Goal: Task Accomplishment & Management: Manage account settings

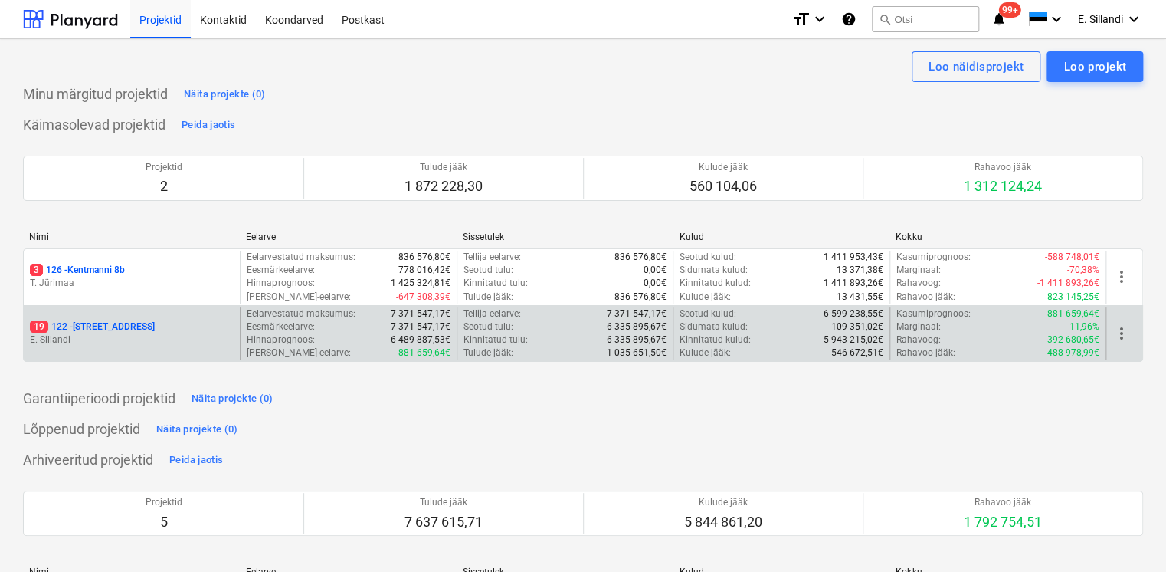
click at [126, 348] on div "19 122 - [STREET_ADDRESS] E. [GEOGRAPHIC_DATA]" at bounding box center [132, 333] width 216 height 53
click at [126, 323] on p "19 122 - [STREET_ADDRESS]" at bounding box center [92, 326] width 125 height 13
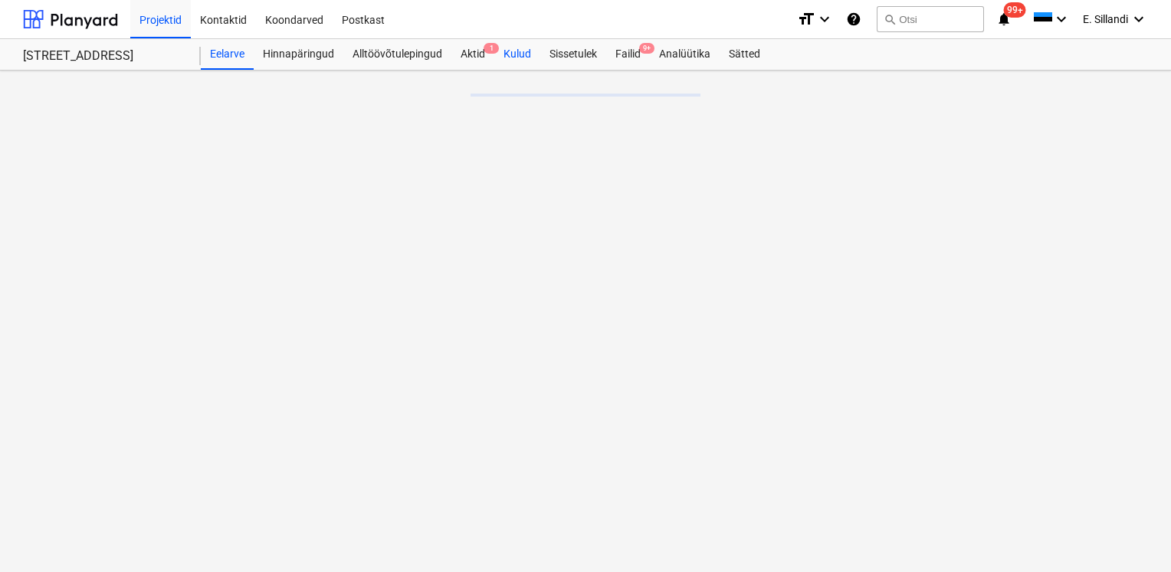
click at [515, 48] on div "Kulud" at bounding box center [517, 54] width 46 height 31
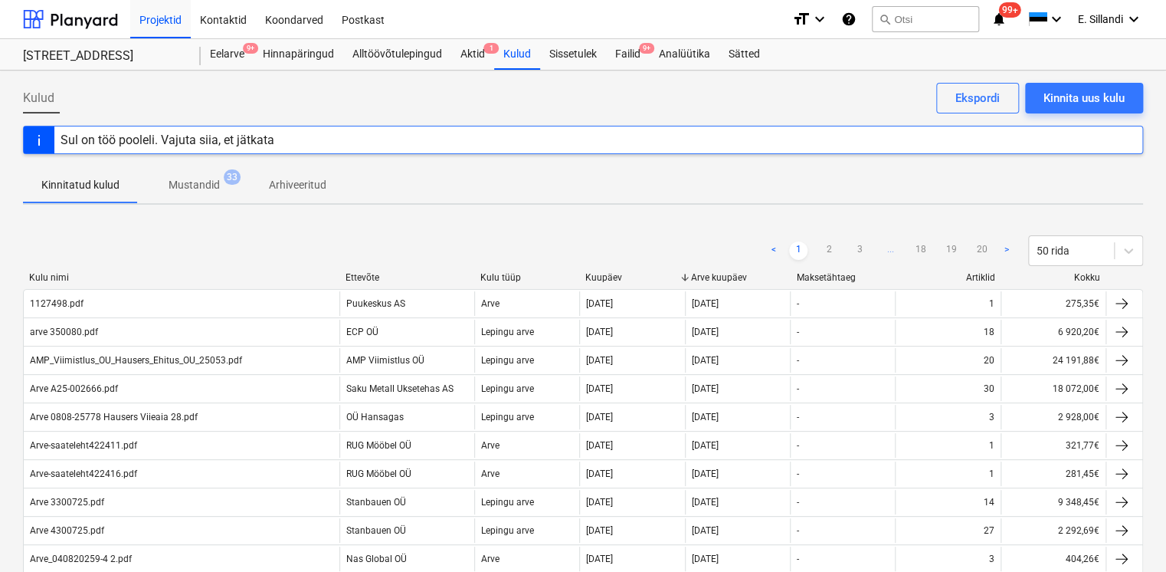
scroll to position [609, 0]
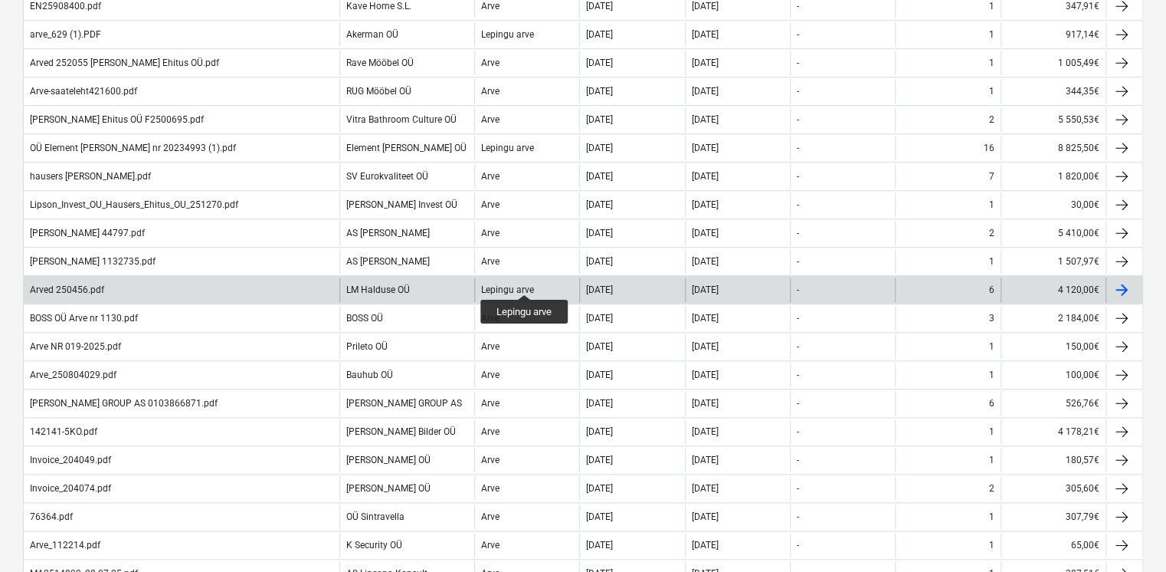
click at [525, 284] on div "Lepingu arve" at bounding box center [507, 289] width 53 height 11
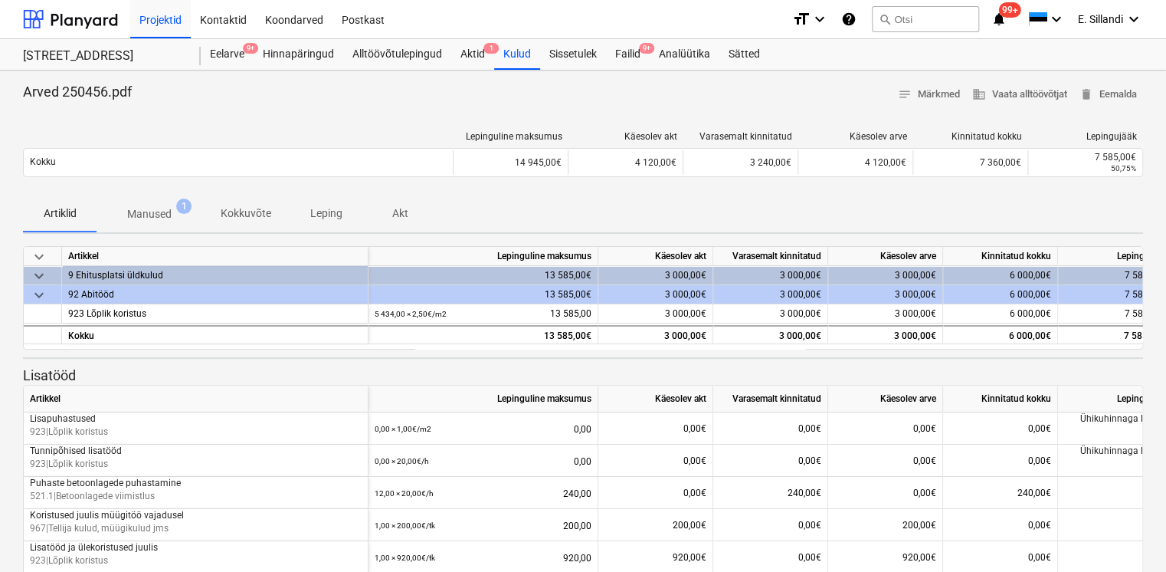
click at [167, 209] on p "Manused" at bounding box center [149, 214] width 44 height 16
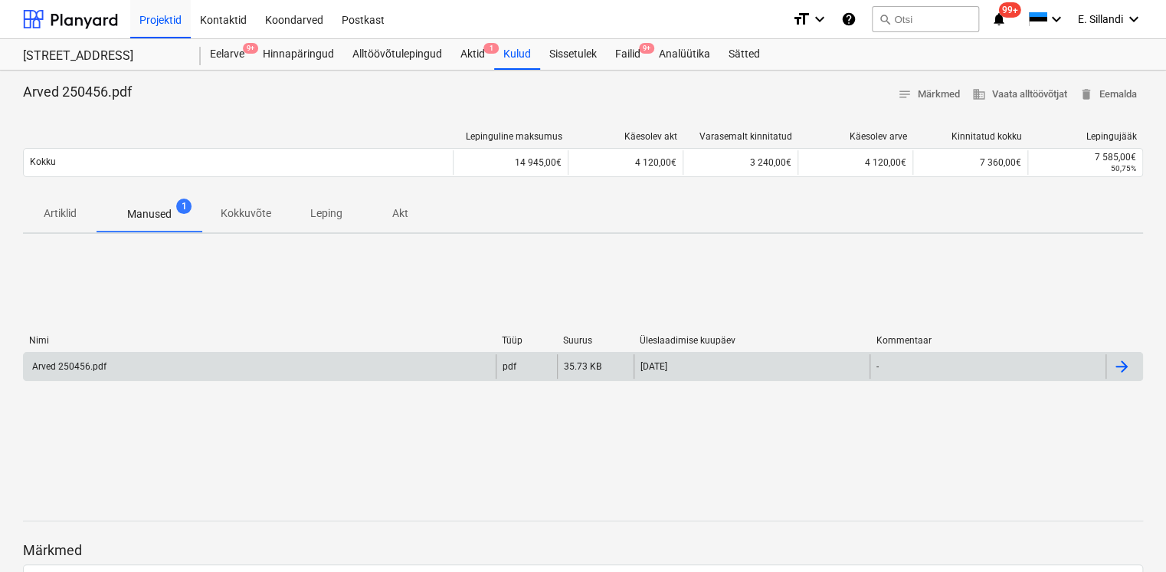
click at [125, 369] on div "Arved 250456.pdf" at bounding box center [260, 366] width 472 height 25
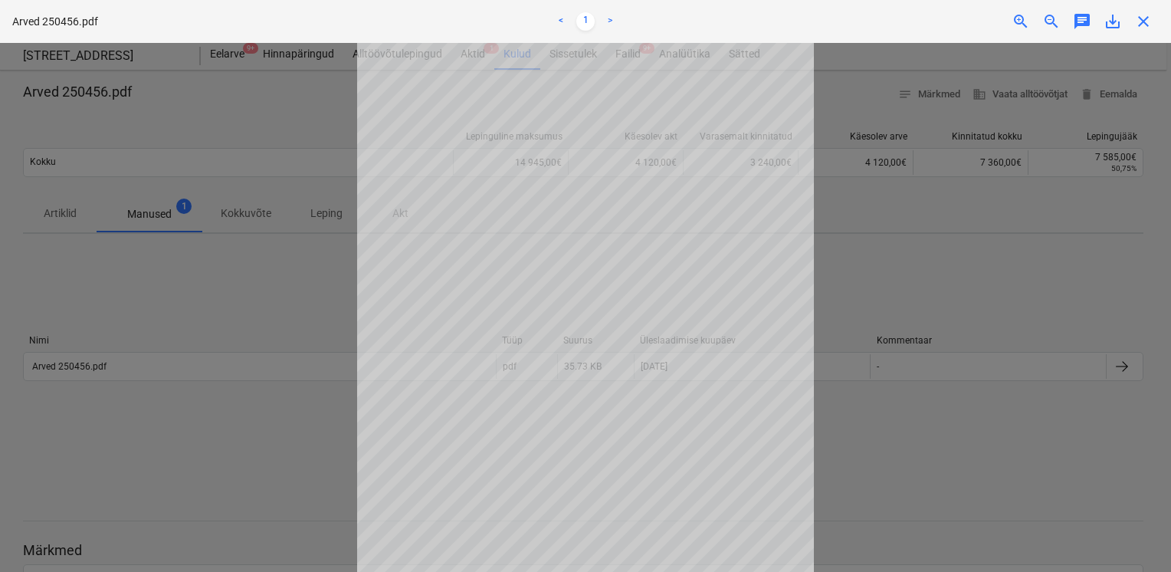
click at [284, 303] on div at bounding box center [585, 307] width 1171 height 529
click at [282, 302] on div at bounding box center [585, 307] width 1171 height 529
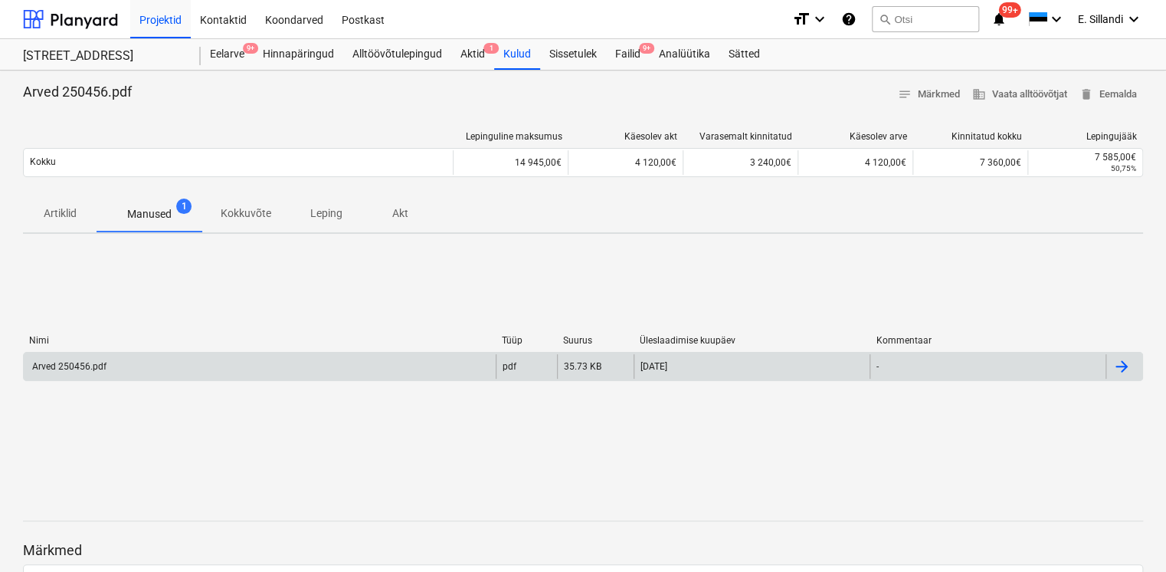
click at [340, 361] on div "Arved 250456.pdf" at bounding box center [260, 366] width 472 height 25
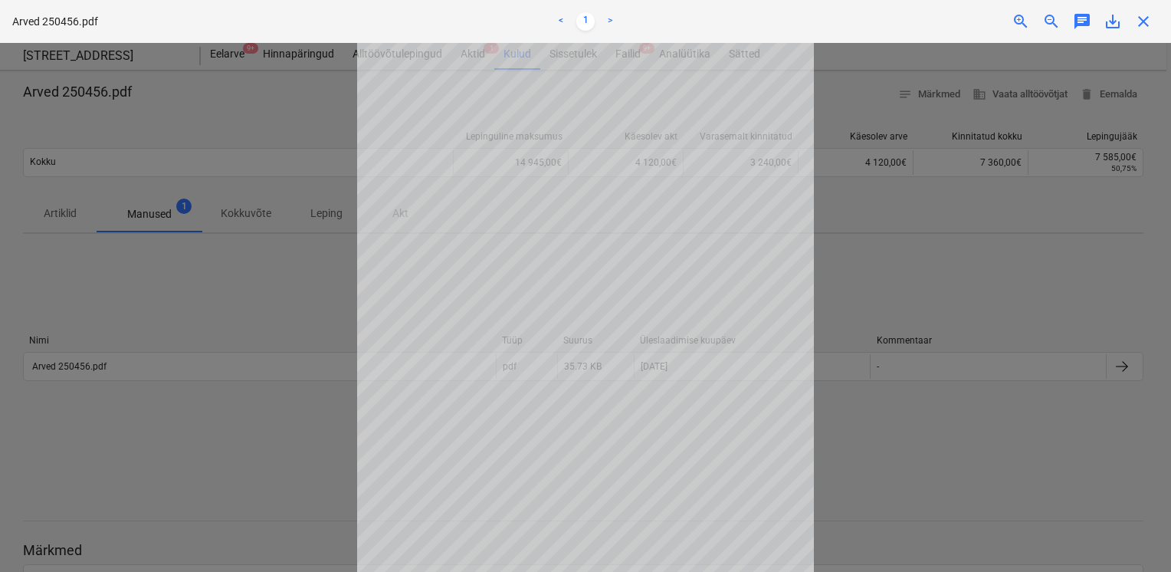
click at [325, 225] on div at bounding box center [585, 307] width 1171 height 529
click at [901, 180] on div at bounding box center [585, 307] width 1171 height 529
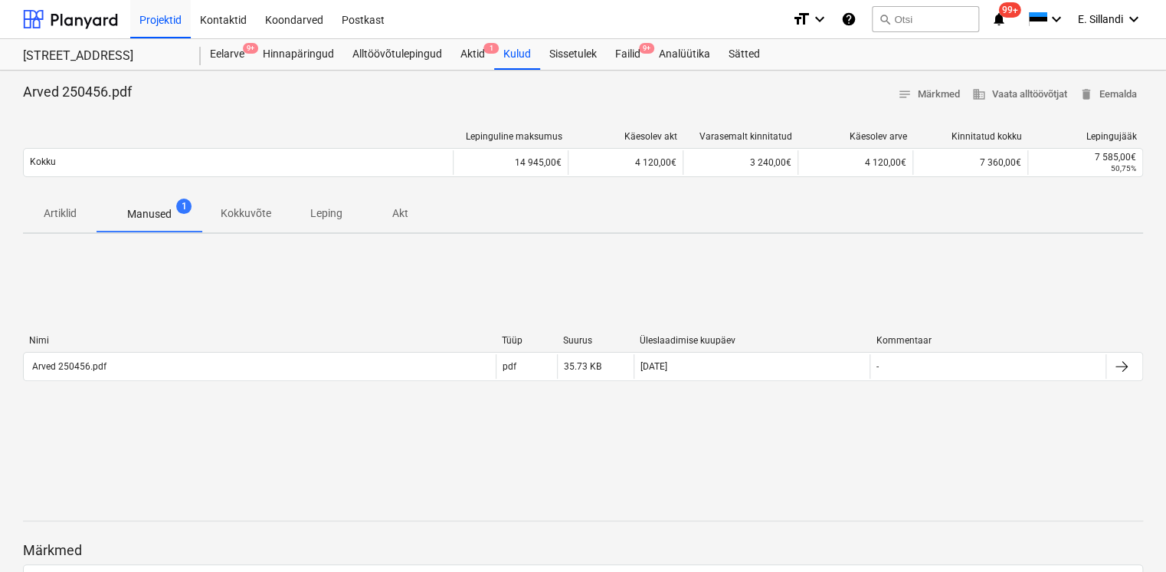
click at [408, 210] on p "Akt" at bounding box center [400, 213] width 37 height 16
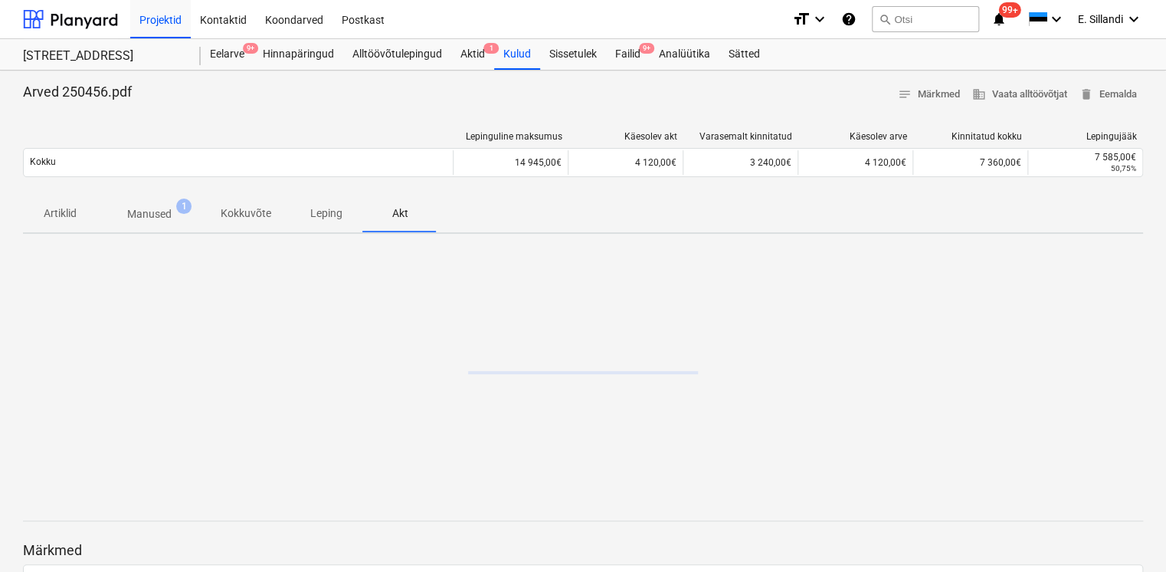
click at [257, 215] on p "Kokkuvõte" at bounding box center [246, 213] width 51 height 16
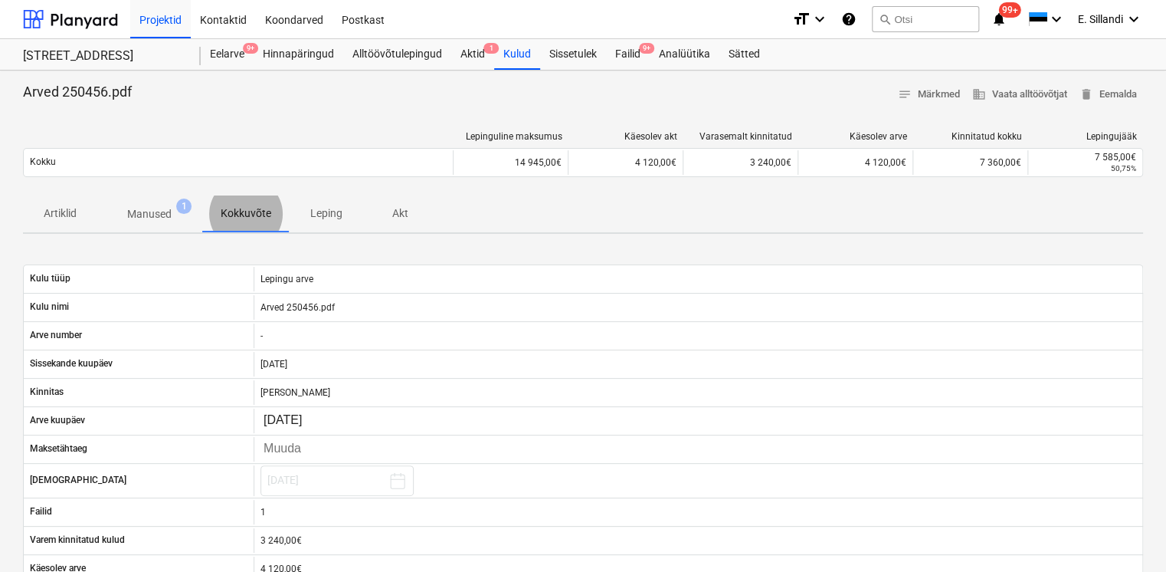
click at [161, 218] on p "Manused" at bounding box center [149, 214] width 44 height 16
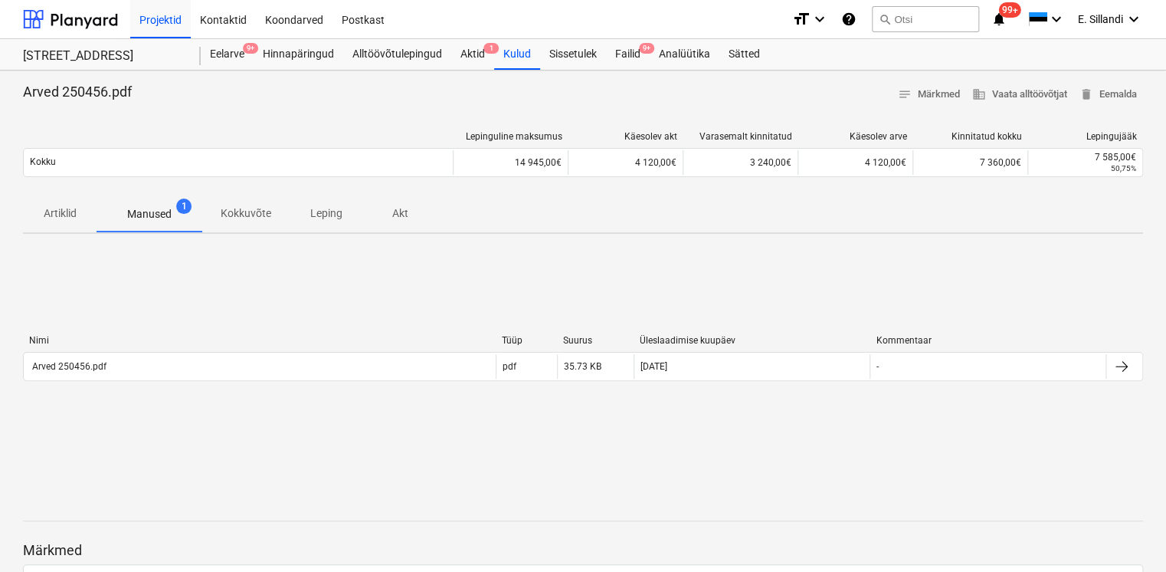
click at [52, 208] on p "Artiklid" at bounding box center [59, 213] width 37 height 16
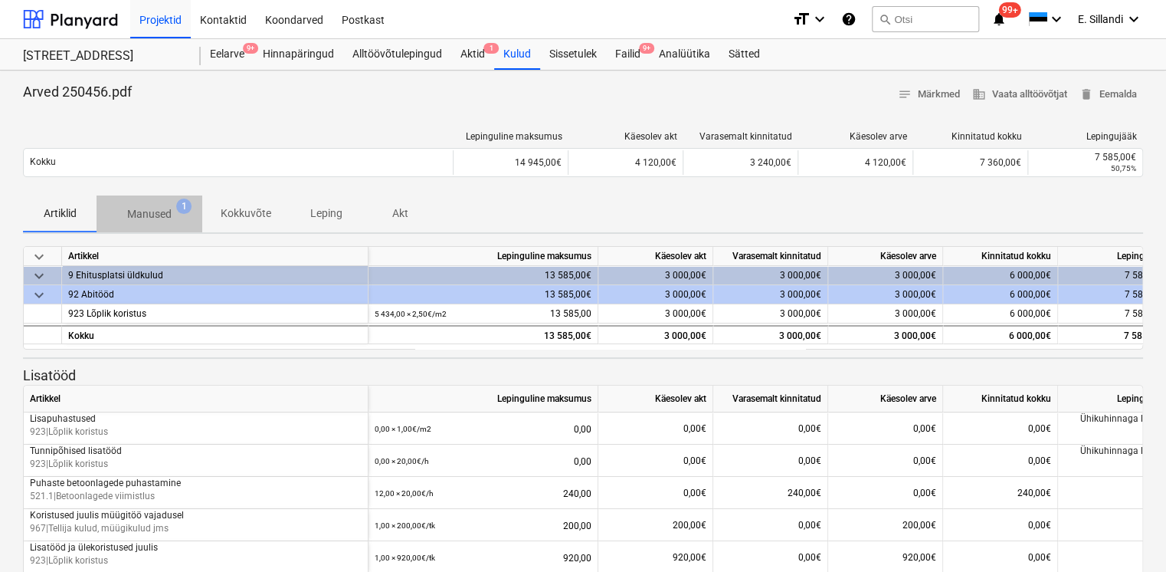
click at [163, 213] on p "Manused" at bounding box center [149, 214] width 44 height 16
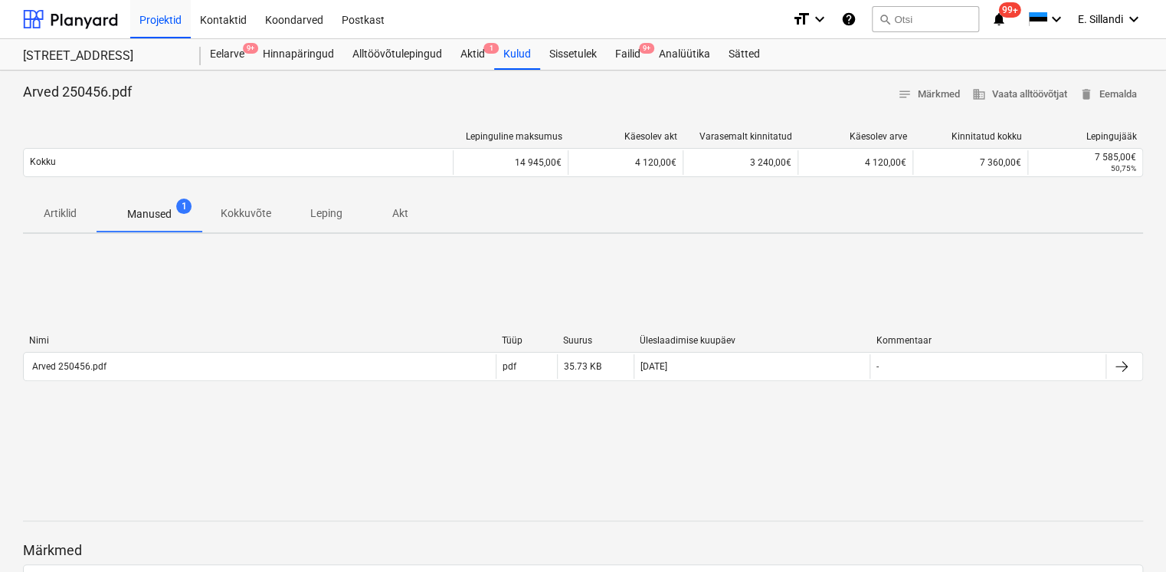
click at [307, 296] on div "Nimi Tüüp Suurus Üleslaadimise kuupäev Kommentaar Arved 250456.pdf pdf 35.73 KB…" at bounding box center [583, 361] width 1120 height 230
click at [481, 39] on div "Aktid 1" at bounding box center [472, 54] width 43 height 31
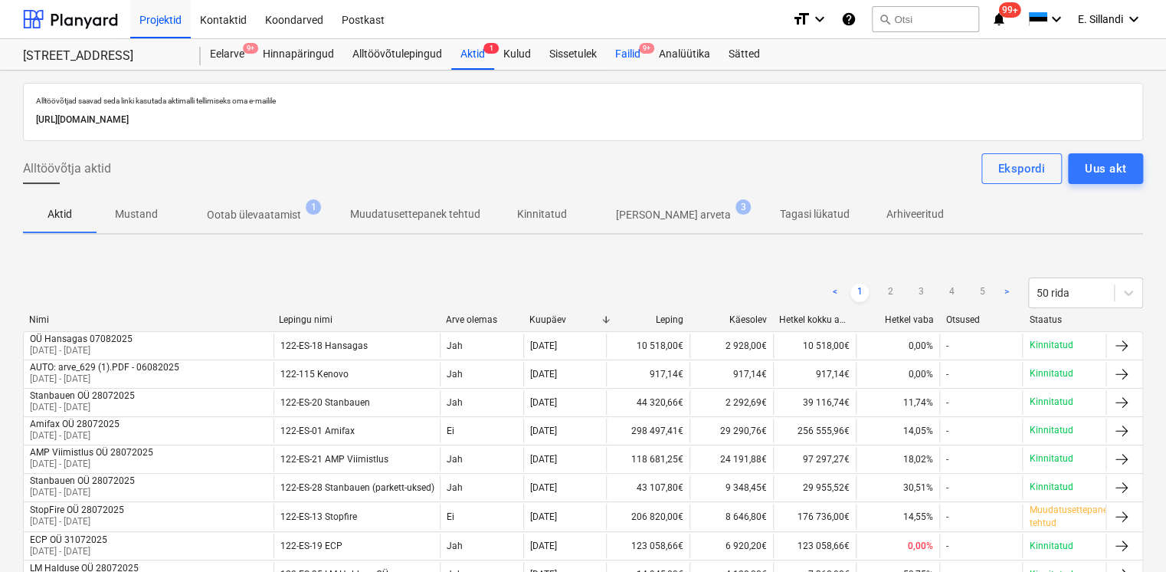
click at [622, 47] on div "Failid 9+" at bounding box center [628, 54] width 44 height 31
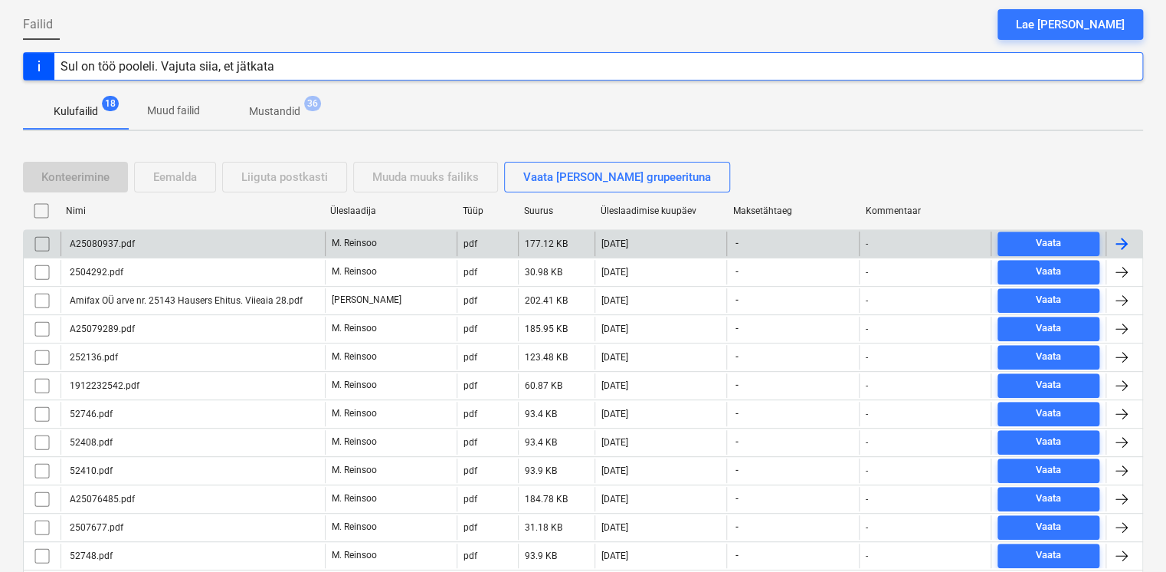
scroll to position [179, 0]
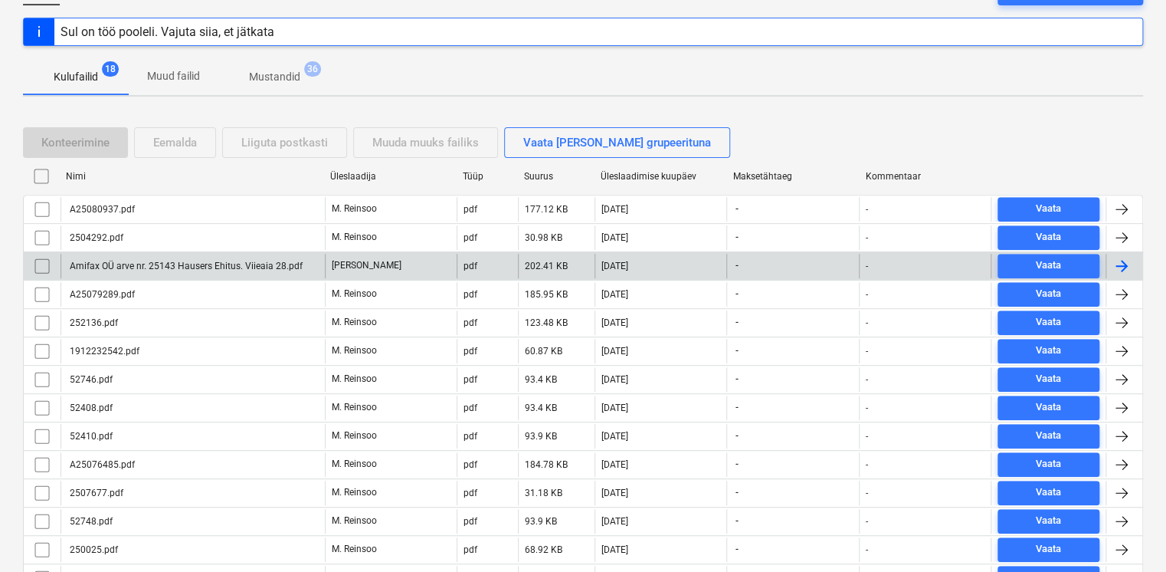
click at [230, 268] on div "Amifax OÜ arve nr. 25143 Hausers Ehitus. Viieaia 28.pdf" at bounding box center [184, 265] width 235 height 11
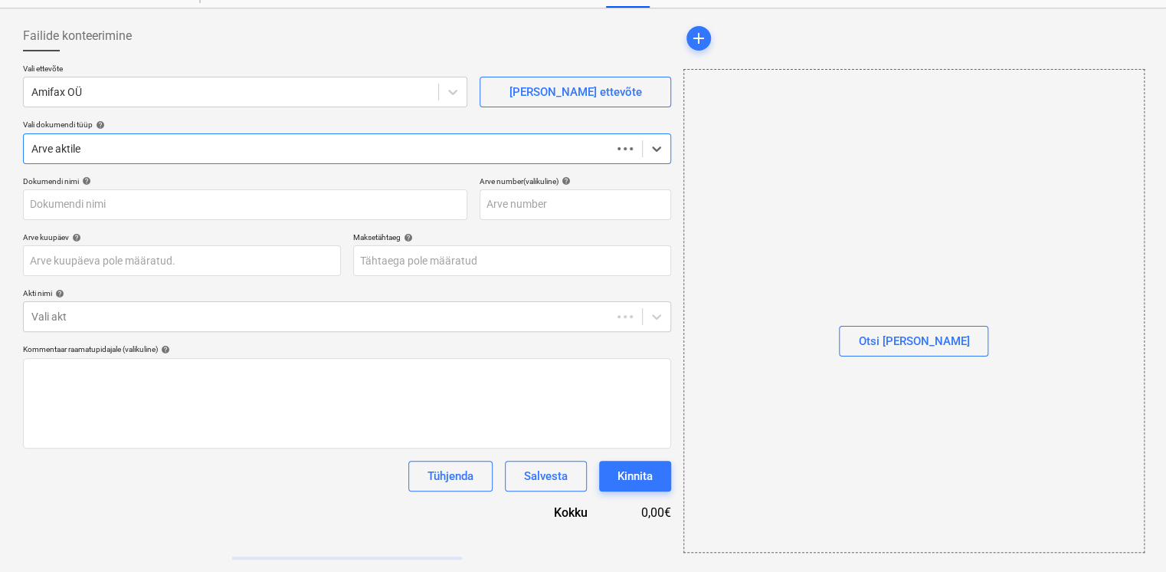
scroll to position [61, 0]
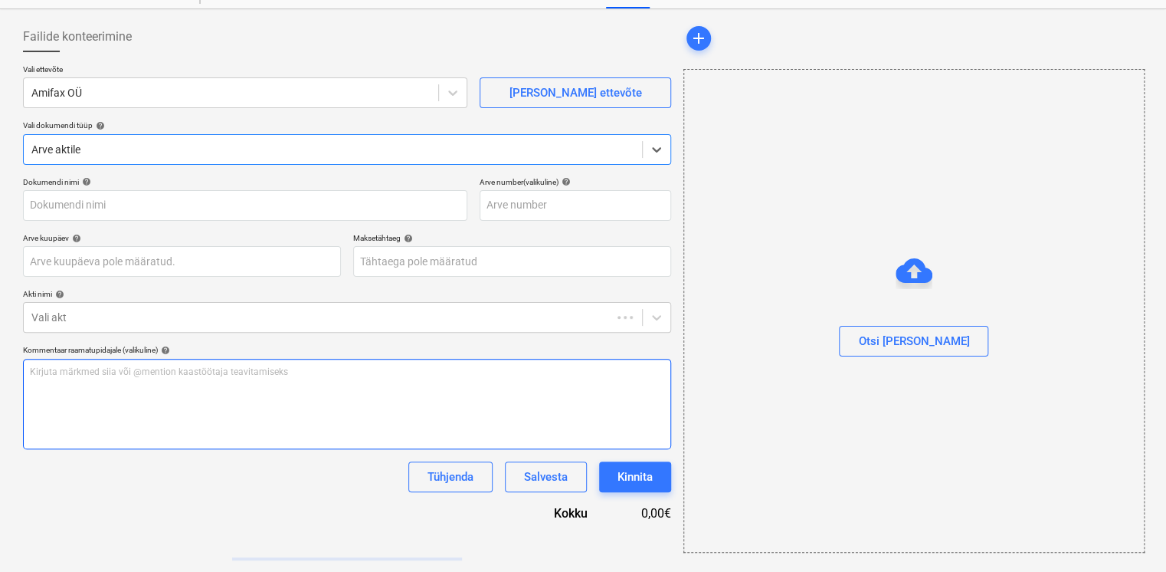
type input "Amifax OÜ arve nr. 25143 Hausers Ehitus. Viieaia 28.pdf"
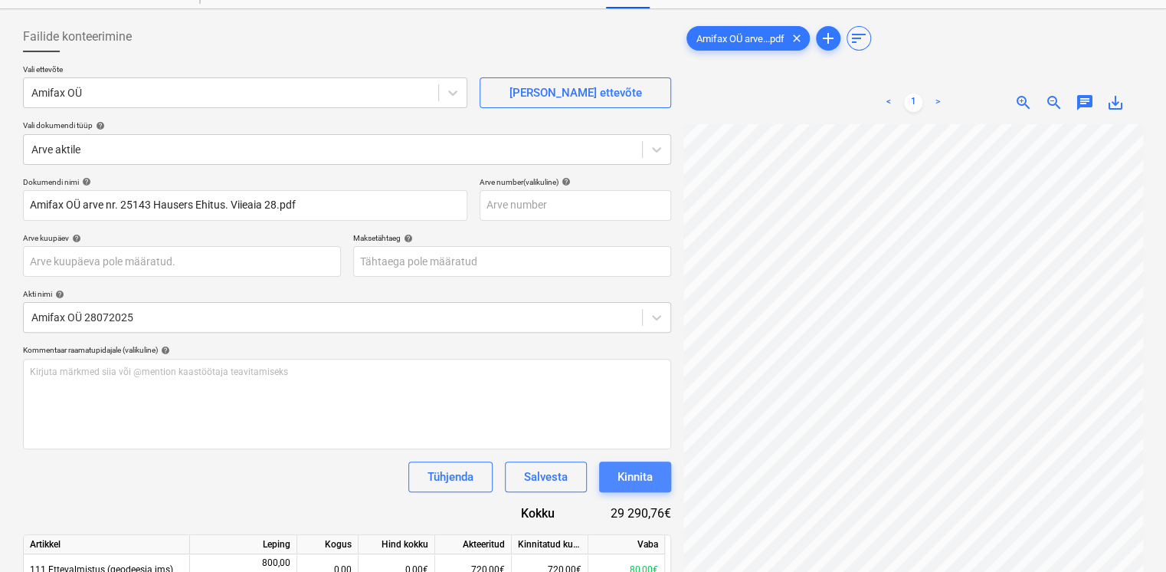
click at [650, 480] on div "Kinnita" at bounding box center [635, 477] width 35 height 20
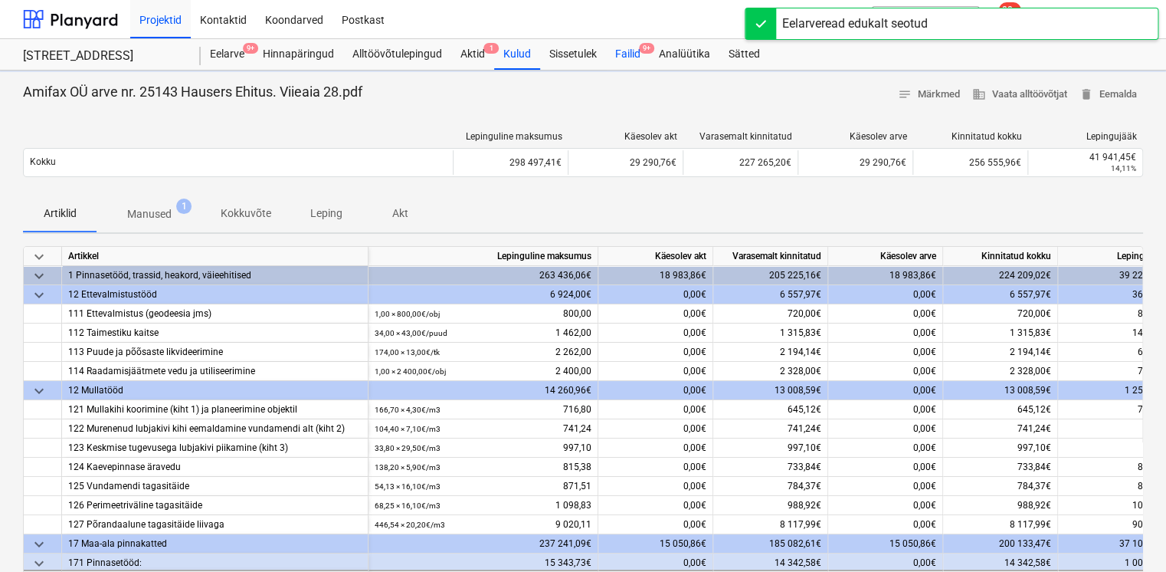
click at [631, 51] on div "Failid 9+" at bounding box center [628, 54] width 44 height 31
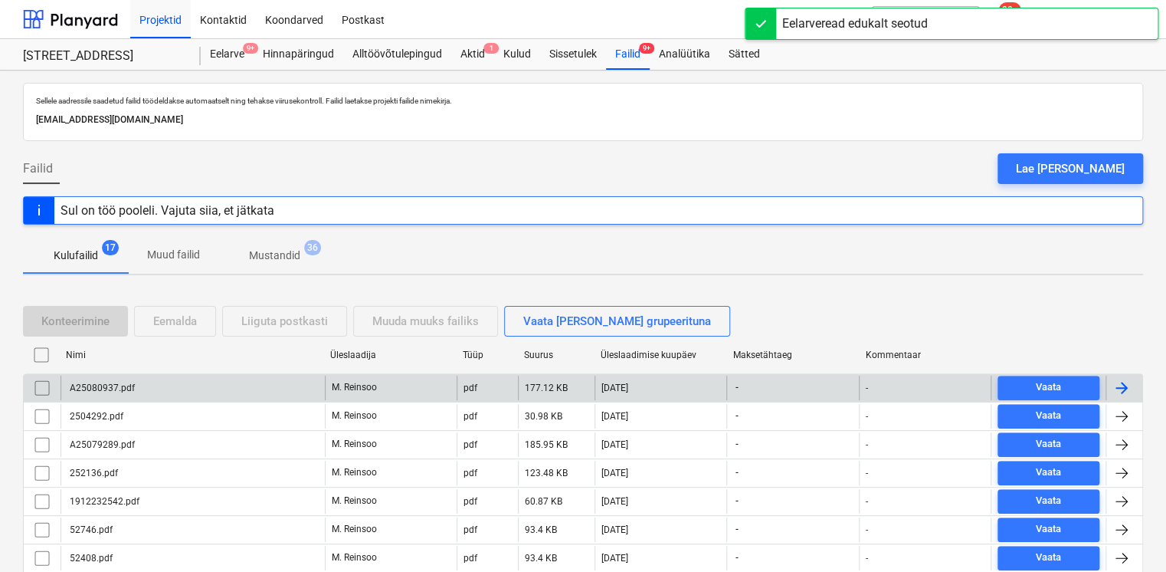
click at [264, 385] on div "A25080937.pdf" at bounding box center [193, 387] width 264 height 25
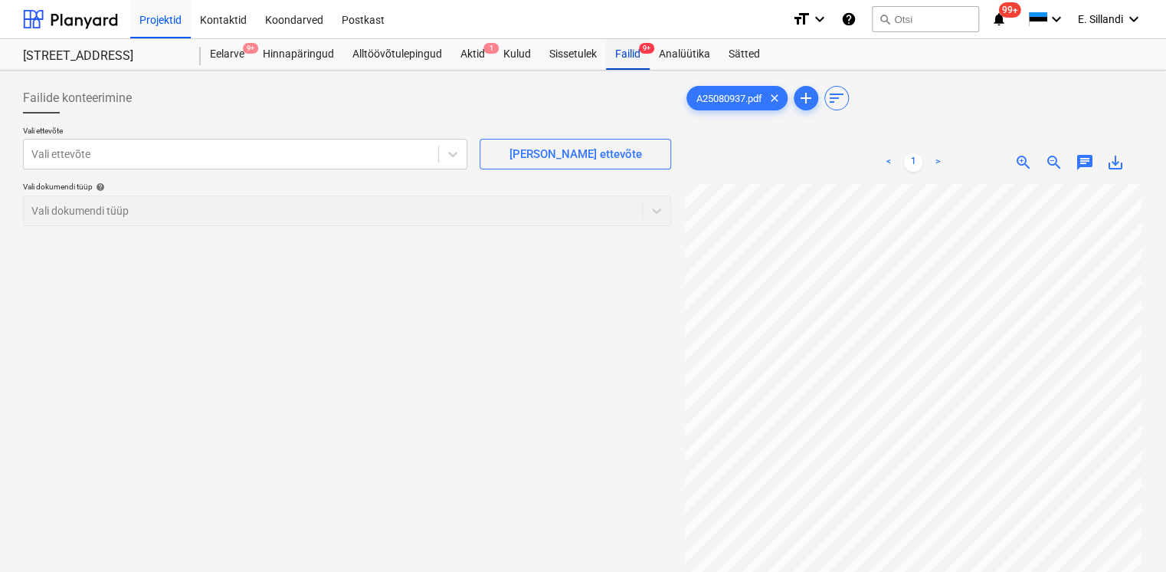
click at [616, 60] on div "Failid 9+" at bounding box center [628, 54] width 44 height 31
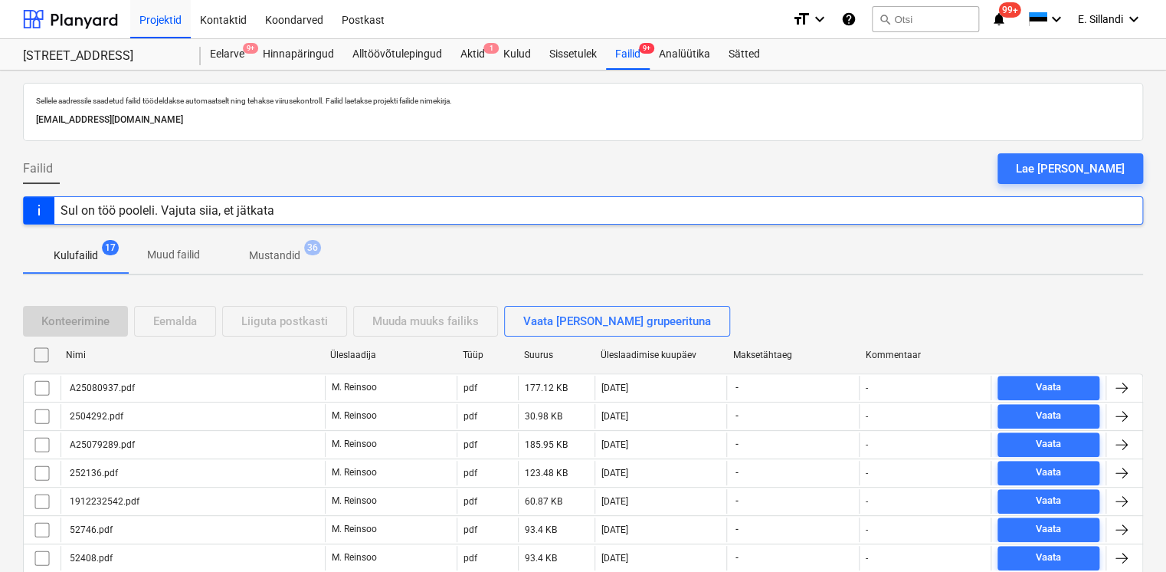
click at [473, 69] on div "Viieaia tee 28 Eelarve 9+ Hinnapäringud Alltöövõtulepingud Aktid 1 Kulud Sisset…" at bounding box center [583, 54] width 1166 height 31
click at [470, 59] on div "Aktid 1" at bounding box center [472, 54] width 43 height 31
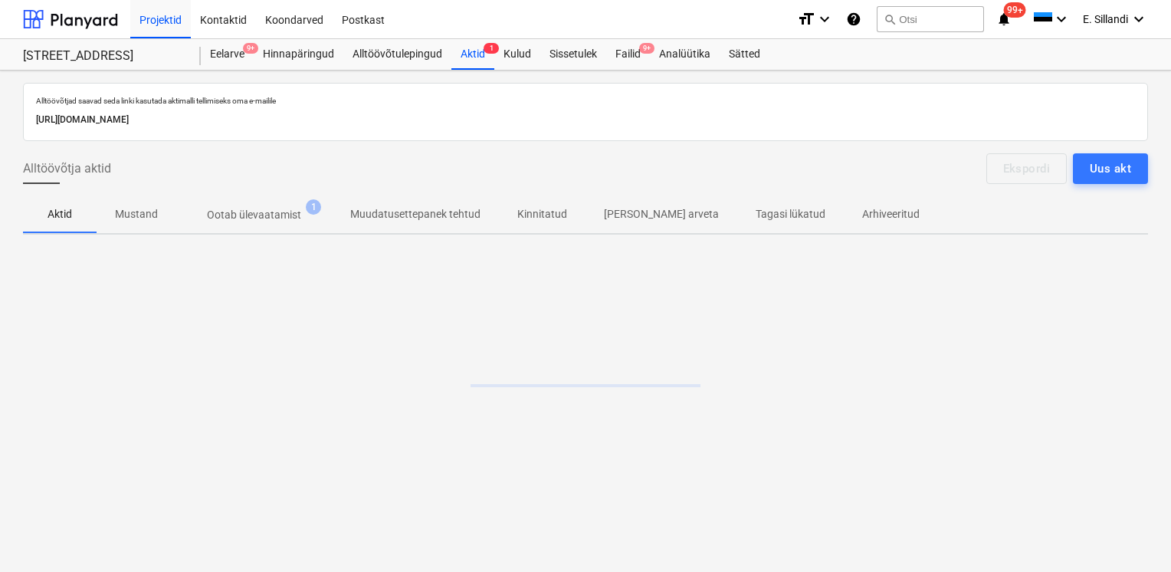
click at [287, 218] on p "Ootab ülevaatamist" at bounding box center [254, 215] width 94 height 16
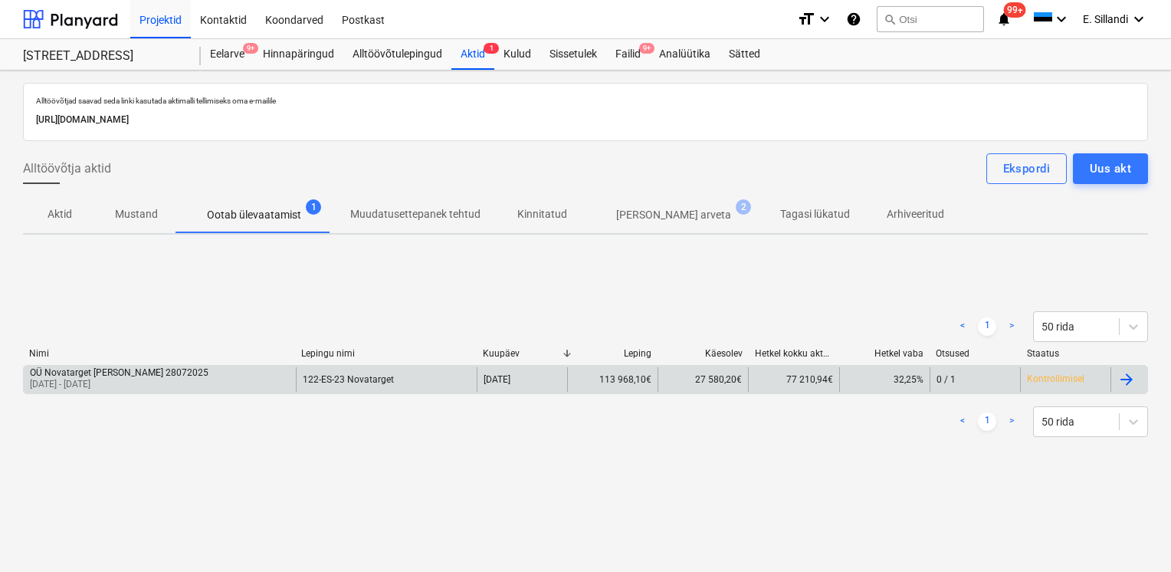
click at [110, 378] on p "[DATE] - [DATE]" at bounding box center [119, 384] width 179 height 13
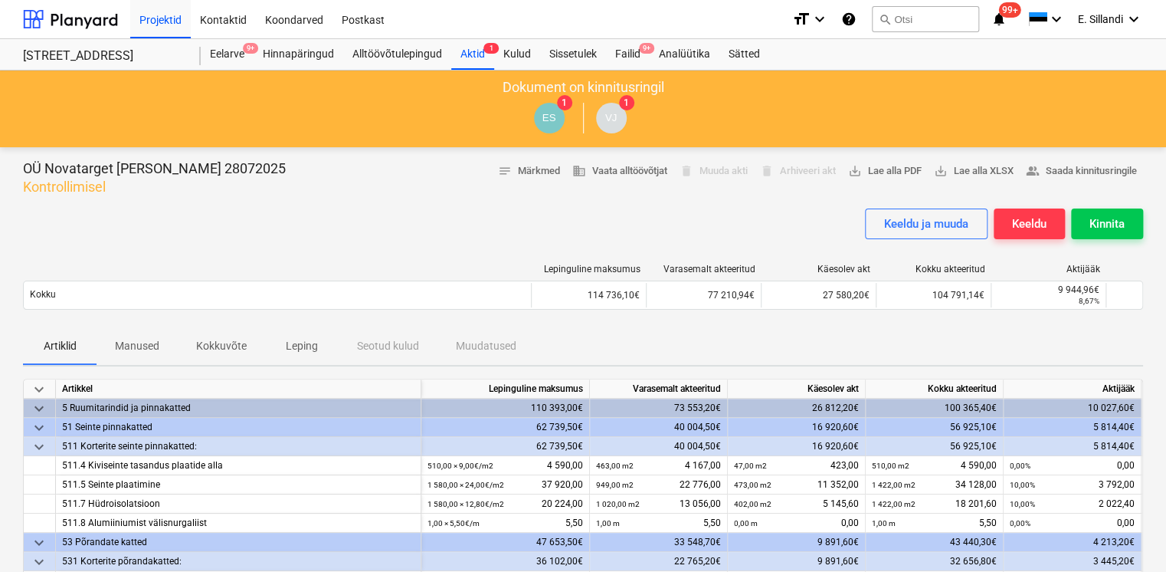
drag, startPoint x: 622, startPoint y: 53, endPoint x: 625, endPoint y: 5, distance: 48.4
click at [622, 53] on div "Failid 9+" at bounding box center [628, 54] width 44 height 31
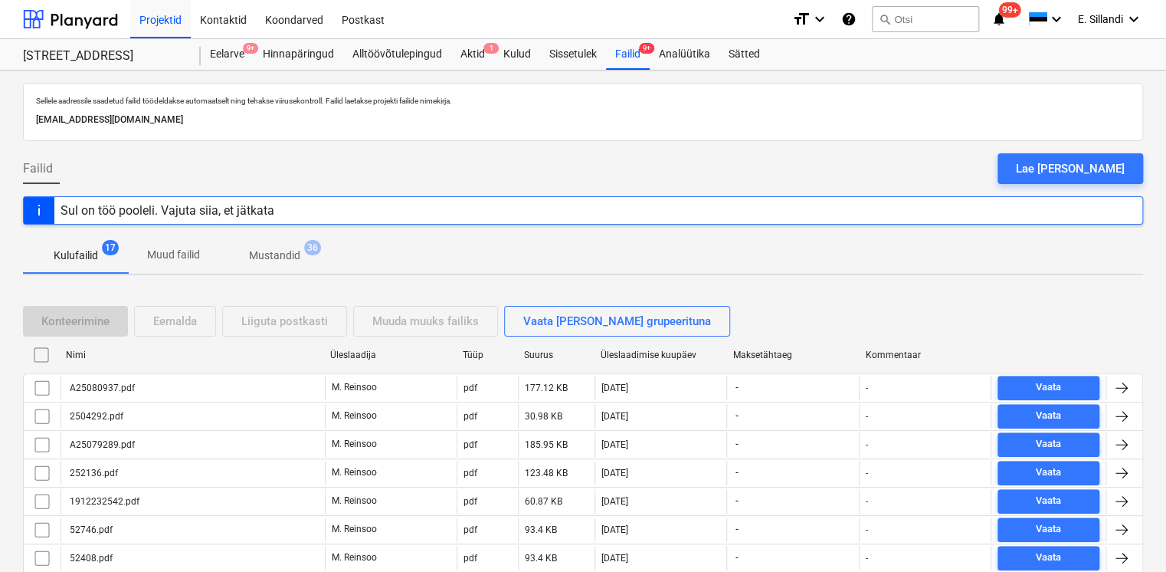
scroll to position [335, 0]
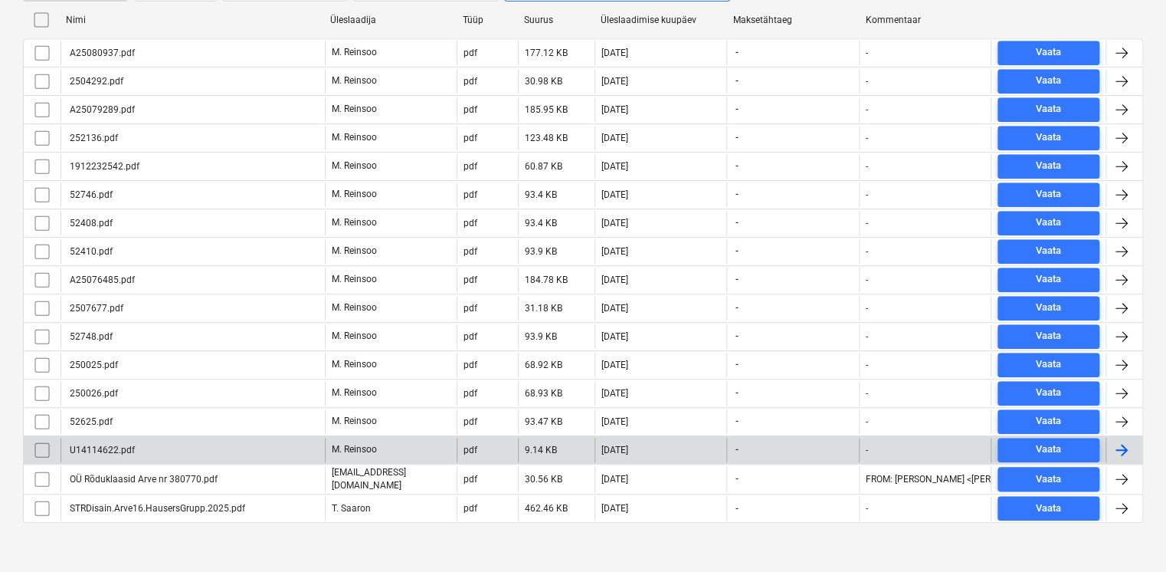
click at [280, 445] on div "U14114622.pdf" at bounding box center [193, 449] width 264 height 25
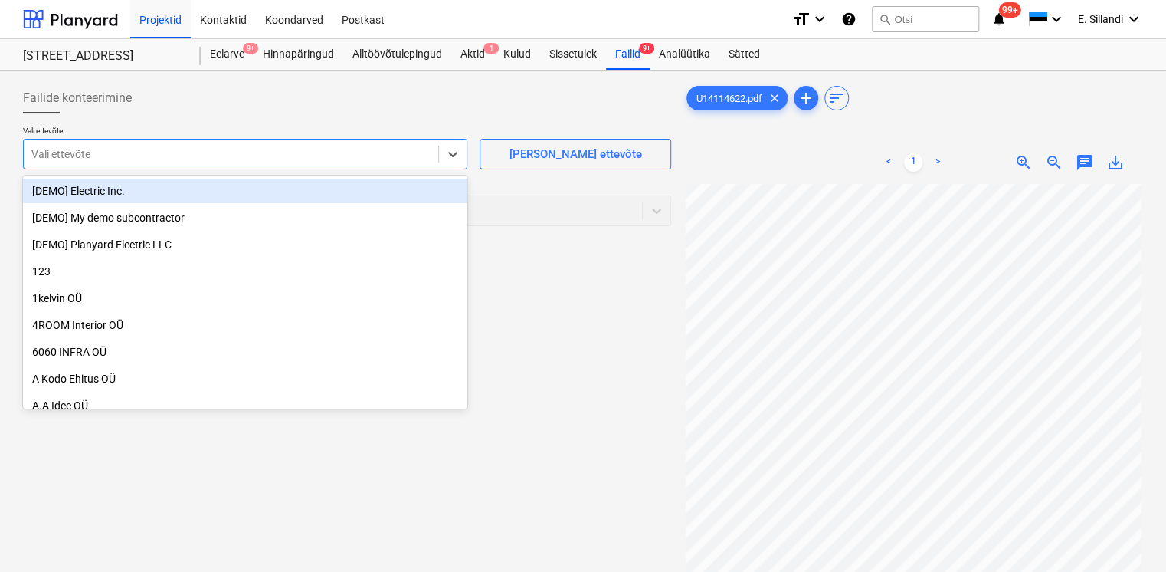
click at [180, 152] on div at bounding box center [230, 153] width 399 height 15
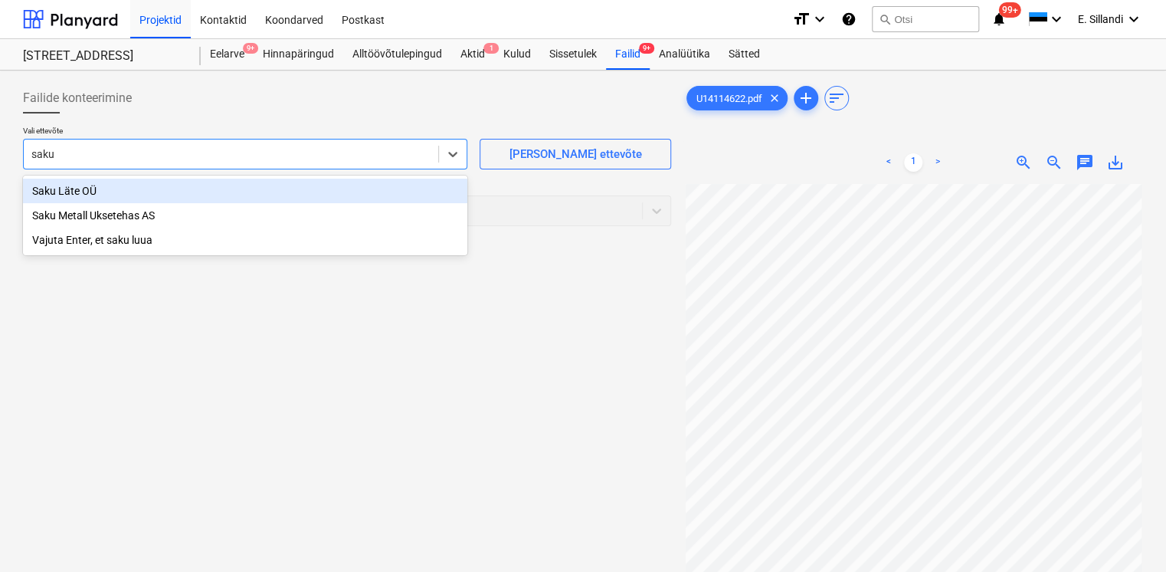
type input "saku l"
click at [309, 182] on div "Saku Läte OÜ" at bounding box center [245, 191] width 444 height 25
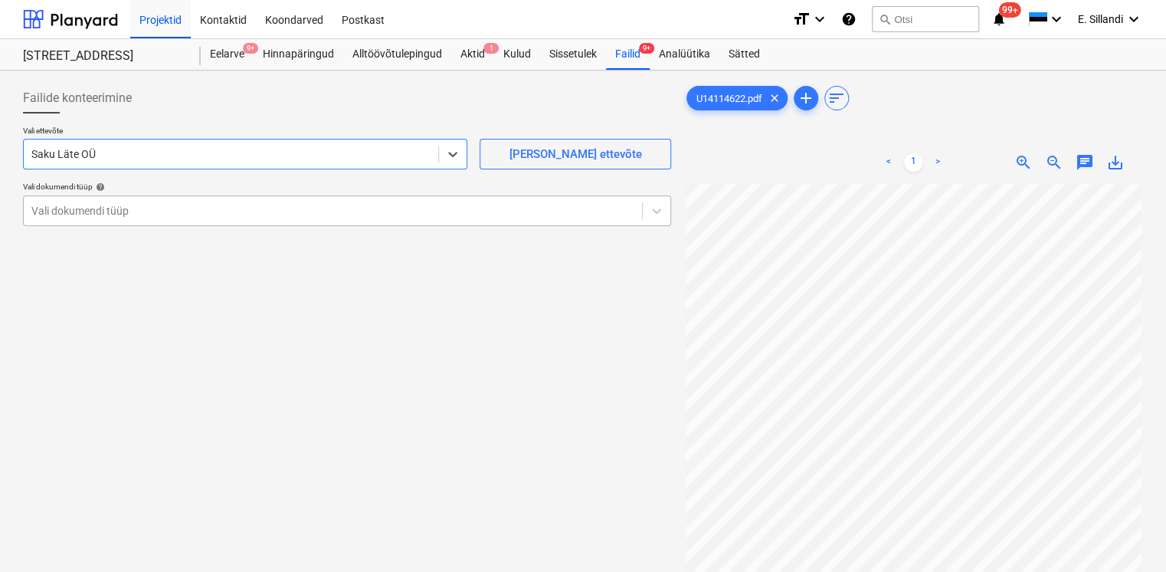
click at [219, 218] on div at bounding box center [332, 210] width 603 height 15
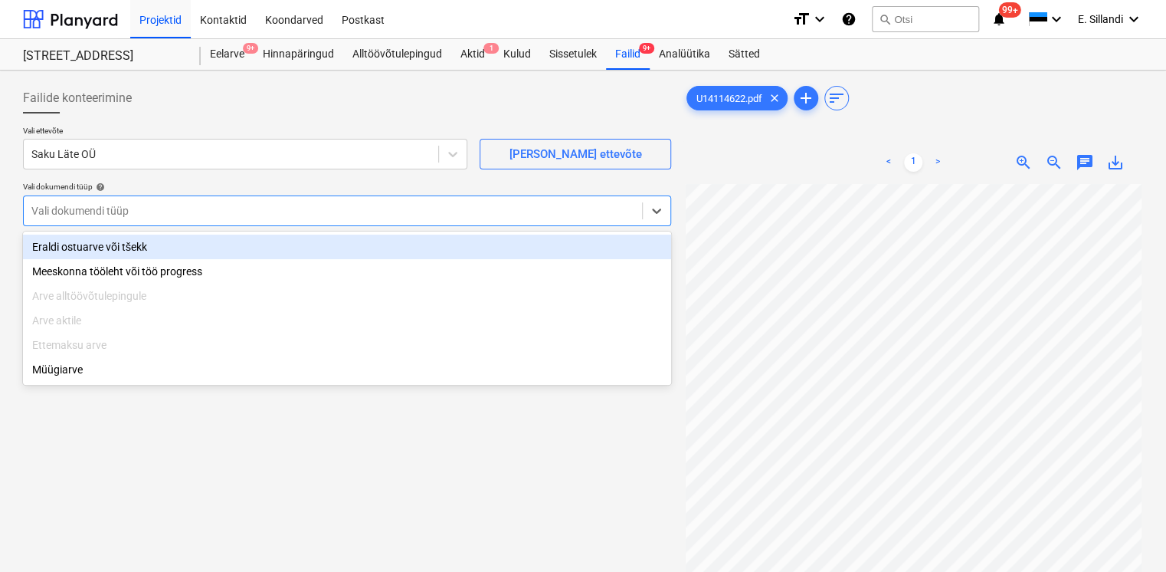
click at [197, 250] on div "Eraldi ostuarve või tšekk" at bounding box center [347, 246] width 648 height 25
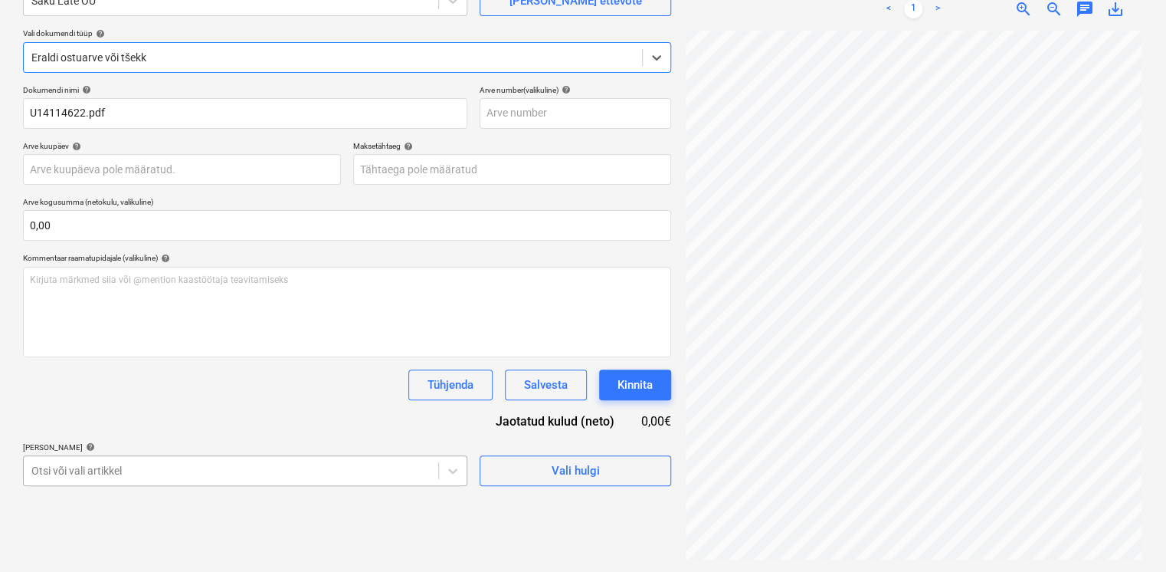
click at [140, 418] on body "Projektid Kontaktid Koondarved Postkast format_size keyboard_arrow_down help se…" at bounding box center [583, 133] width 1166 height 572
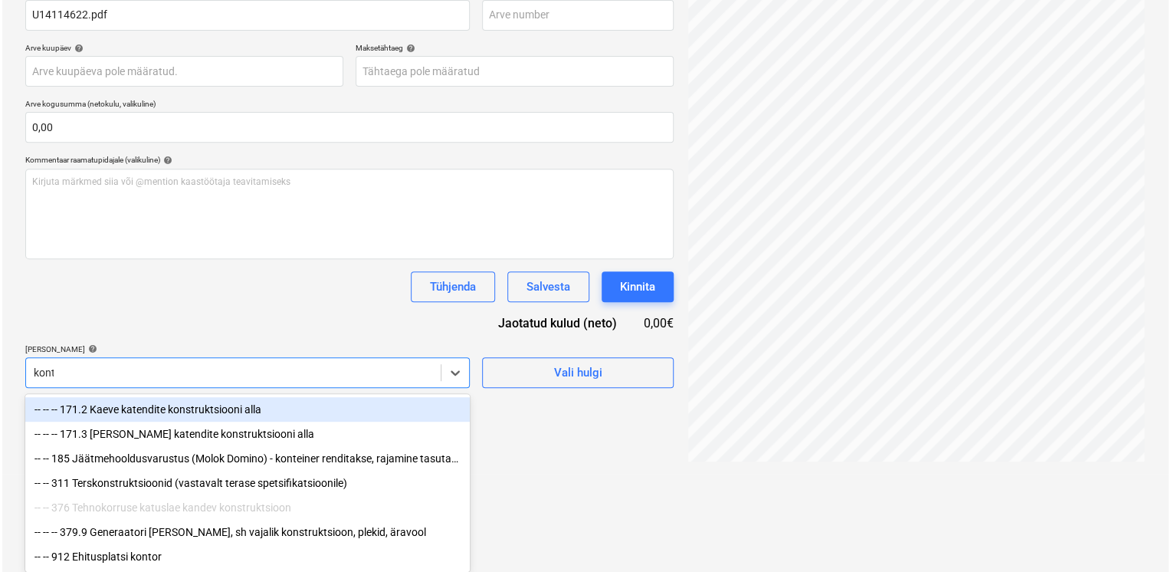
scroll to position [153, 0]
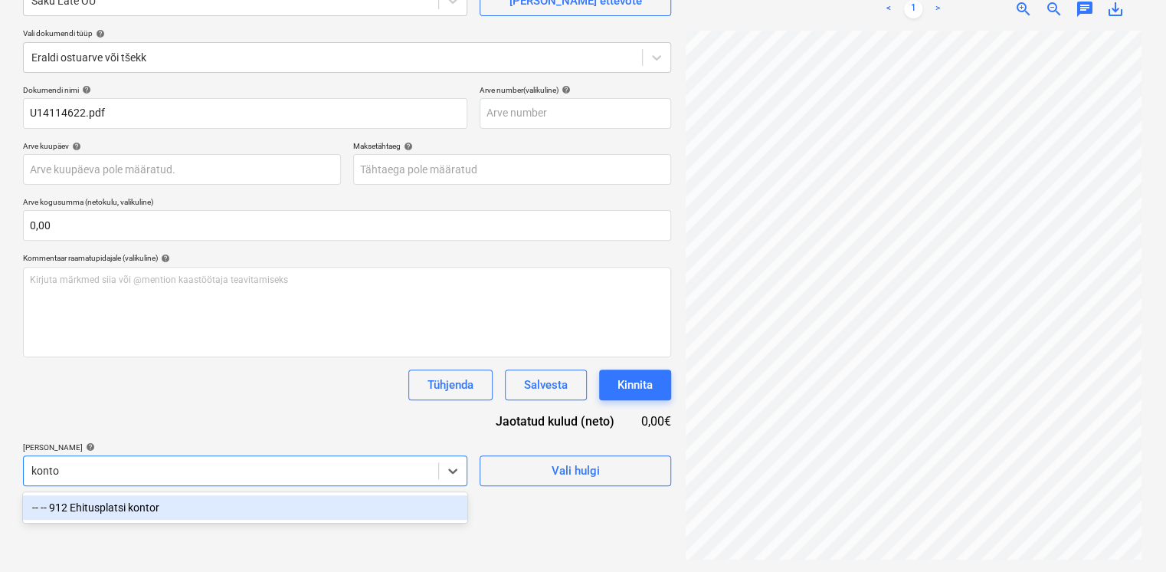
type input "kontor"
click at [104, 509] on div "-- -- 912 Ehitusplatsi kontor" at bounding box center [245, 507] width 444 height 25
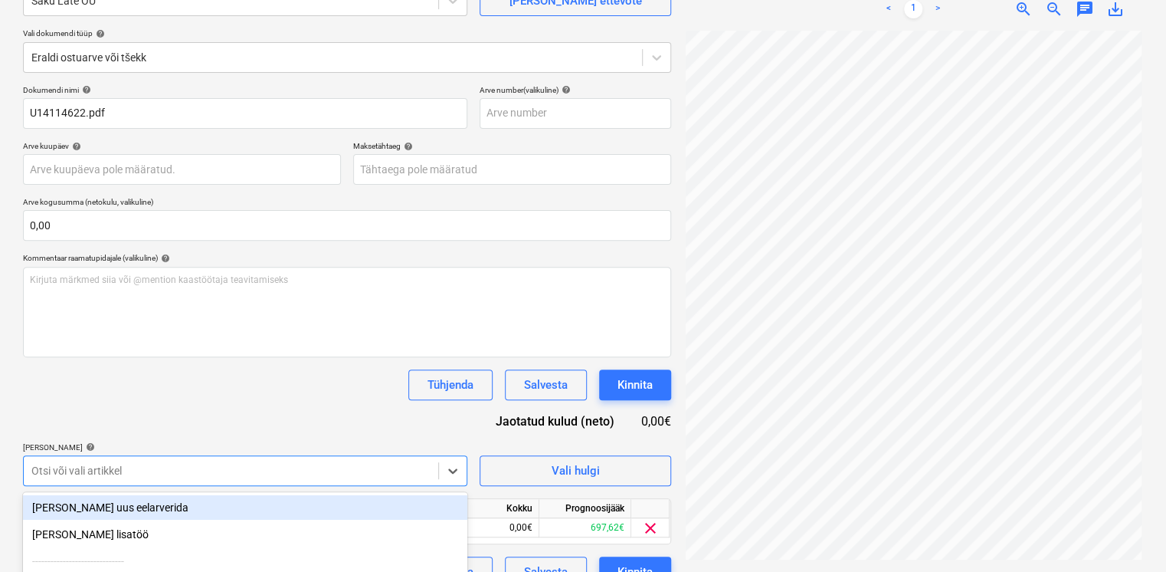
click at [169, 391] on div "Tühjenda Salvesta Kinnita" at bounding box center [347, 384] width 648 height 31
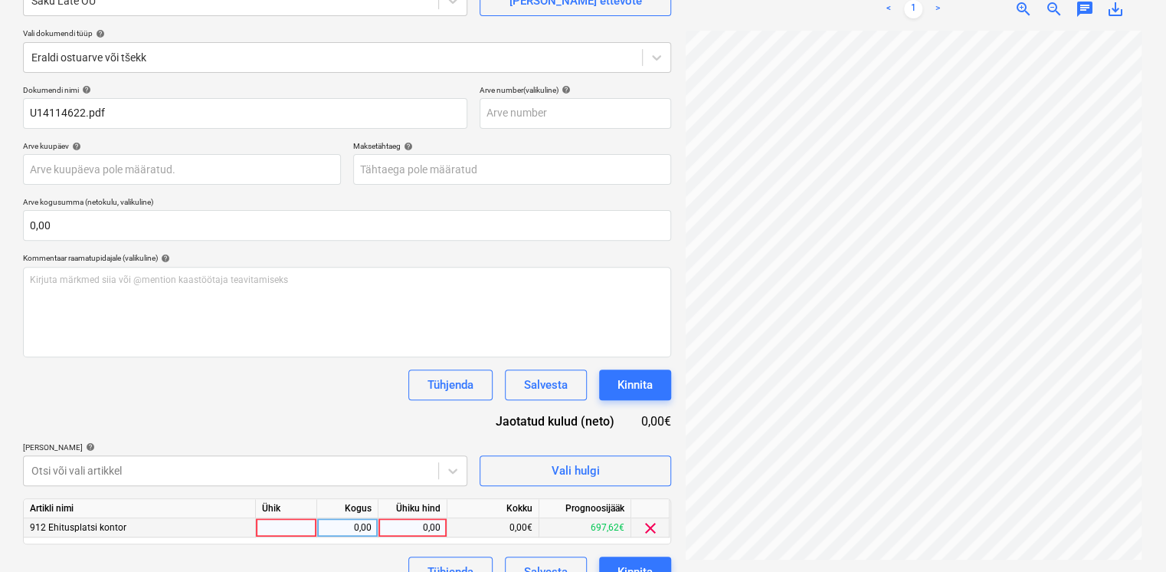
click at [429, 520] on div "0,00" at bounding box center [413, 527] width 56 height 19
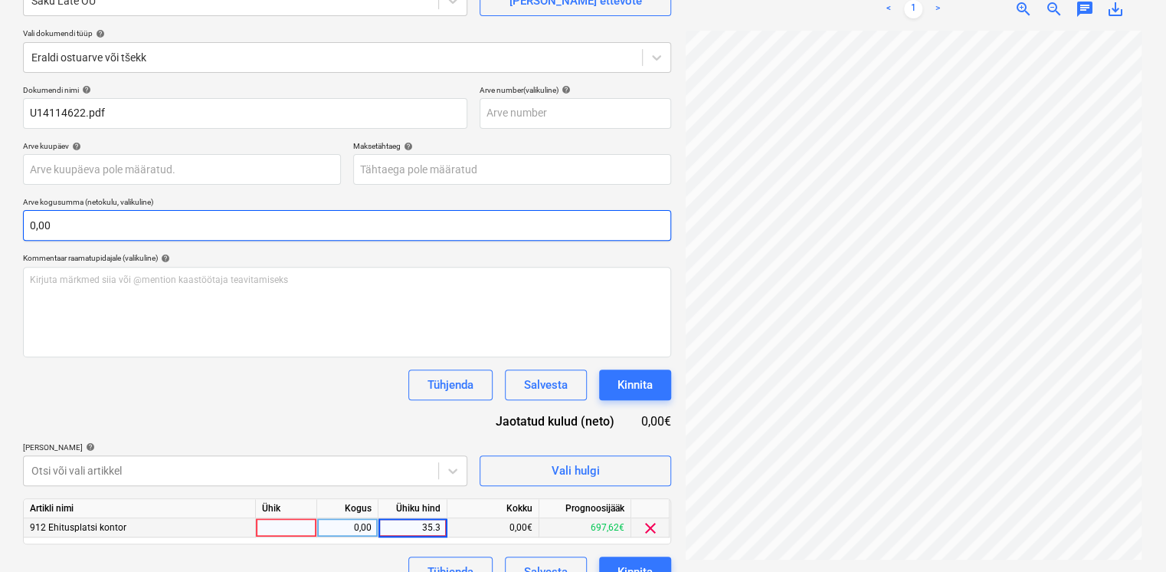
type input "35.34"
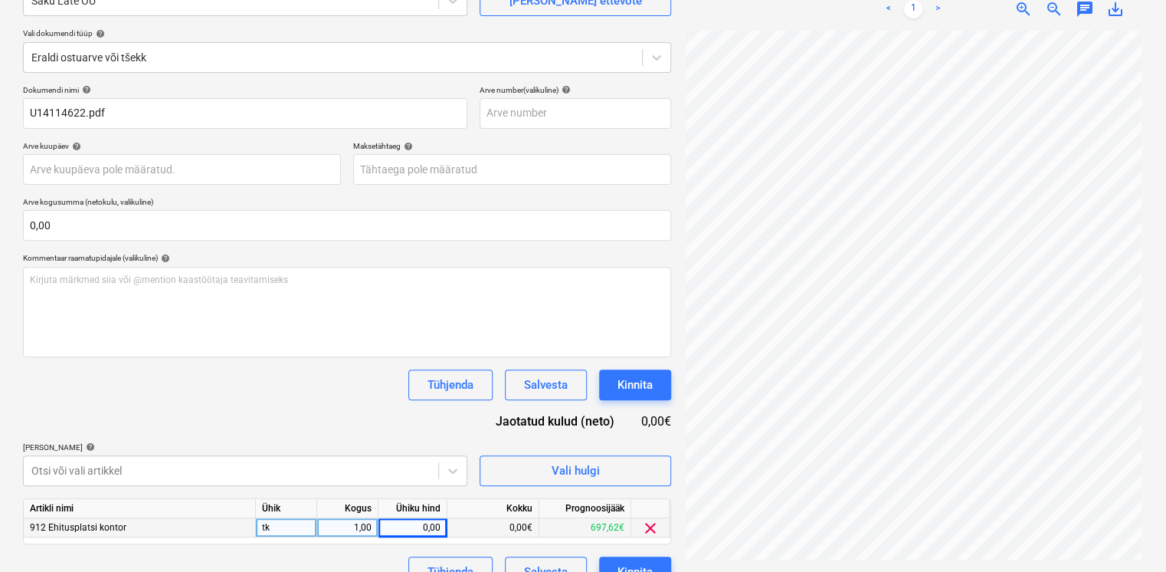
click at [267, 361] on div "Dokumendi nimi help U14114622.pdf Arve number (valikuline) help Arve kuupäev he…" at bounding box center [347, 336] width 648 height 502
click at [413, 529] on div "0,00" at bounding box center [413, 527] width 56 height 19
type input "35,34"
click at [283, 421] on div "Dokumendi nimi help U14114622.pdf Arve number (valikuline) help Arve kuupäev he…" at bounding box center [347, 336] width 648 height 502
click at [639, 382] on div "Kinnita" at bounding box center [635, 385] width 35 height 20
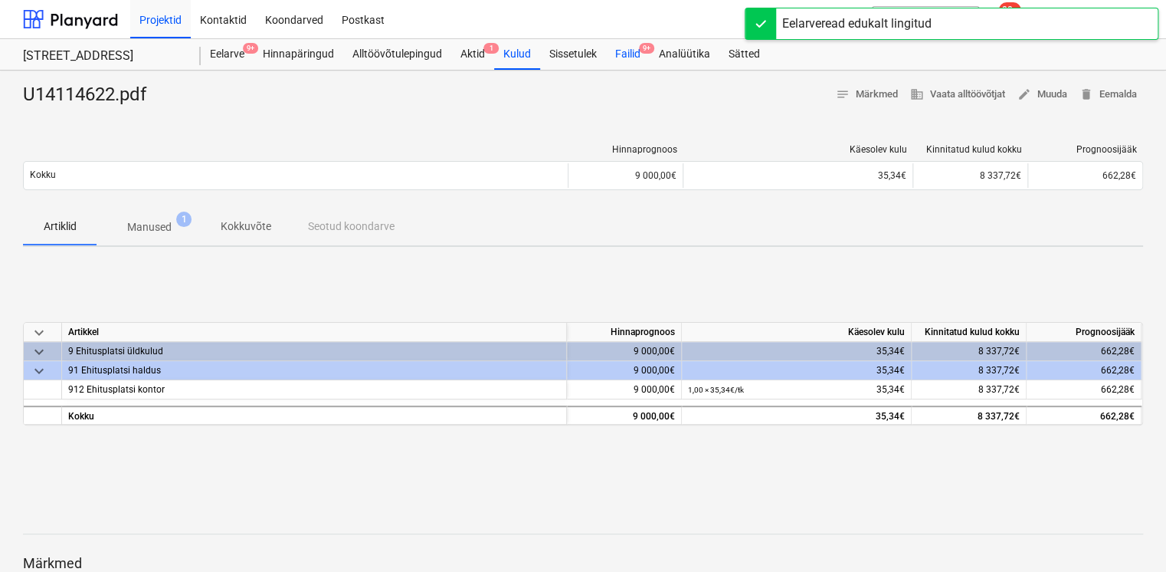
click at [631, 61] on div "Failid 9+" at bounding box center [628, 54] width 44 height 31
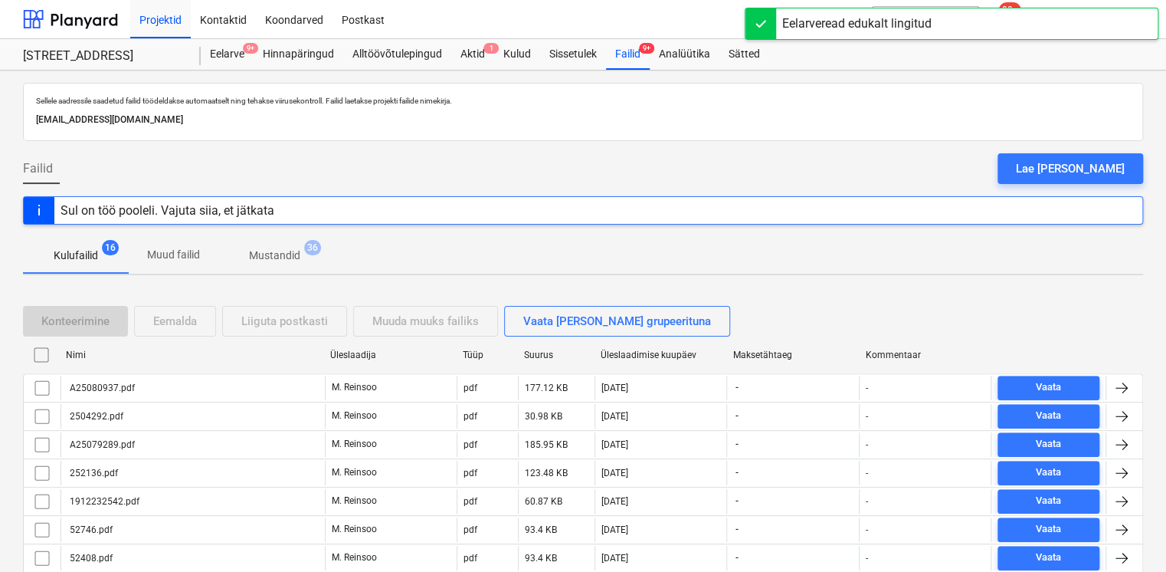
scroll to position [306, 0]
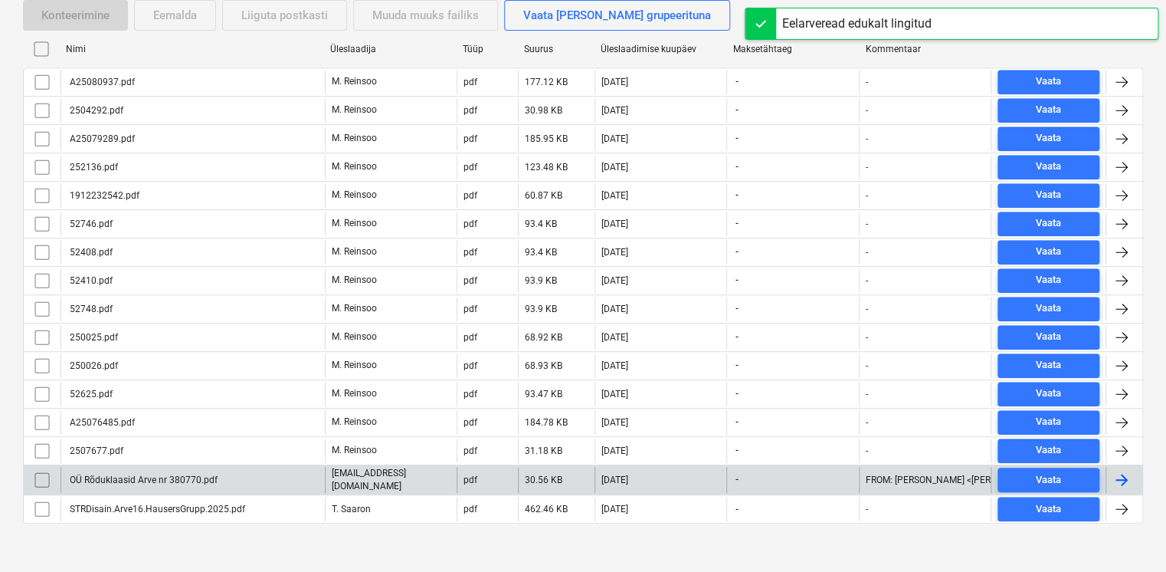
click at [316, 464] on div "OÜ Rõduklaasid Arve nr 380770.pdf [EMAIL_ADDRESS][DOMAIN_NAME] pdf 30.56 KB [DA…" at bounding box center [583, 479] width 1120 height 30
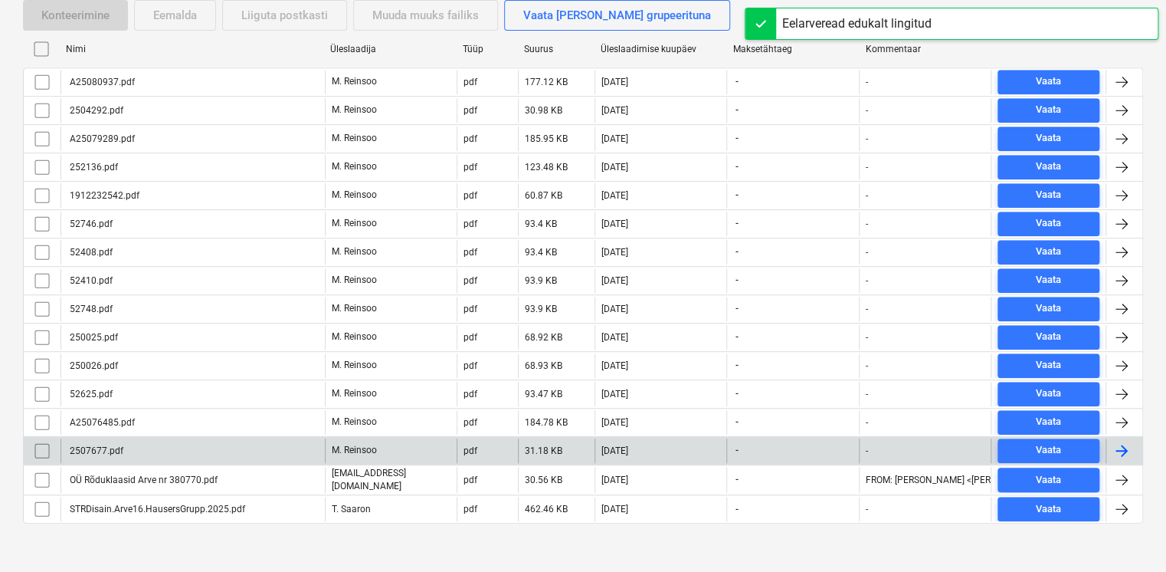
click at [317, 452] on div "2507677.pdf" at bounding box center [193, 450] width 264 height 25
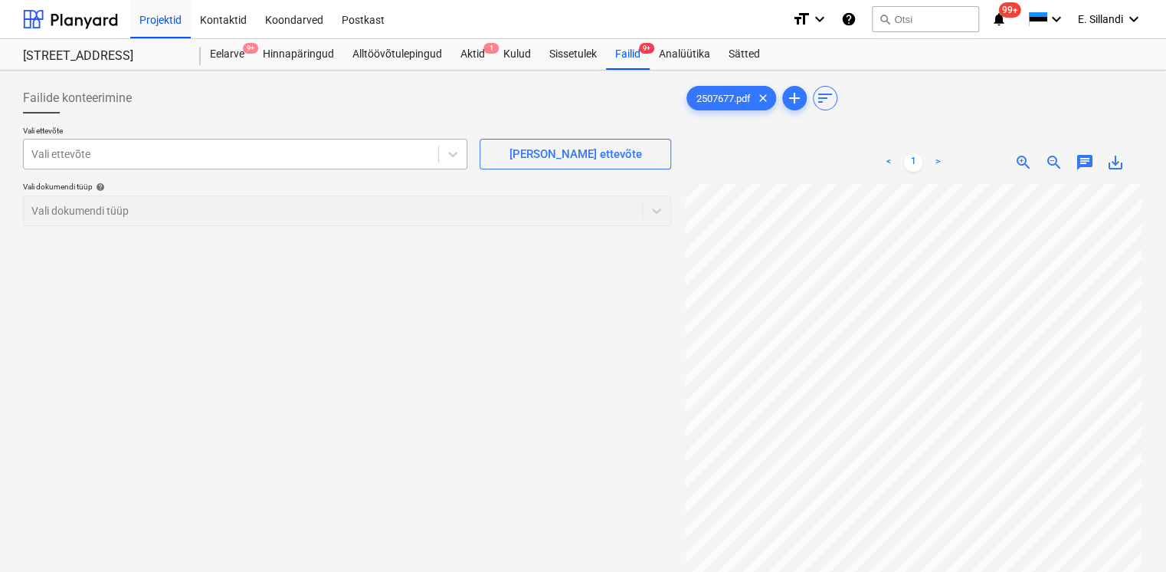
click at [280, 159] on div at bounding box center [230, 153] width 399 height 15
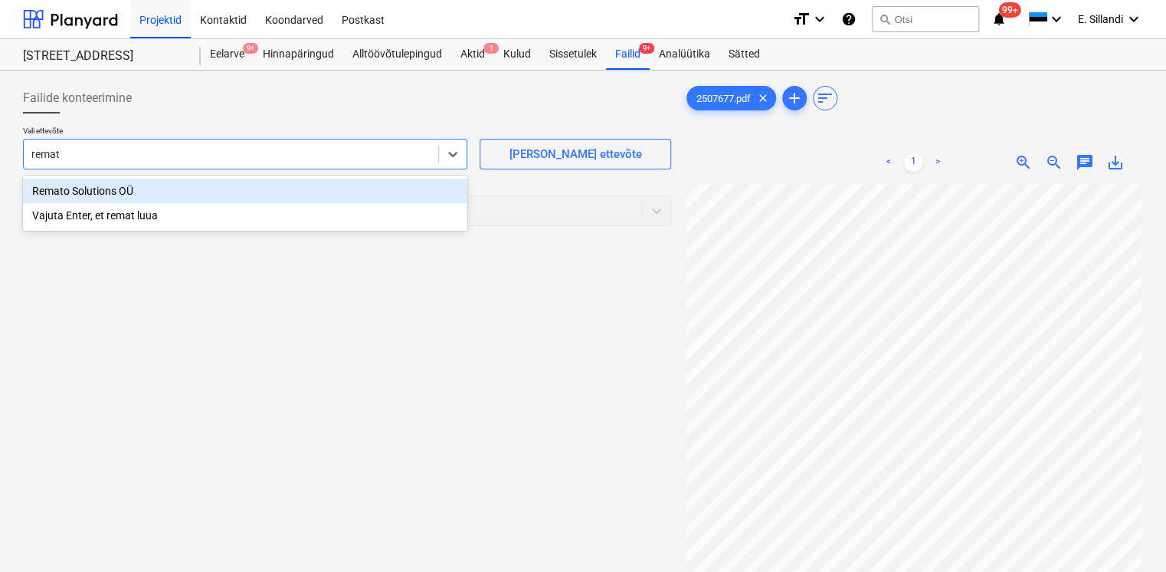
type input "remato"
click at [239, 192] on div "Remato Solutions OÜ" at bounding box center [245, 191] width 444 height 25
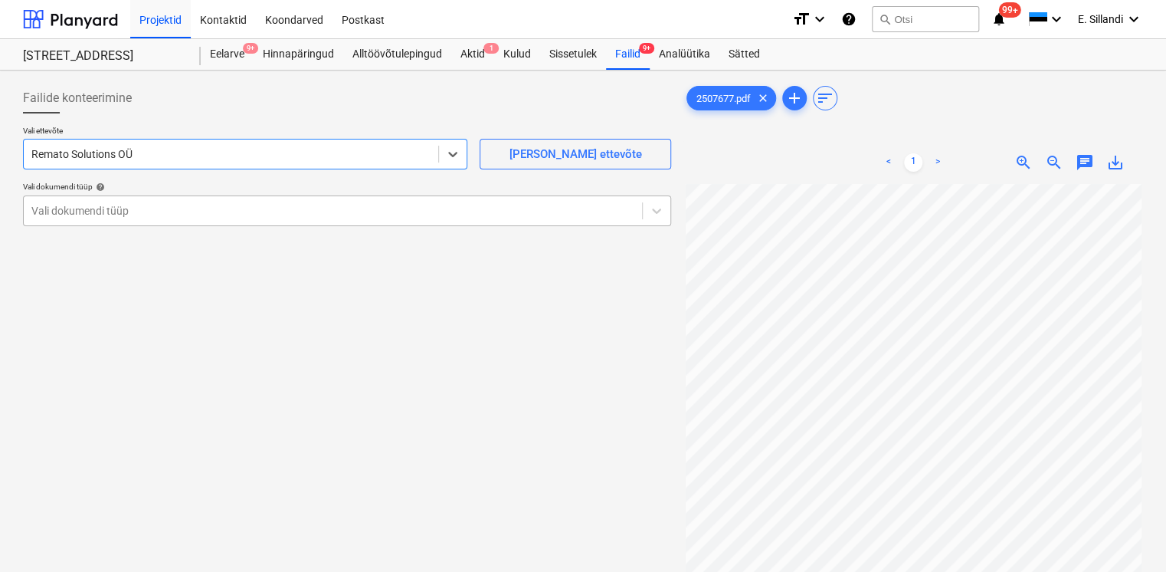
click at [187, 210] on div at bounding box center [332, 210] width 603 height 15
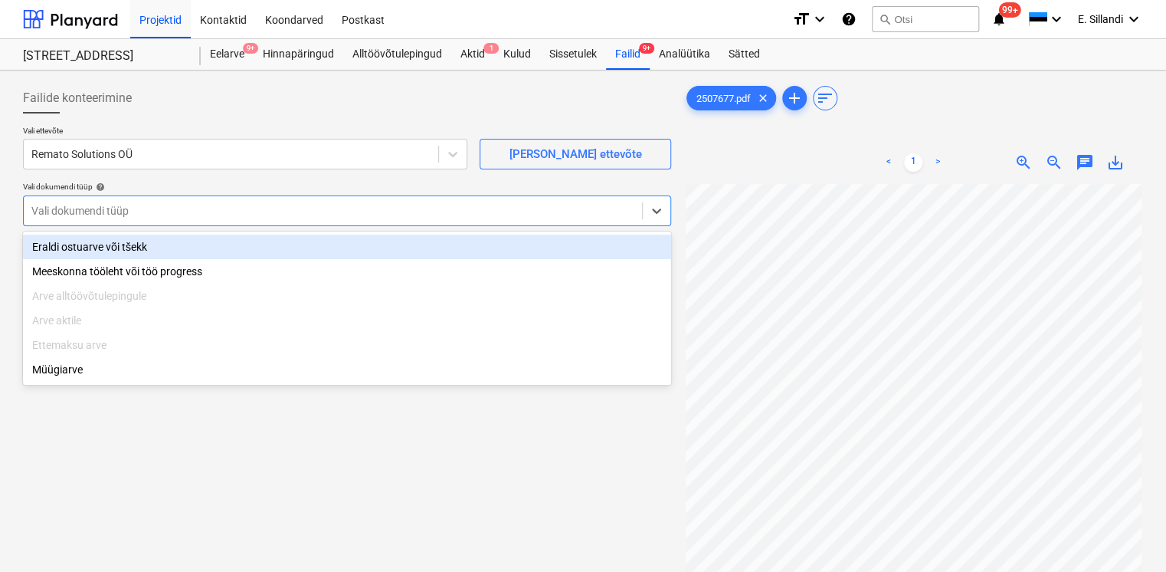
click at [165, 243] on div "Eraldi ostuarve või tšekk" at bounding box center [347, 246] width 648 height 25
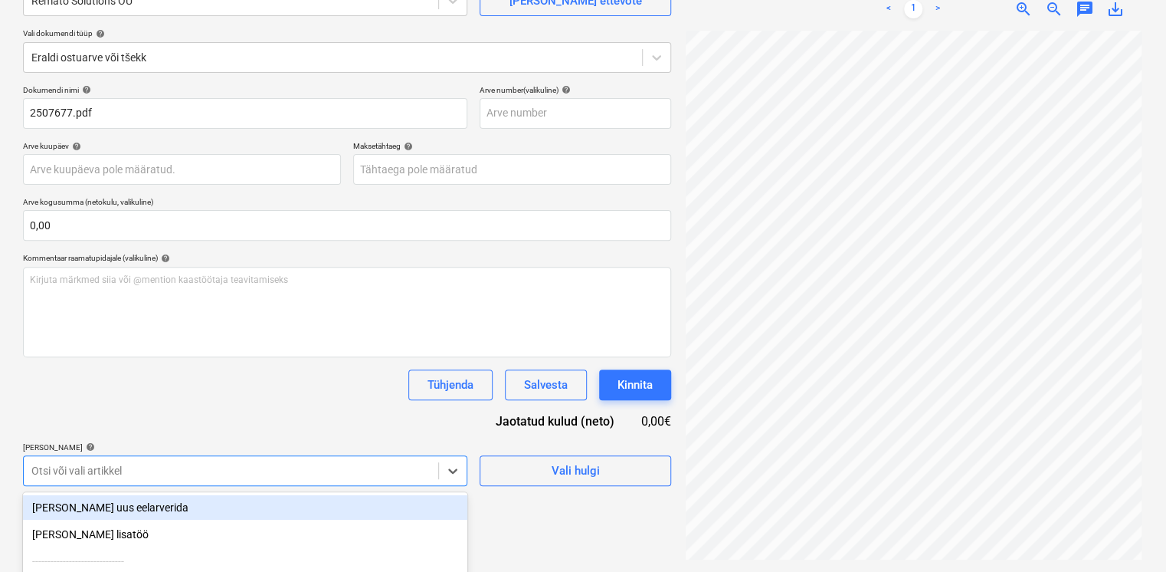
scroll to position [306, 0]
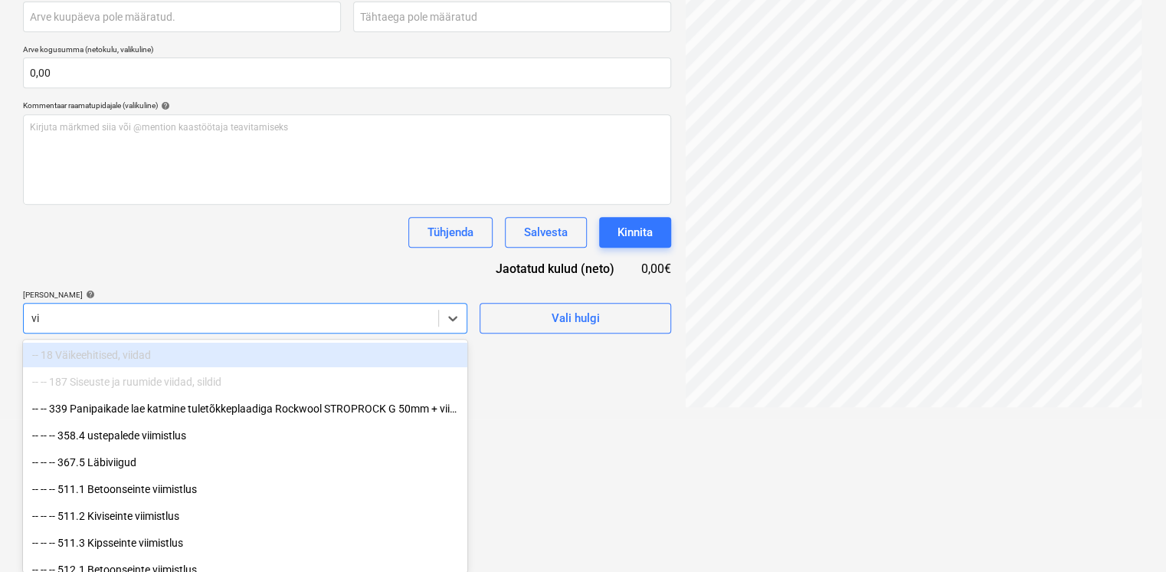
type input "v"
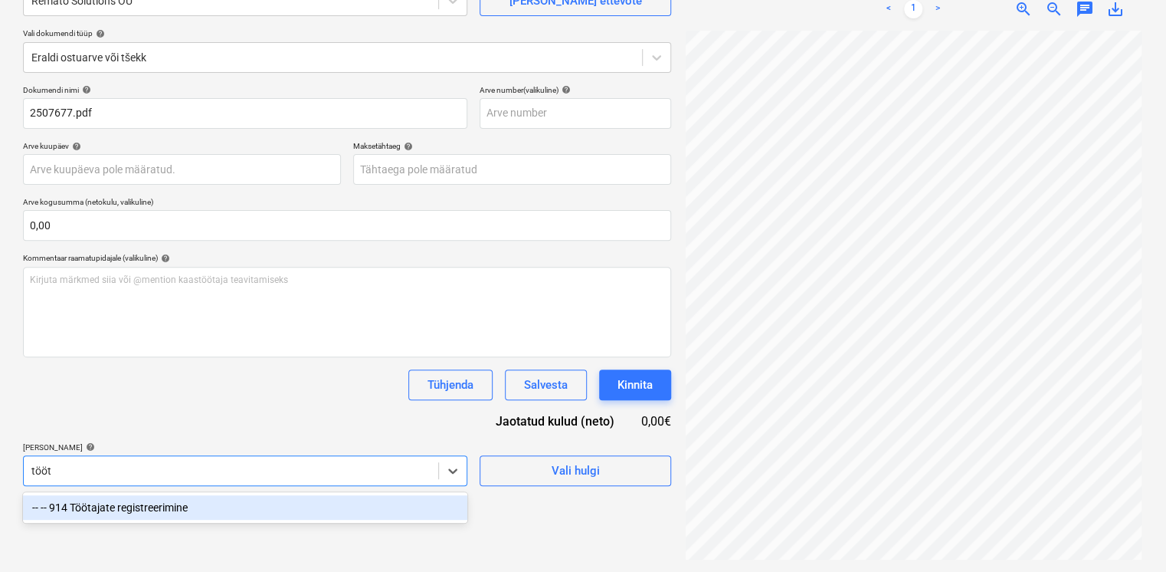
scroll to position [153, 0]
type input "tööta"
click at [124, 506] on div "-- -- 914 Töötajate registreerimine" at bounding box center [245, 507] width 444 height 25
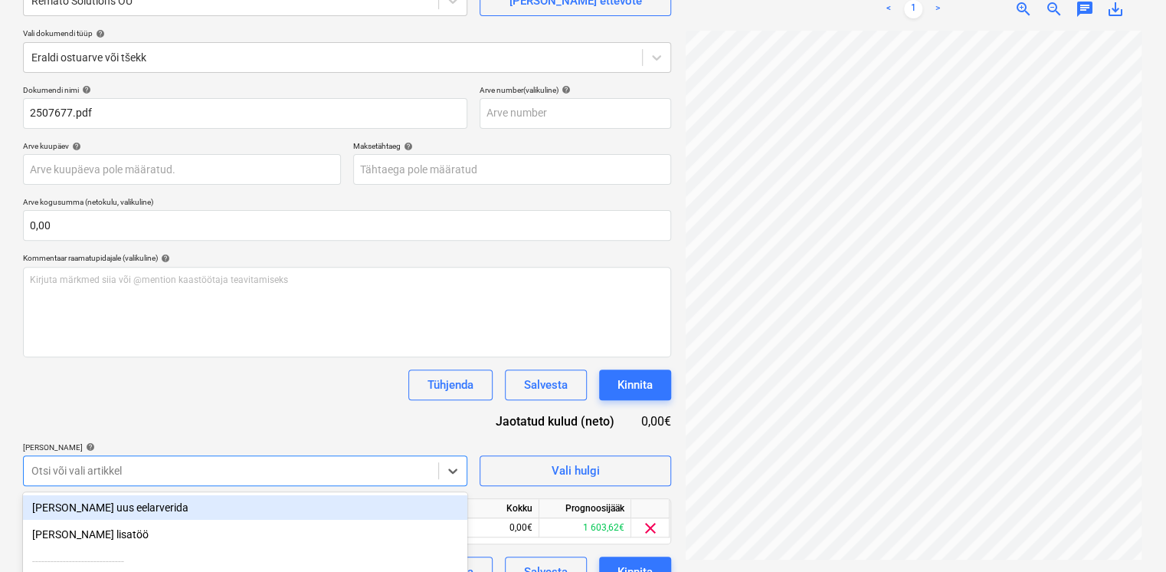
click at [177, 403] on div "Dokumendi nimi help 2507677.pdf Arve number (valikuline) help Arve kuupäev help…" at bounding box center [347, 336] width 648 height 502
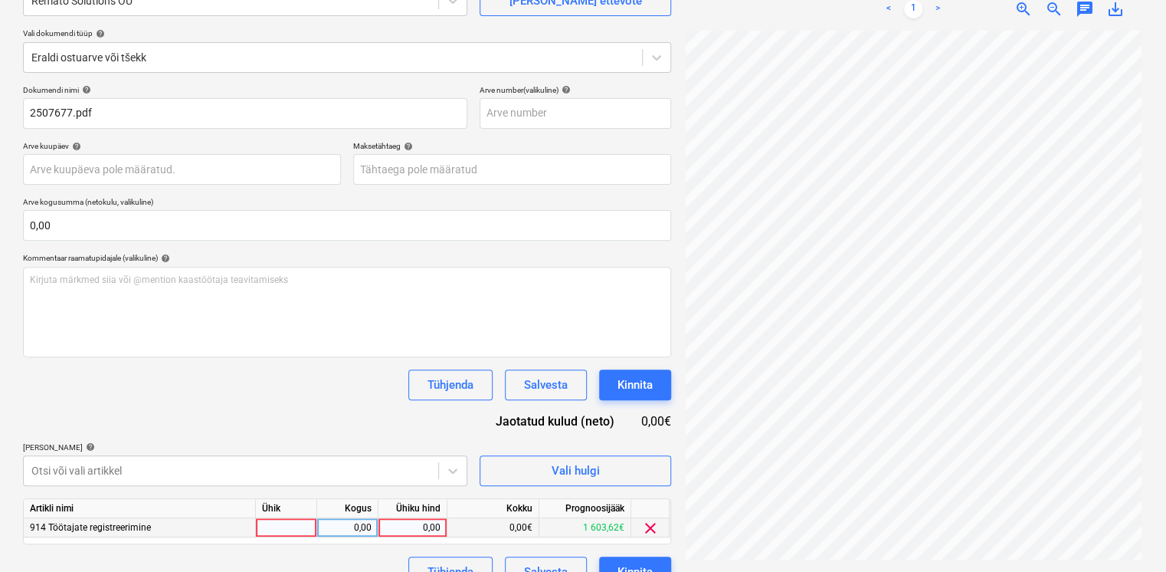
click at [402, 519] on div "0,00" at bounding box center [413, 527] width 56 height 19
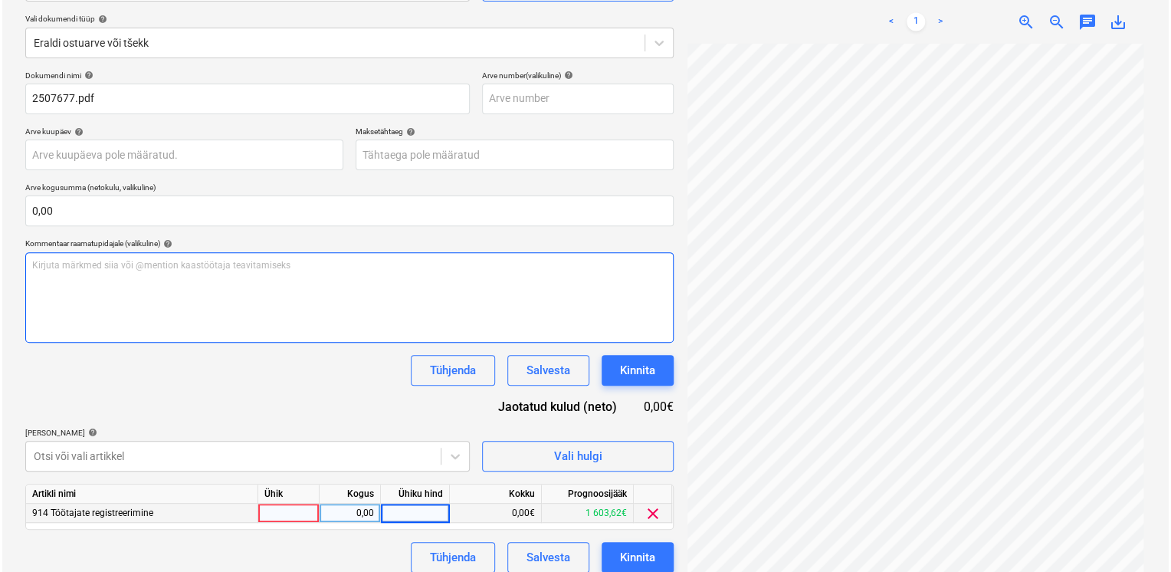
scroll to position [180, 0]
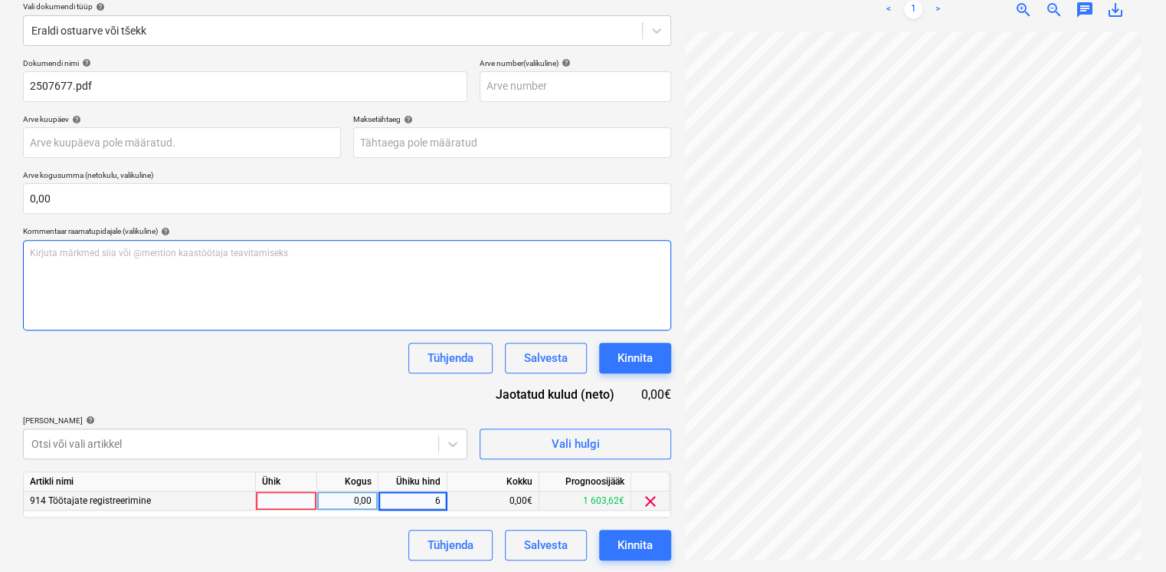
type input "69"
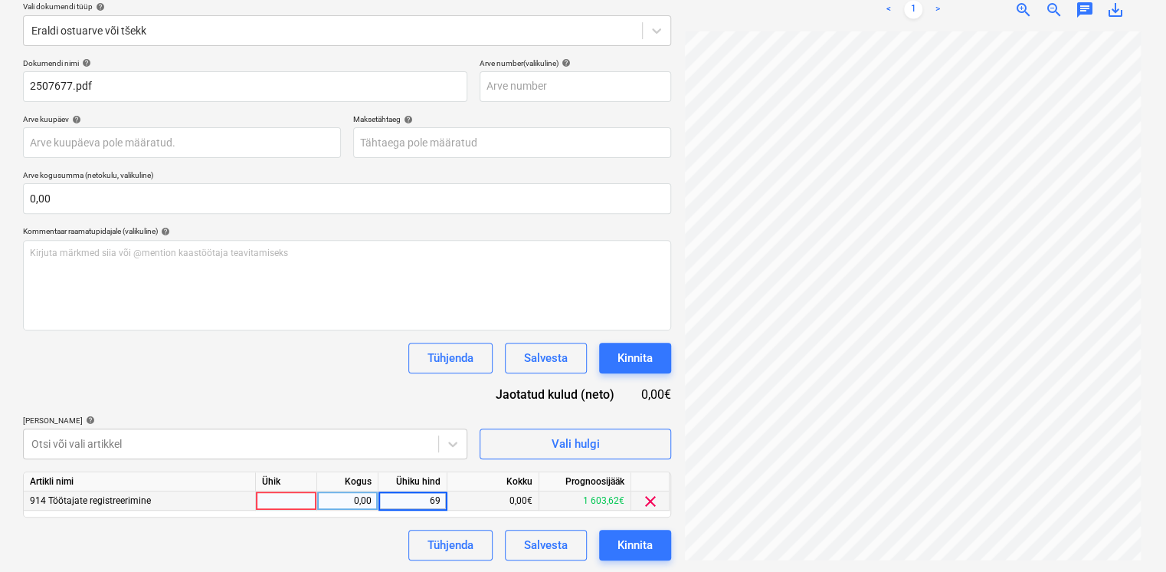
click at [378, 384] on div "Dokumendi nimi help 2507677.pdf Arve number (valikuline) help Arve kuupäev help…" at bounding box center [347, 309] width 648 height 502
click at [631, 540] on div "Kinnita" at bounding box center [635, 545] width 35 height 20
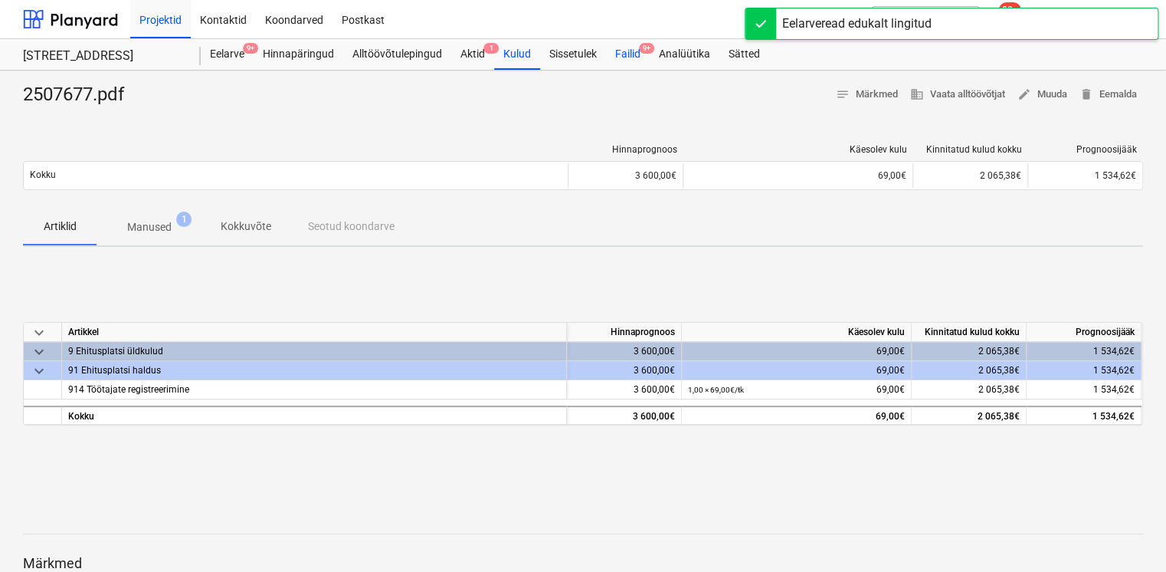
click at [621, 51] on div "Failid 9+" at bounding box center [628, 54] width 44 height 31
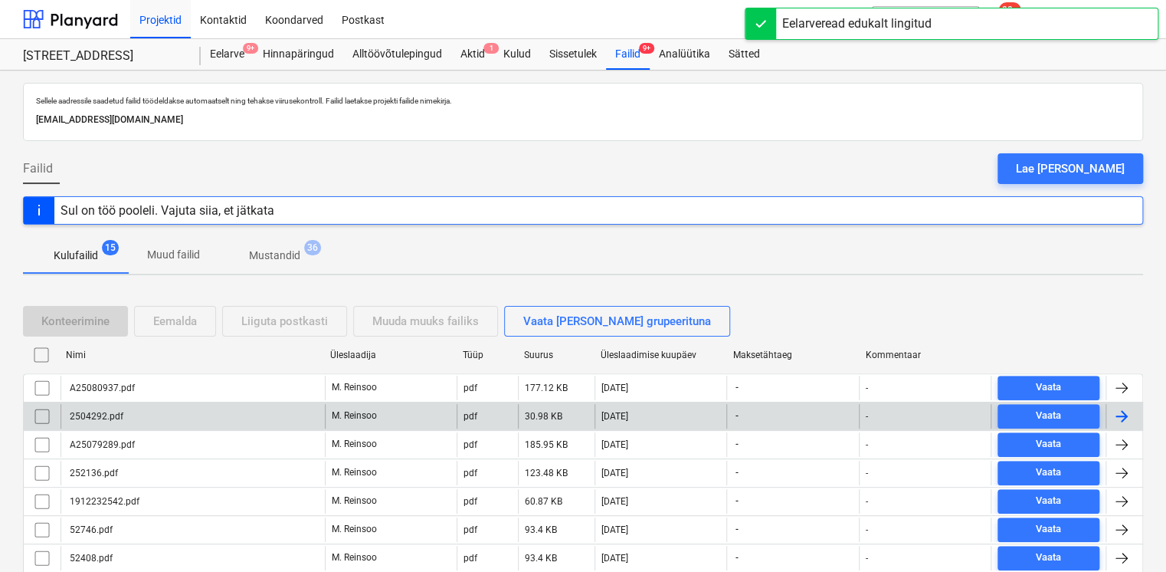
click at [239, 414] on div "2504292.pdf" at bounding box center [193, 416] width 264 height 25
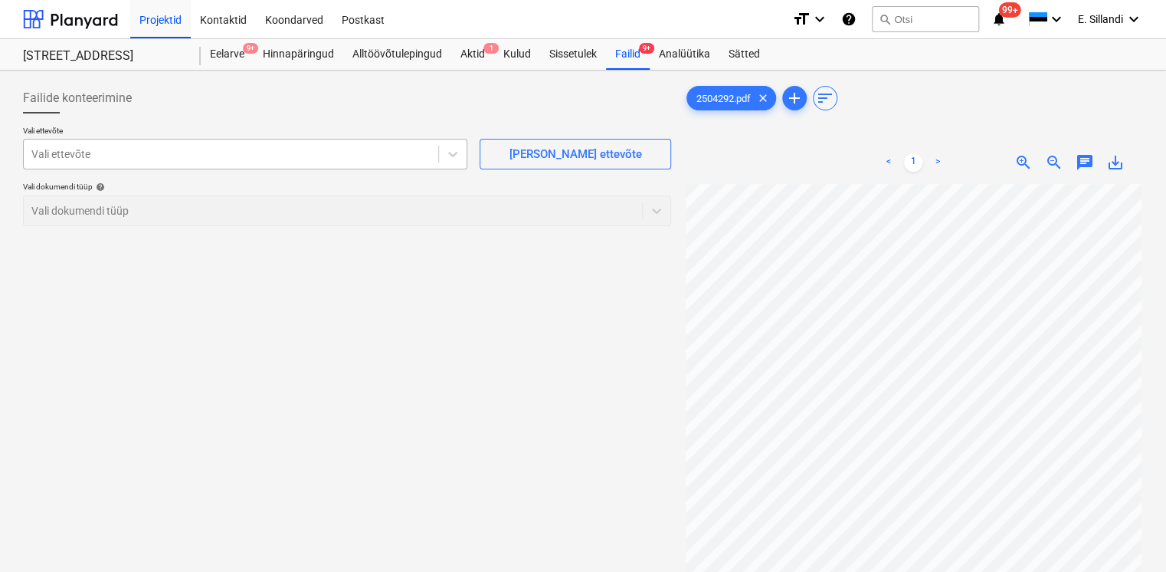
click at [156, 157] on div at bounding box center [230, 153] width 399 height 15
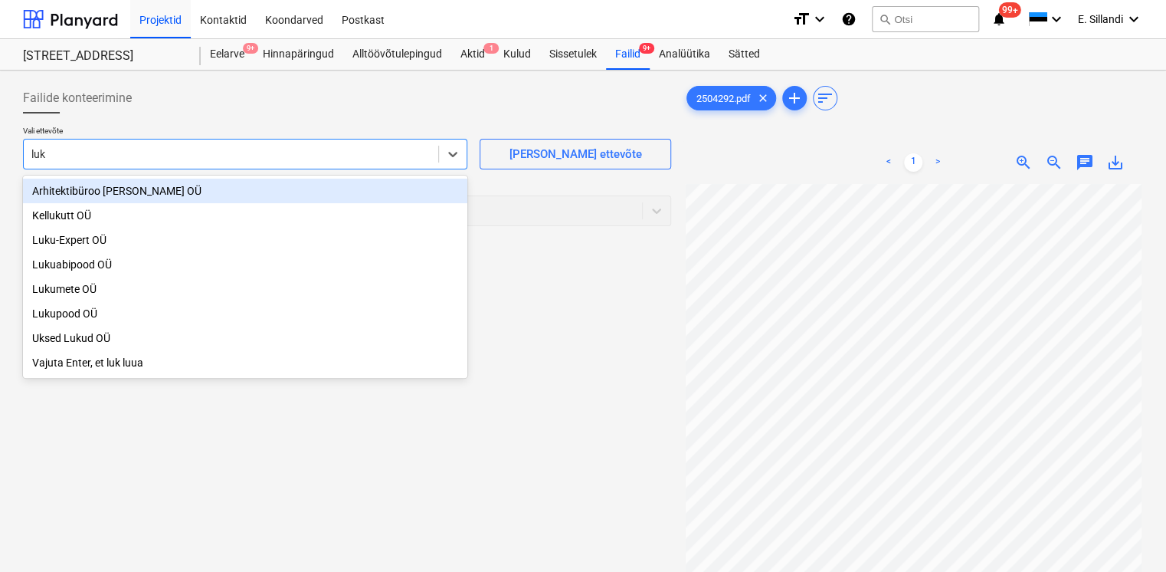
type input "luku"
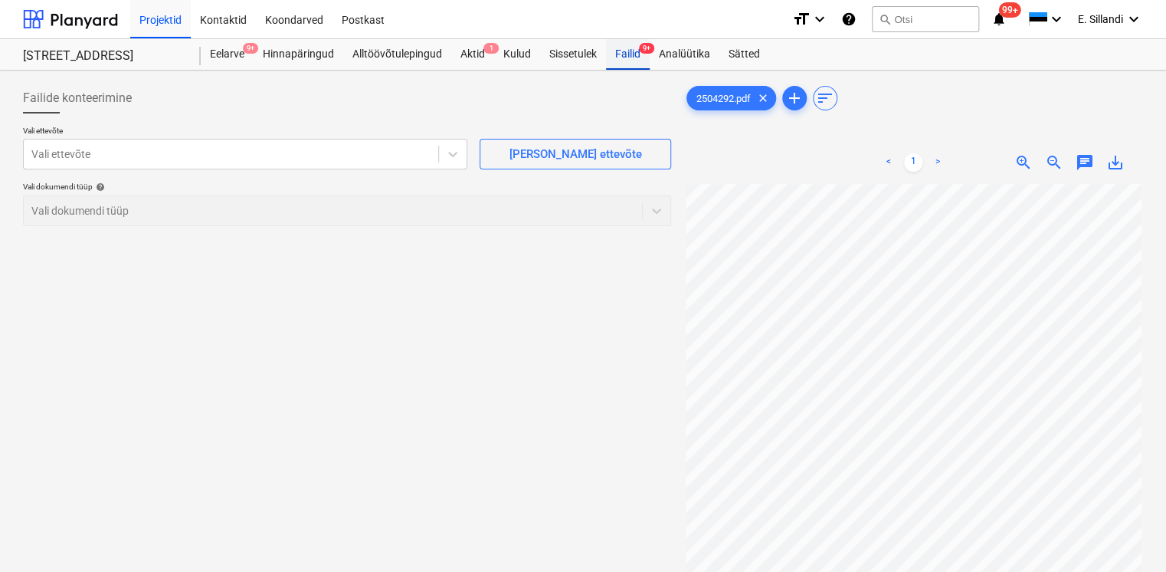
click at [624, 60] on div "Failid 9+" at bounding box center [628, 54] width 44 height 31
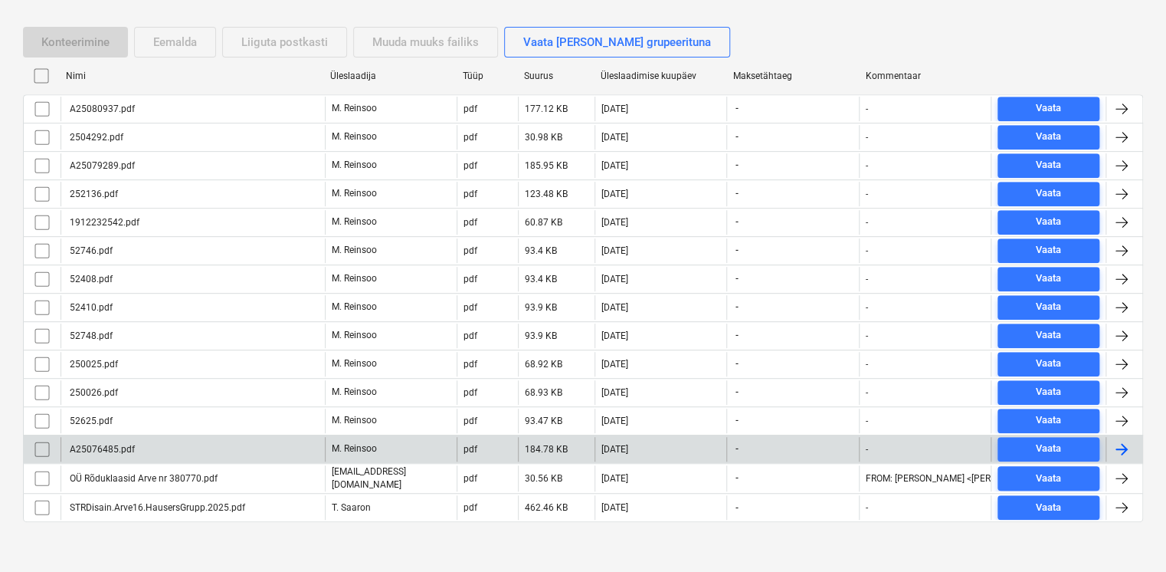
click at [337, 446] on p "M. Reinsoo" at bounding box center [354, 448] width 45 height 13
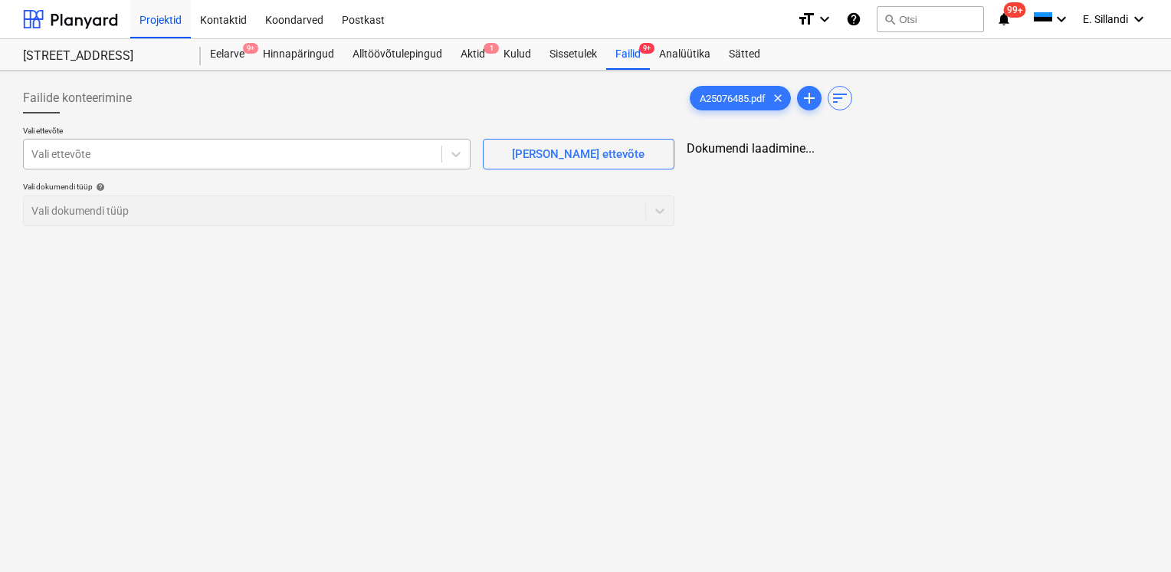
click at [152, 158] on div at bounding box center [232, 153] width 402 height 15
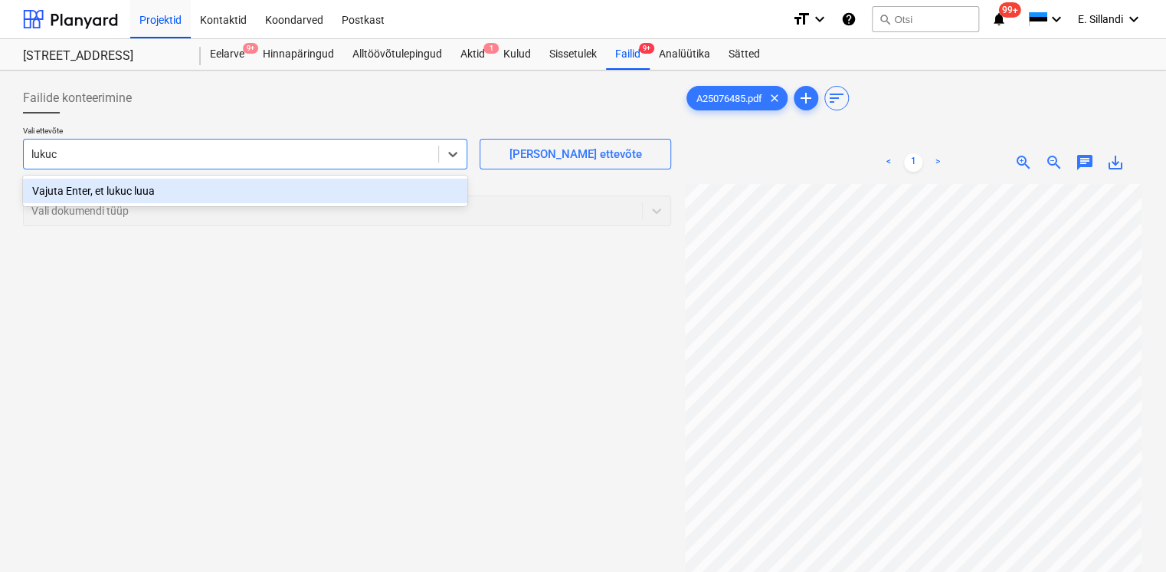
type input "lukuce"
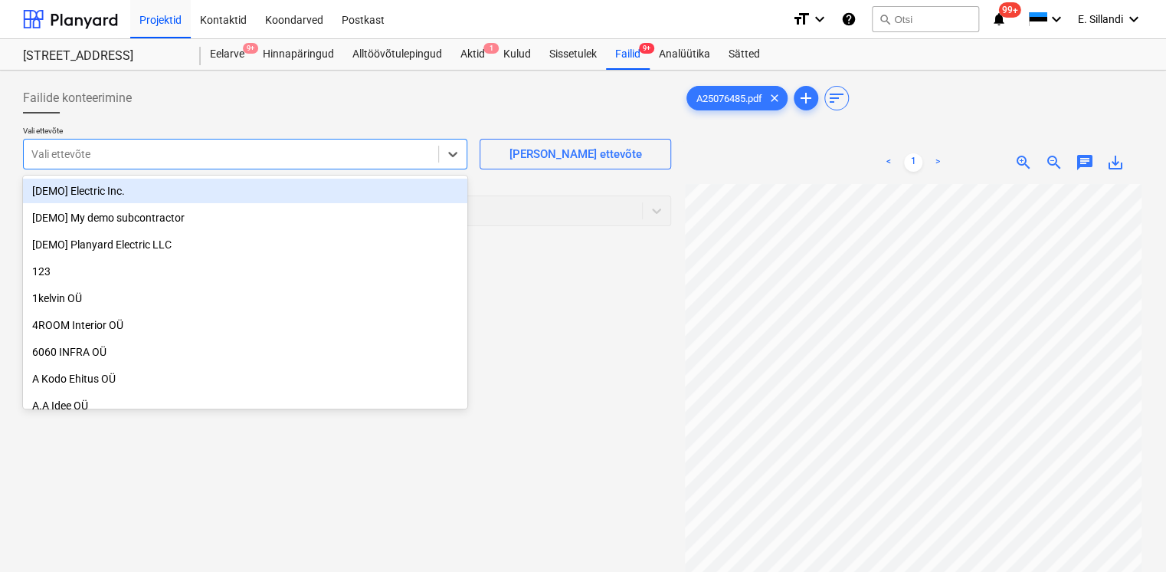
click at [86, 146] on div at bounding box center [230, 153] width 399 height 15
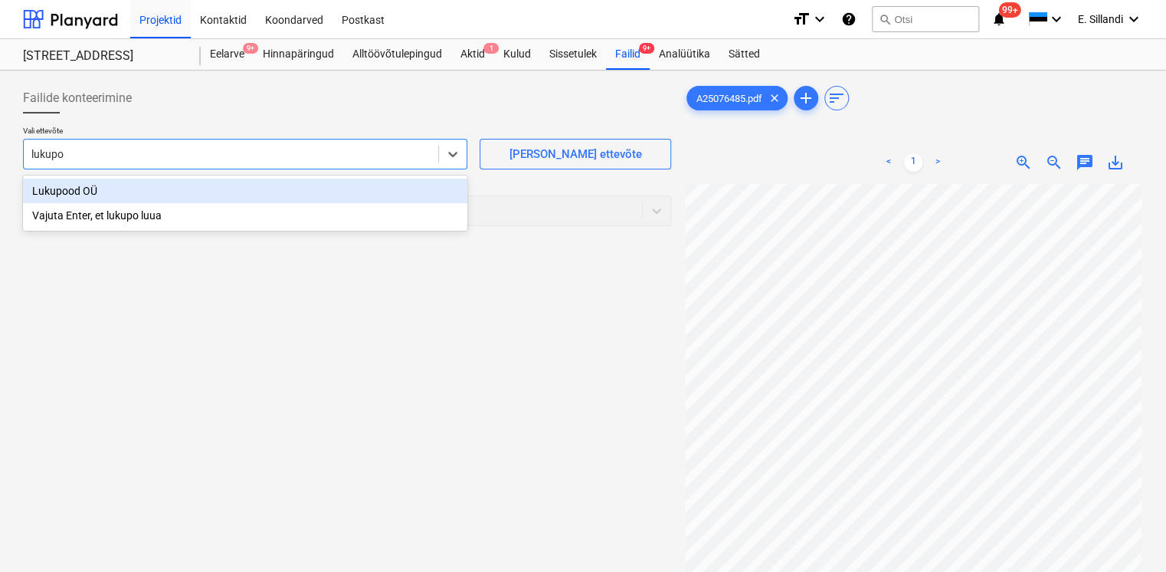
type input "lukupoo"
click at [92, 194] on div "Lukupood OÜ" at bounding box center [245, 191] width 444 height 25
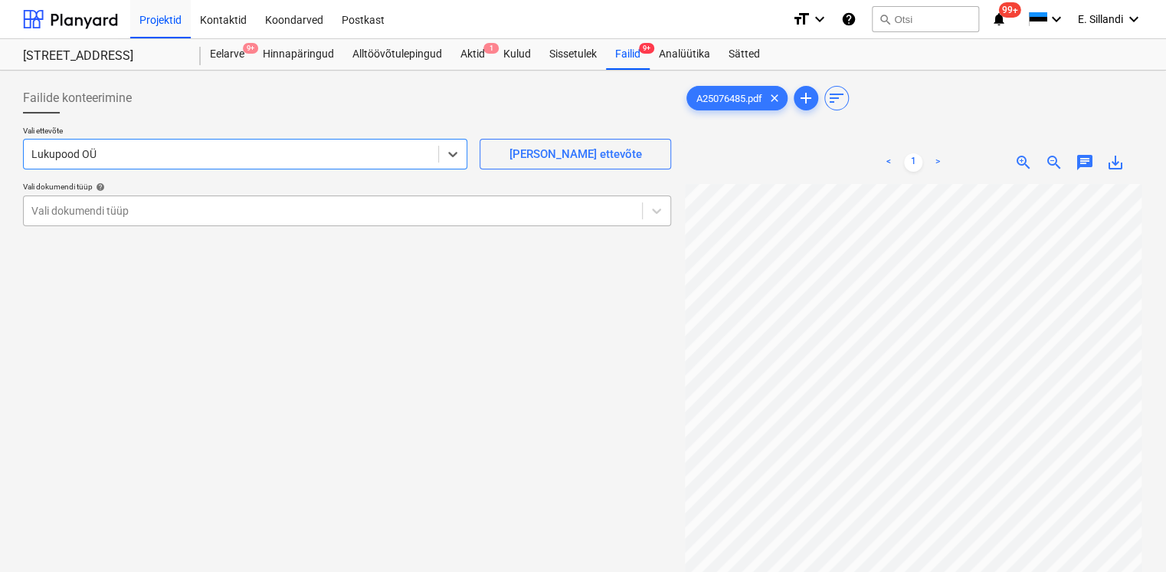
click at [132, 208] on div at bounding box center [332, 210] width 603 height 15
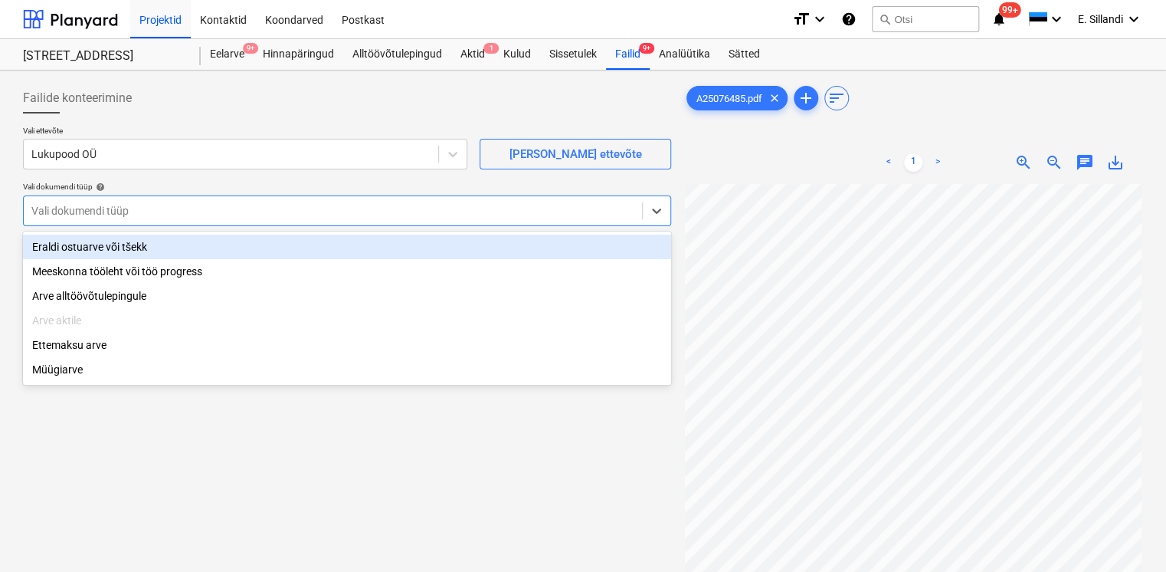
click at [126, 250] on div "Eraldi ostuarve või tšekk" at bounding box center [347, 246] width 648 height 25
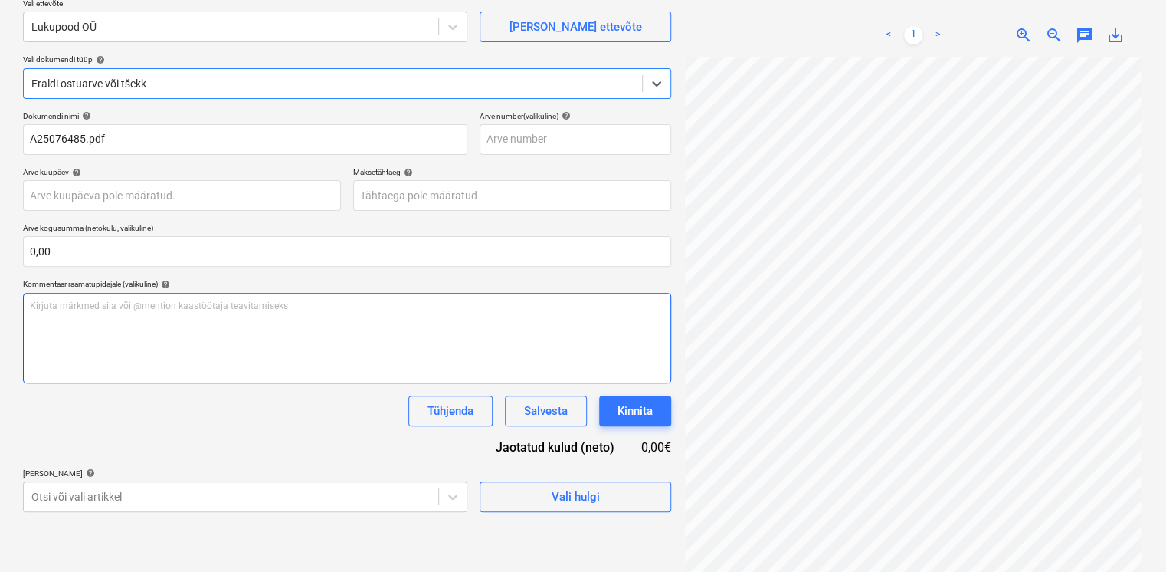
scroll to position [153, 0]
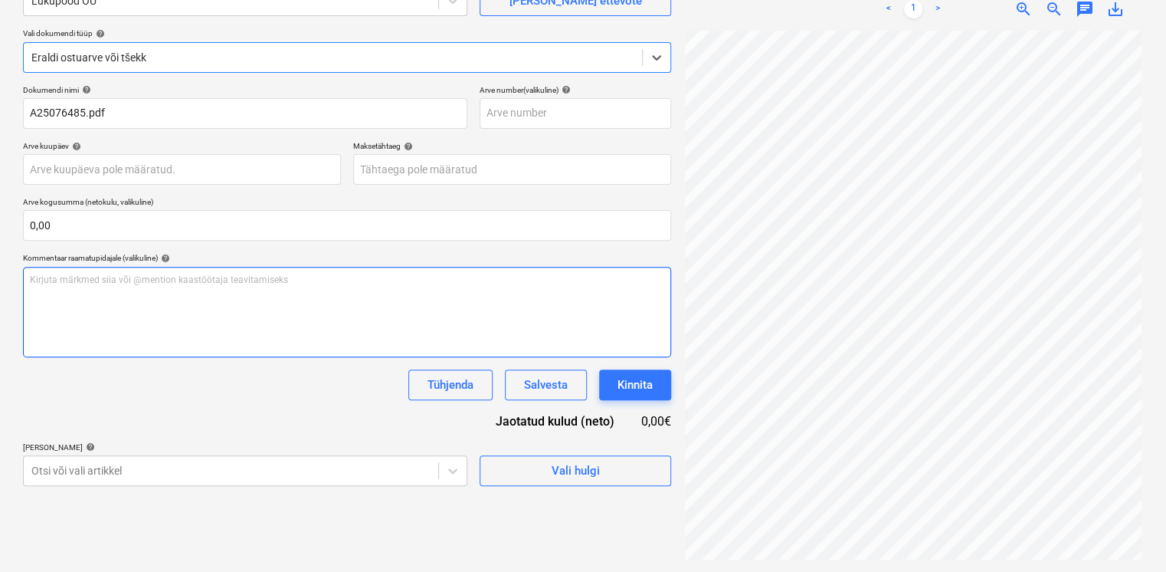
click at [109, 283] on p "Kirjuta märkmed siia või @mention kaastöötaja teavitamiseks ﻿" at bounding box center [347, 280] width 634 height 13
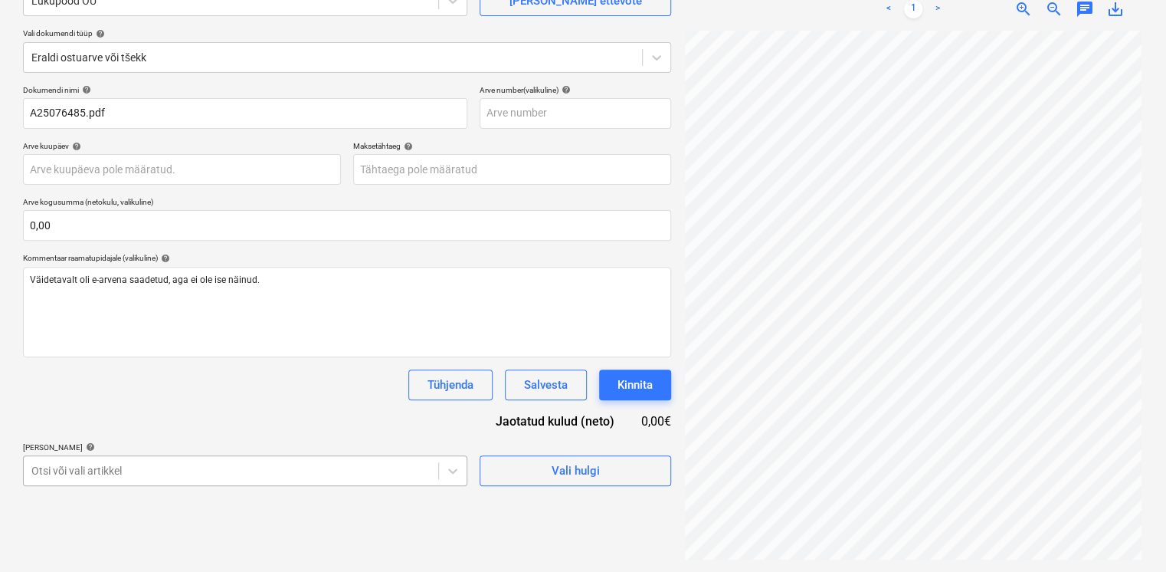
click at [138, 418] on body "Projektid Kontaktid Koondarved Postkast format_size keyboard_arrow_down help se…" at bounding box center [583, 133] width 1166 height 572
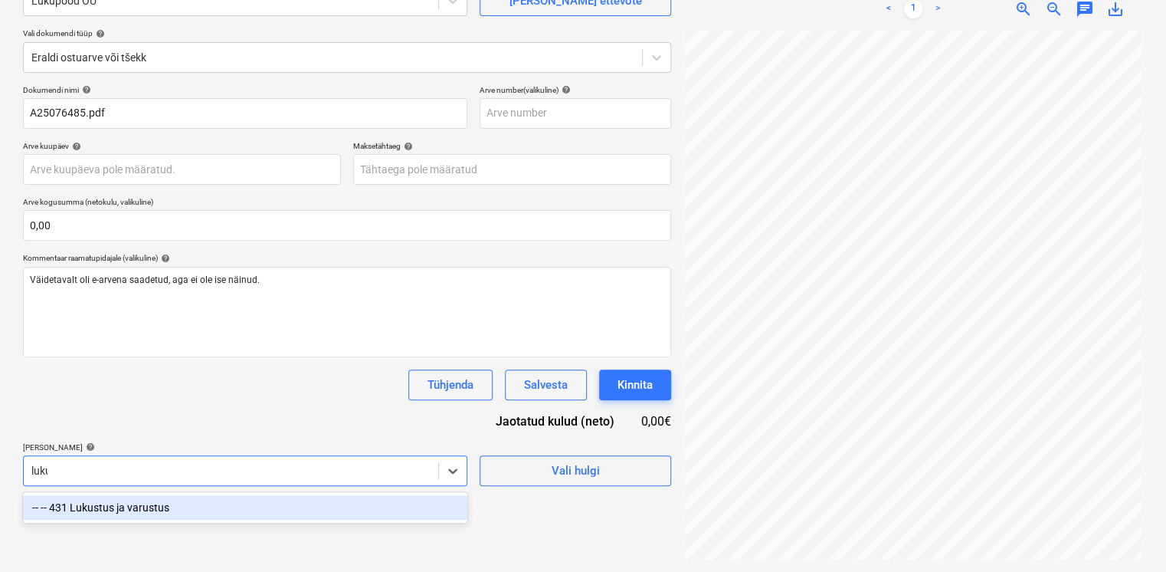
type input "lukus"
click at [158, 508] on div "-- -- 431 Lukustus ja varustus" at bounding box center [245, 507] width 444 height 25
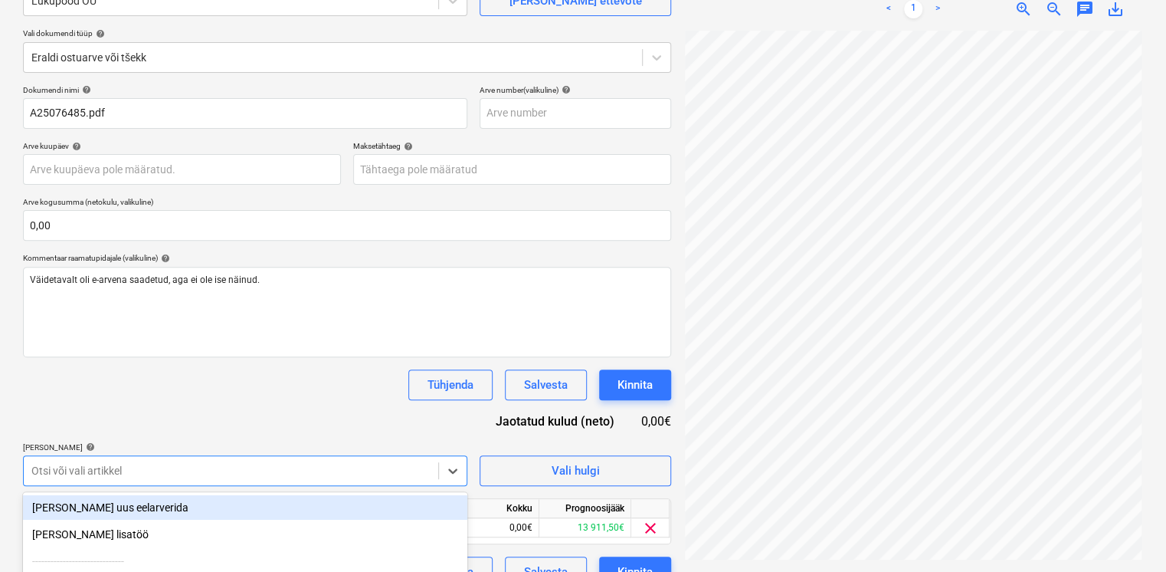
click at [217, 399] on div "Dokumendi nimi help A25076485.pdf Arve number (valikuline) help Arve kuupäev he…" at bounding box center [347, 336] width 648 height 502
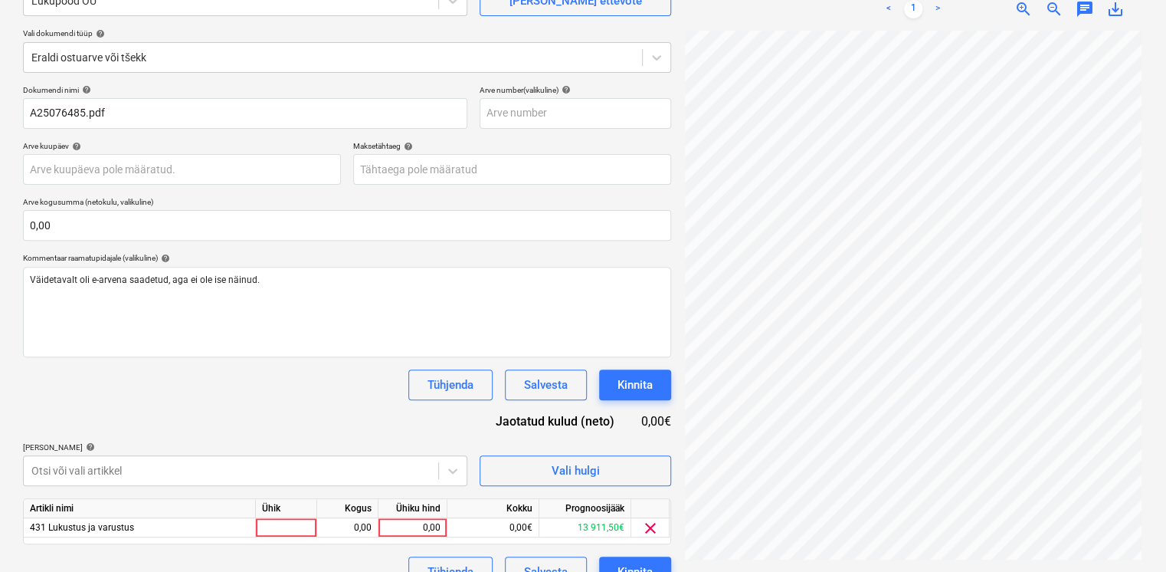
scroll to position [180, 0]
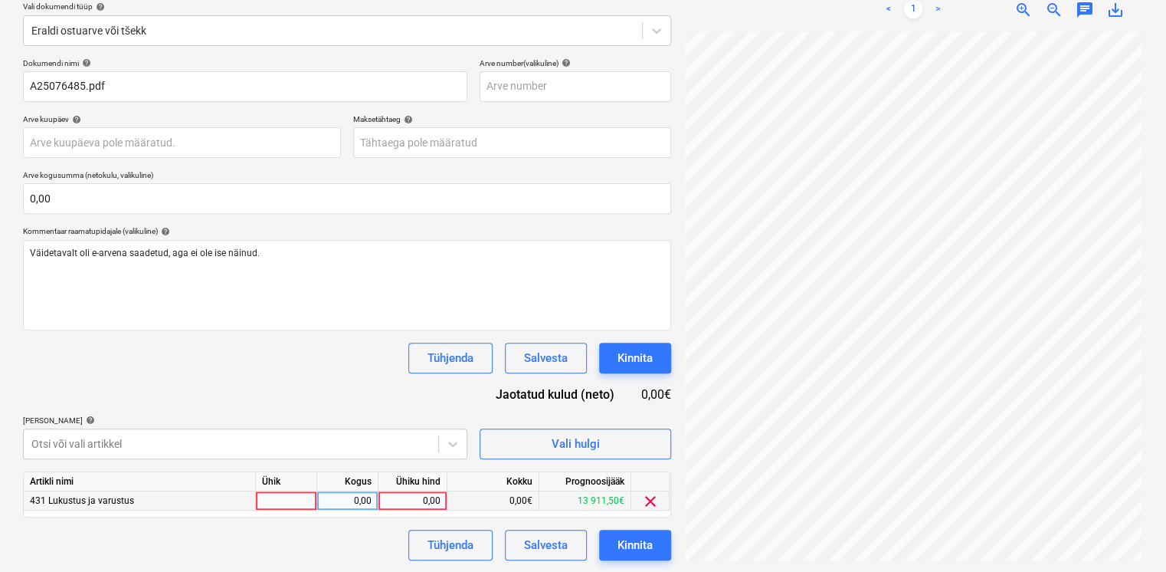
click at [428, 493] on div "0,00" at bounding box center [413, 500] width 56 height 19
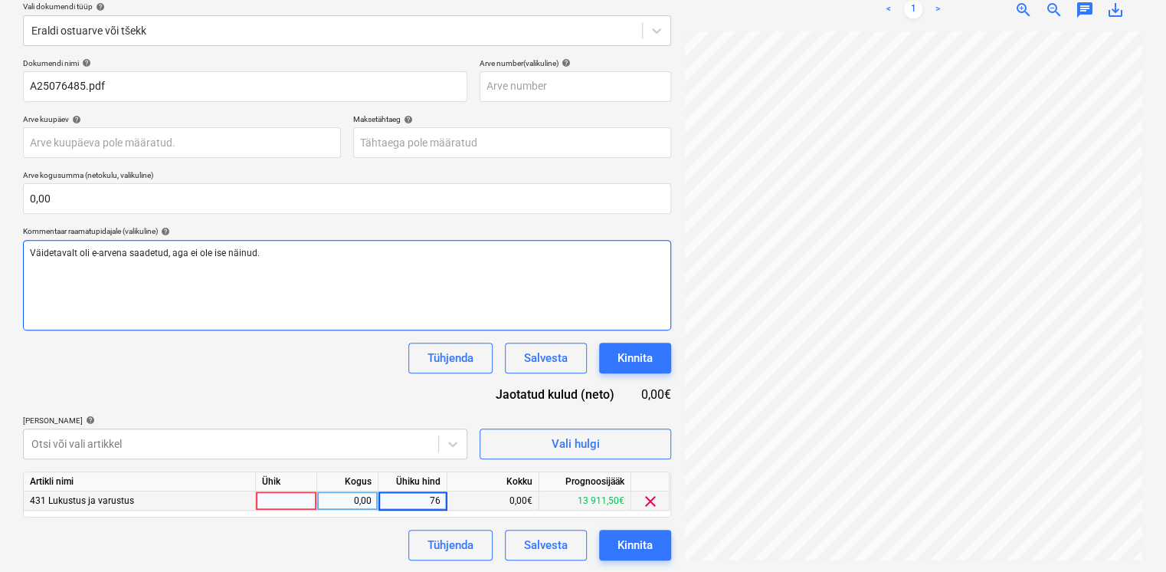
type input "766"
drag, startPoint x: 300, startPoint y: 260, endPoint x: 11, endPoint y: 255, distance: 288.9
click at [11, 255] on div "Failide konteerimine Vali ettevõte Lukupood OÜ [PERSON_NAME] uus ettevõte Vali …" at bounding box center [583, 231] width 1166 height 682
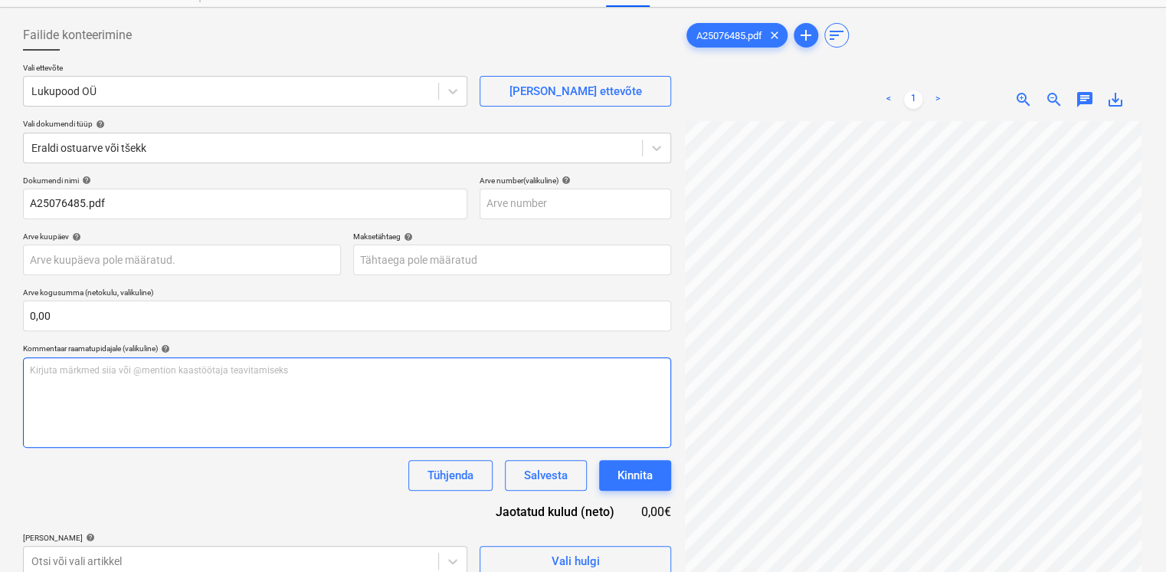
scroll to position [0, 0]
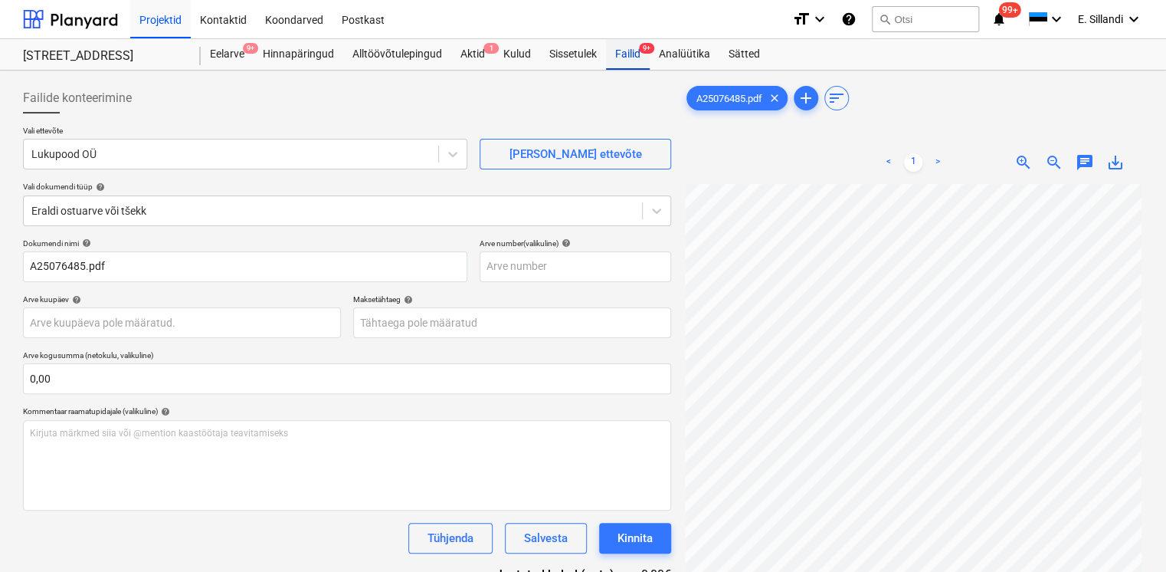
click at [621, 54] on div "Failid 9+" at bounding box center [628, 54] width 44 height 31
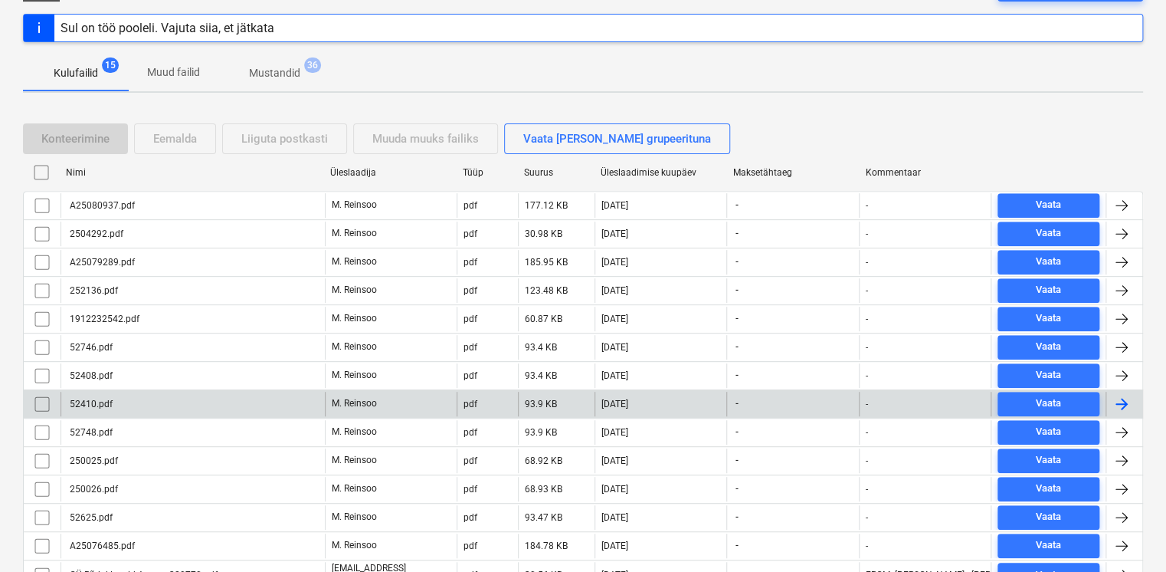
scroll to position [279, 0]
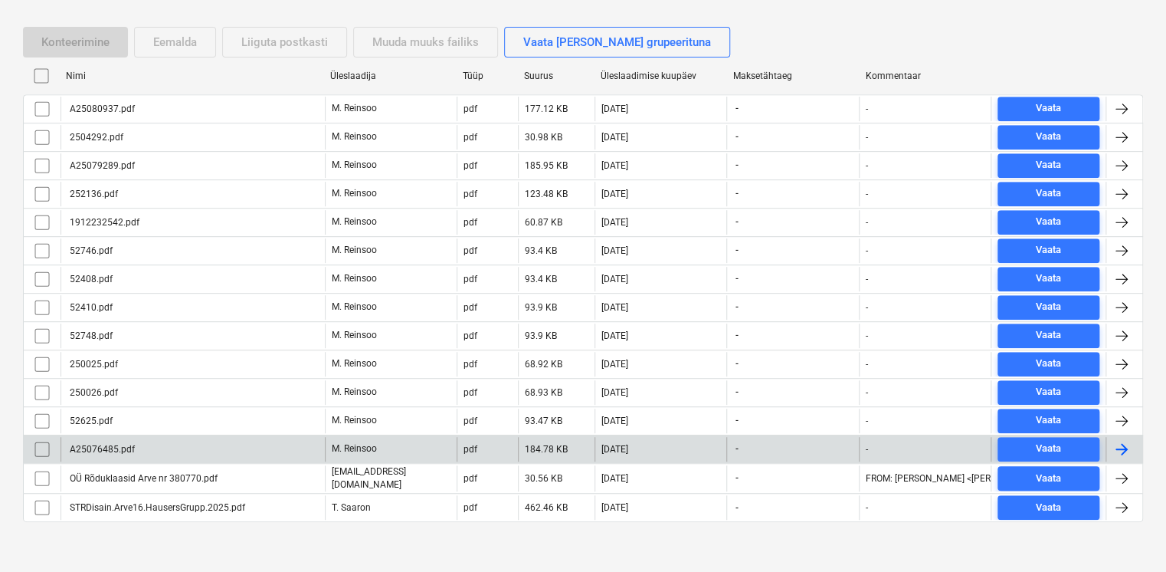
click at [107, 446] on div "A25076485.pdf" at bounding box center [100, 449] width 67 height 11
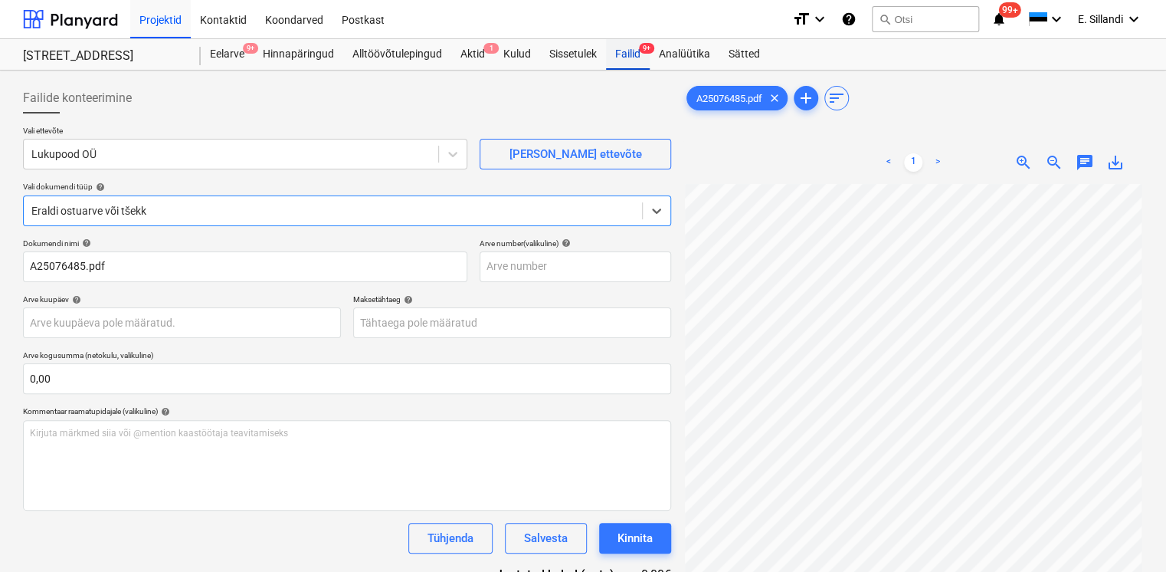
click at [626, 55] on div "Failid 9+" at bounding box center [628, 54] width 44 height 31
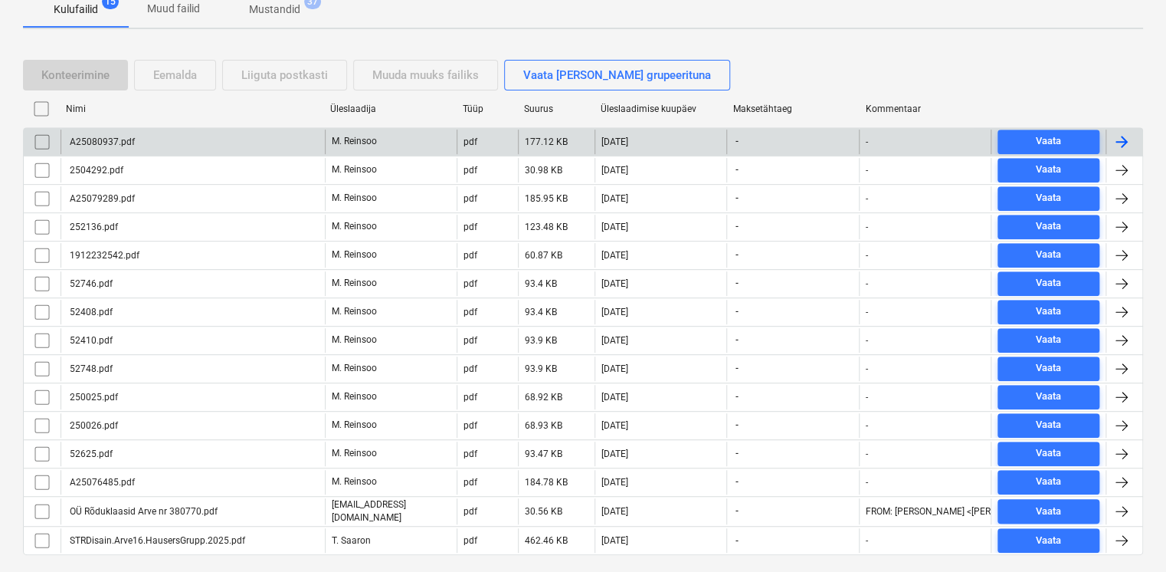
scroll to position [279, 0]
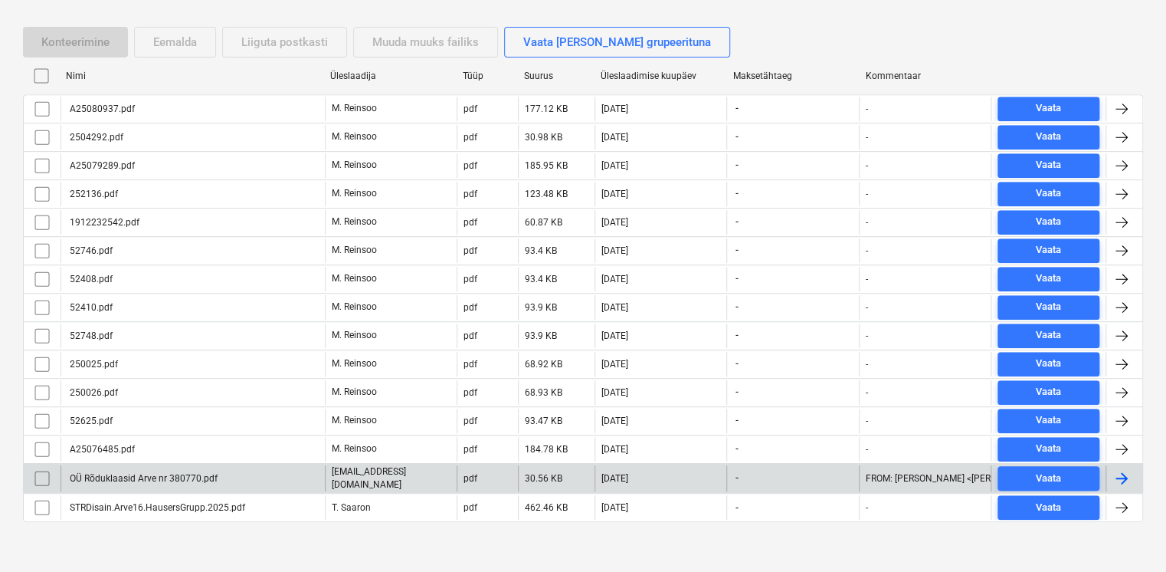
click at [169, 479] on div "OÜ Rõduklaasid Arve nr 380770.pdf" at bounding box center [142, 478] width 150 height 11
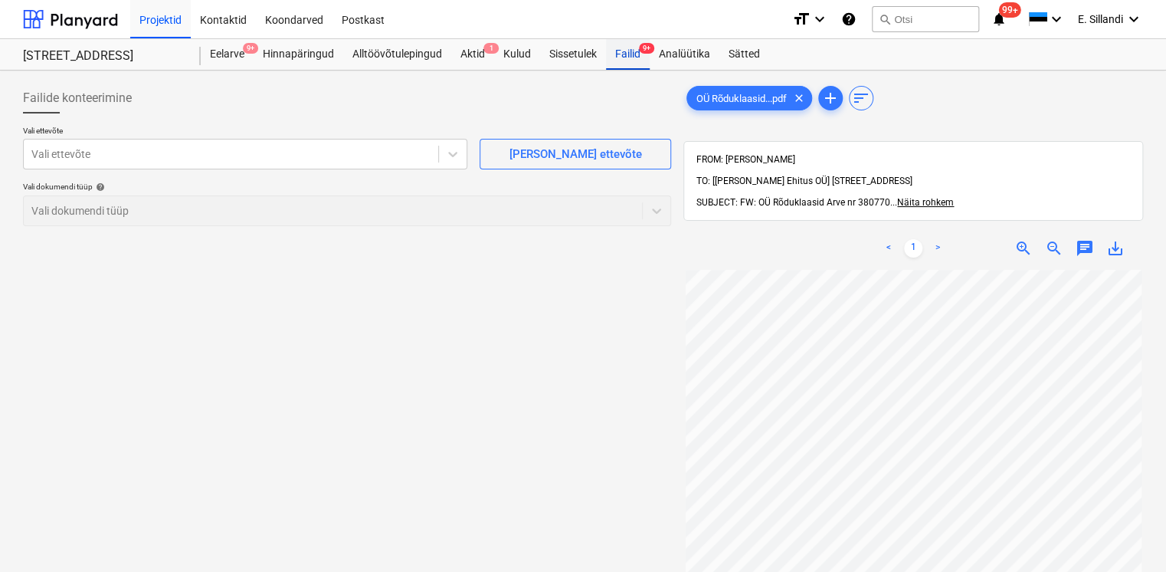
click at [618, 54] on div "Failid 9+" at bounding box center [628, 54] width 44 height 31
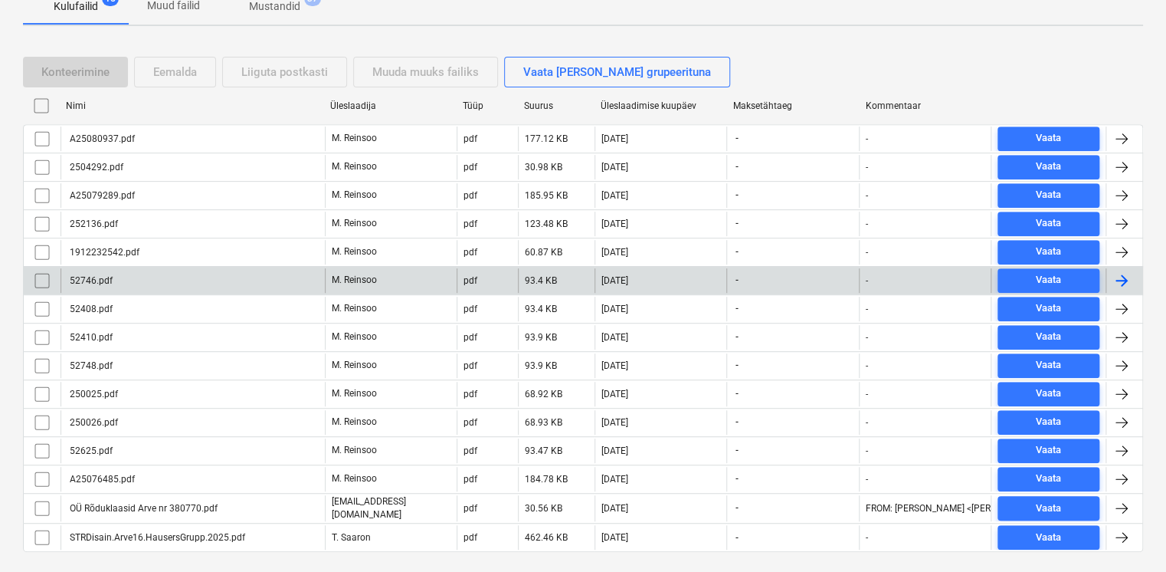
scroll to position [279, 0]
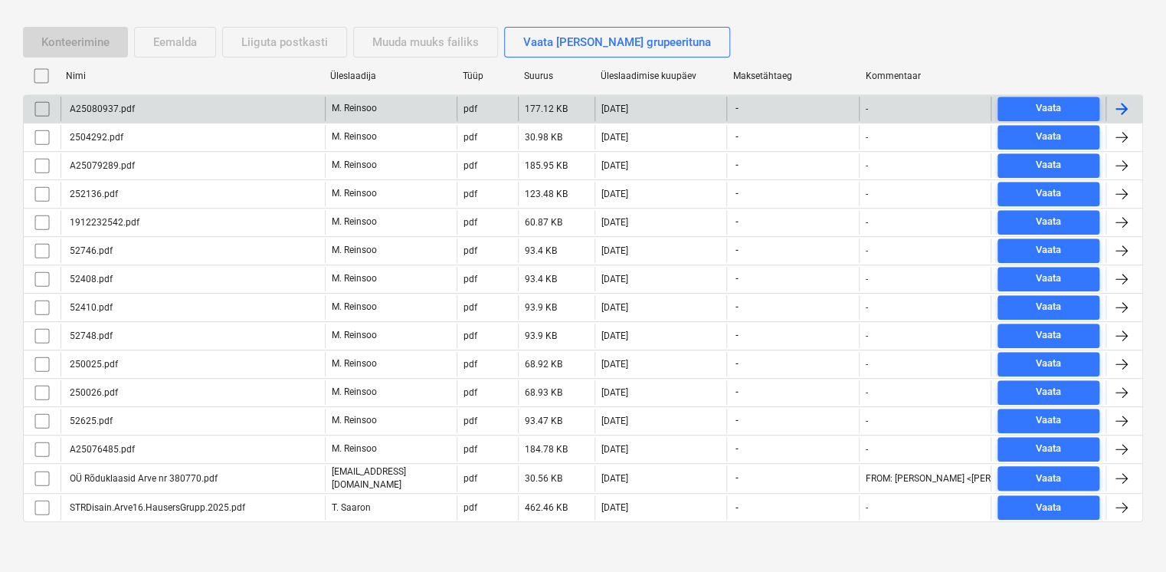
click at [261, 108] on div "A25080937.pdf" at bounding box center [193, 109] width 264 height 25
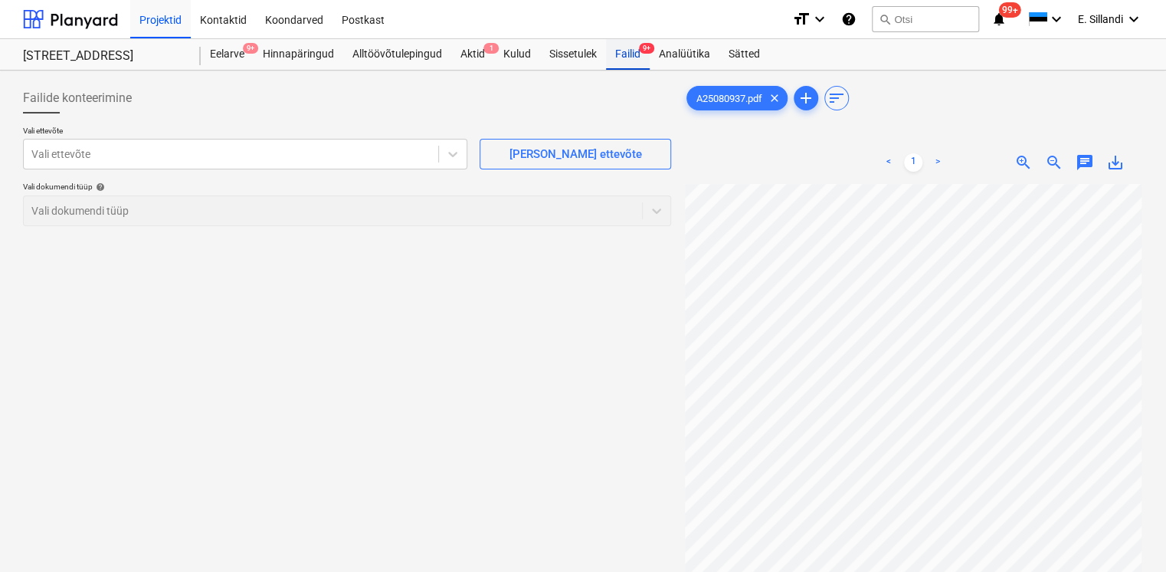
click at [638, 60] on div "Failid 9+" at bounding box center [628, 54] width 44 height 31
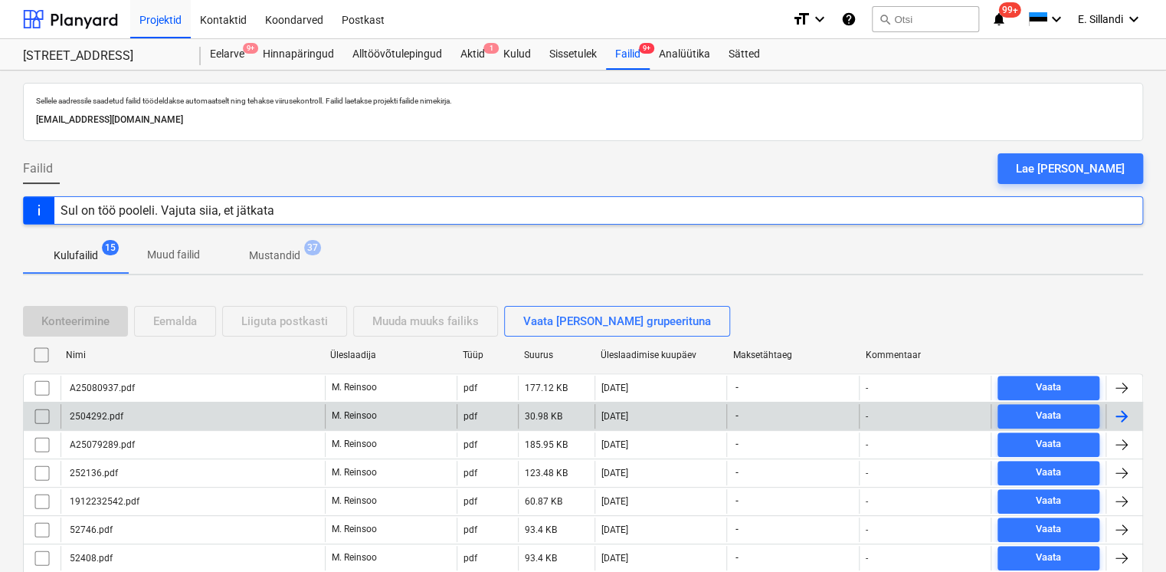
click at [146, 415] on div "2504292.pdf" at bounding box center [193, 416] width 264 height 25
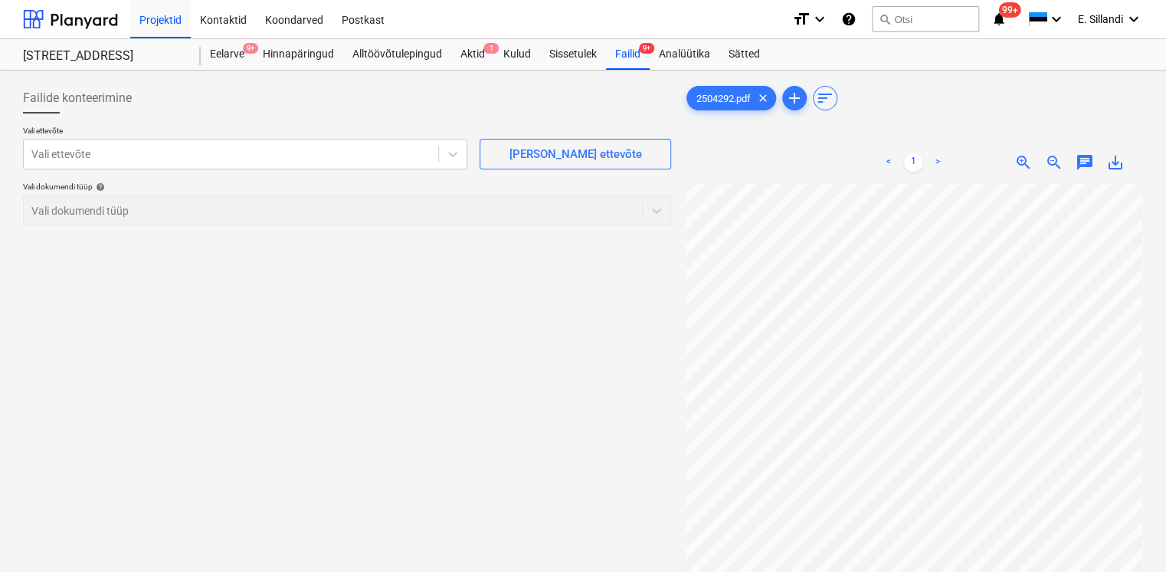
scroll to position [126, 0]
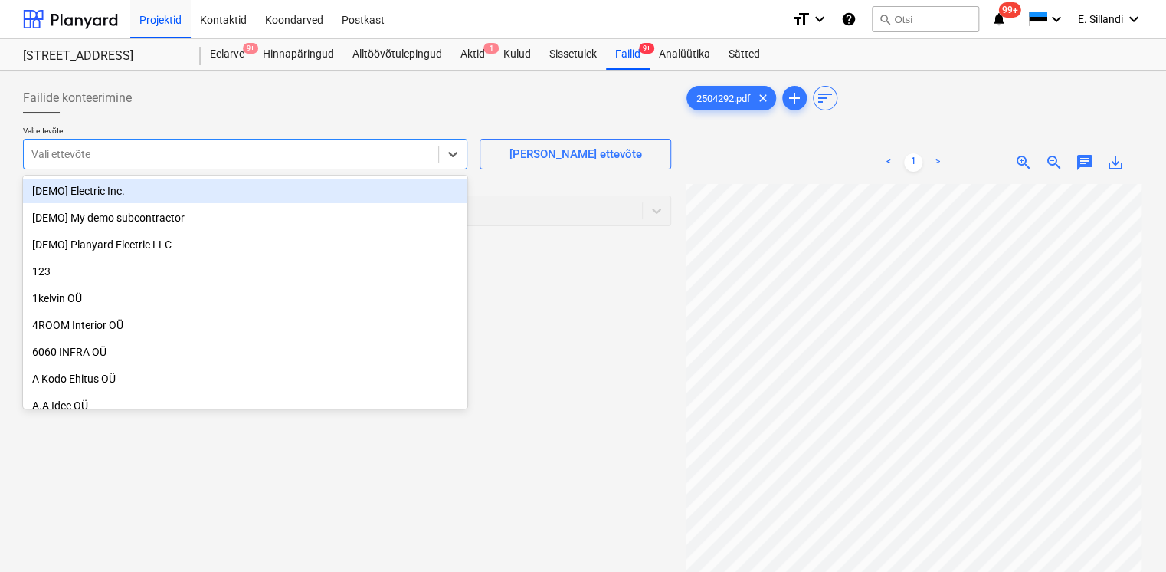
click at [89, 159] on div at bounding box center [230, 153] width 399 height 15
click at [162, 120] on div at bounding box center [347, 119] width 648 height 12
click at [126, 157] on div at bounding box center [230, 153] width 399 height 15
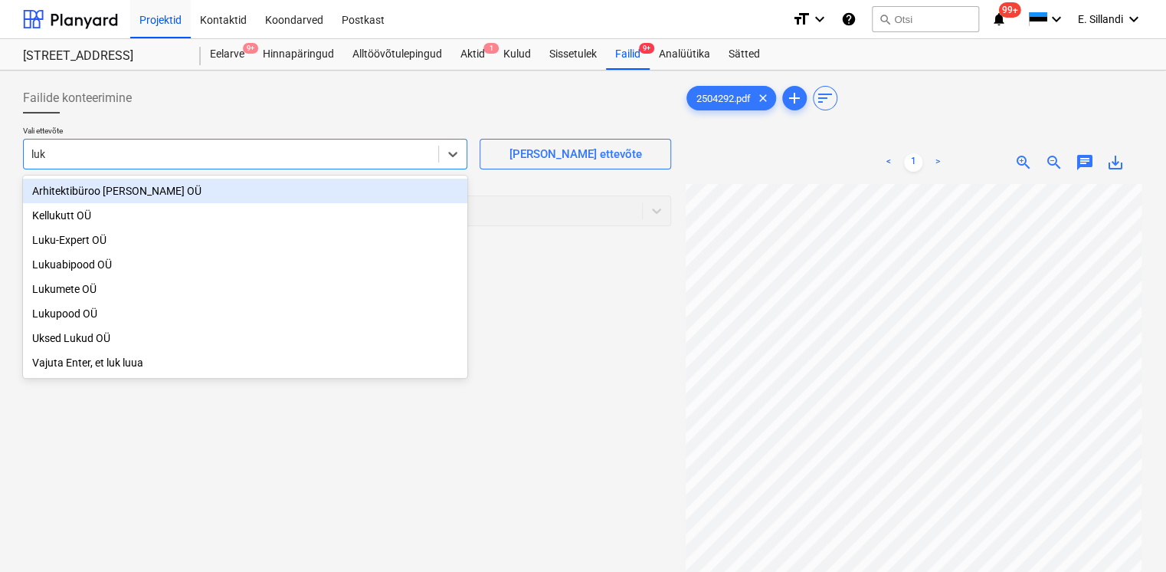
type input "luku"
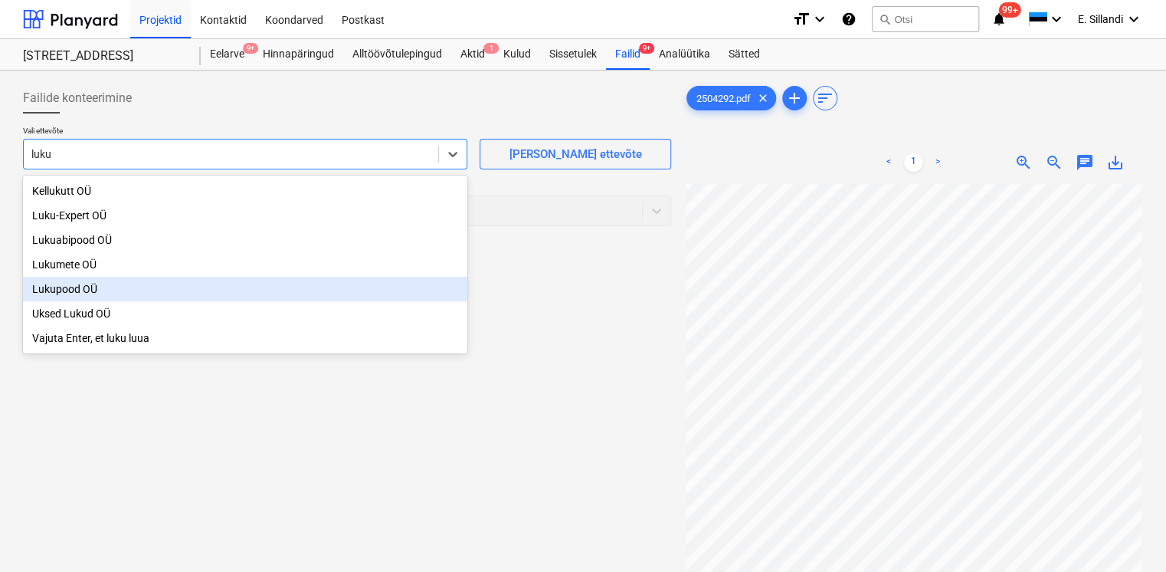
click at [89, 290] on div "Lukupood OÜ" at bounding box center [245, 289] width 444 height 25
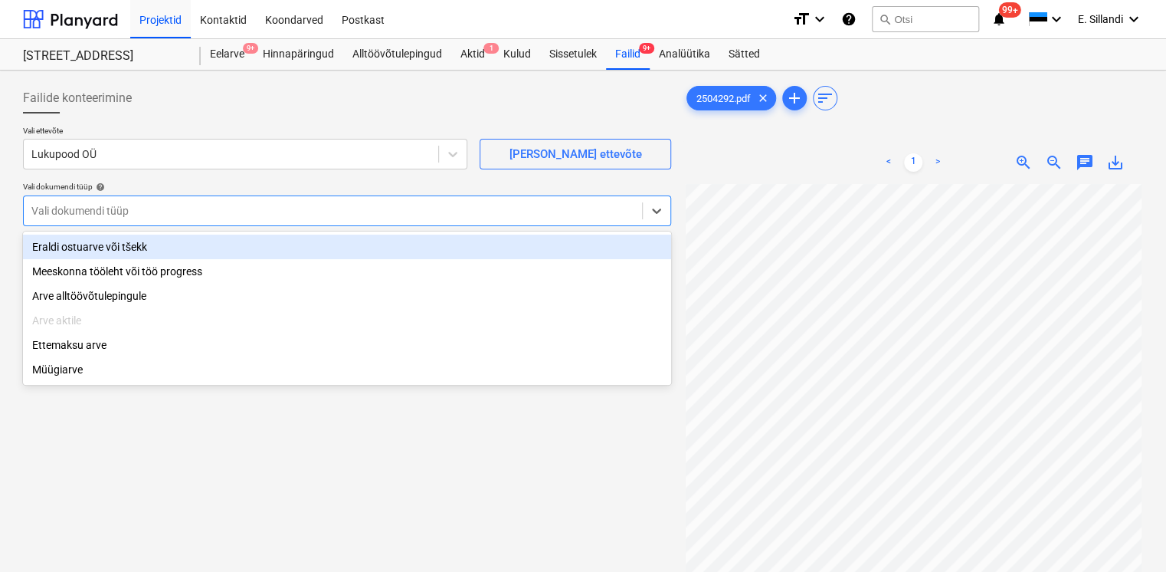
click at [135, 212] on div at bounding box center [332, 210] width 603 height 15
click at [125, 251] on div "Eraldi ostuarve või tšekk" at bounding box center [347, 246] width 648 height 25
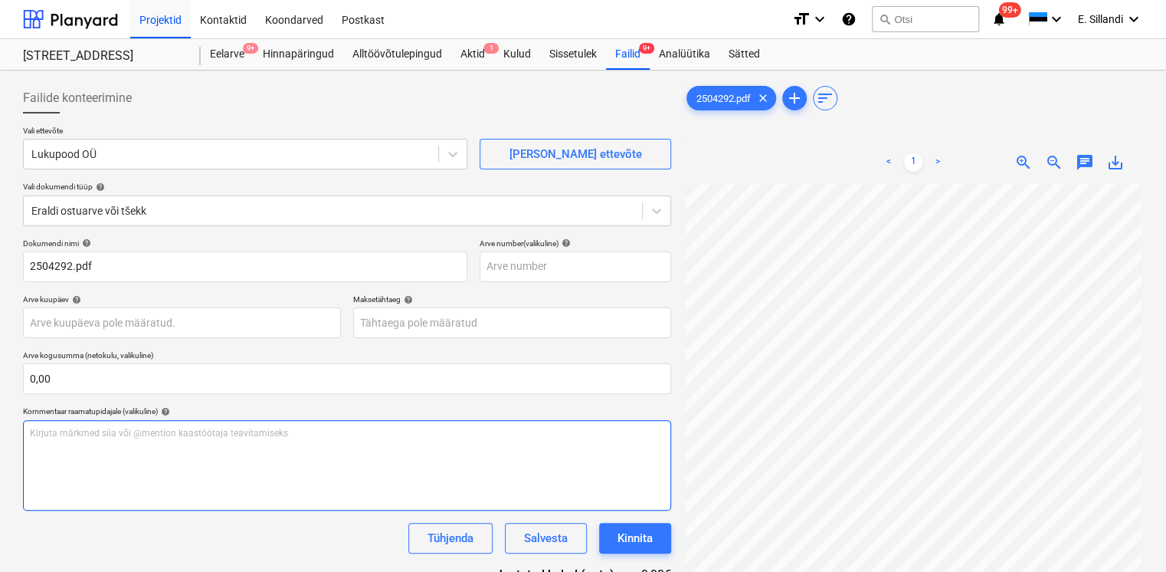
click at [151, 454] on div "Kirjuta märkmed siia või @mention kaastöötaja teavitamiseks ﻿" at bounding box center [347, 465] width 648 height 90
paste div
click at [163, 434] on span "Väidetavalt oli e-arvena saadetud, aga ei ole ise näinud." at bounding box center [145, 433] width 230 height 11
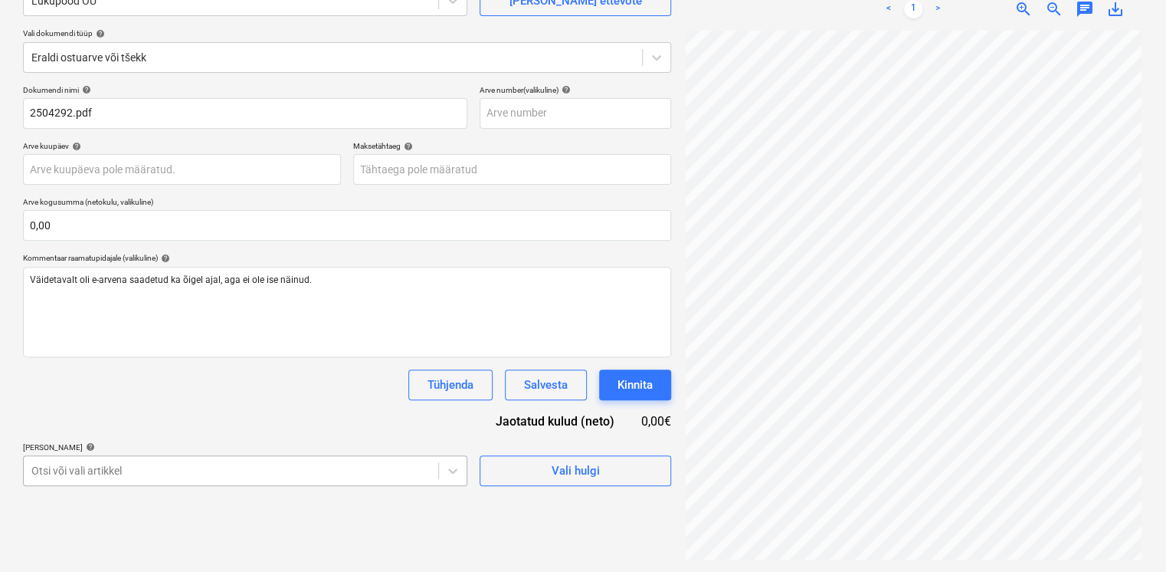
click at [206, 418] on body "Projektid Kontaktid Koondarved Postkast format_size keyboard_arrow_down help se…" at bounding box center [583, 133] width 1166 height 572
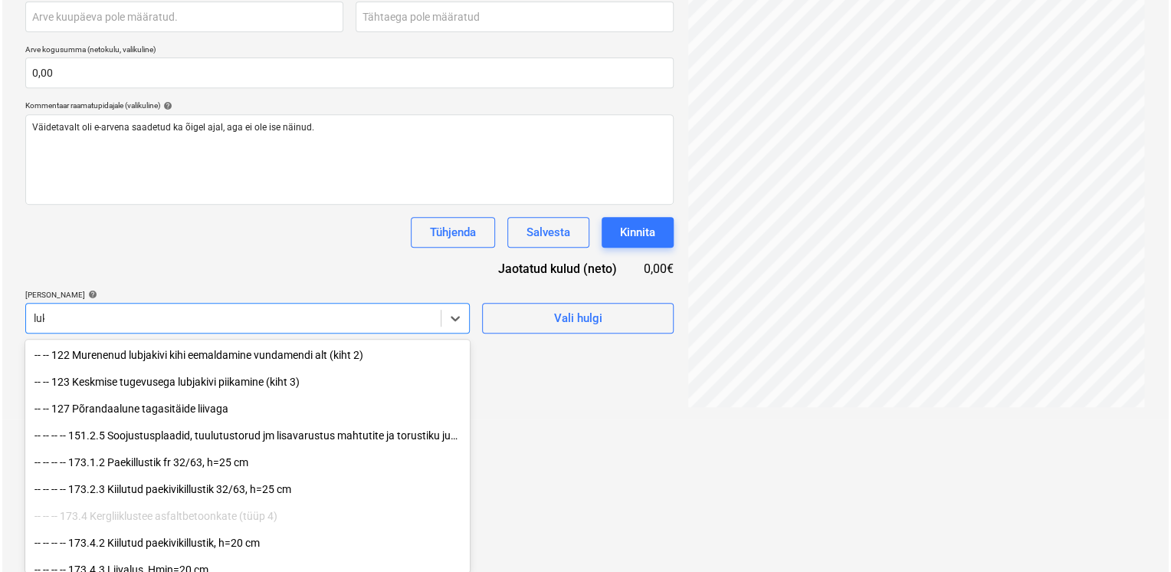
scroll to position [153, 0]
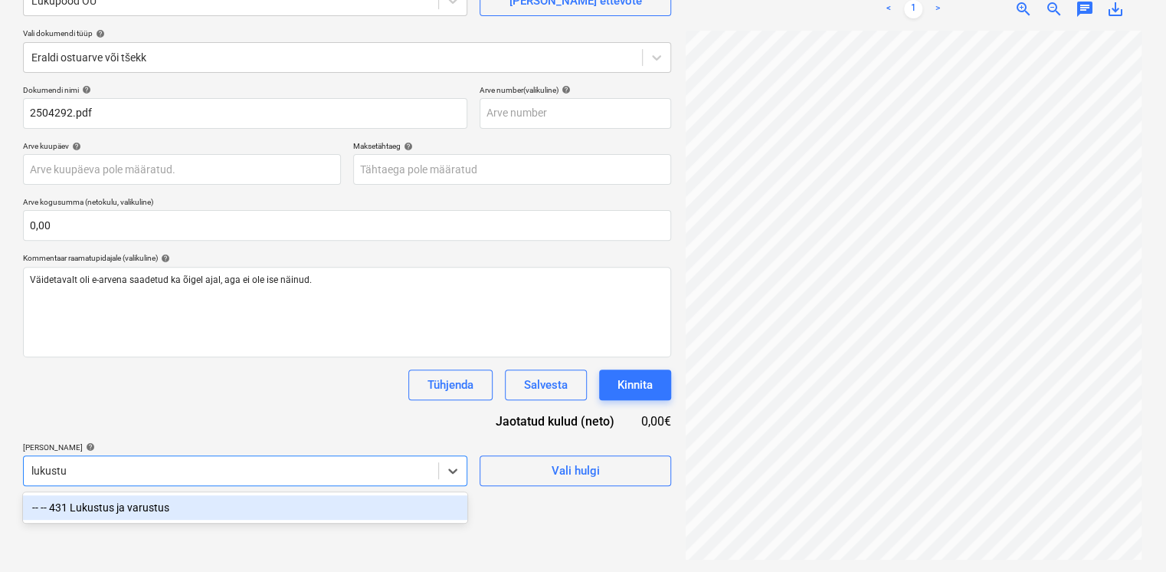
type input "lukustus"
click at [239, 506] on div "-- -- 431 Lukustus ja varustus" at bounding box center [245, 507] width 444 height 25
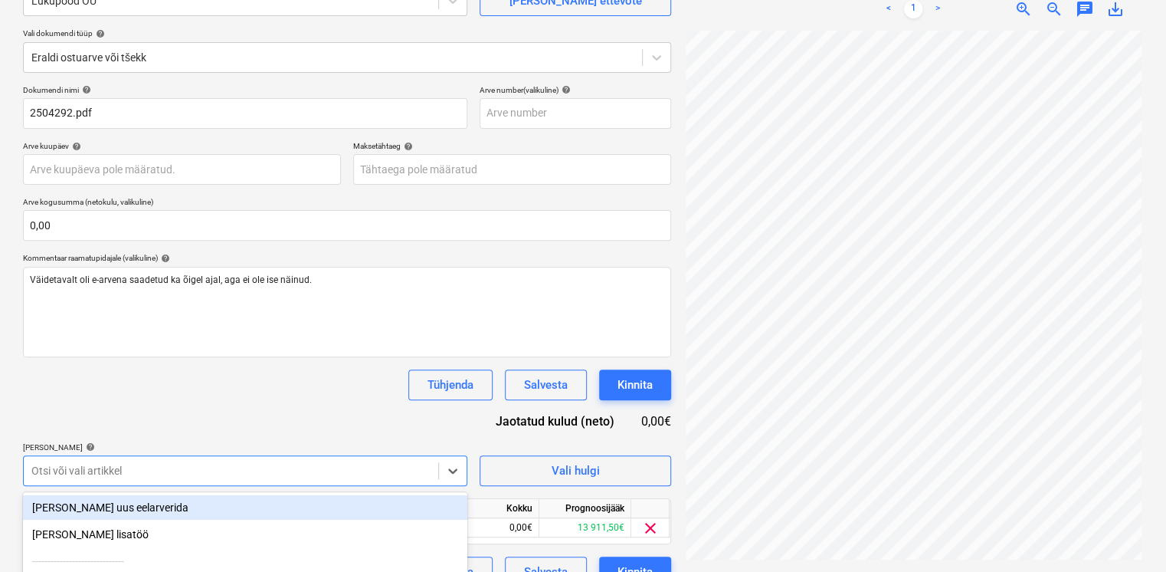
click at [268, 392] on div "Tühjenda Salvesta Kinnita" at bounding box center [347, 384] width 648 height 31
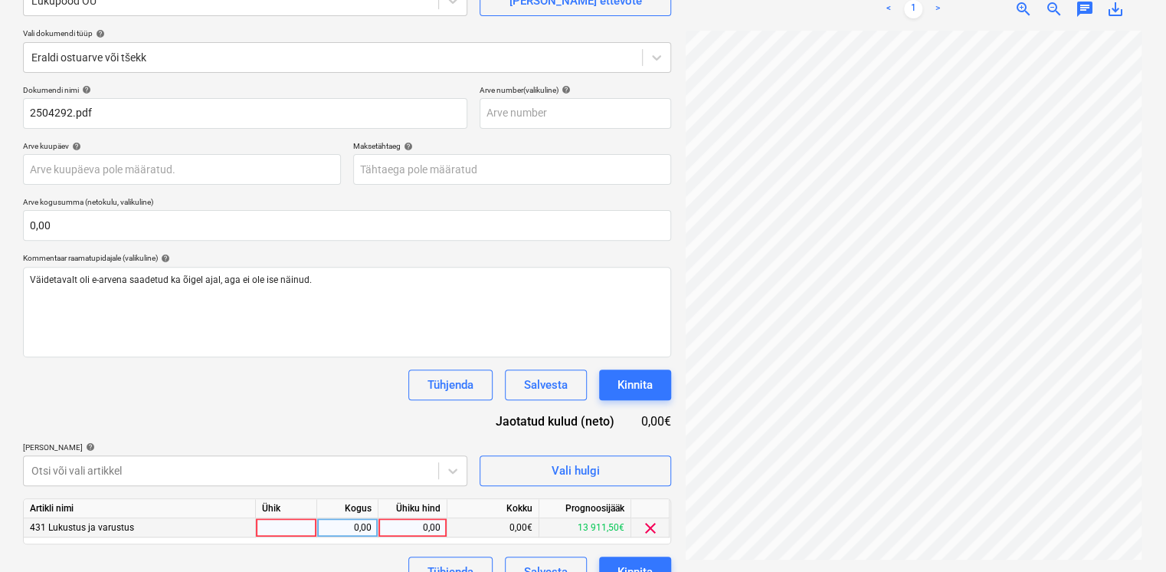
click at [423, 533] on div "0,00" at bounding box center [413, 527] width 56 height 19
type input "4500"
click at [275, 383] on div "Tühjenda Salvesta Kinnita" at bounding box center [347, 384] width 648 height 31
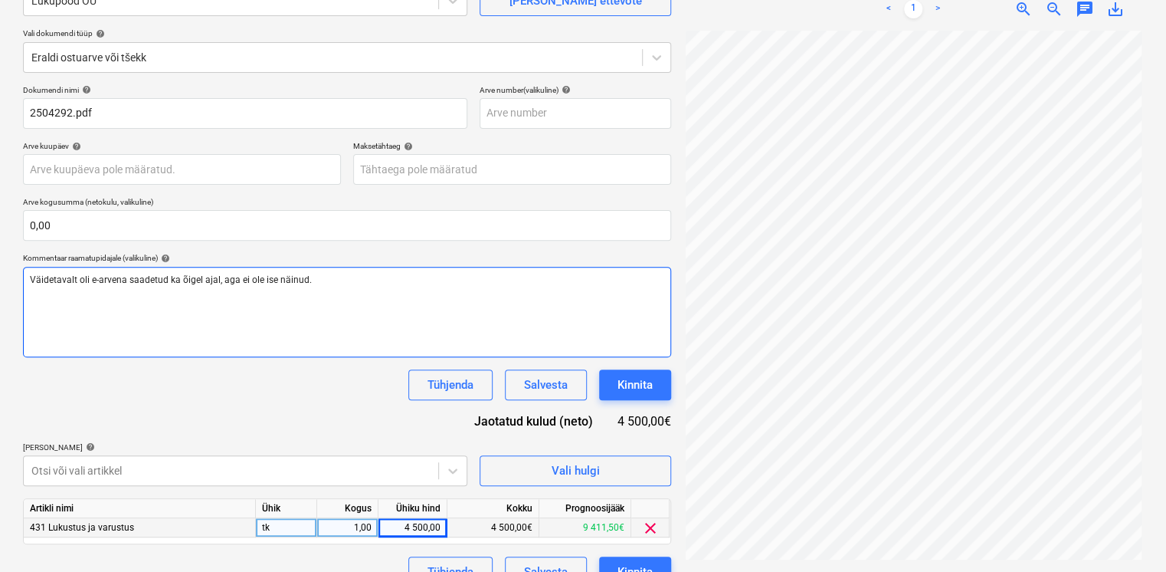
click at [368, 283] on p "Väidetavalt oli e-arvena saadetud ka õigel ajal, aga ei ole ise näinud." at bounding box center [347, 280] width 634 height 13
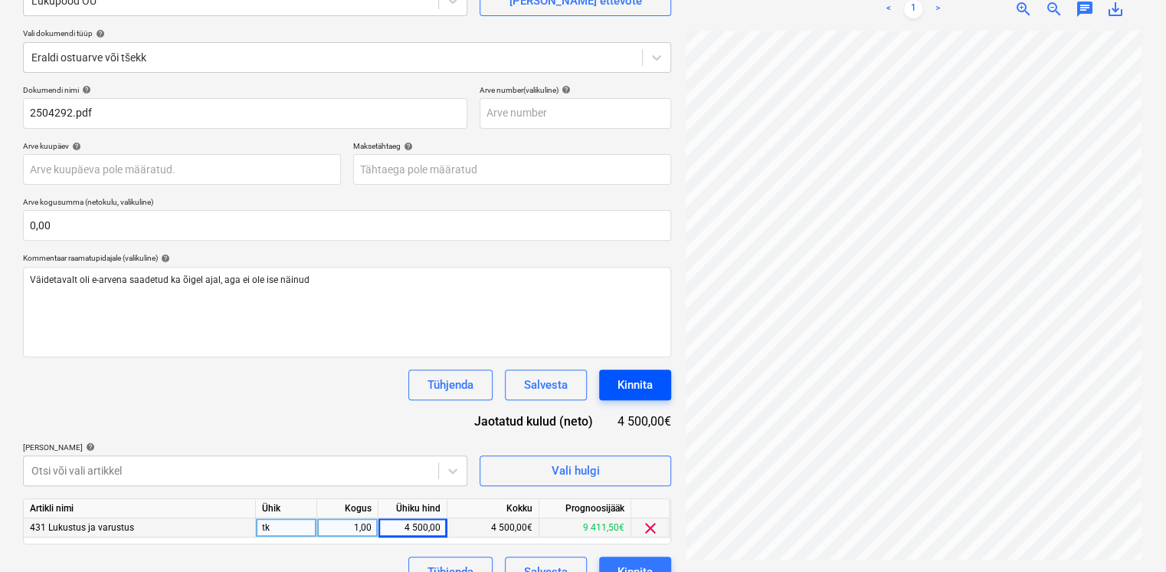
click at [636, 388] on div "Kinnita" at bounding box center [635, 385] width 35 height 20
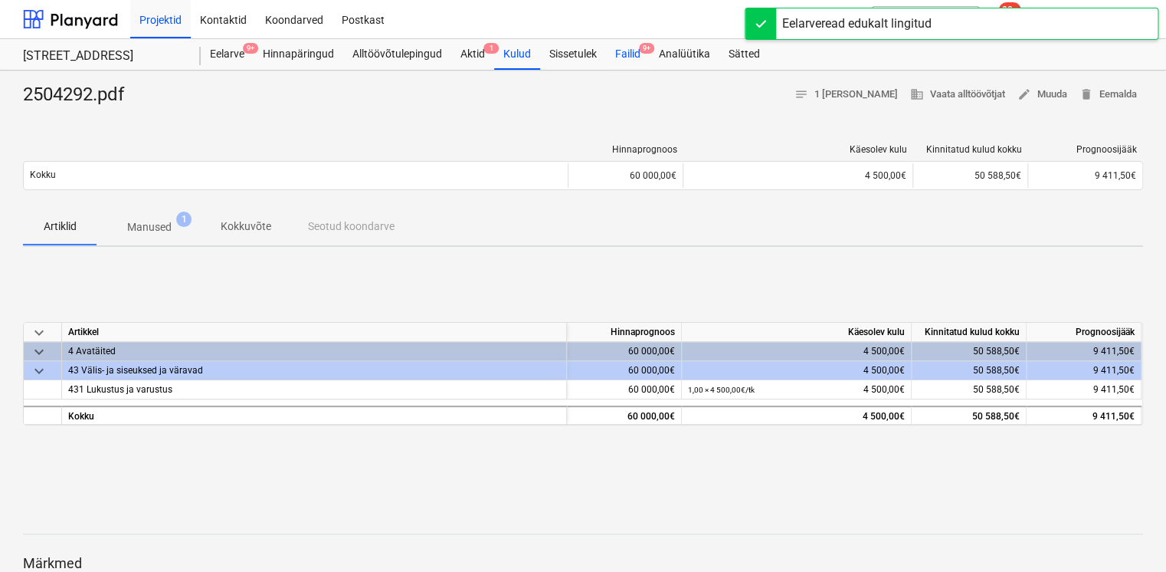
drag, startPoint x: 628, startPoint y: 44, endPoint x: 610, endPoint y: 57, distance: 22.5
click at [628, 44] on div "Failid 9+" at bounding box center [628, 54] width 44 height 31
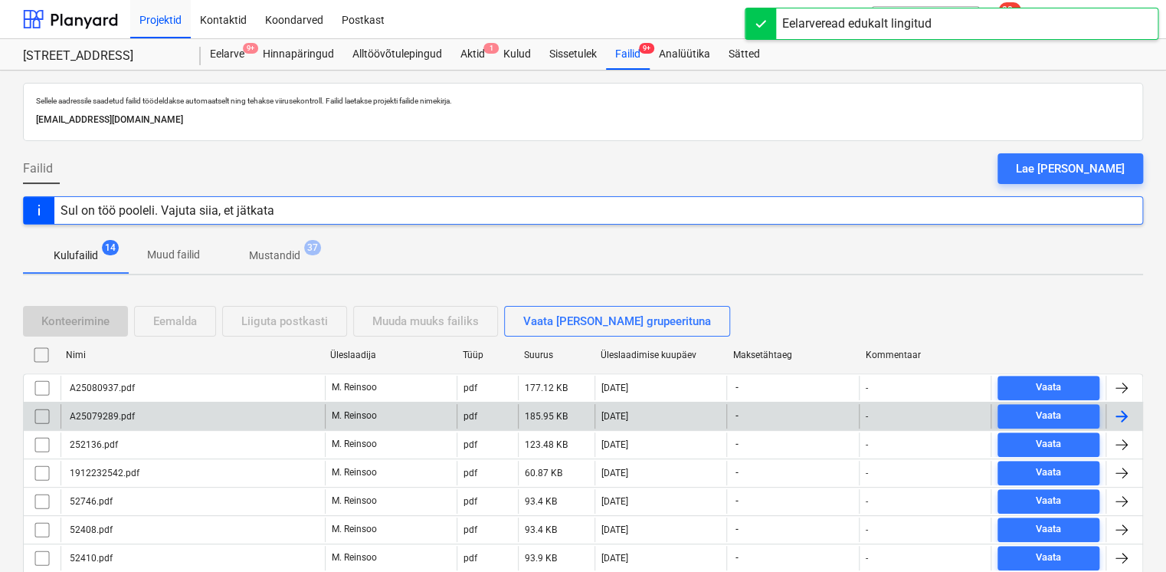
click at [139, 405] on div "A25079289.pdf" at bounding box center [193, 416] width 264 height 25
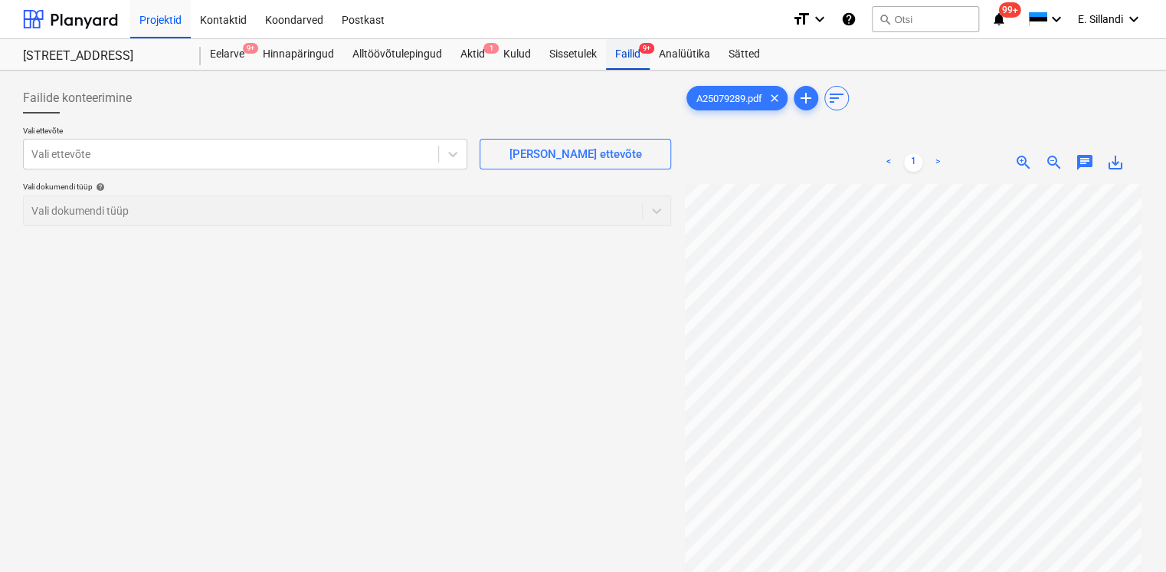
click at [623, 54] on div "Failid 9+" at bounding box center [628, 54] width 44 height 31
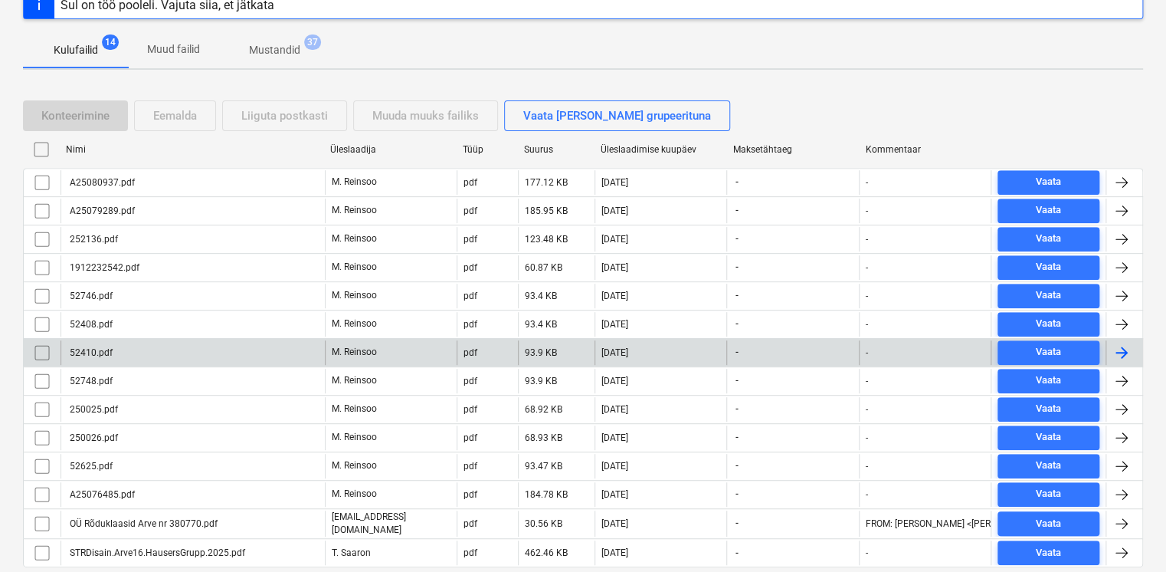
scroll to position [251, 0]
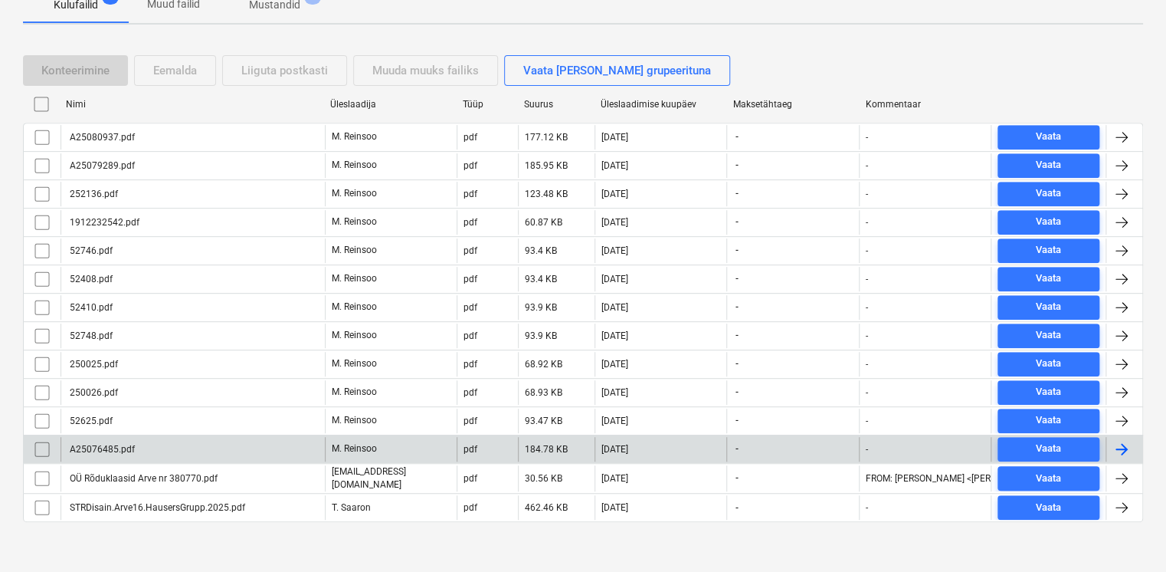
click at [153, 447] on div "A25076485.pdf" at bounding box center [193, 449] width 264 height 25
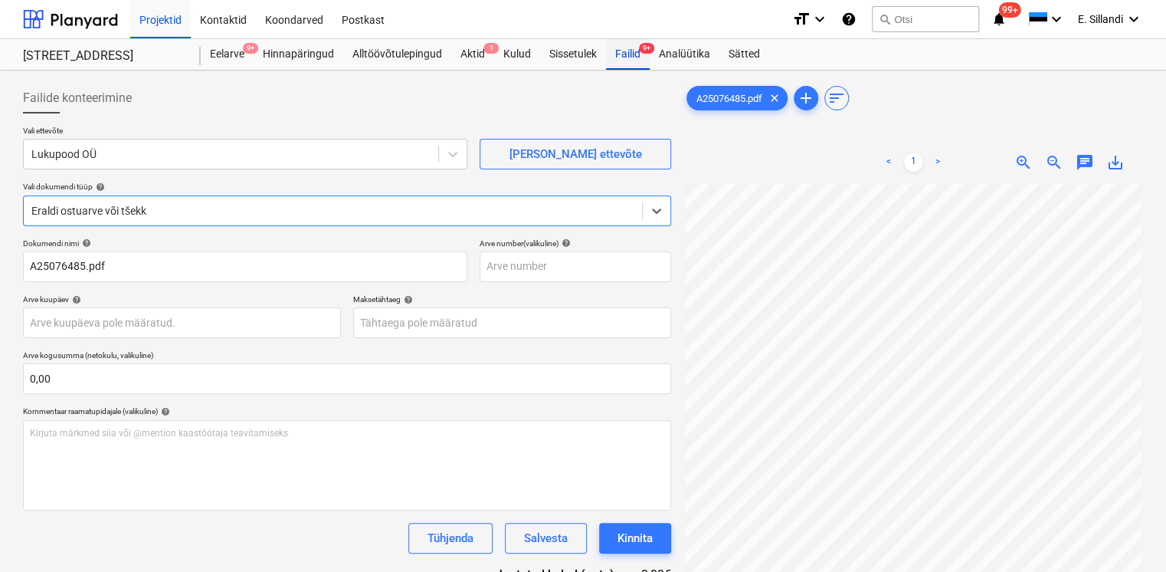
click at [619, 44] on div "Failid 9+" at bounding box center [628, 54] width 44 height 31
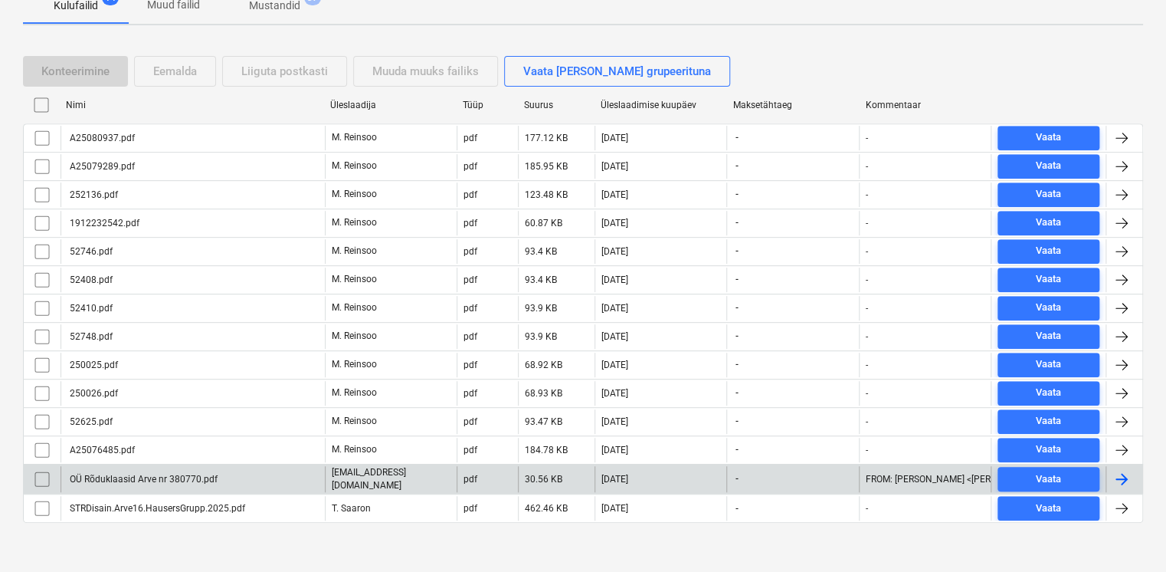
scroll to position [251, 0]
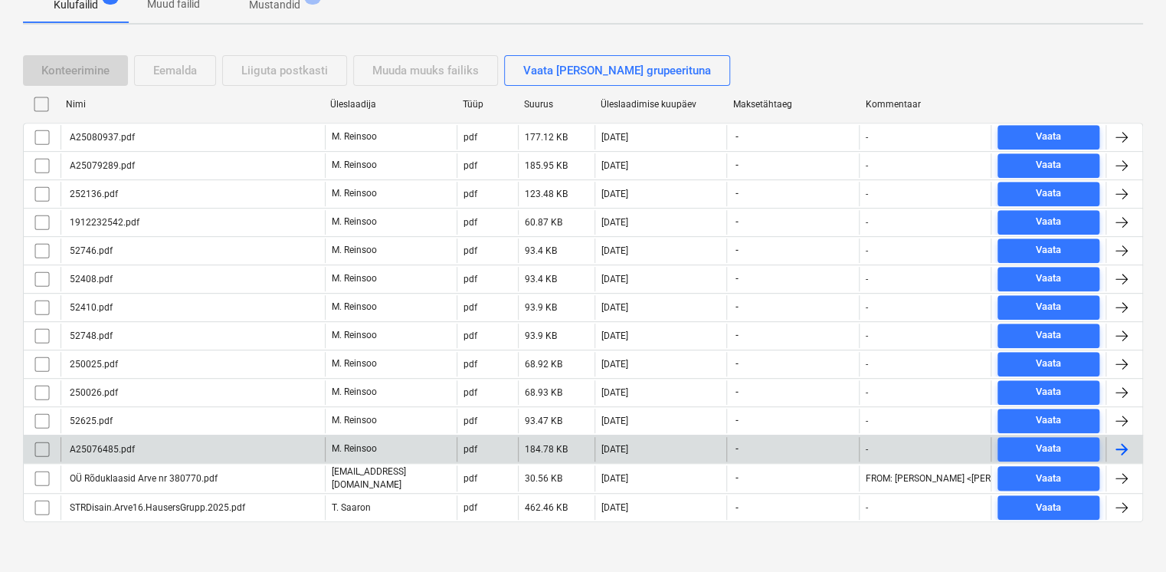
click at [121, 444] on div "A25076485.pdf" at bounding box center [100, 449] width 67 height 11
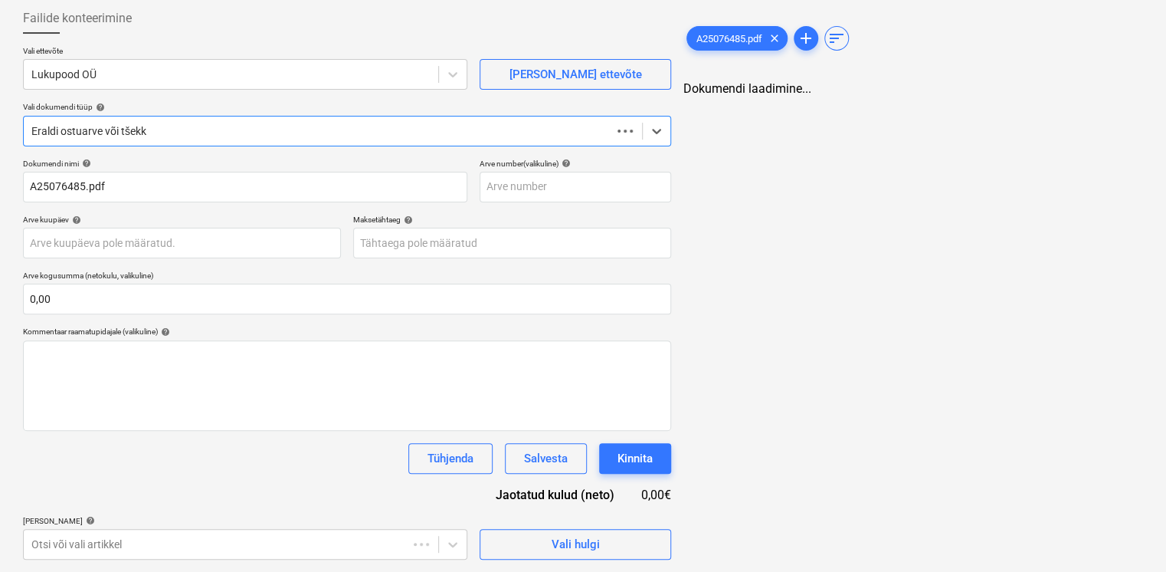
scroll to position [79, 0]
click at [205, 78] on div at bounding box center [230, 74] width 399 height 15
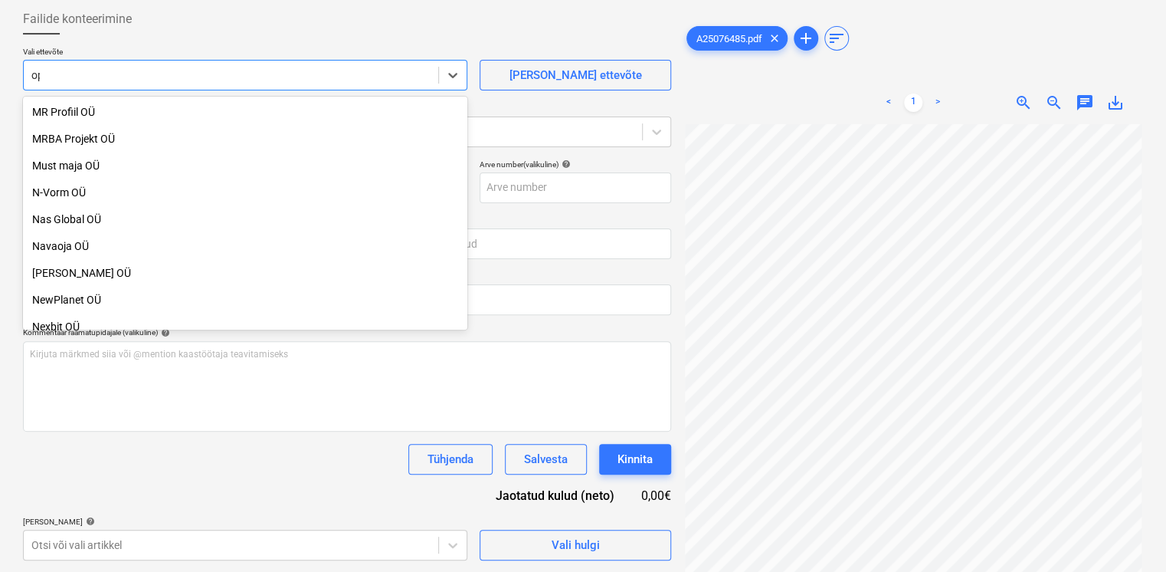
scroll to position [628, 0]
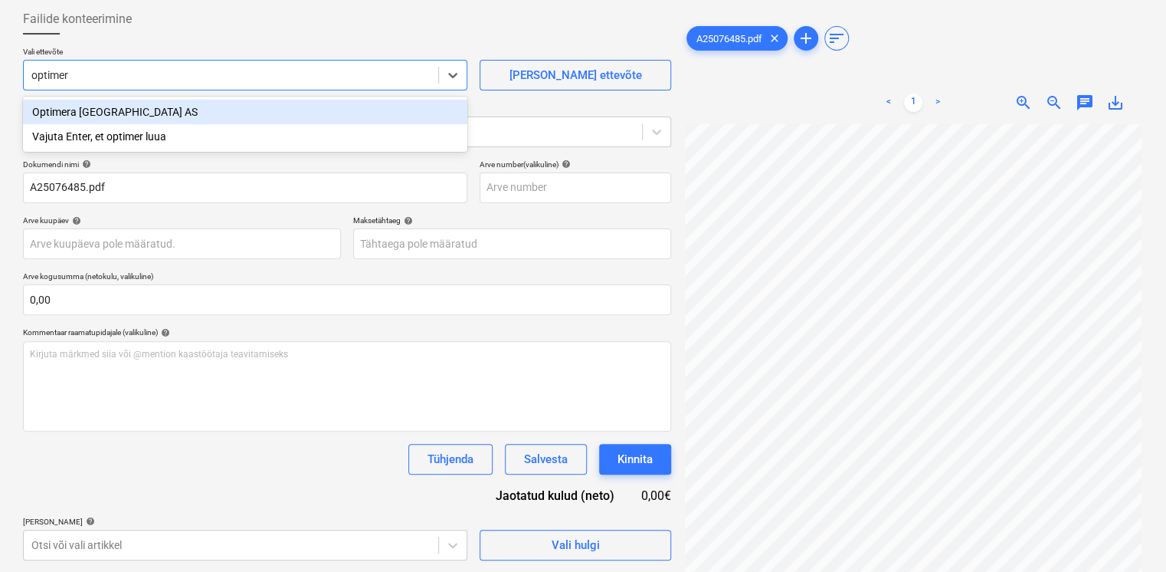
type input "optimera"
click at [143, 103] on div "Optimera [GEOGRAPHIC_DATA] AS" at bounding box center [245, 112] width 444 height 25
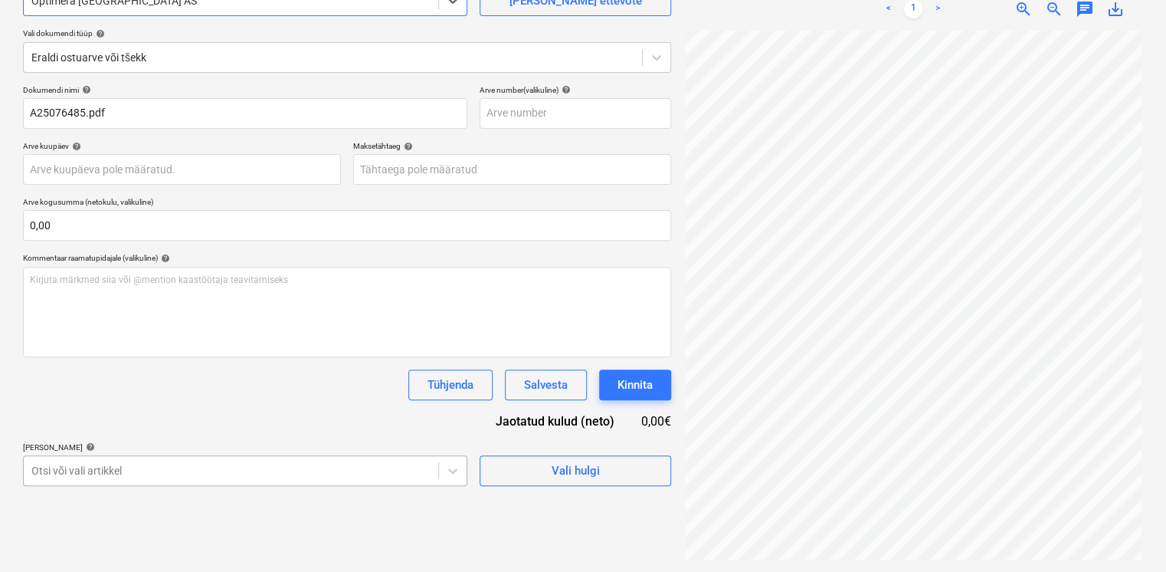
click at [156, 418] on body "Projektid Kontaktid Koondarved Postkast format_size keyboard_arrow_down help se…" at bounding box center [583, 133] width 1166 height 572
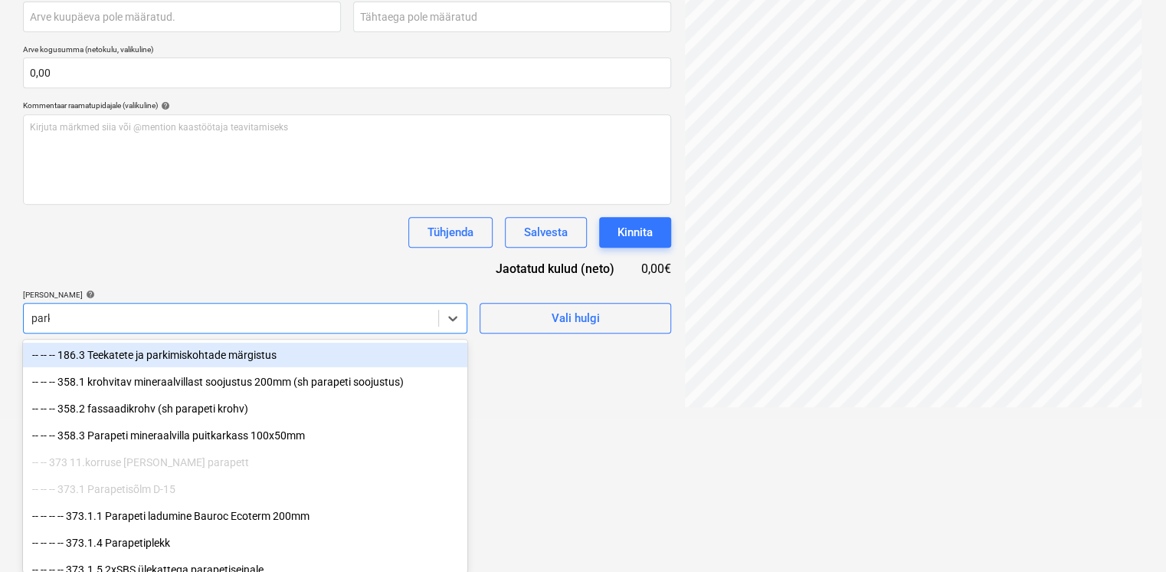
scroll to position [153, 0]
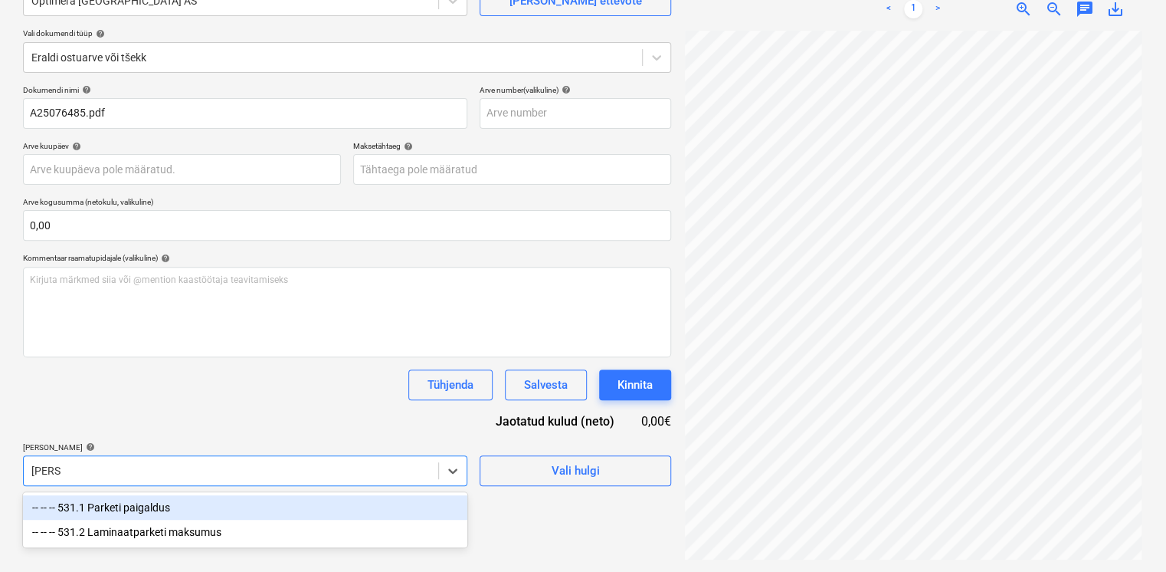
type input "parket"
click at [154, 506] on div "-- -- -- 531.1 Parketi paigaldus" at bounding box center [245, 507] width 444 height 25
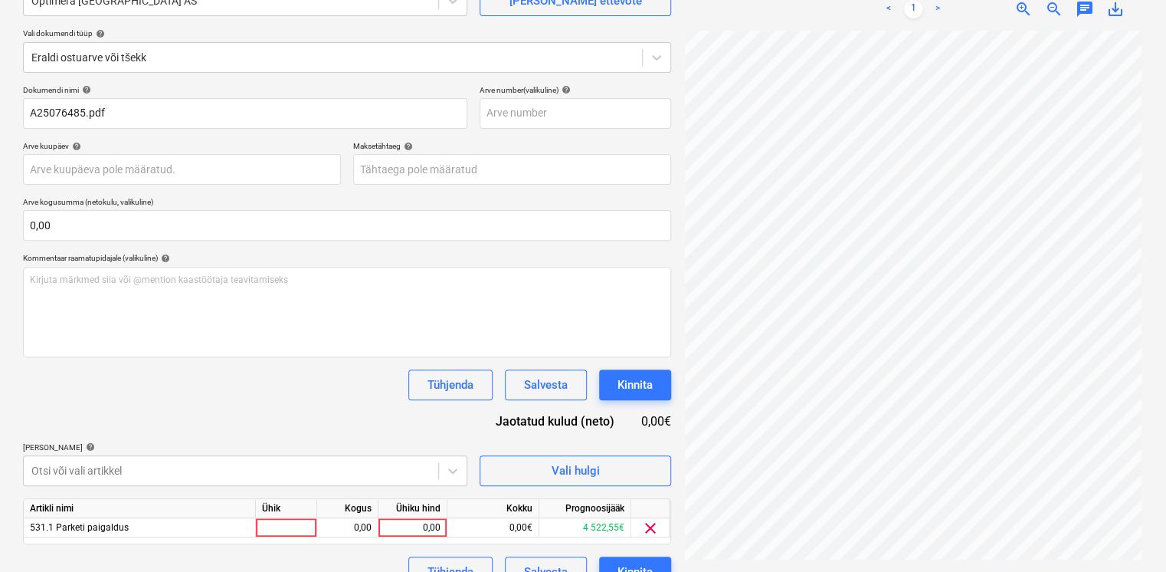
click at [163, 415] on div "Dokumendi nimi help A25076485.pdf Arve number (valikuline) help Arve kuupäev he…" at bounding box center [347, 336] width 648 height 502
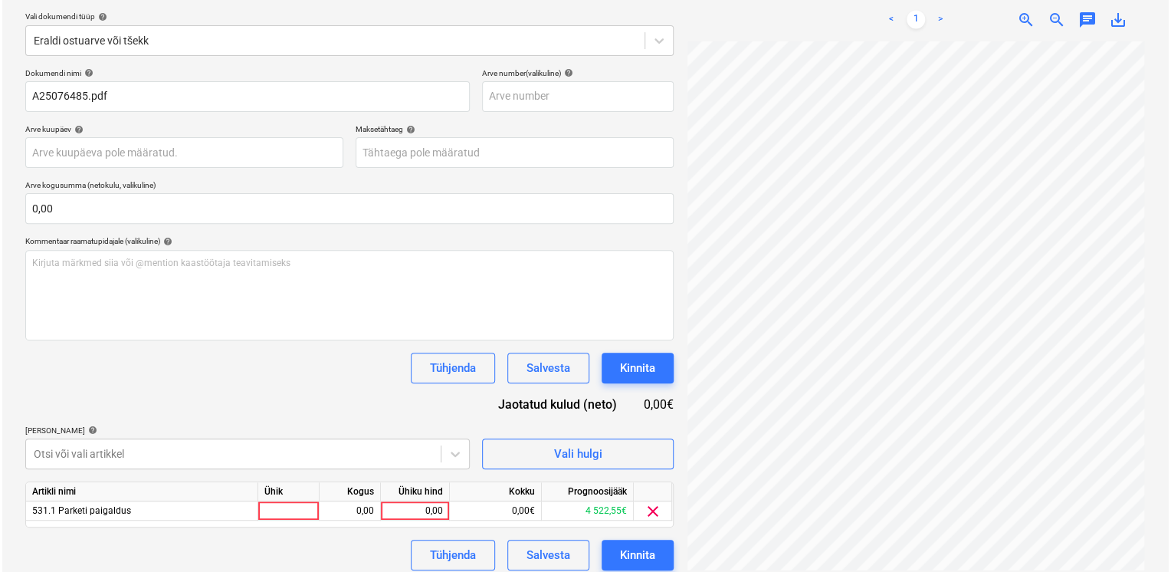
scroll to position [180, 0]
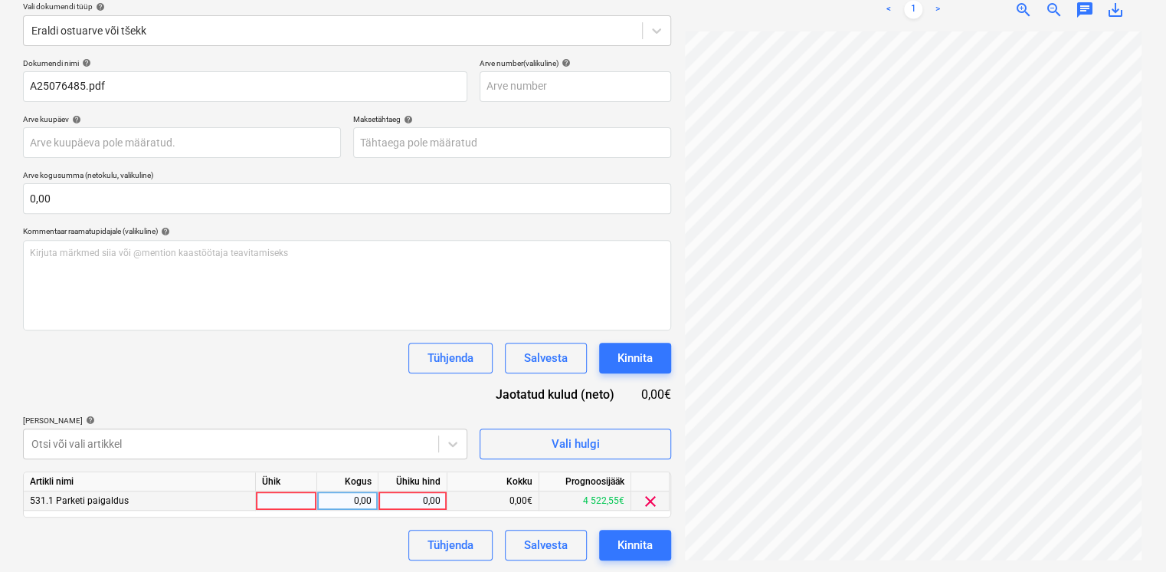
click at [439, 502] on div "0,00" at bounding box center [413, 500] width 56 height 19
click at [268, 496] on div at bounding box center [286, 500] width 61 height 19
type input "m2"
click at [331, 498] on div "0,00" at bounding box center [347, 500] width 48 height 19
type input "35"
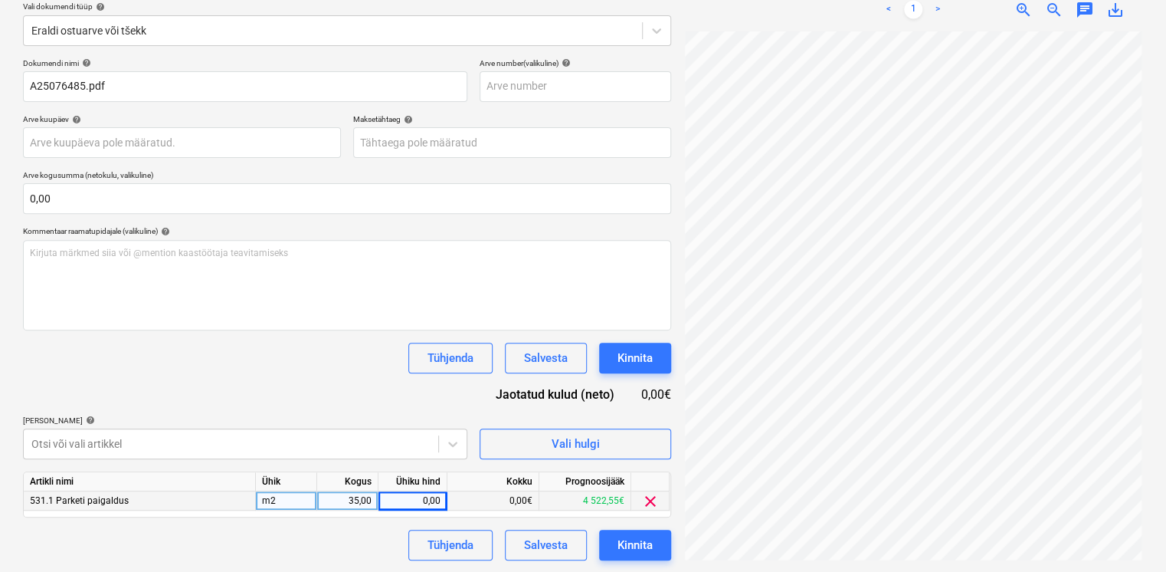
click at [427, 503] on div "0,00" at bounding box center [413, 500] width 56 height 19
type input "21,9001"
click at [318, 375] on div "Dokumendi nimi help A25076485.pdf Arve number (valikuline) help Arve kuupäev he…" at bounding box center [347, 309] width 648 height 502
click at [405, 498] on div "21,90" at bounding box center [413, 500] width 56 height 19
click at [432, 500] on input "21,9001" at bounding box center [412, 500] width 68 height 18
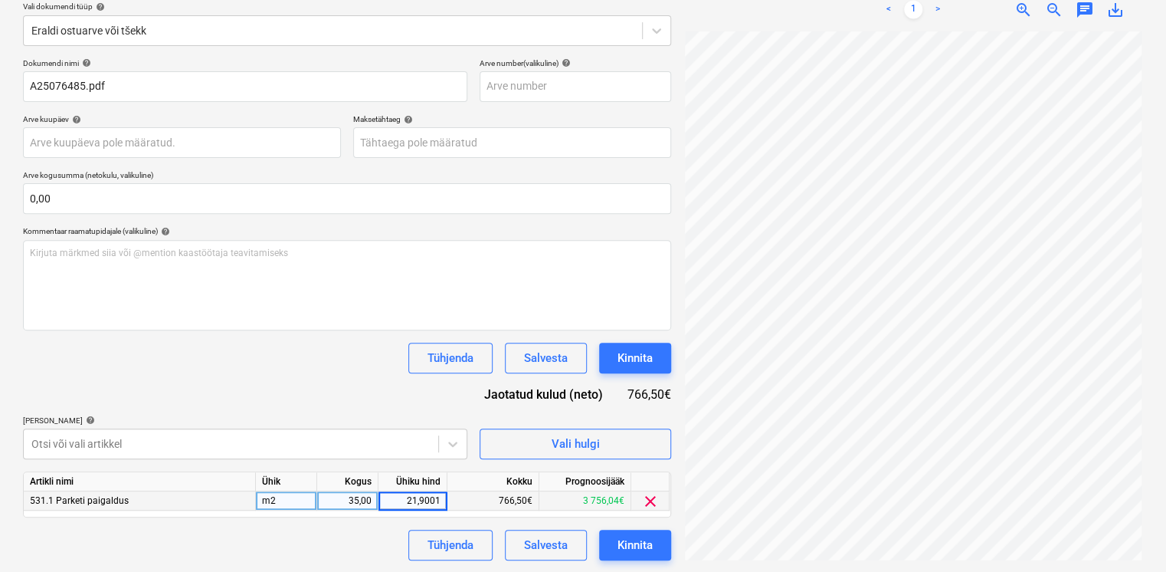
click at [440, 500] on input "21,9001" at bounding box center [412, 500] width 68 height 18
type input "21,90015"
click at [300, 382] on div "Dokumendi nimi help A25076485.pdf Arve number (valikuline) help Arve kuupäev he…" at bounding box center [347, 309] width 648 height 502
click at [431, 500] on div "21,90" at bounding box center [413, 500] width 56 height 19
click at [440, 498] on input "21,9002" at bounding box center [412, 500] width 68 height 18
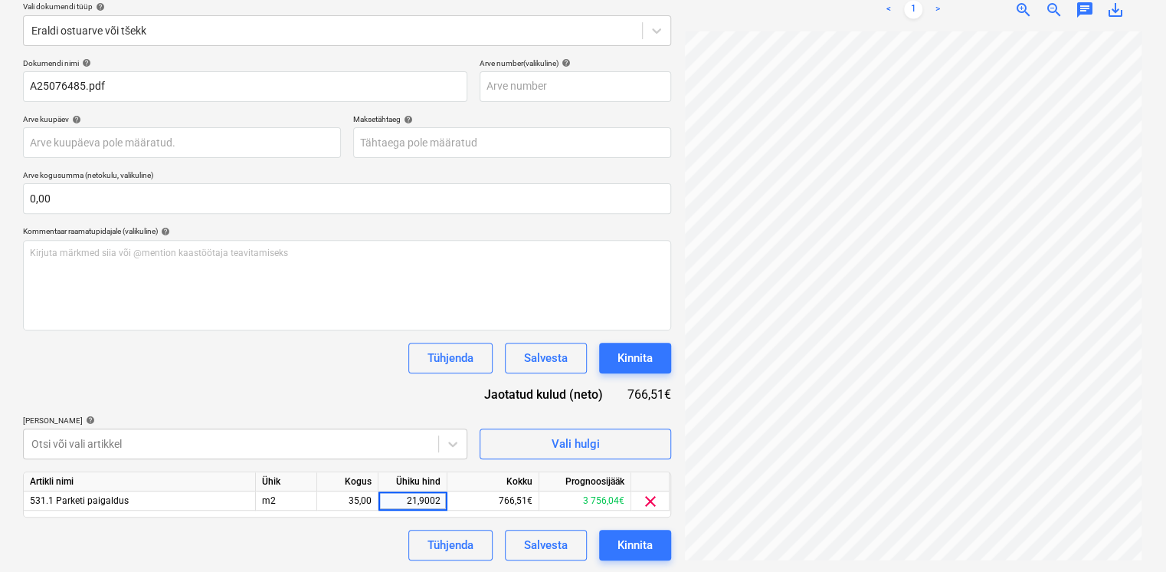
type input "21,90025"
click at [345, 398] on div "Dokumendi nimi help A25076485.pdf Arve number (valikuline) help Arve kuupäev he…" at bounding box center [347, 309] width 648 height 502
click at [425, 504] on div "21,90" at bounding box center [413, 500] width 56 height 19
type input "21,90028"
click at [308, 401] on div "Dokumendi nimi help A25076485.pdf Arve number (valikuline) help Arve kuupäev he…" at bounding box center [347, 309] width 648 height 502
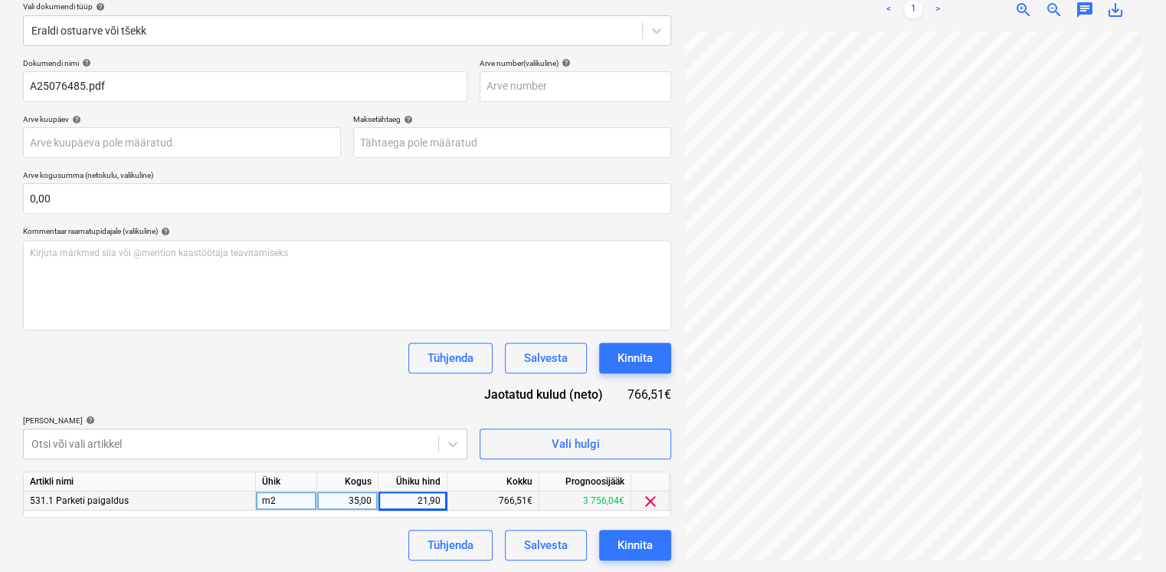
click at [420, 500] on div "21,90" at bounding box center [413, 500] width 56 height 19
type input "21,9003"
click at [428, 501] on div "21,90" at bounding box center [413, 500] width 56 height 19
type input "21,90035"
click at [427, 502] on div "21,90" at bounding box center [413, 500] width 56 height 19
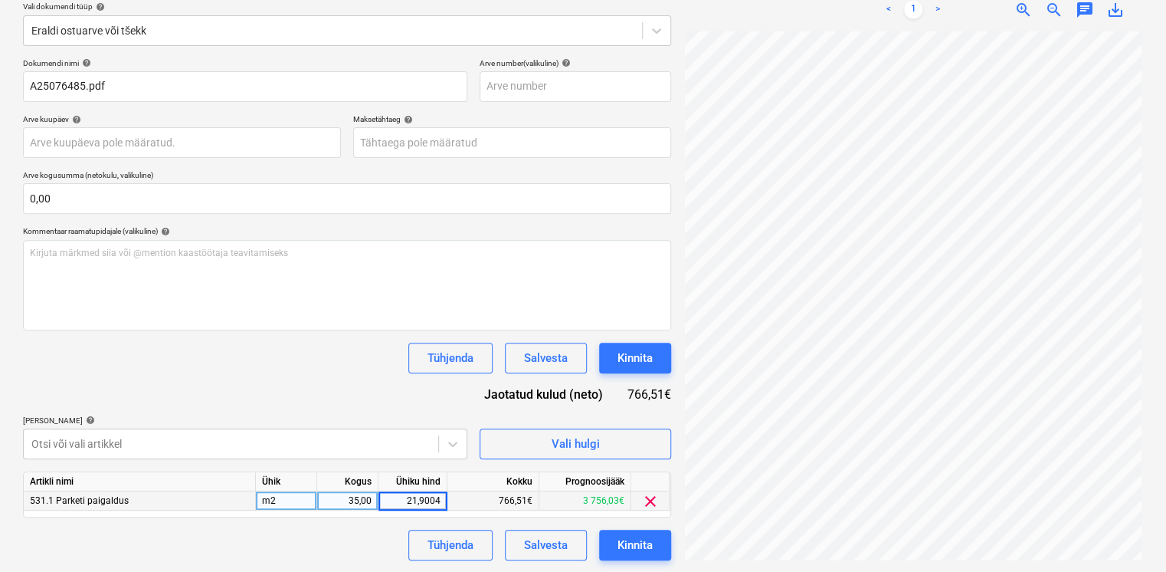
click at [436, 498] on input "21,9004" at bounding box center [412, 500] width 68 height 18
type input "21,9007"
click at [362, 394] on div "Dokumendi nimi help A25076485.pdf Arve number (valikuline) help Arve kuupäev he…" at bounding box center [347, 309] width 648 height 502
click at [436, 500] on div "21,90" at bounding box center [413, 500] width 56 height 19
type input "21,9005"
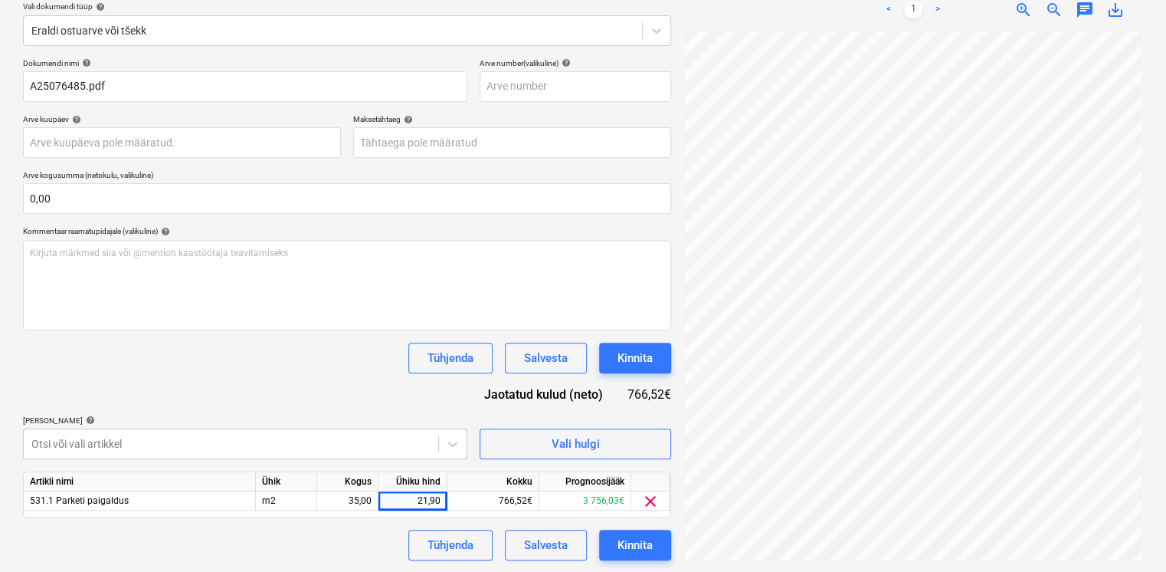
click at [301, 389] on div "Dokumendi nimi help A25076485.pdf Arve number (valikuline) help Arve kuupäev he…" at bounding box center [347, 309] width 648 height 502
click at [625, 541] on div "Kinnita" at bounding box center [635, 545] width 35 height 20
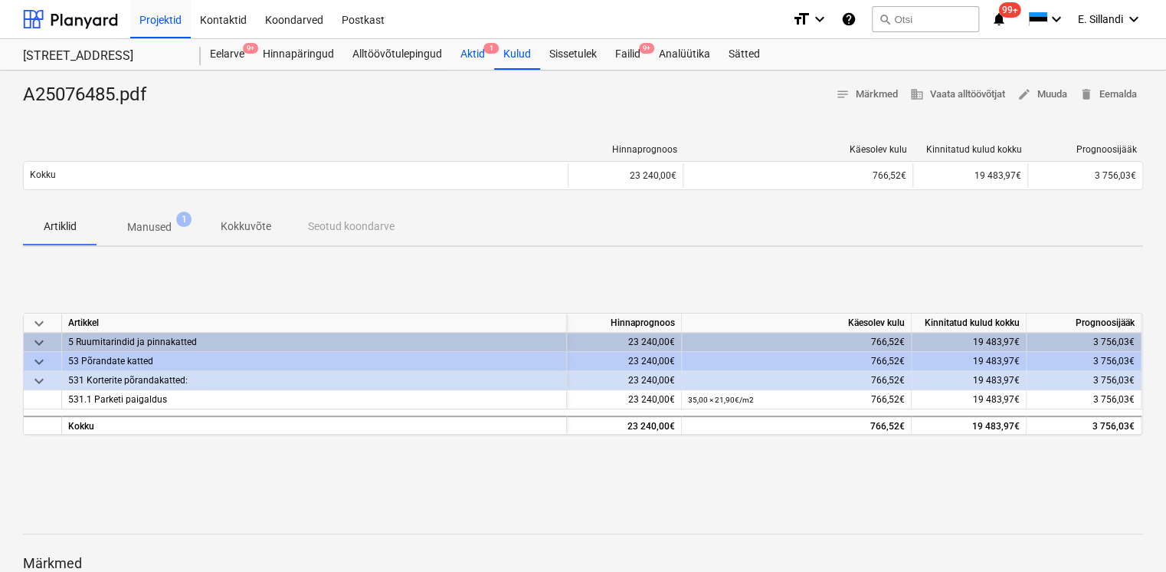
click at [480, 58] on div "Aktid 1" at bounding box center [472, 54] width 43 height 31
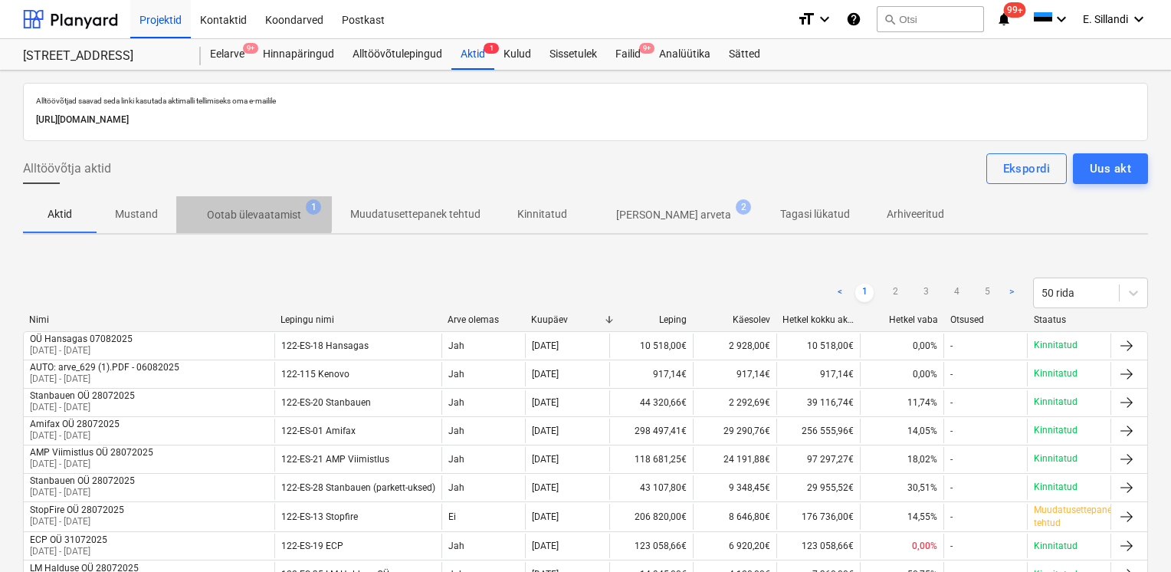
click at [248, 207] on p "Ootab ülevaatamist" at bounding box center [254, 215] width 94 height 16
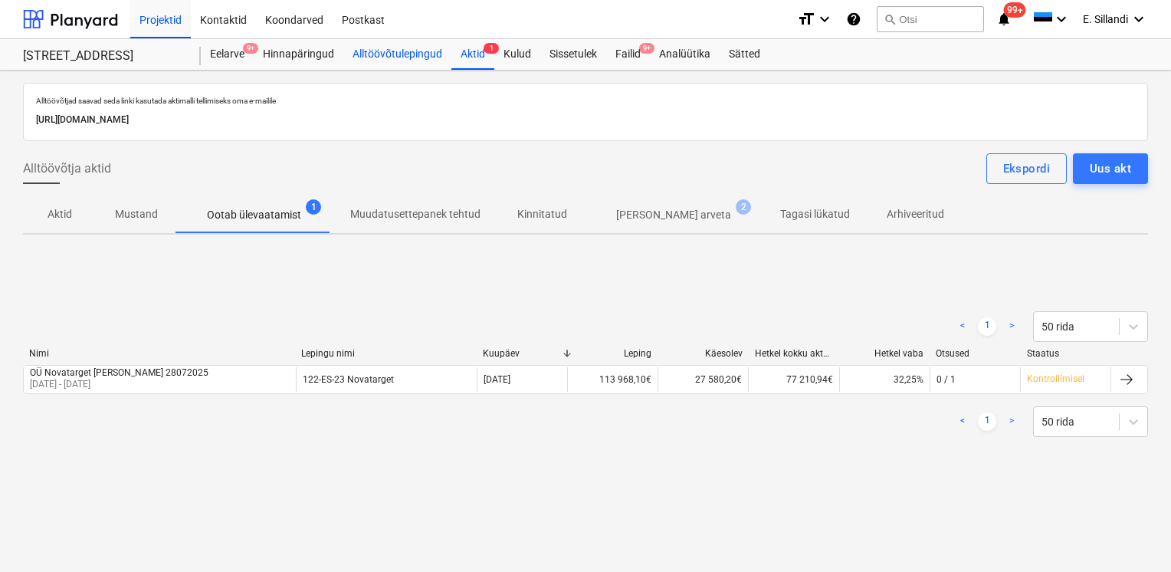
click at [415, 66] on div "Alltöövõtulepingud" at bounding box center [397, 54] width 108 height 31
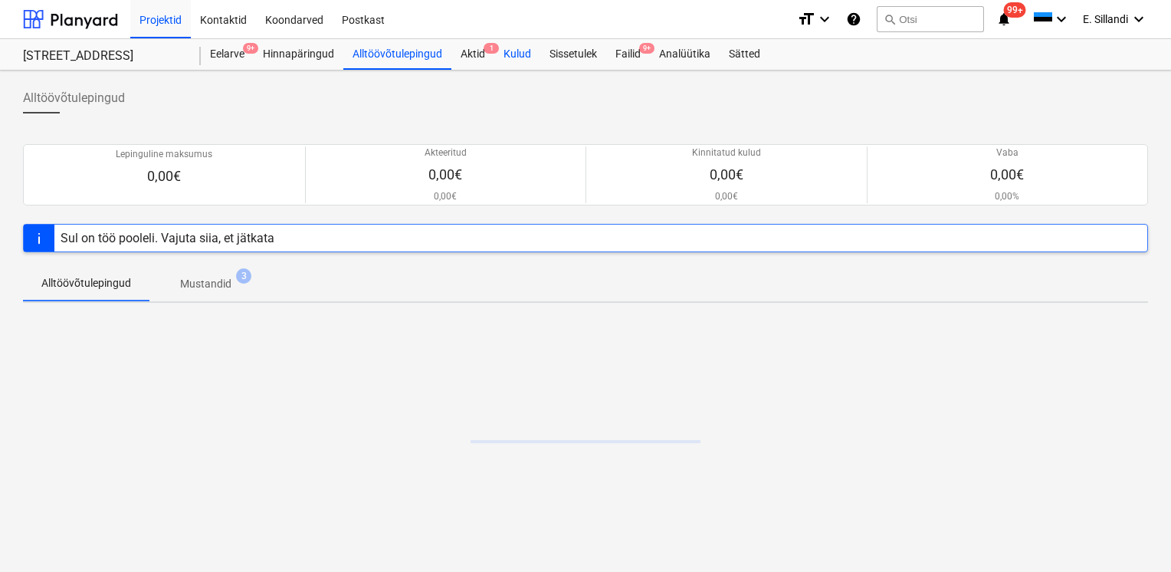
click at [521, 55] on div "Kulud" at bounding box center [517, 54] width 46 height 31
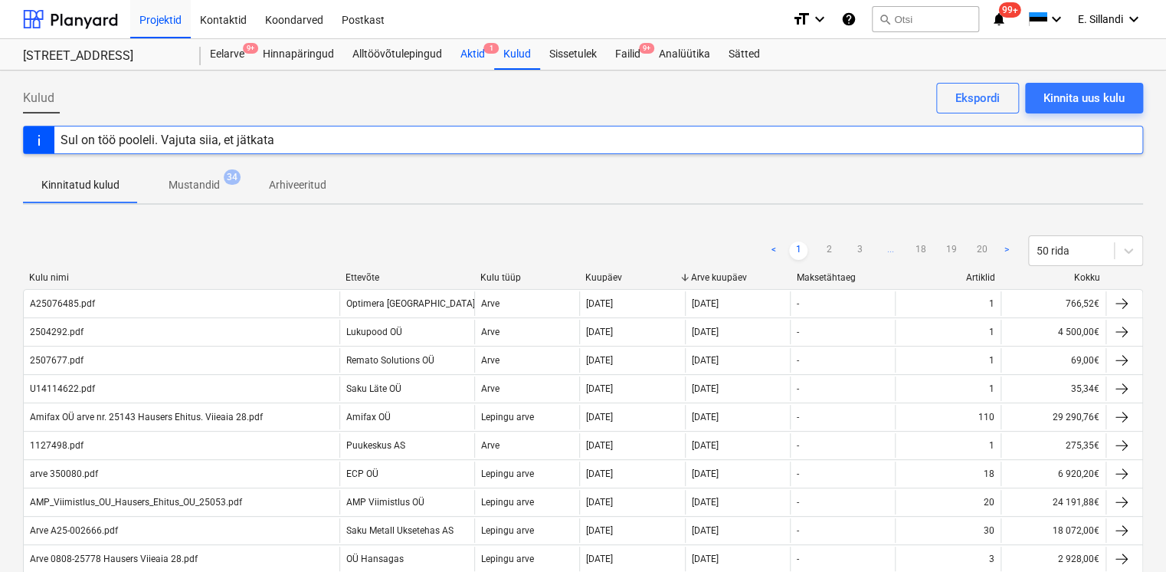
click at [466, 55] on div "Aktid 1" at bounding box center [472, 54] width 43 height 31
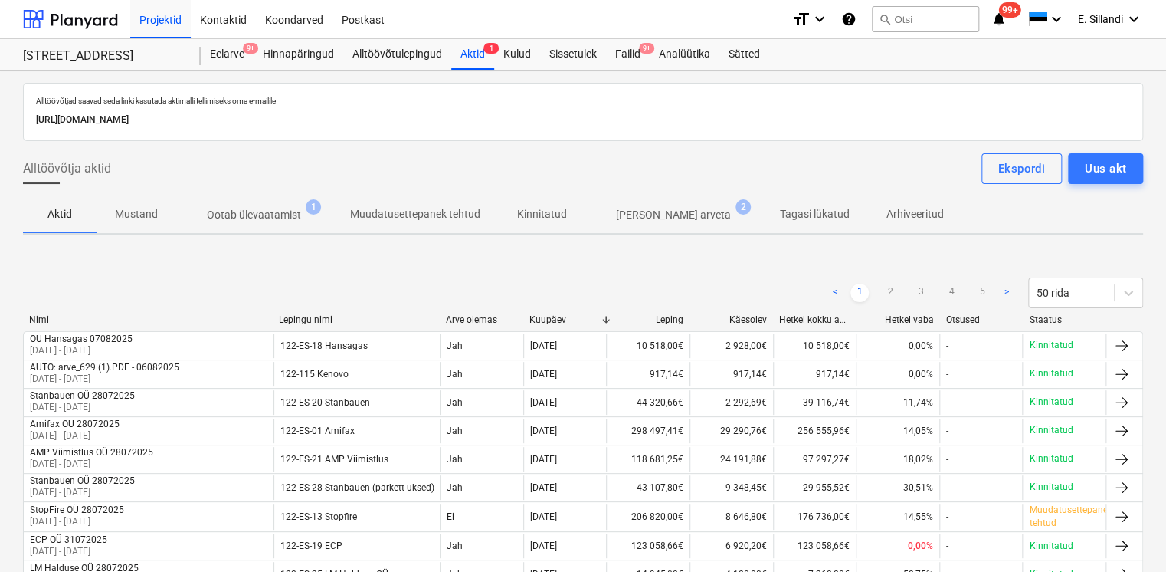
click at [607, 203] on span "[PERSON_NAME] arveta 2" at bounding box center [673, 215] width 176 height 28
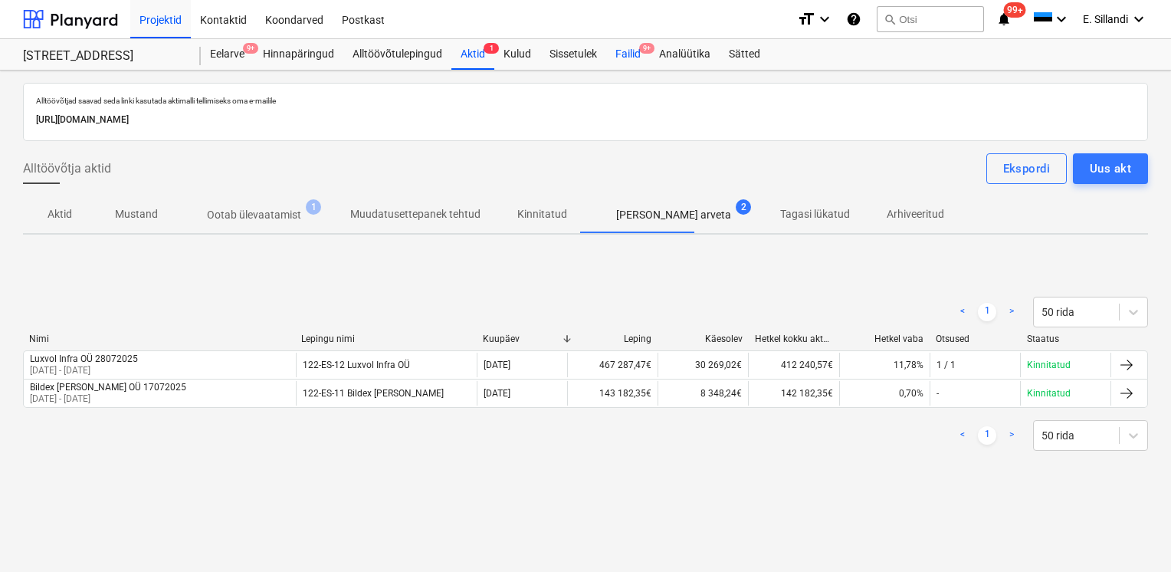
click at [630, 54] on div "Failid 9+" at bounding box center [628, 54] width 44 height 31
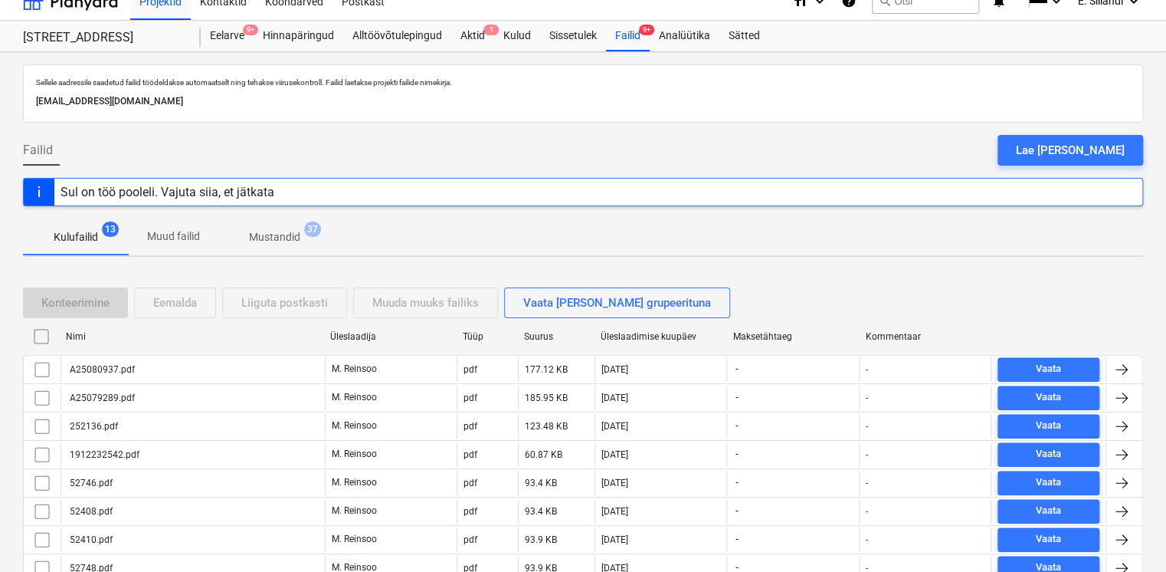
scroll to position [179, 0]
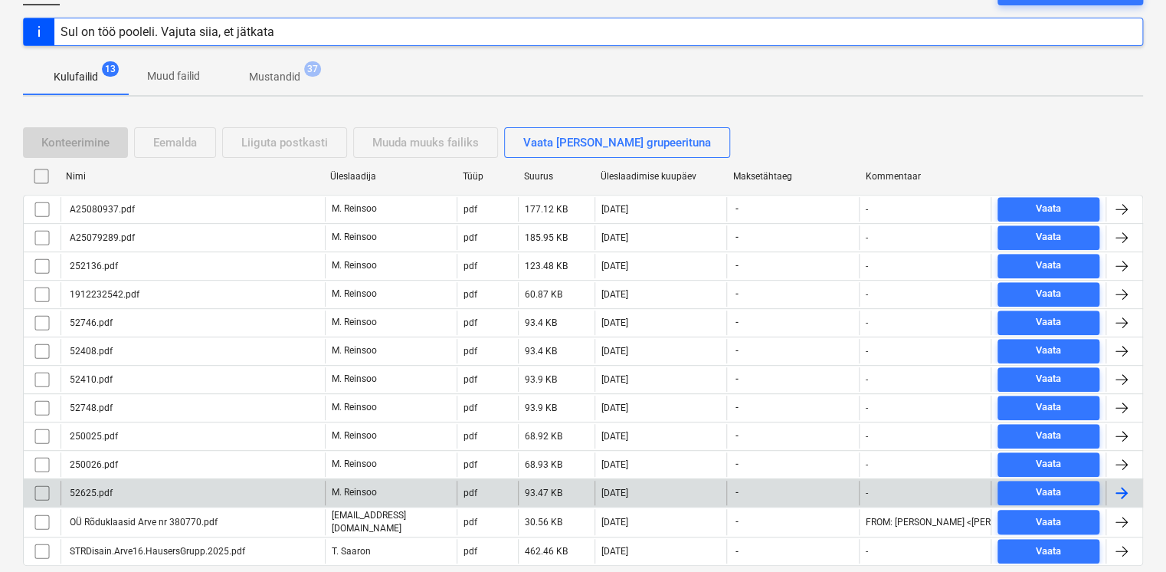
click at [169, 480] on div "52625.pdf" at bounding box center [193, 492] width 264 height 25
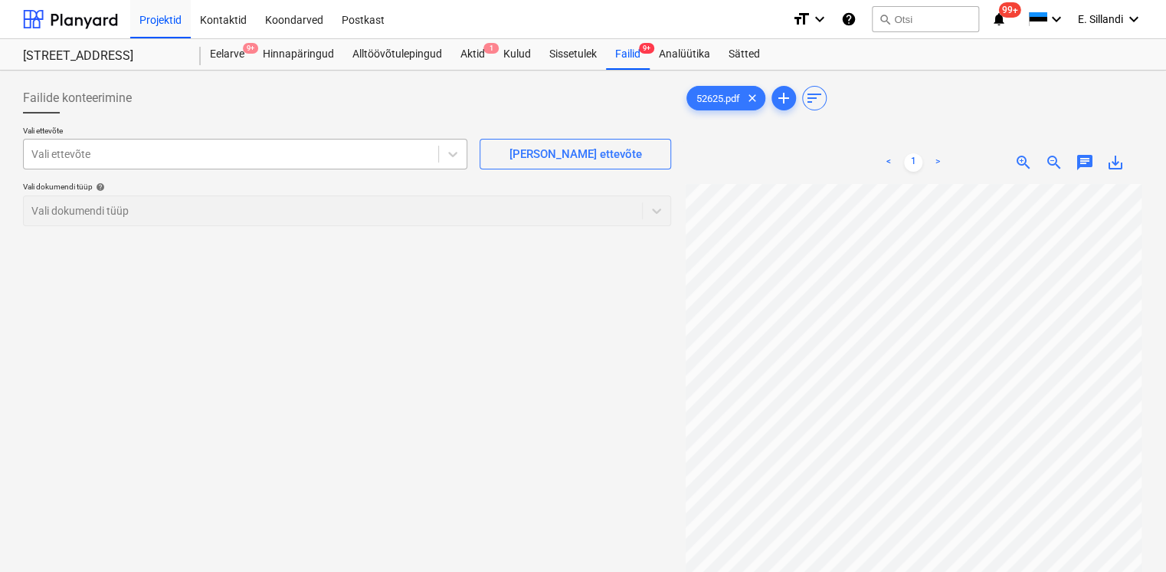
click at [227, 156] on div at bounding box center [230, 153] width 399 height 15
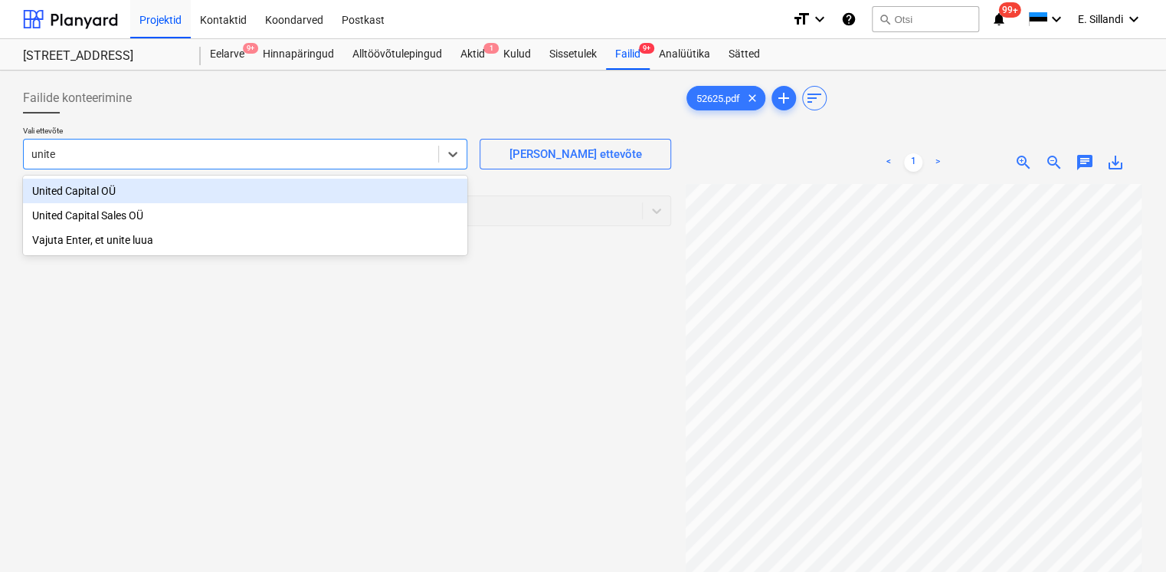
type input "united"
drag, startPoint x: 97, startPoint y: 186, endPoint x: 110, endPoint y: 186, distance: 13.0
click at [97, 186] on div "United Capital OÜ" at bounding box center [245, 191] width 444 height 25
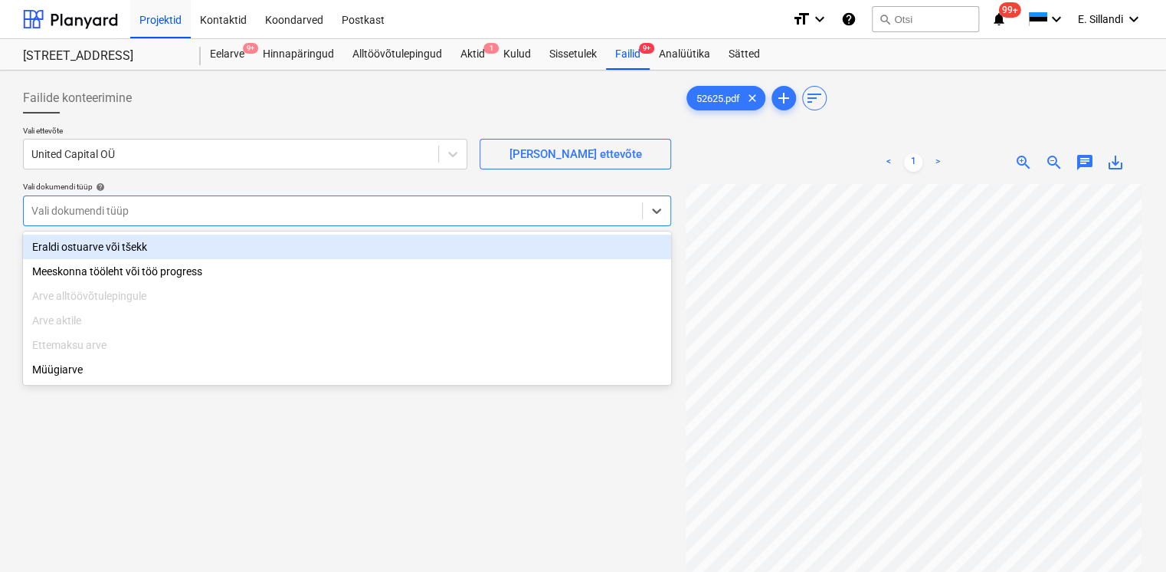
drag, startPoint x: 113, startPoint y: 202, endPoint x: 113, endPoint y: 210, distance: 8.4
click at [113, 203] on div at bounding box center [332, 210] width 603 height 15
click at [97, 253] on div "Eraldi ostuarve või tšekk" at bounding box center [347, 246] width 648 height 25
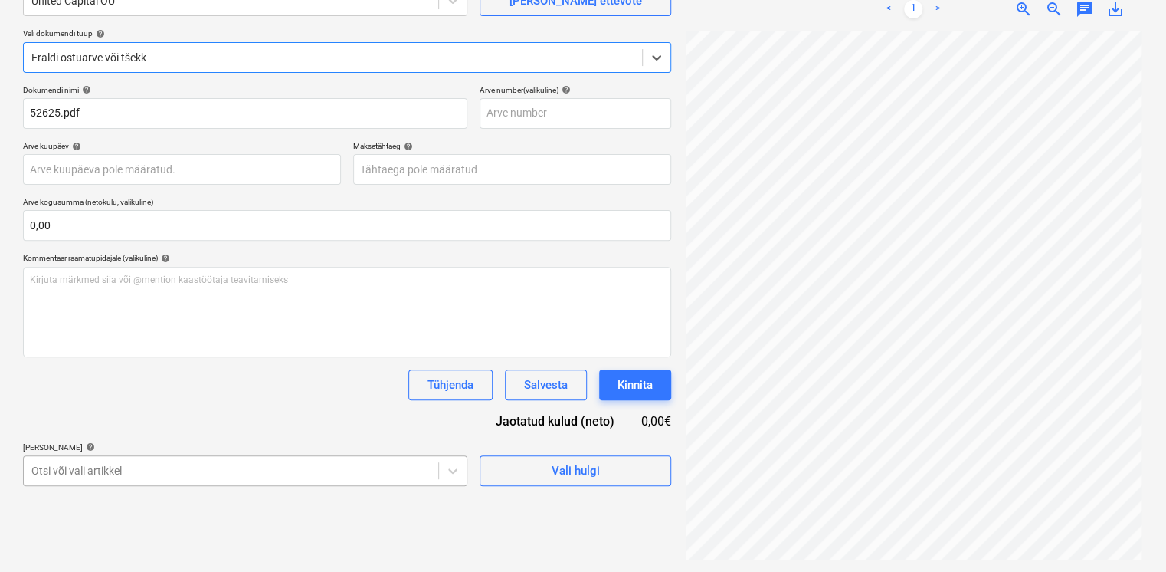
click at [146, 418] on body "Projektid Kontaktid Koondarved Postkast format_size keyboard_arrow_down help se…" at bounding box center [583, 133] width 1166 height 572
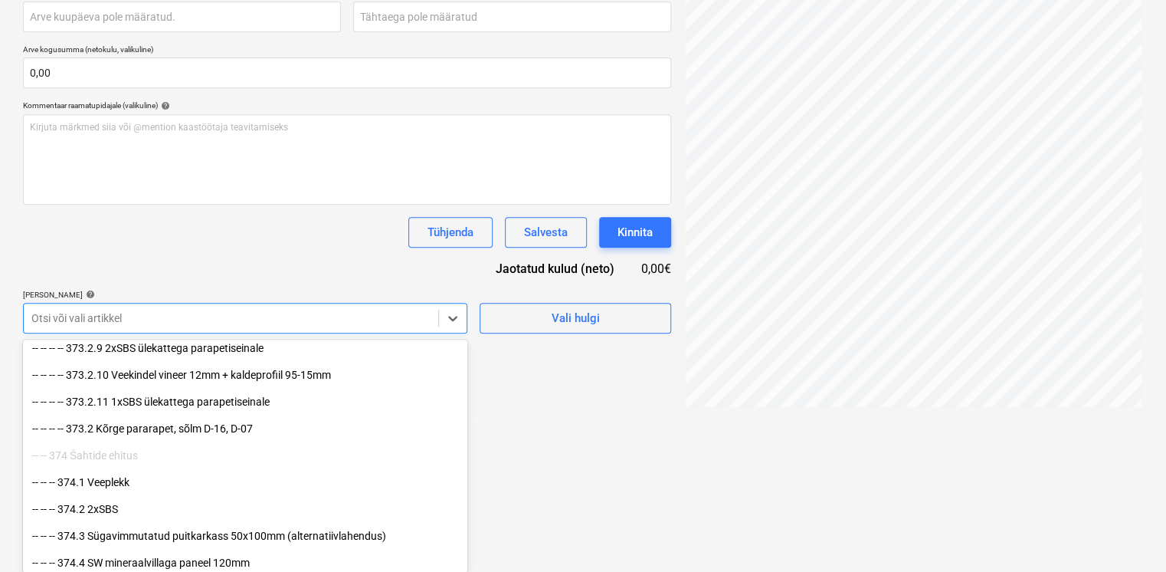
scroll to position [8223, 0]
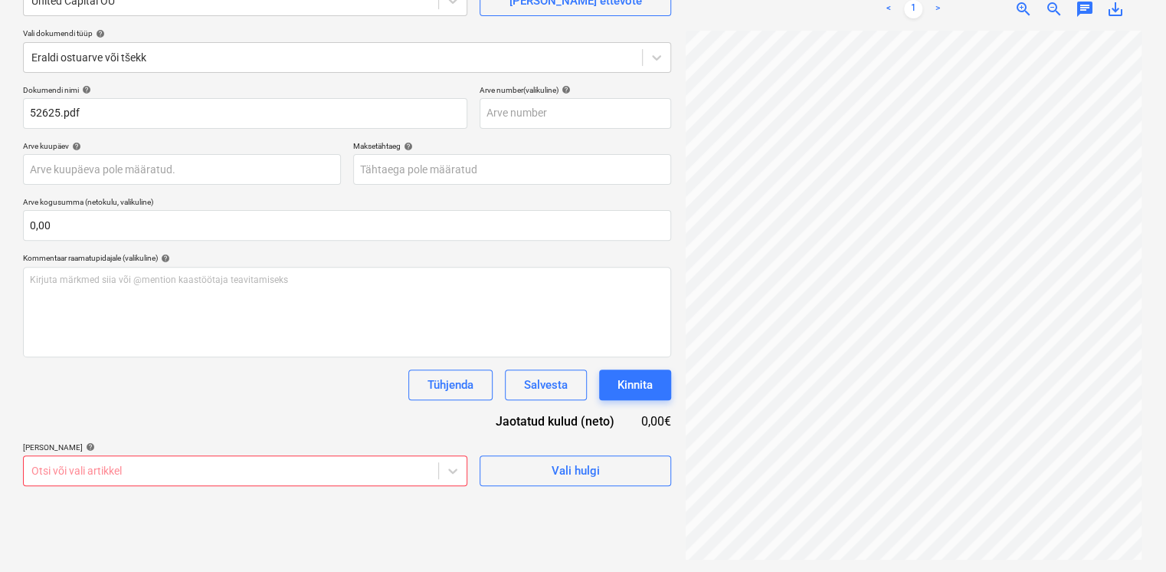
click at [469, 418] on html "Projektid Kontaktid Koondarved Postkast format_size keyboard_arrow_down help se…" at bounding box center [583, 133] width 1166 height 572
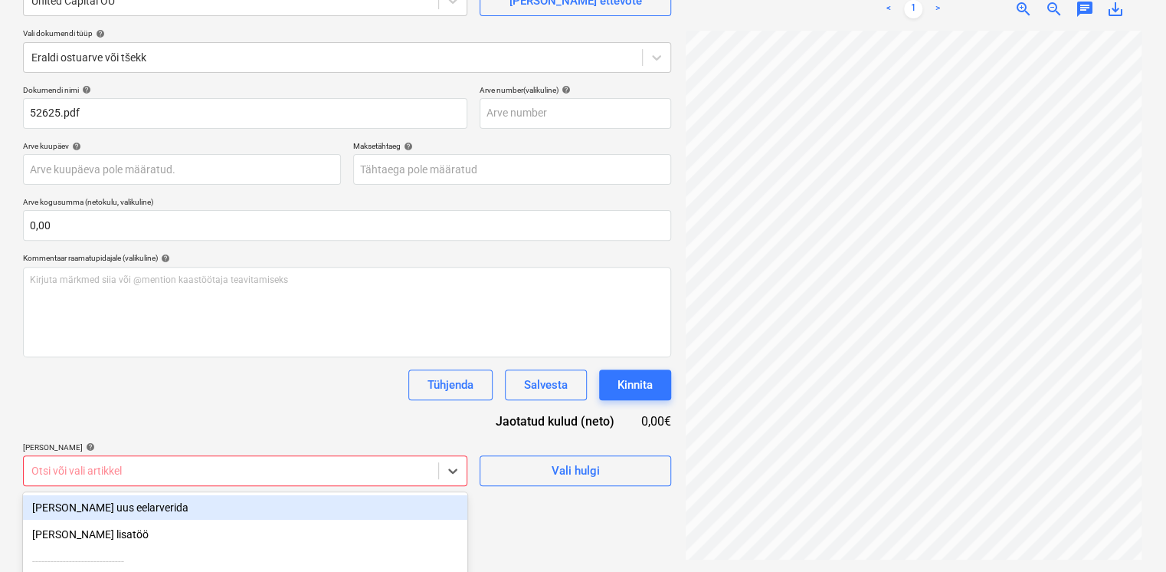
scroll to position [306, 0]
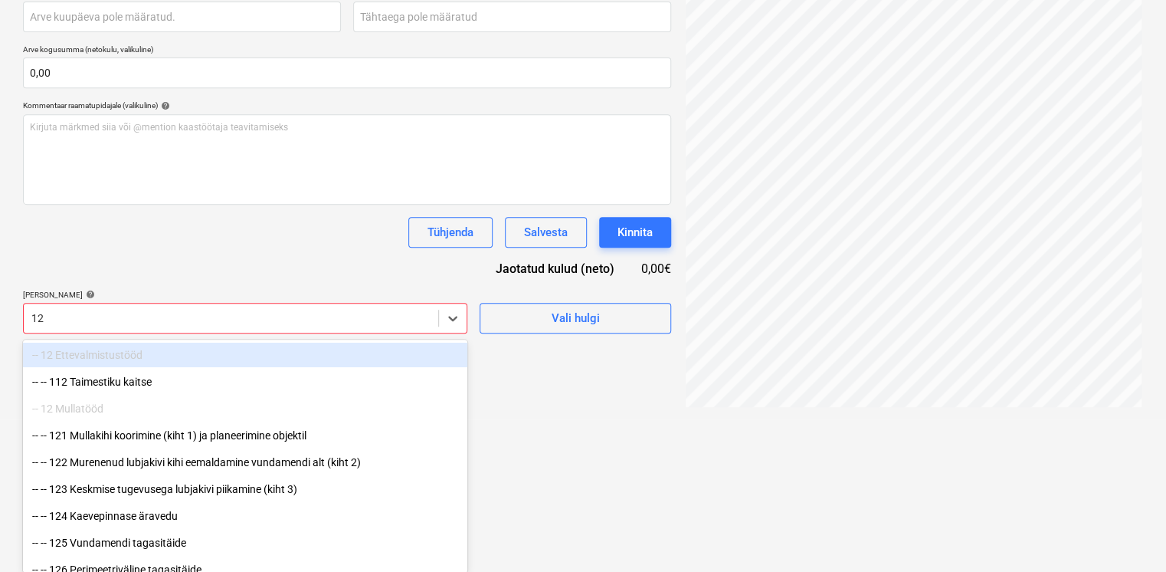
type input "1"
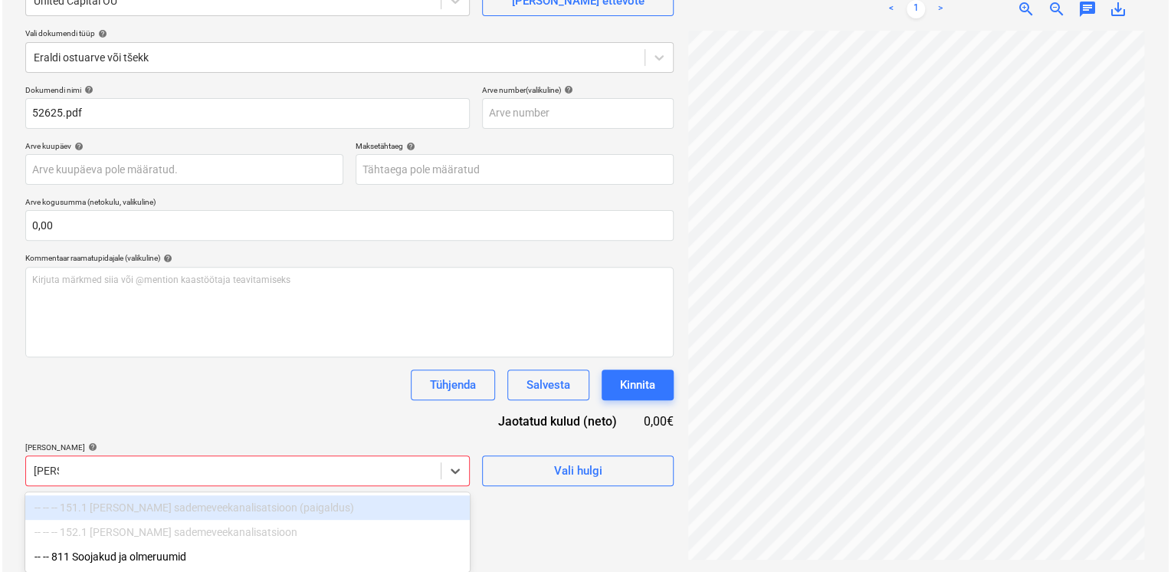
scroll to position [153, 0]
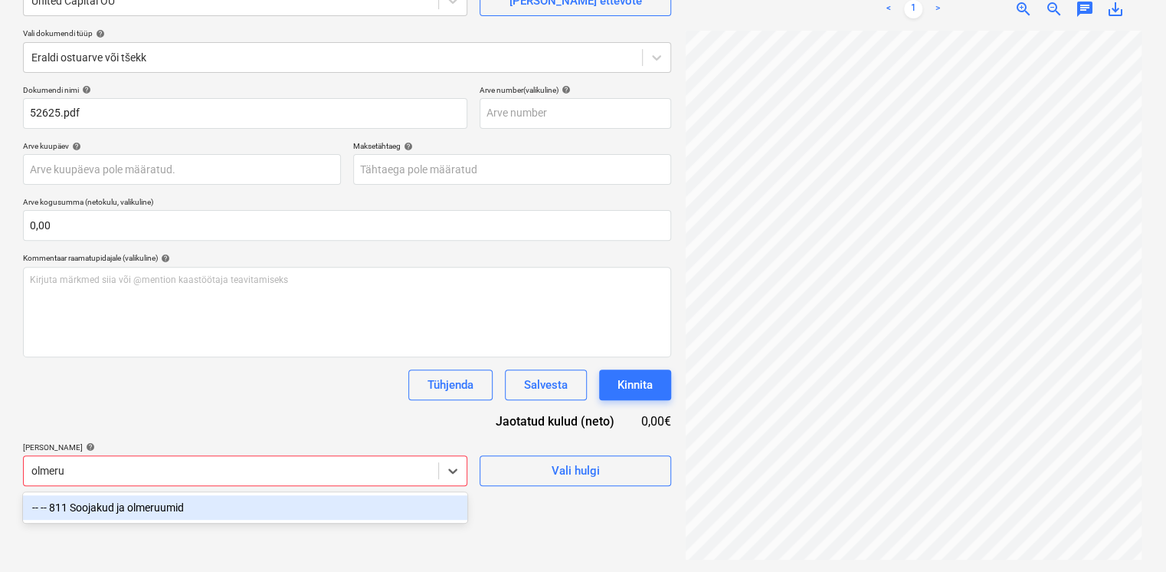
type input "olmeruu"
click at [297, 510] on div "-- -- 811 Soojakud ja olmeruumid" at bounding box center [245, 507] width 444 height 25
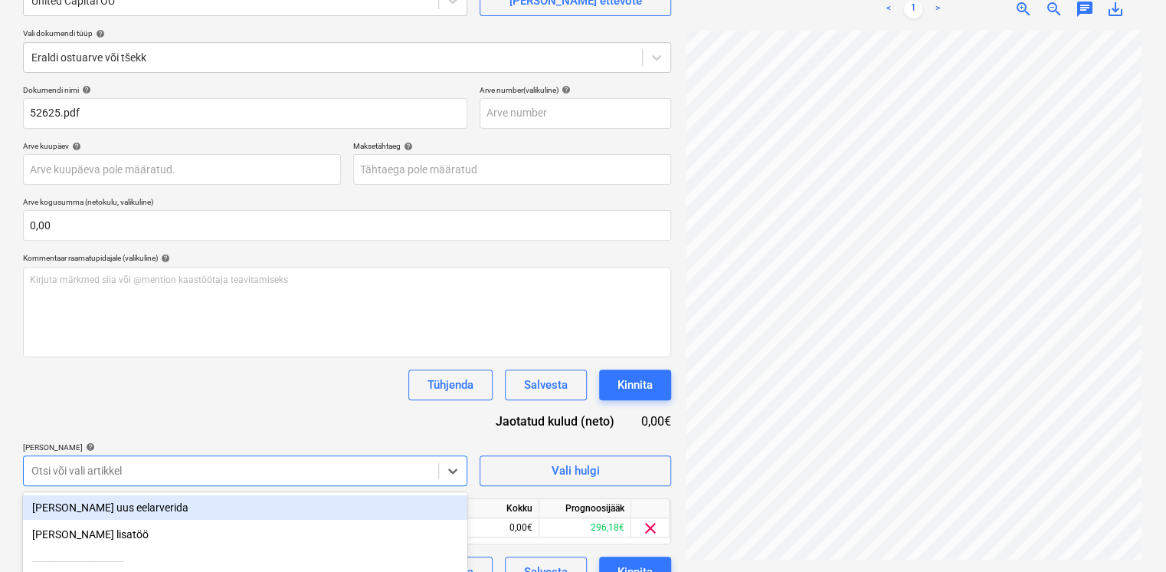
click at [329, 428] on div "Dokumendi nimi help 52625.pdf Arve number (valikuline) help Arve kuupäev help P…" at bounding box center [347, 336] width 648 height 502
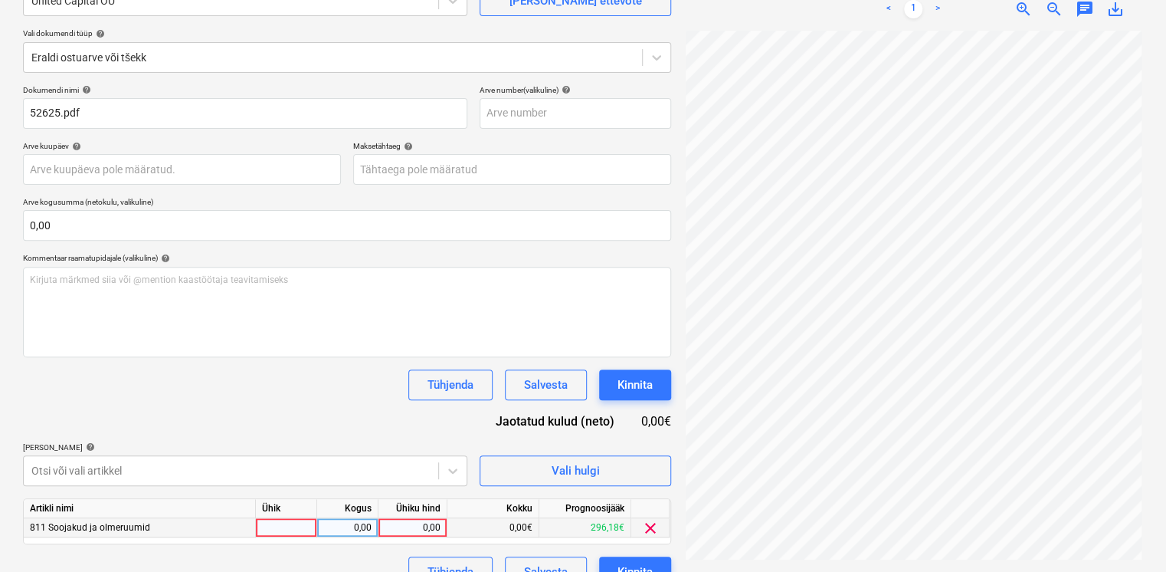
click at [428, 529] on div "0,00" at bounding box center [413, 527] width 56 height 19
type input "128,70"
click at [361, 421] on div "Dokumendi nimi help 52625.pdf Arve number (valikuline) help Arve kuupäev help P…" at bounding box center [347, 336] width 648 height 502
click at [662, 391] on button "Kinnita" at bounding box center [635, 384] width 72 height 31
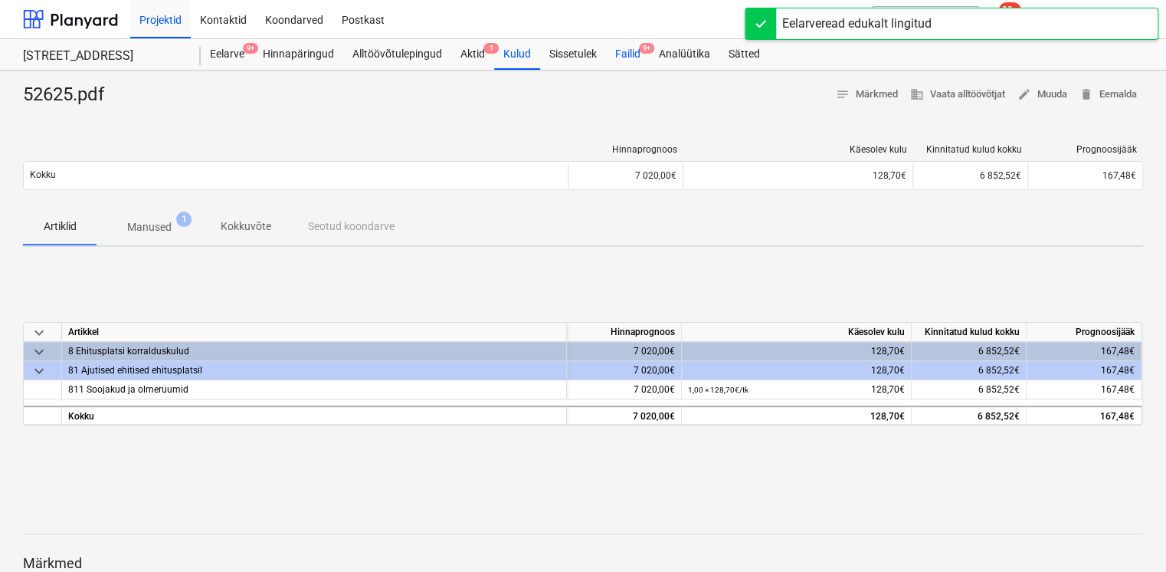
click at [631, 50] on div "Failid 9+" at bounding box center [628, 54] width 44 height 31
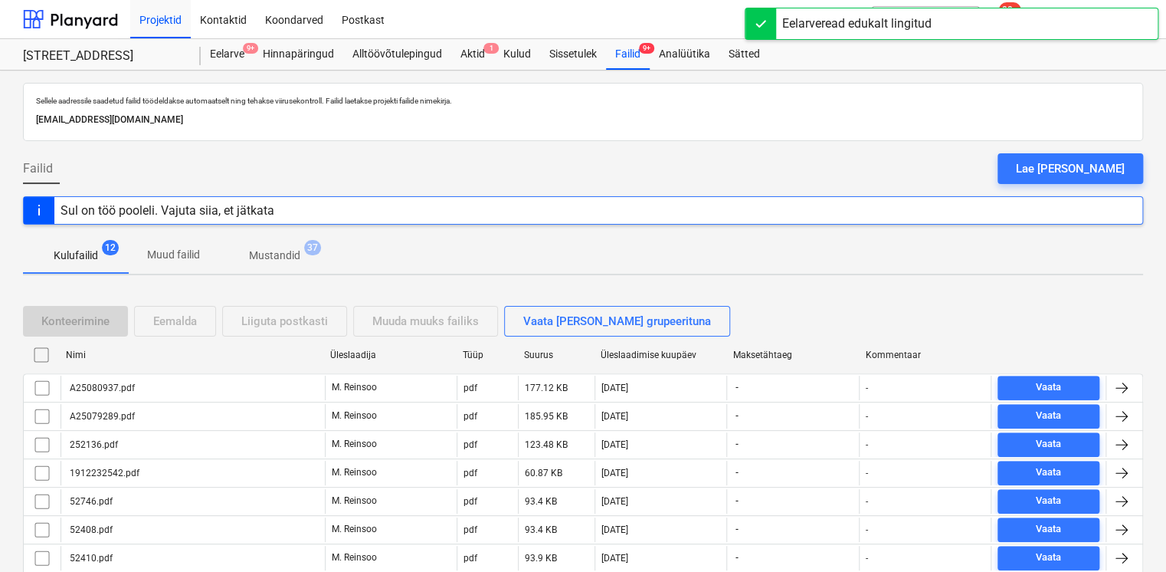
click at [120, 411] on div "A25079289.pdf" at bounding box center [100, 416] width 67 height 11
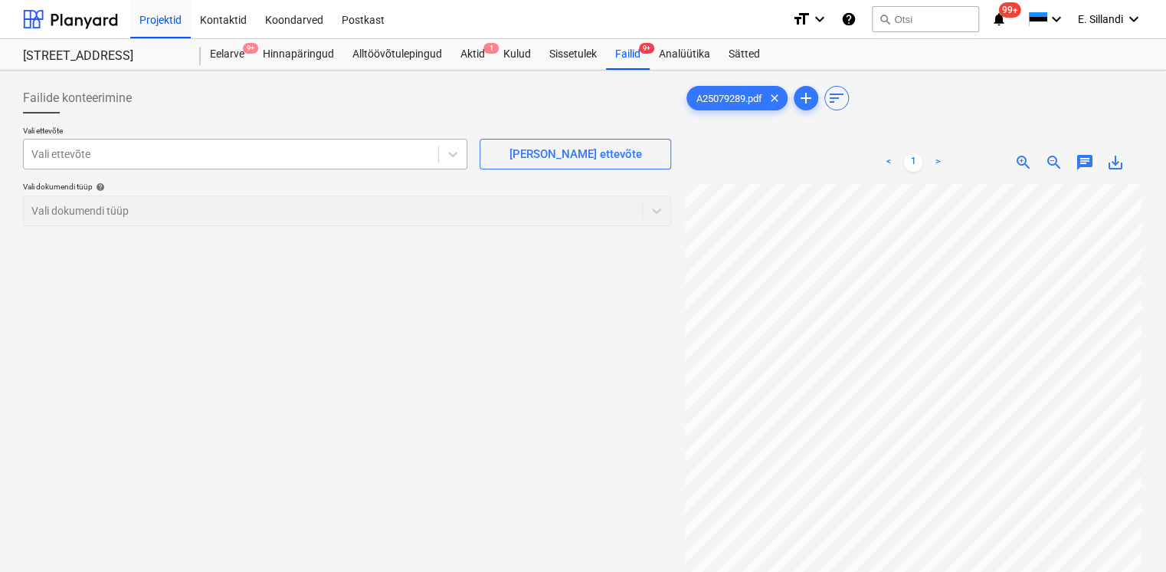
click at [302, 158] on div at bounding box center [230, 153] width 399 height 15
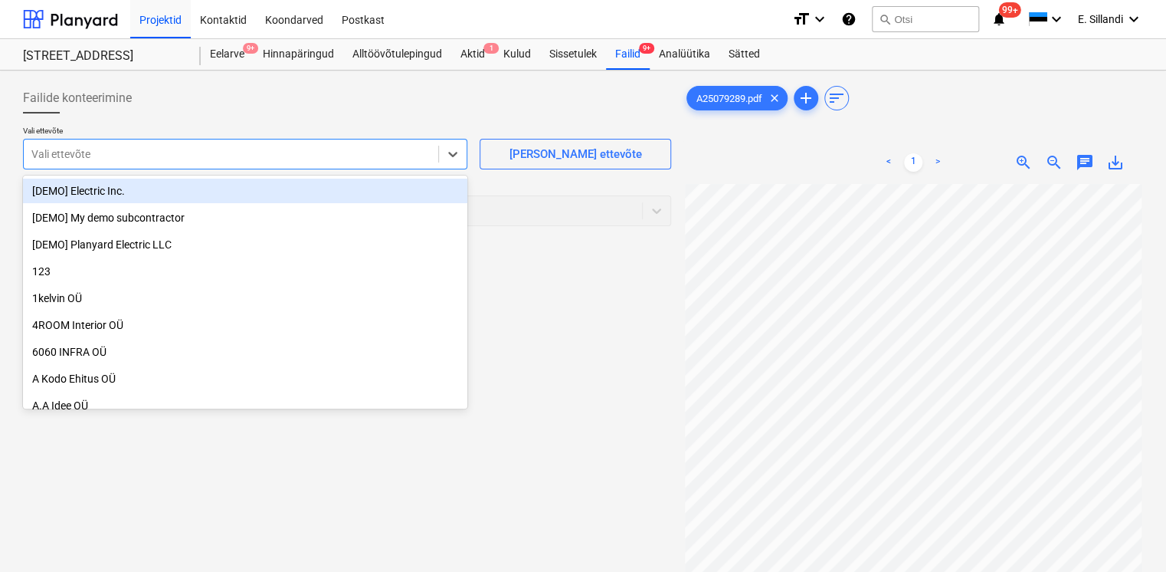
type input "e"
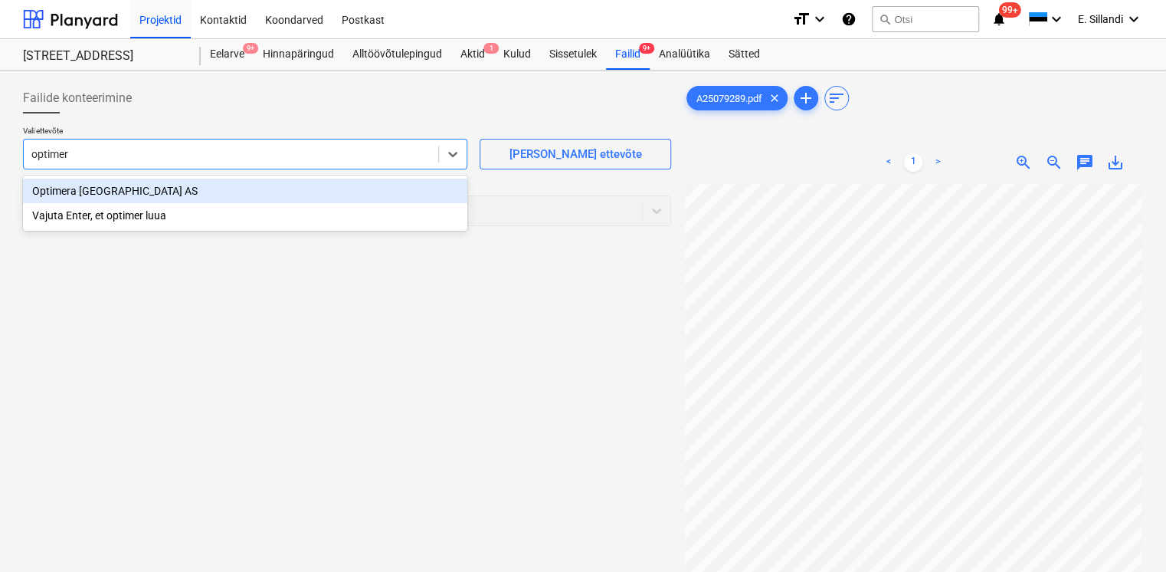
type input "optimera"
click at [71, 185] on div "Optimera [GEOGRAPHIC_DATA] AS" at bounding box center [245, 191] width 444 height 25
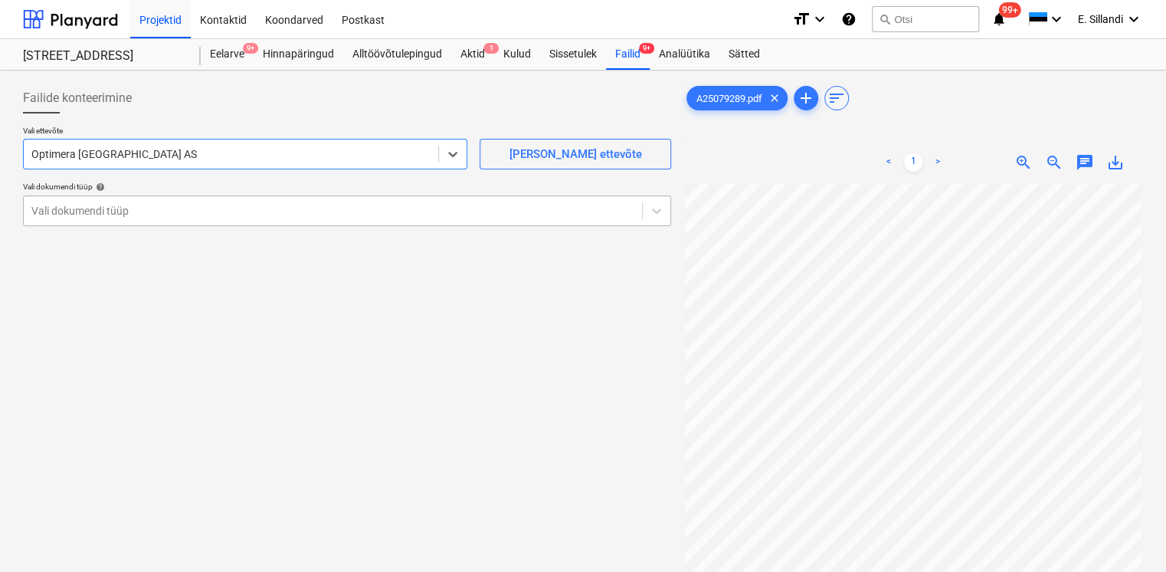
click at [118, 209] on div at bounding box center [332, 210] width 603 height 15
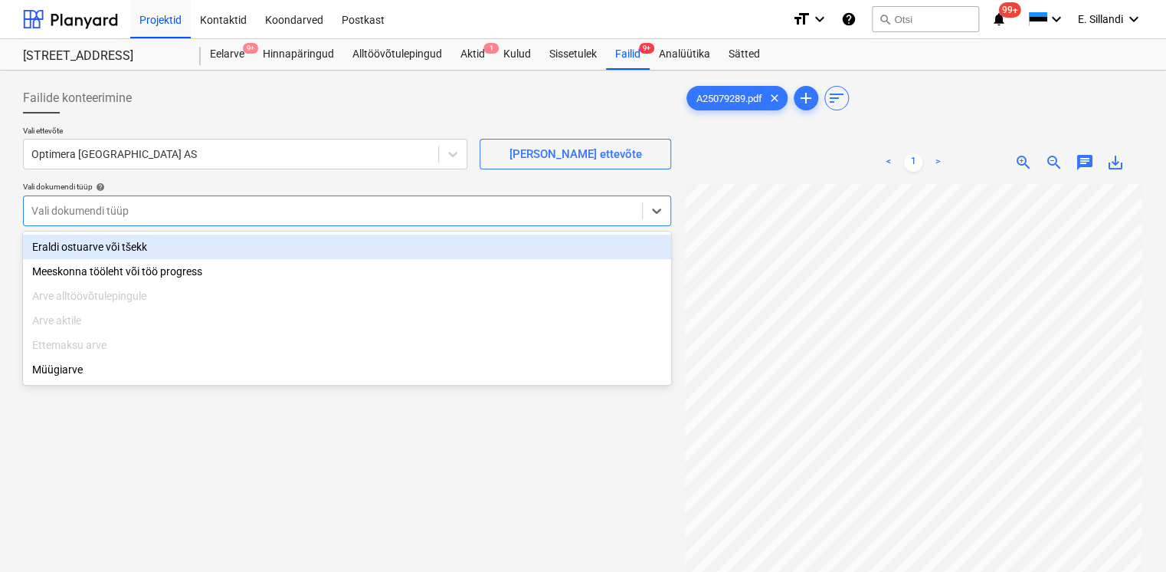
click at [113, 252] on div "Eraldi ostuarve või tšekk" at bounding box center [347, 246] width 648 height 25
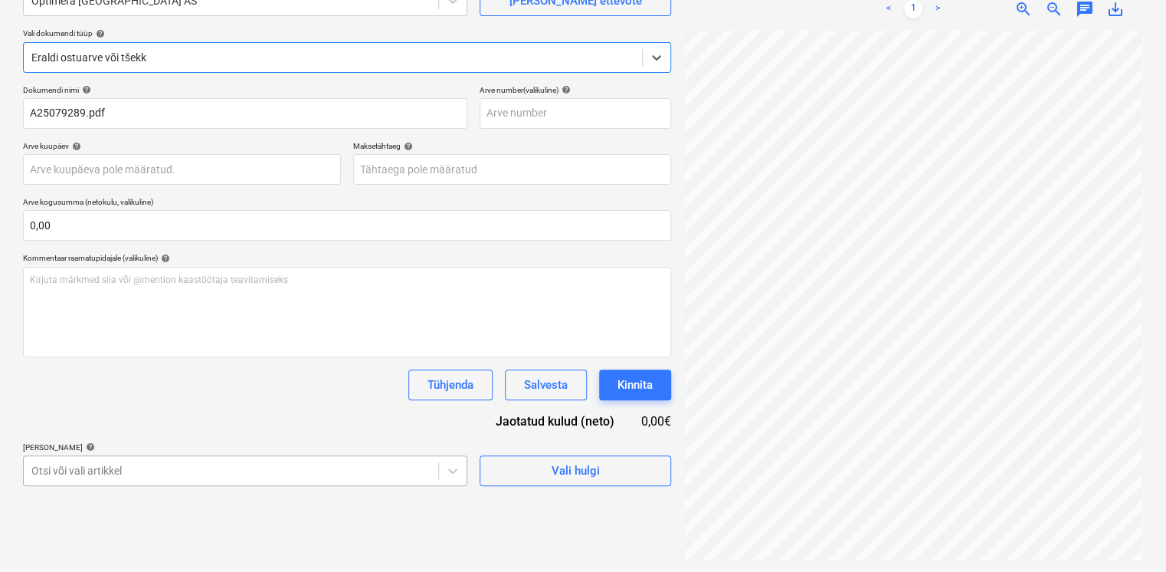
scroll to position [306, 0]
click at [152, 418] on body "Projektid Kontaktid Koondarved Postkast format_size keyboard_arrow_down help se…" at bounding box center [583, 133] width 1166 height 572
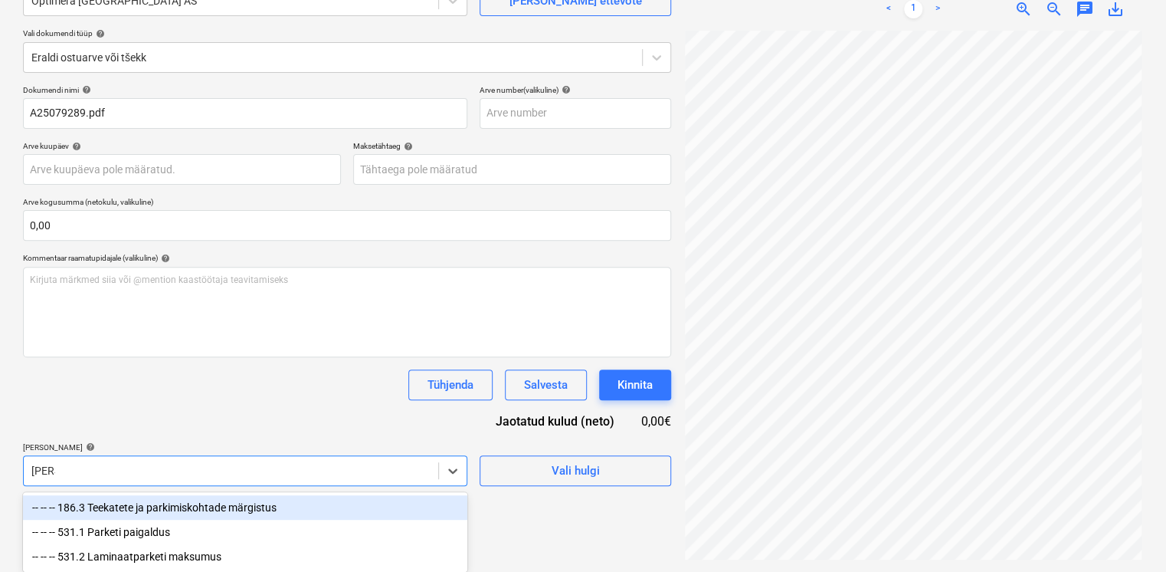
scroll to position [153, 0]
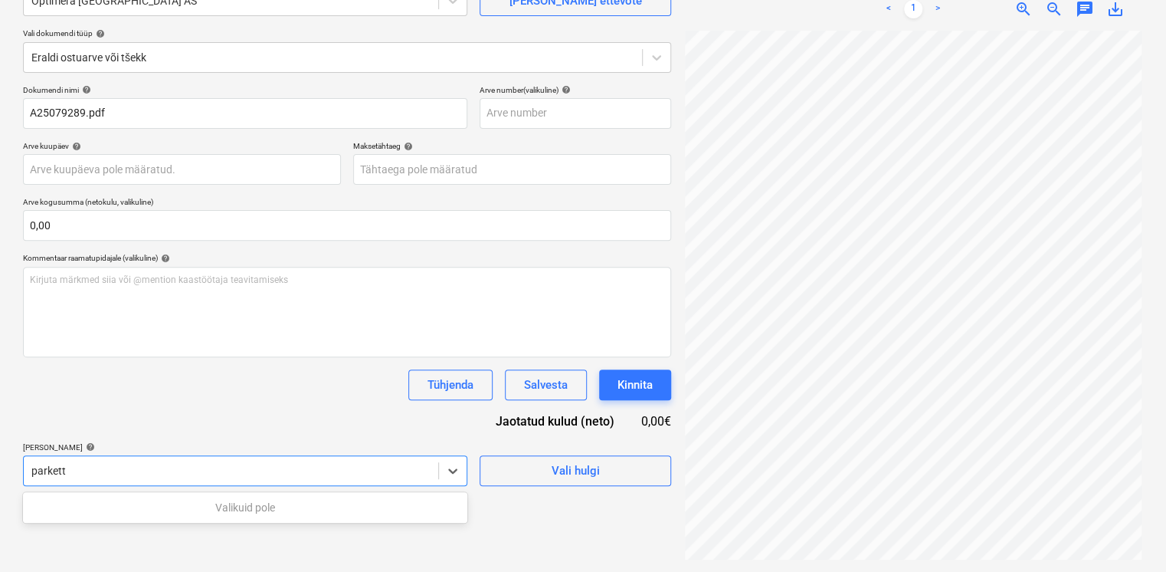
type input "parket"
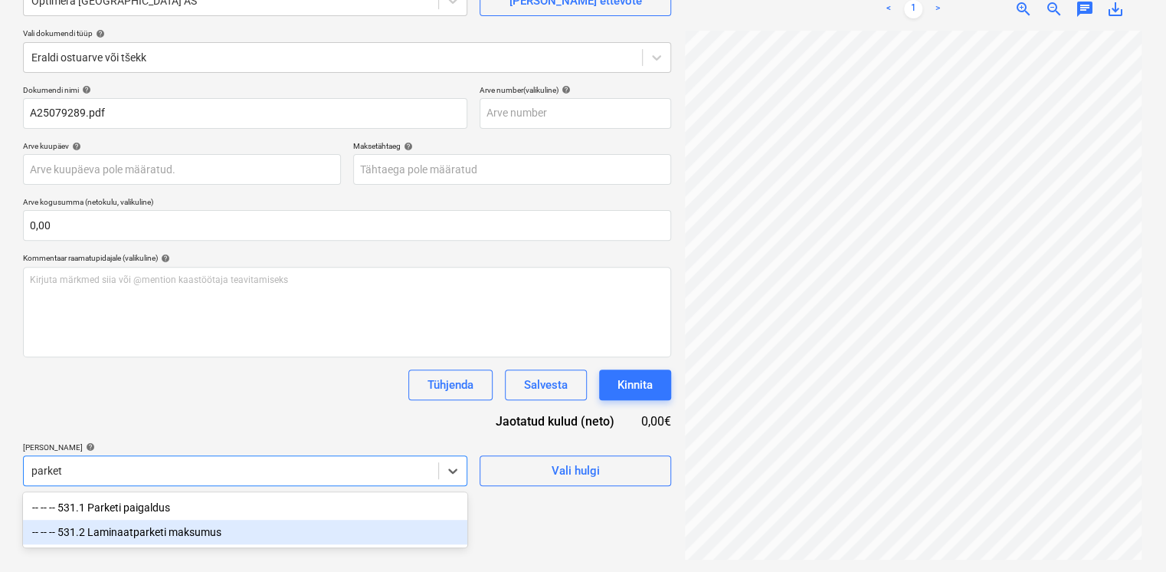
click at [224, 547] on div "-- -- -- 531.1 Parketi paigaldus -- -- -- 531.2 Laminaatparketi maksumus" at bounding box center [245, 519] width 444 height 55
click at [224, 536] on div "-- -- -- 531.2 Laminaatparketi maksumus" at bounding box center [245, 531] width 444 height 25
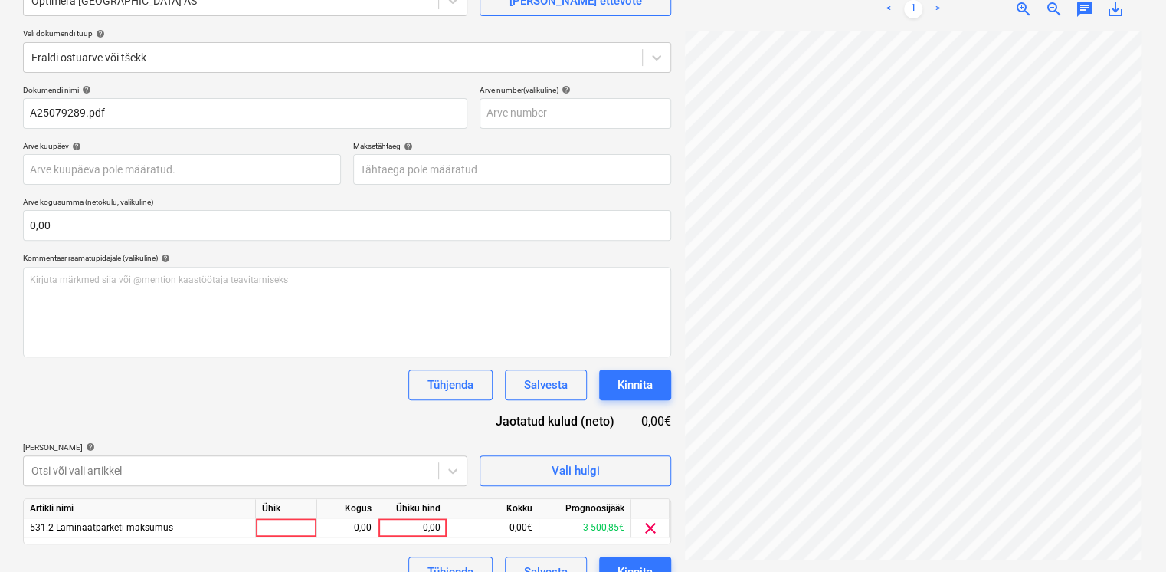
click at [239, 403] on div "Dokumendi nimi help A25079289.pdf Arve number (valikuline) help Arve kuupäev he…" at bounding box center [347, 336] width 648 height 502
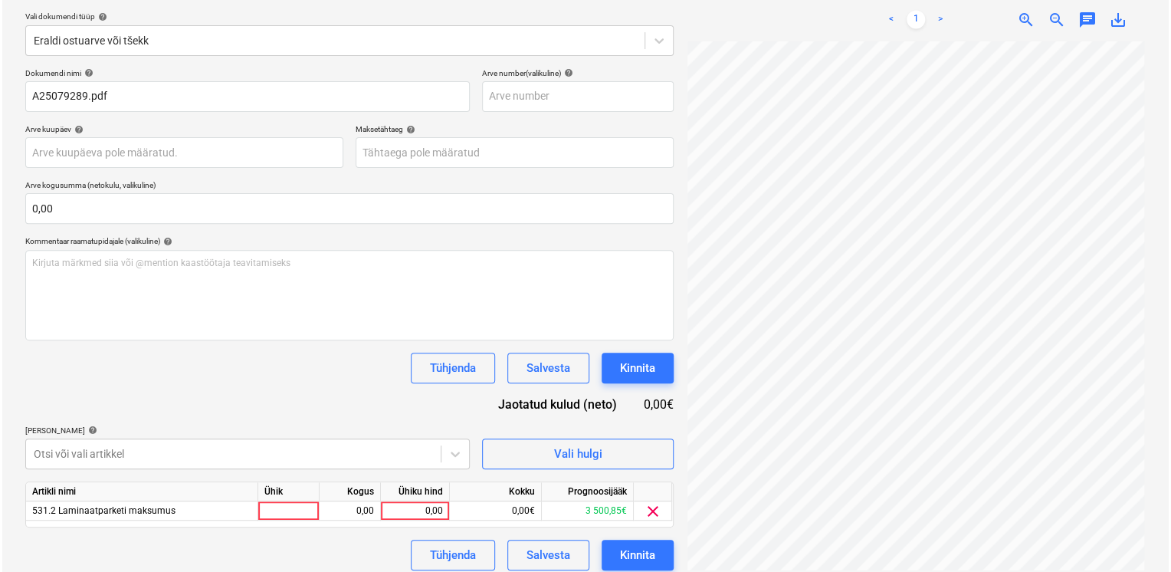
scroll to position [180, 0]
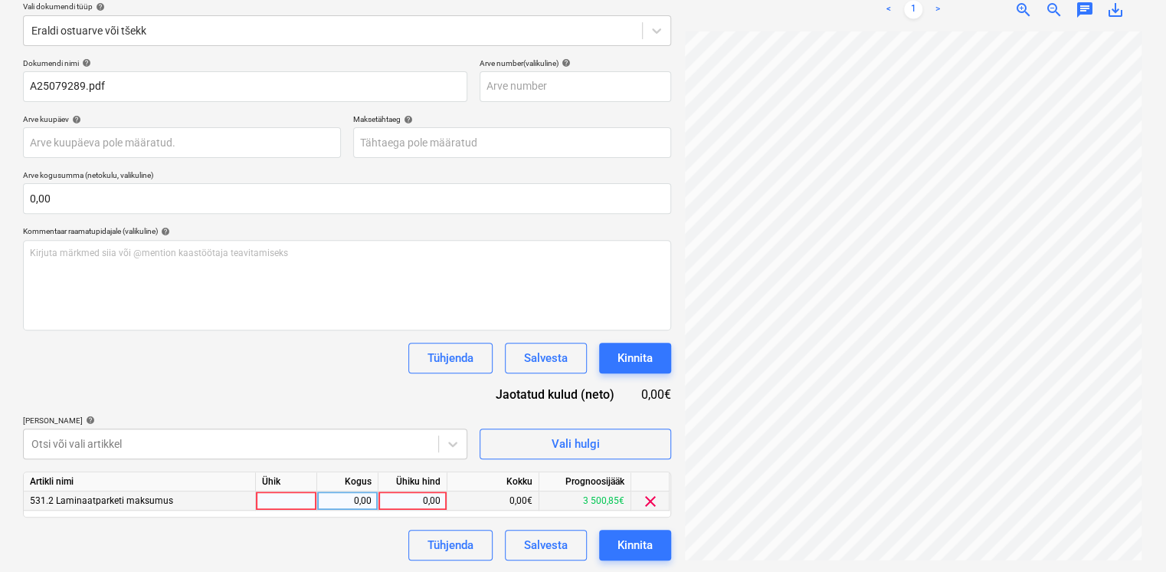
click at [403, 500] on div "0,00" at bounding box center [413, 500] width 56 height 19
click at [287, 507] on div at bounding box center [286, 500] width 61 height 19
type input "669"
click at [270, 337] on div "Dokumendi nimi help A25079289.pdf Arve number (valikuline) help Arve kuupäev he…" at bounding box center [347, 309] width 648 height 502
click at [355, 500] on div "0,00" at bounding box center [347, 500] width 48 height 19
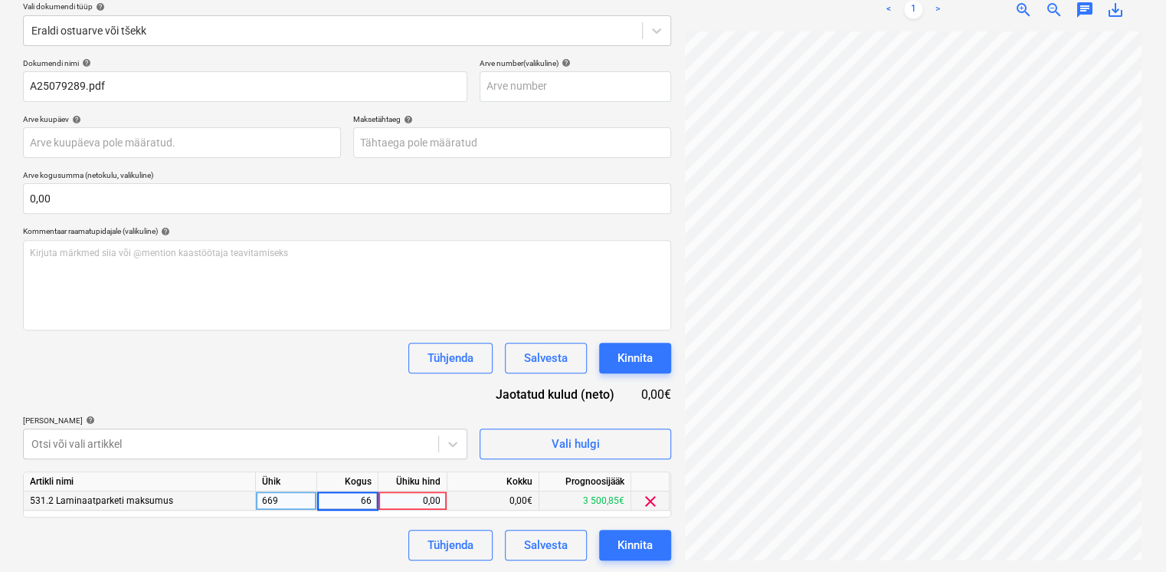
type input "669"
drag, startPoint x: 284, startPoint y: 495, endPoint x: 224, endPoint y: 487, distance: 61.0
click at [228, 489] on div "Artikli nimi Ühik Kogus Ühiku hind Kokku Prognoosijääk 531.2 Laminaatparketi ma…" at bounding box center [347, 494] width 648 height 46
click at [280, 500] on div "669" at bounding box center [286, 500] width 61 height 19
click at [429, 501] on div "0,00" at bounding box center [413, 500] width 56 height 19
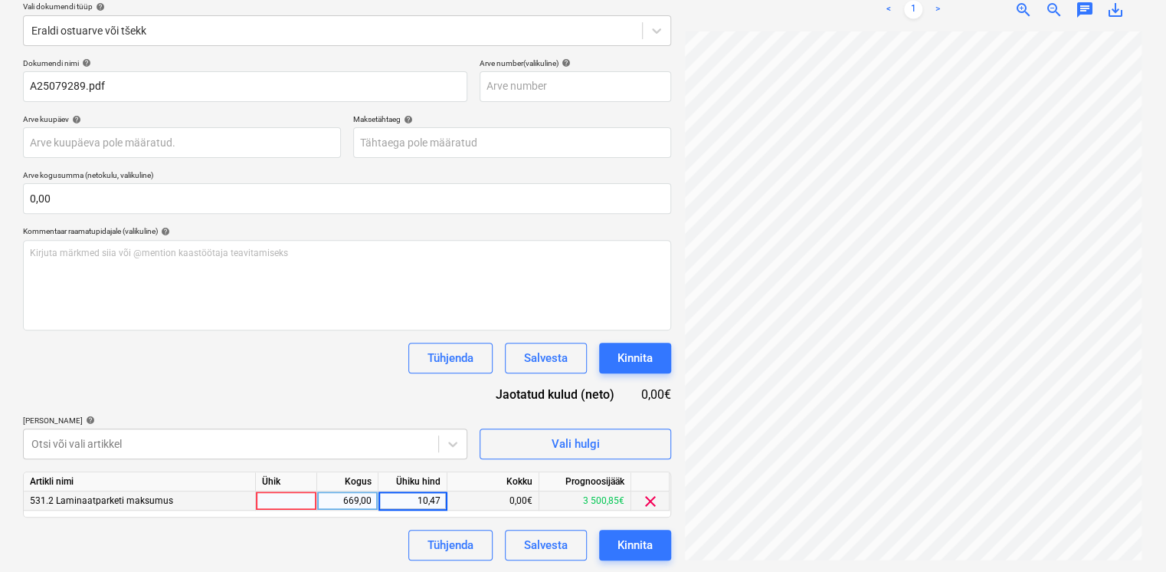
type input "10,476"
click at [287, 496] on div at bounding box center [286, 500] width 61 height 19
type input "m2"
click at [287, 375] on div "Dokumendi nimi help A25079289.pdf Arve number (valikuline) help Arve kuupäev he…" at bounding box center [347, 309] width 648 height 502
click at [358, 494] on div "669,00" at bounding box center [347, 500] width 48 height 19
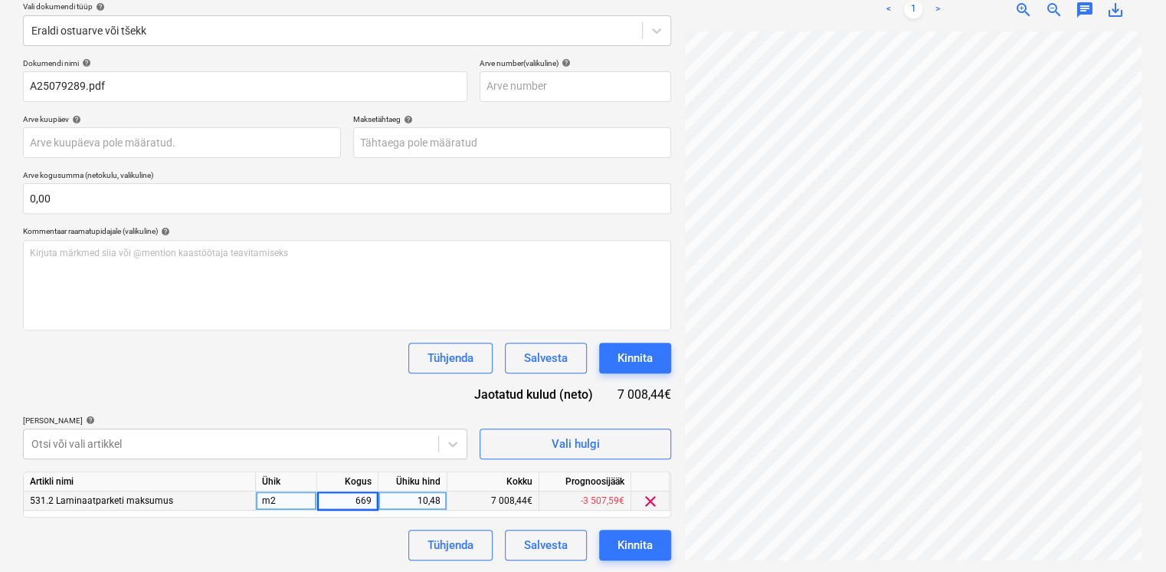
click at [435, 496] on div "10,48" at bounding box center [413, 500] width 56 height 19
type input "10,4759"
click at [426, 397] on div "Dokumendi nimi help A25079289.pdf Arve number (valikuline) help Arve kuupäev he…" at bounding box center [347, 309] width 648 height 502
click at [430, 503] on div "10,48" at bounding box center [413, 500] width 56 height 19
type input "10,47595"
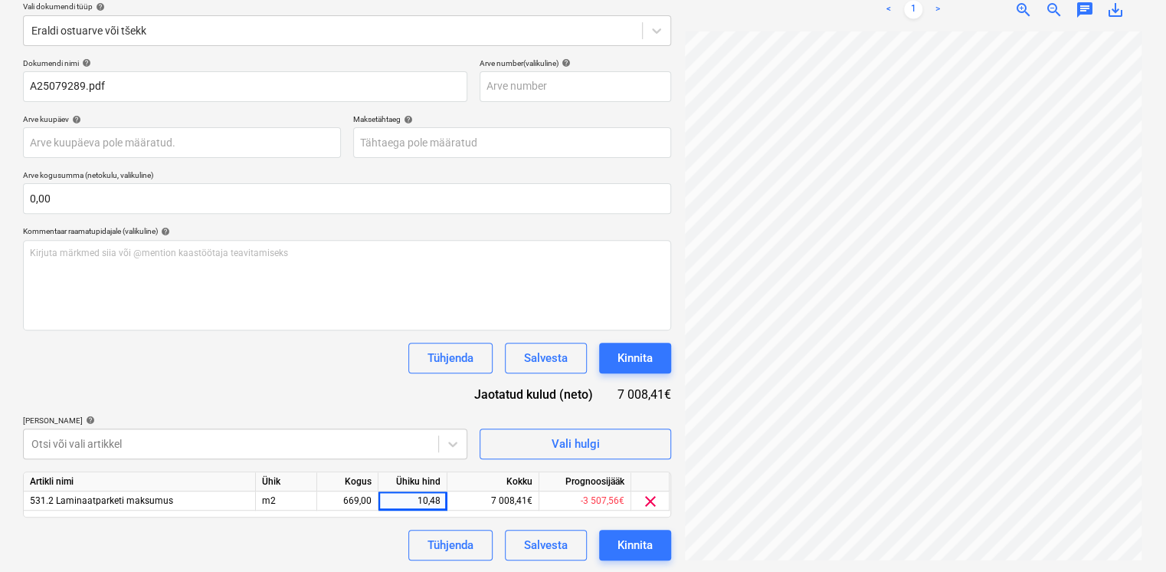
click at [371, 382] on div "Dokumendi nimi help A25079289.pdf Arve number (valikuline) help Arve kuupäev he…" at bounding box center [347, 309] width 648 height 502
click at [432, 501] on div "10,48" at bounding box center [413, 500] width 56 height 19
type input "10,47594"
click at [300, 388] on div "Dokumendi nimi help A25079289.pdf Arve number (valikuline) help Arve kuupäev he…" at bounding box center [347, 309] width 648 height 502
click at [643, 547] on div "Kinnita" at bounding box center [635, 545] width 35 height 20
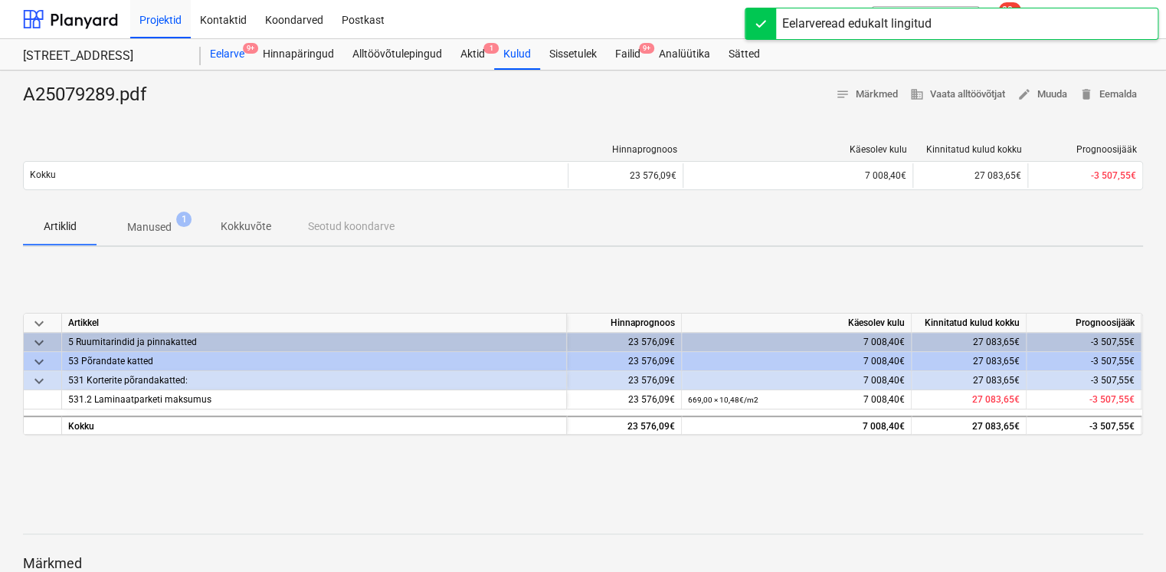
click at [229, 60] on div "Eelarve 9+" at bounding box center [227, 54] width 53 height 31
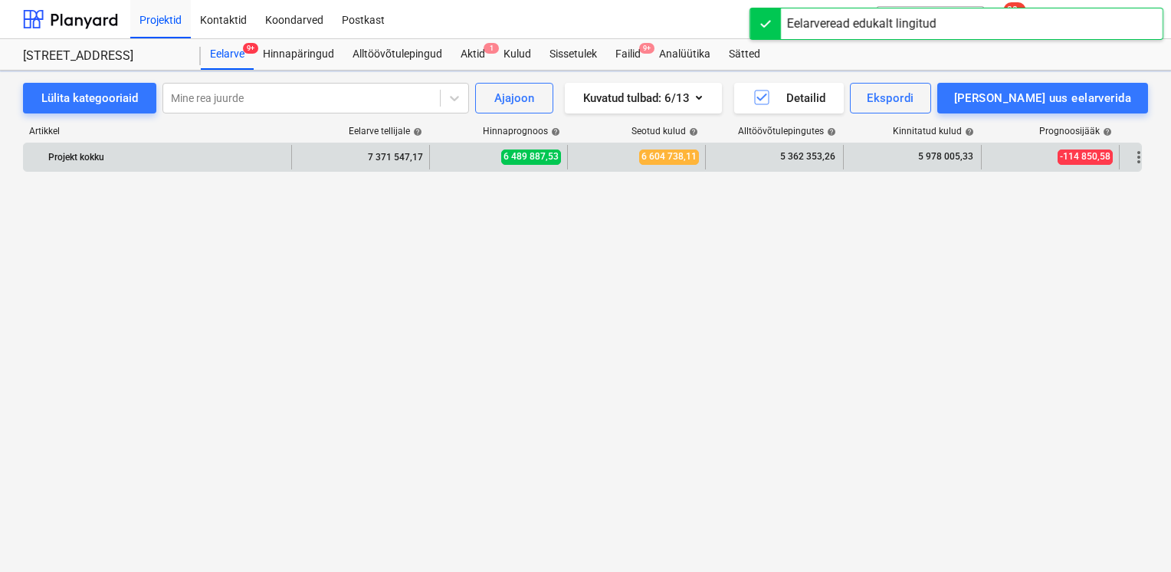
scroll to position [7919, 0]
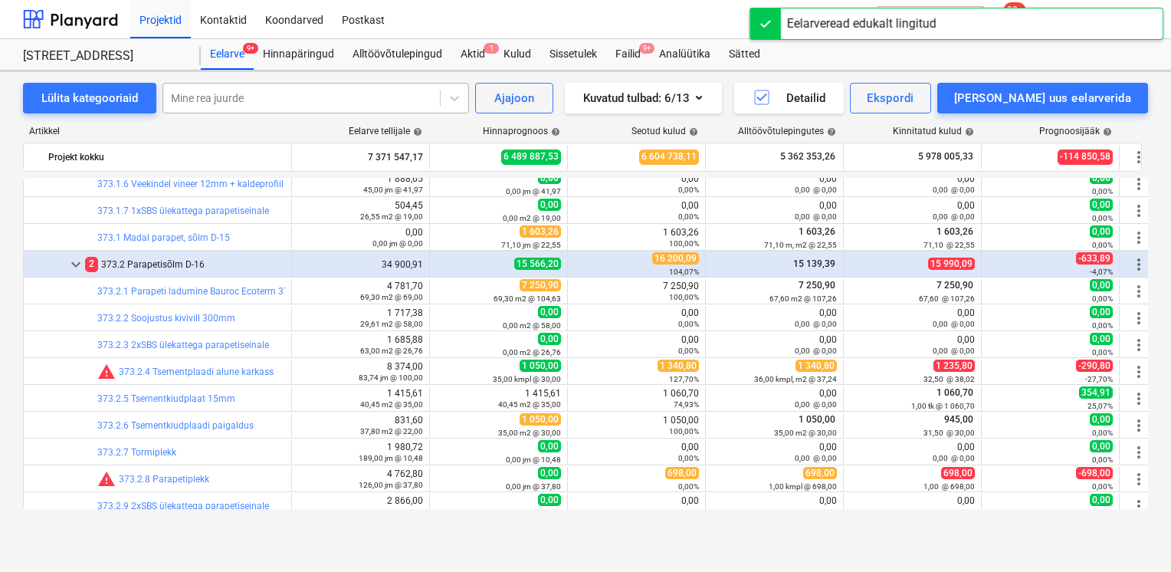
click at [297, 100] on div at bounding box center [301, 97] width 261 height 15
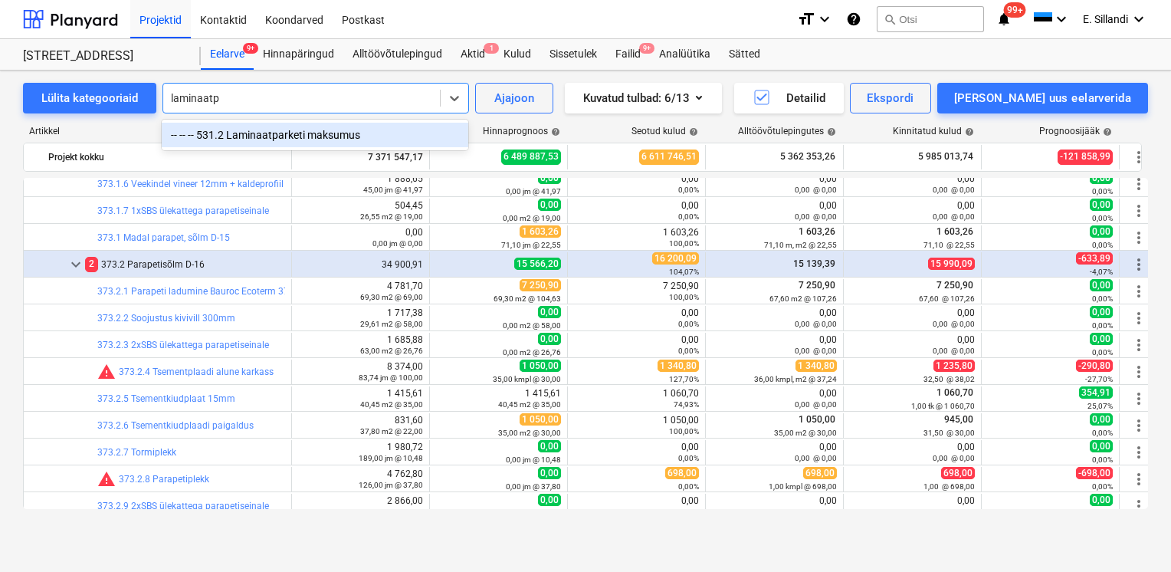
type input "laminaatpa"
click at [417, 132] on div "-- -- -- 531.2 Laminaatparketi maksumus" at bounding box center [315, 135] width 306 height 25
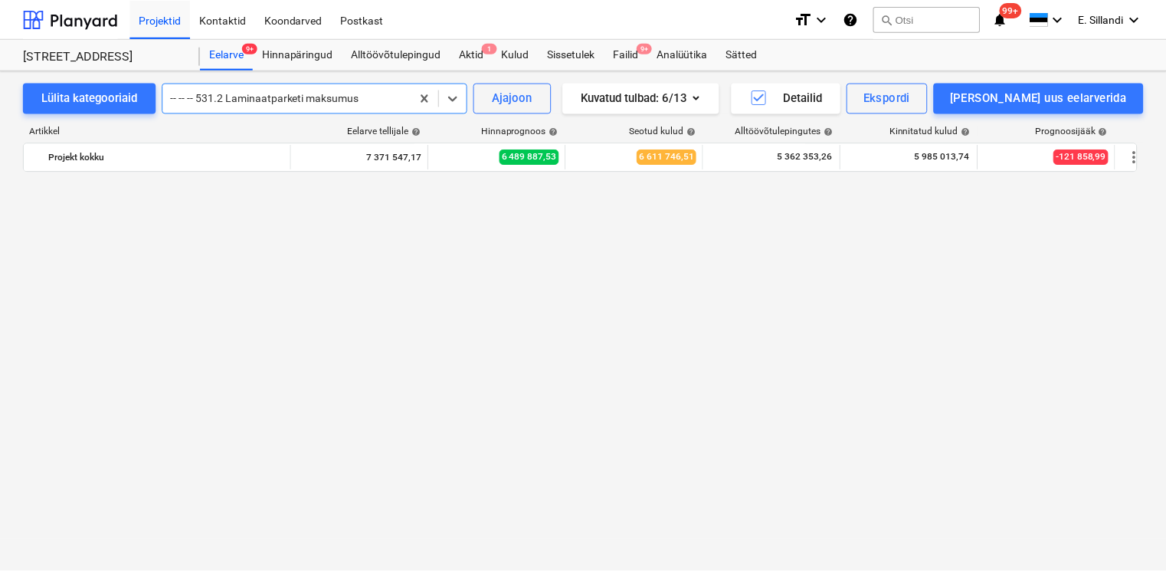
scroll to position [14293, 0]
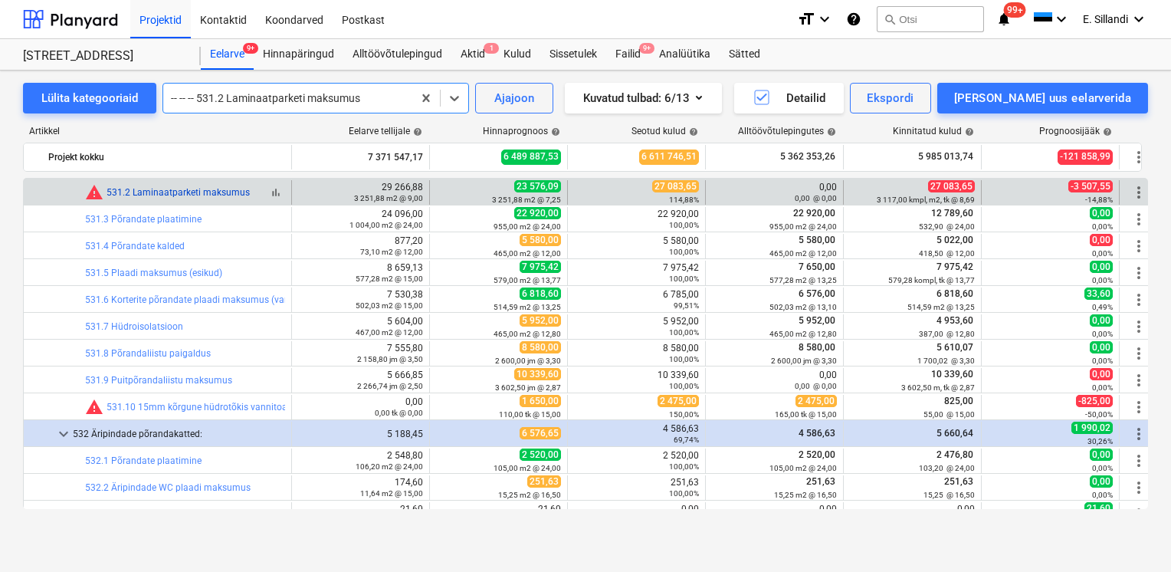
click at [155, 193] on link "531.2 Laminaatparketi maksumus" at bounding box center [177, 192] width 143 height 11
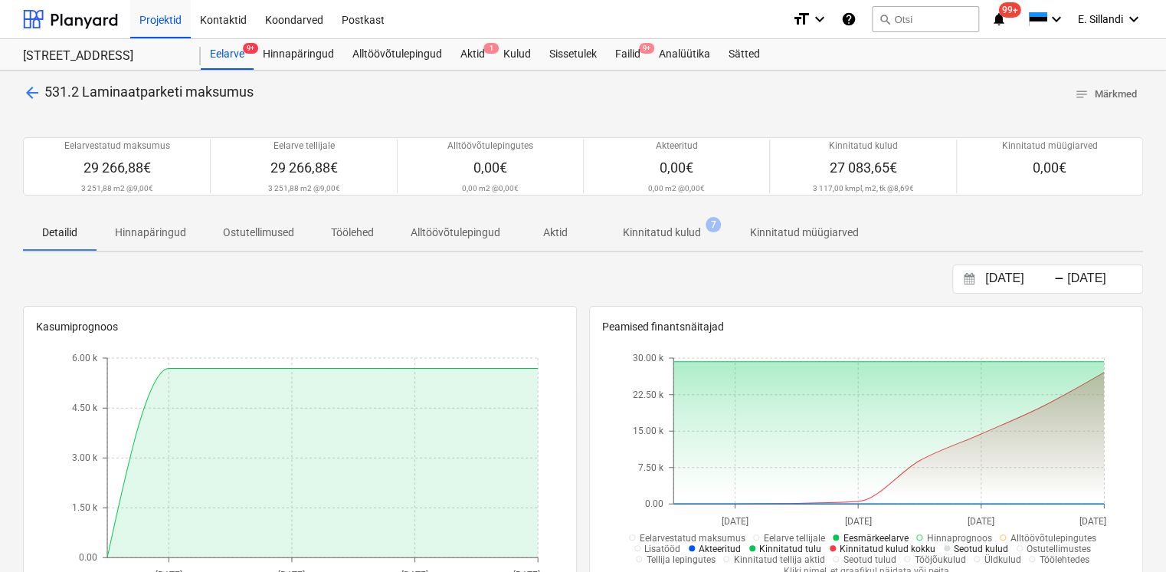
click at [653, 222] on span "Kinnitatud kulud 7" at bounding box center [661, 232] width 139 height 28
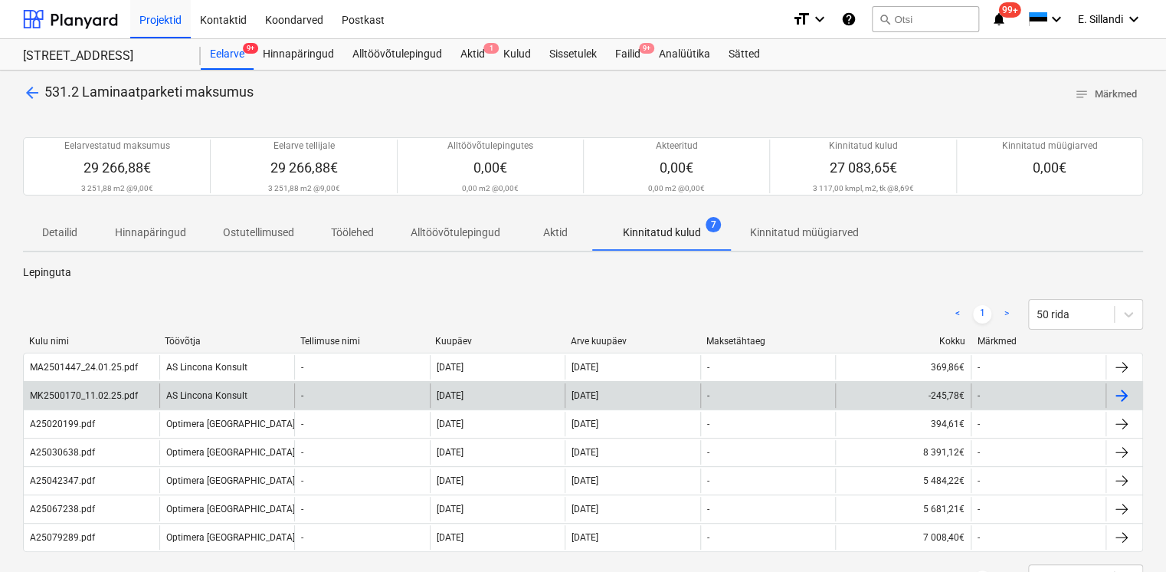
click at [286, 388] on div "AS Lincona Konsult" at bounding box center [227, 395] width 136 height 25
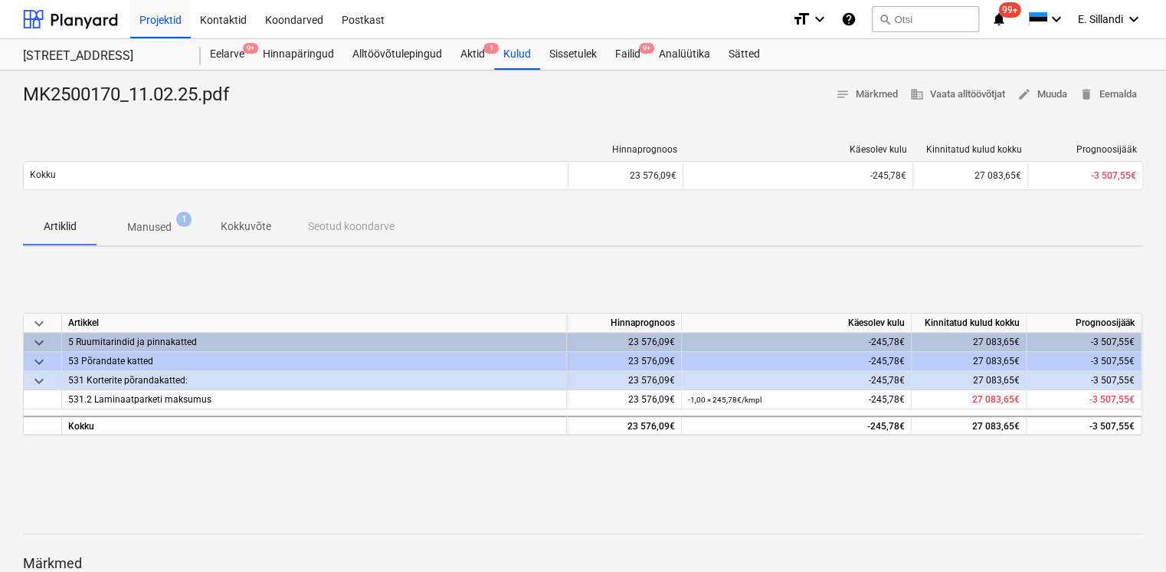
click at [152, 228] on p "Manused" at bounding box center [149, 227] width 44 height 16
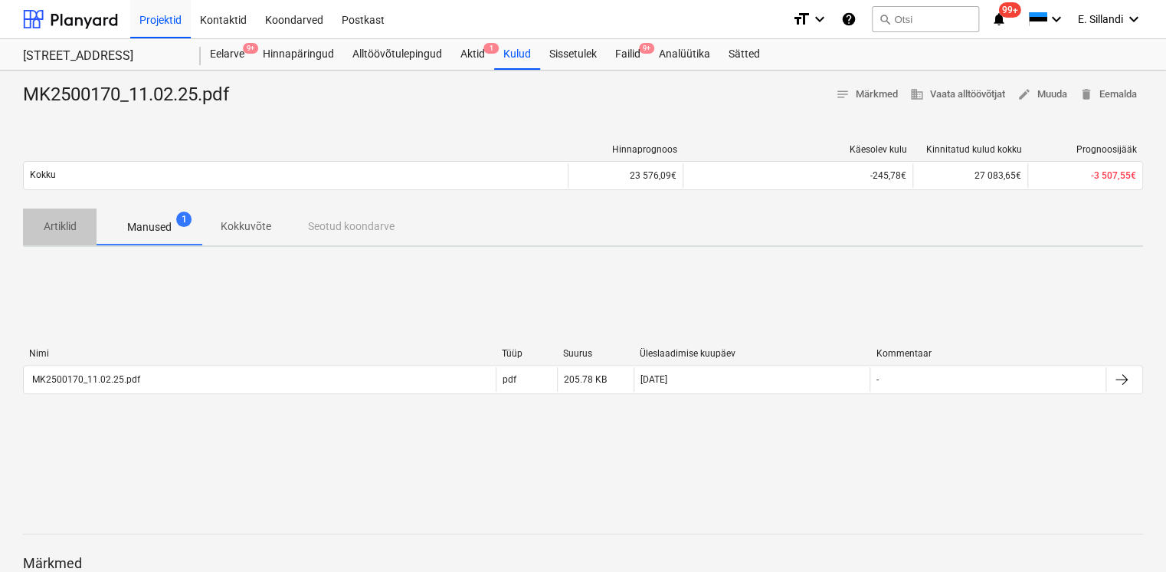
click at [84, 223] on span "Artiklid" at bounding box center [60, 226] width 74 height 25
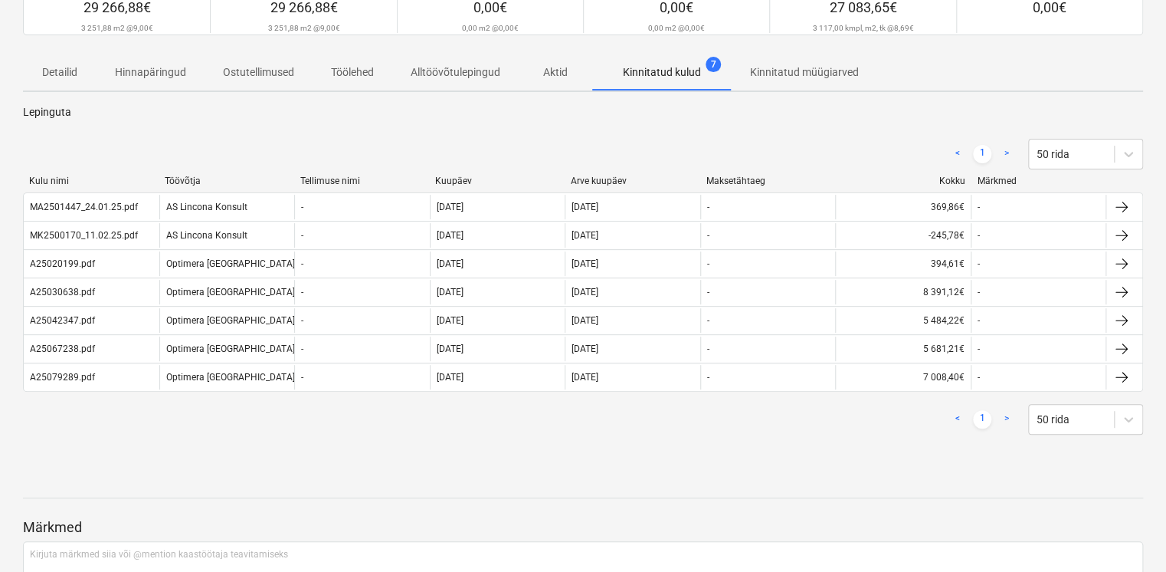
scroll to position [179, 0]
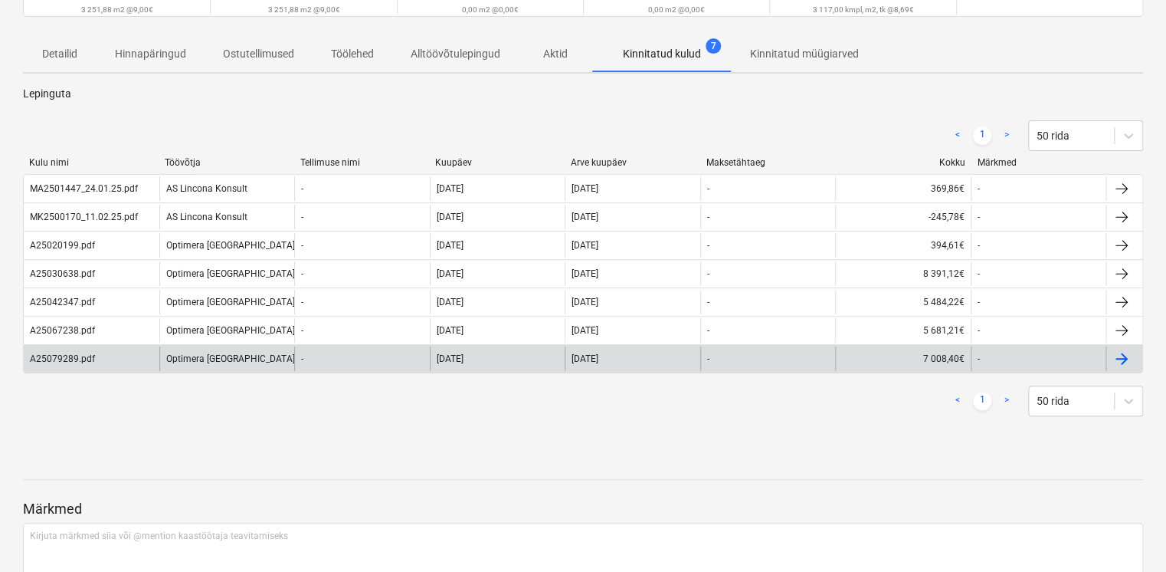
click at [225, 356] on div "Optimera [GEOGRAPHIC_DATA] AS" at bounding box center [227, 358] width 136 height 25
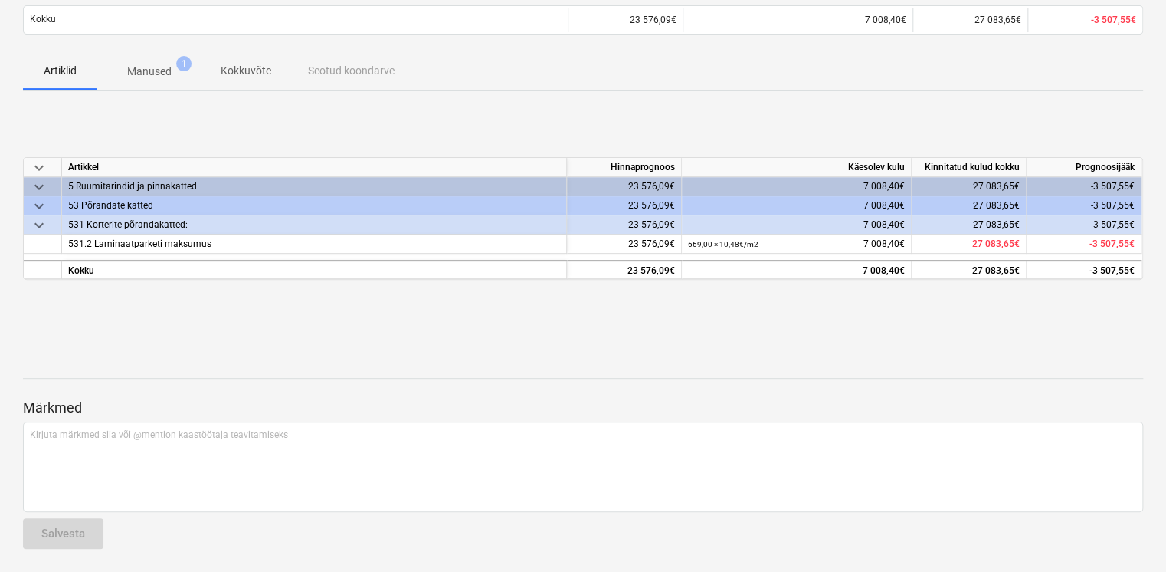
click at [150, 67] on p "Manused" at bounding box center [149, 72] width 44 height 16
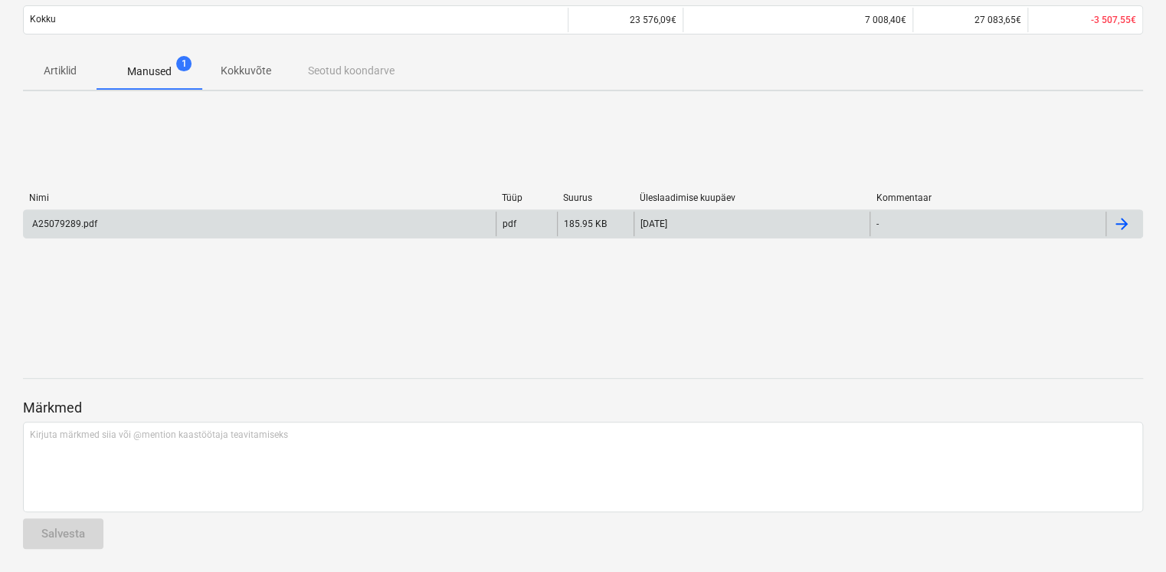
click at [104, 224] on div "A25079289.pdf" at bounding box center [260, 223] width 472 height 25
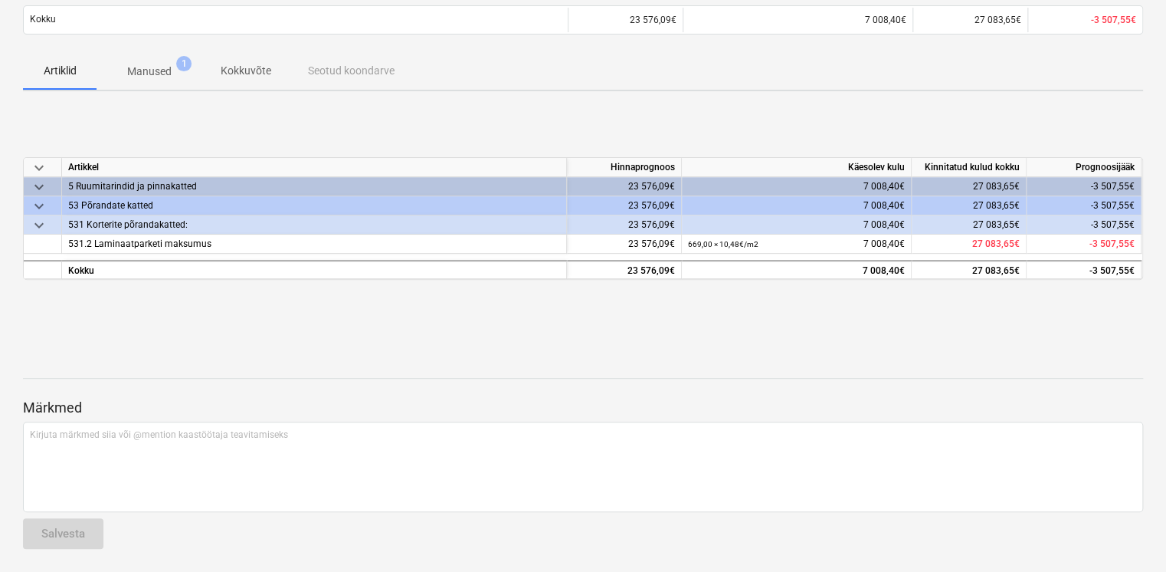
scroll to position [179, 0]
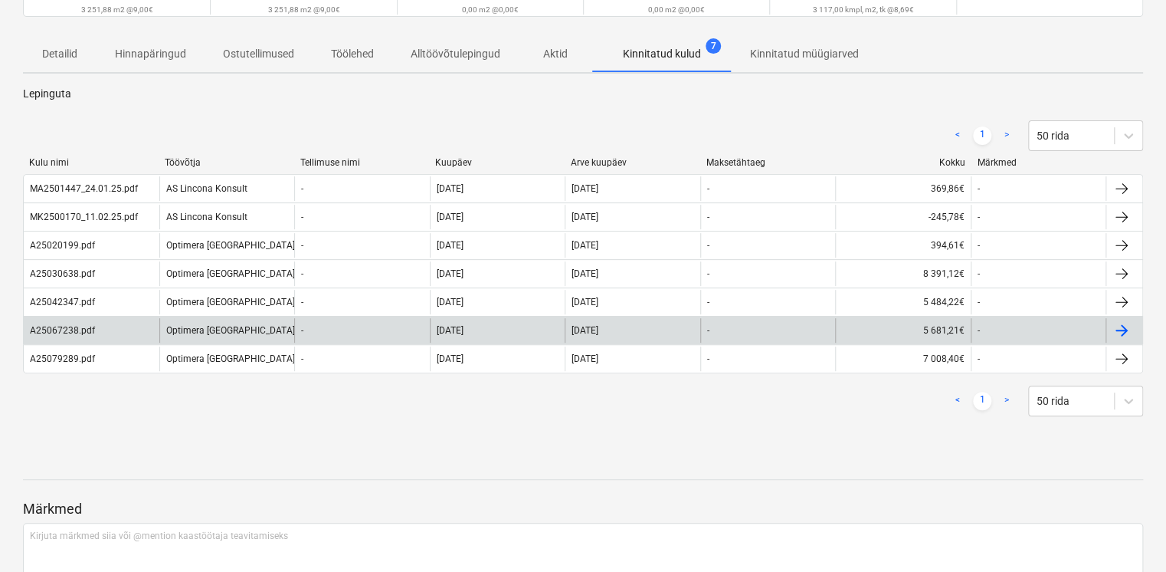
click at [106, 319] on div "A25067238.pdf" at bounding box center [92, 330] width 136 height 25
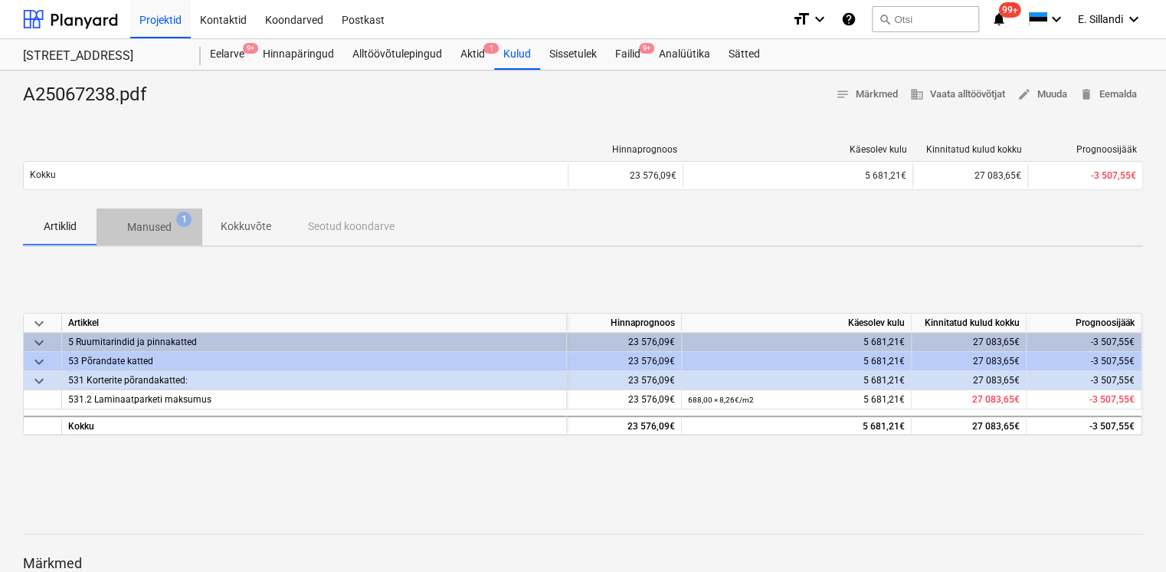
click at [126, 225] on span "Manused 1" at bounding box center [149, 227] width 69 height 16
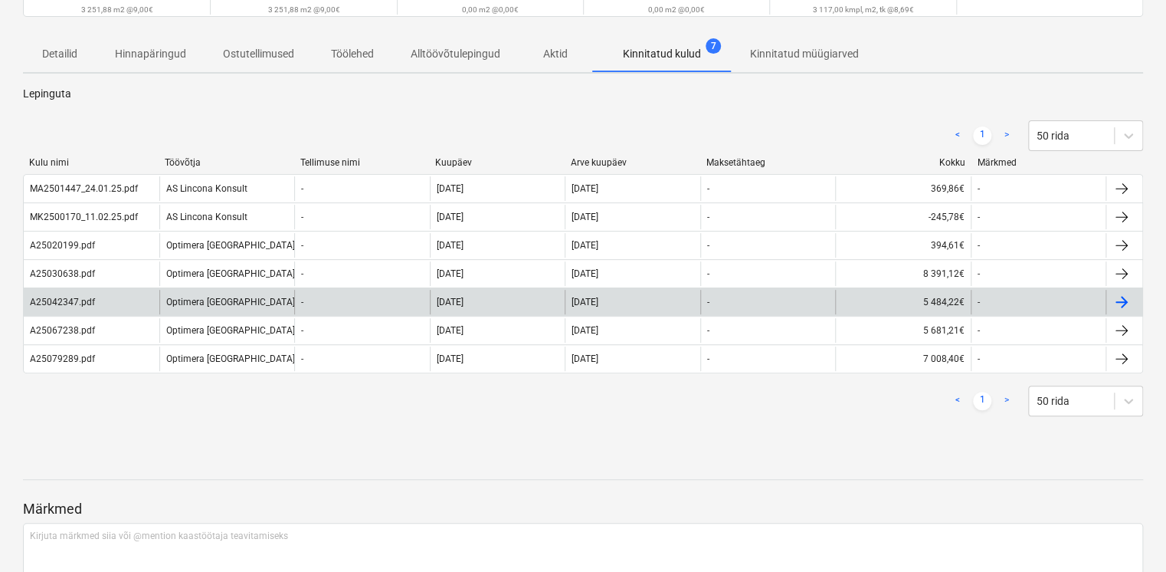
click at [130, 293] on div "A25042347.pdf" at bounding box center [92, 302] width 136 height 25
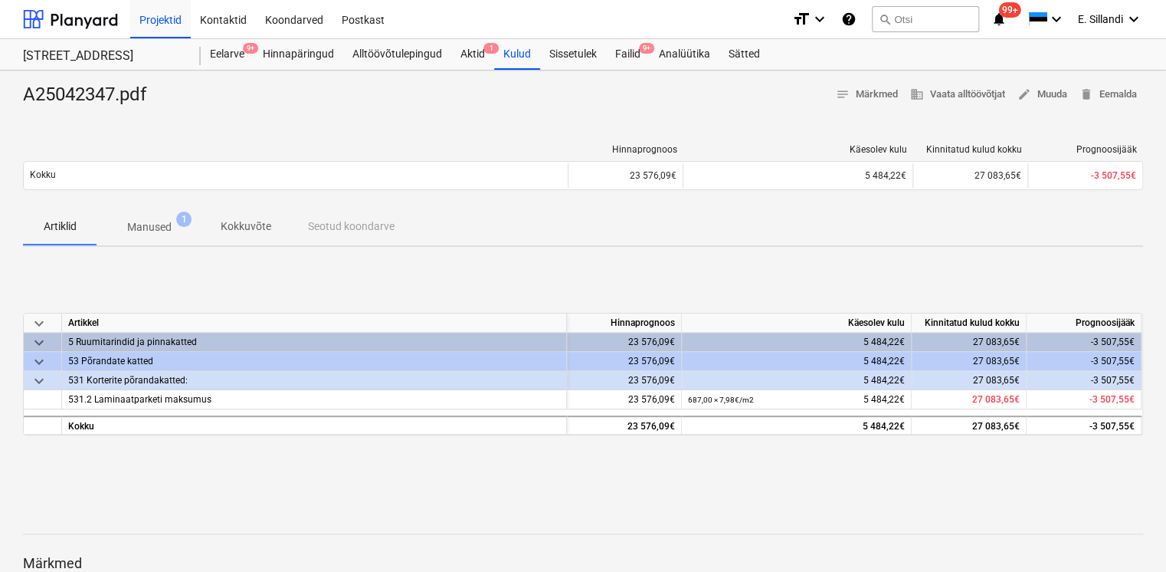
click at [181, 221] on span "1" at bounding box center [183, 218] width 15 height 15
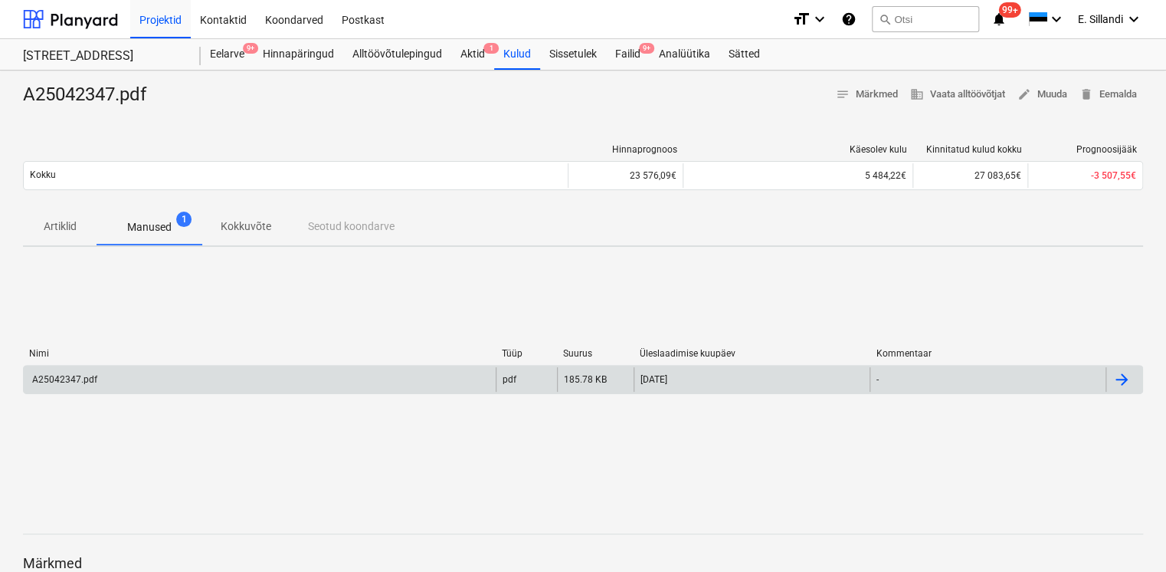
click at [133, 373] on div "A25042347.pdf" at bounding box center [260, 379] width 472 height 25
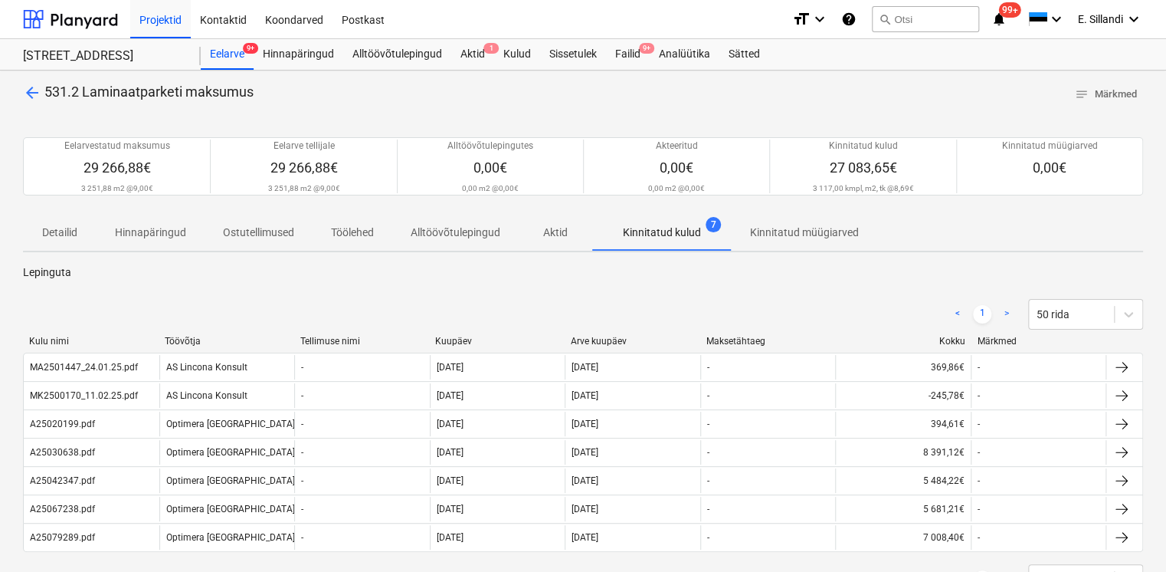
click at [36, 97] on span "arrow_back" at bounding box center [32, 93] width 18 height 18
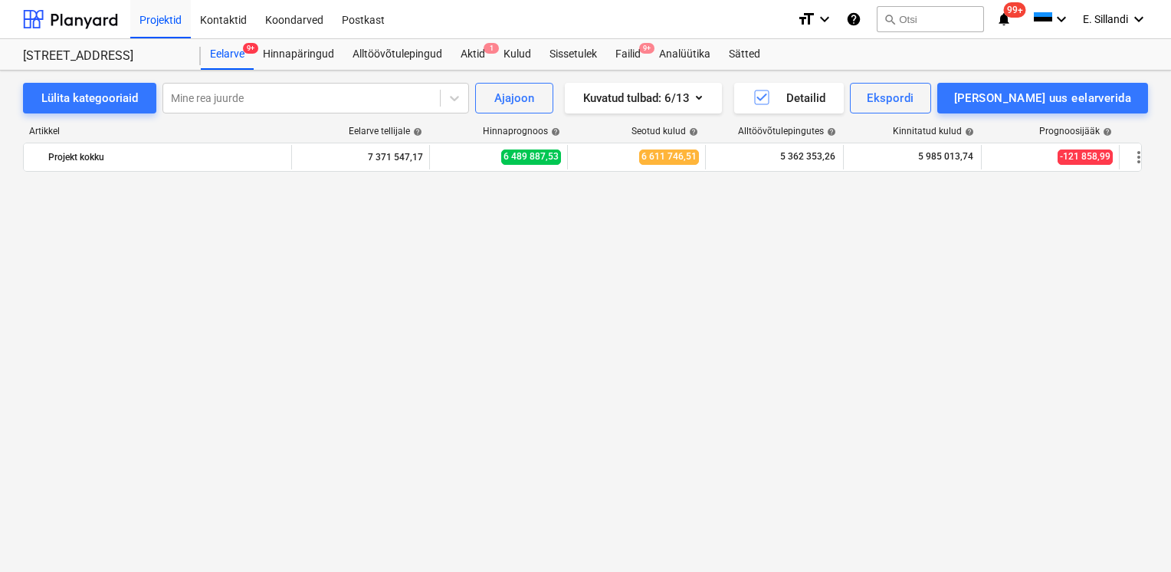
scroll to position [14293, 0]
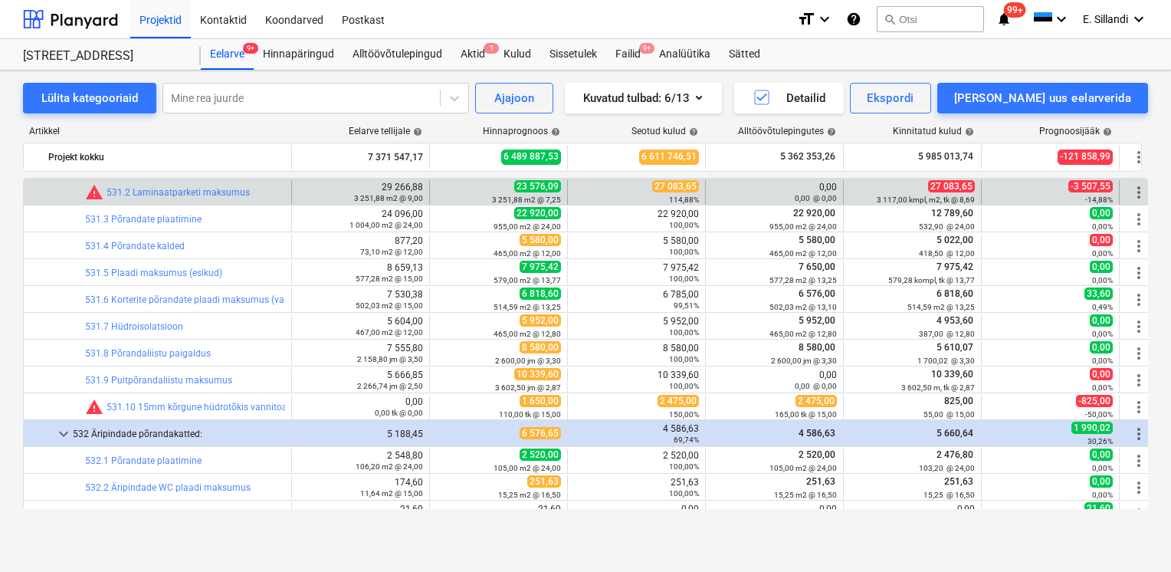
click at [1133, 188] on span "more_vert" at bounding box center [1138, 192] width 18 height 18
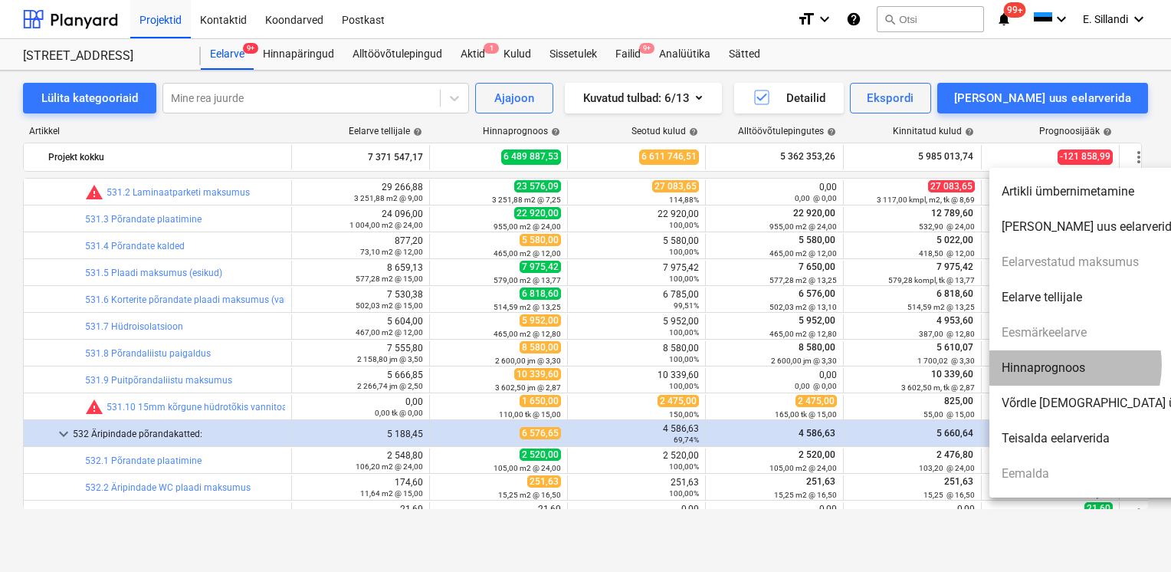
click at [1063, 365] on li "Hinnaprognoos" at bounding box center [1121, 367] width 264 height 35
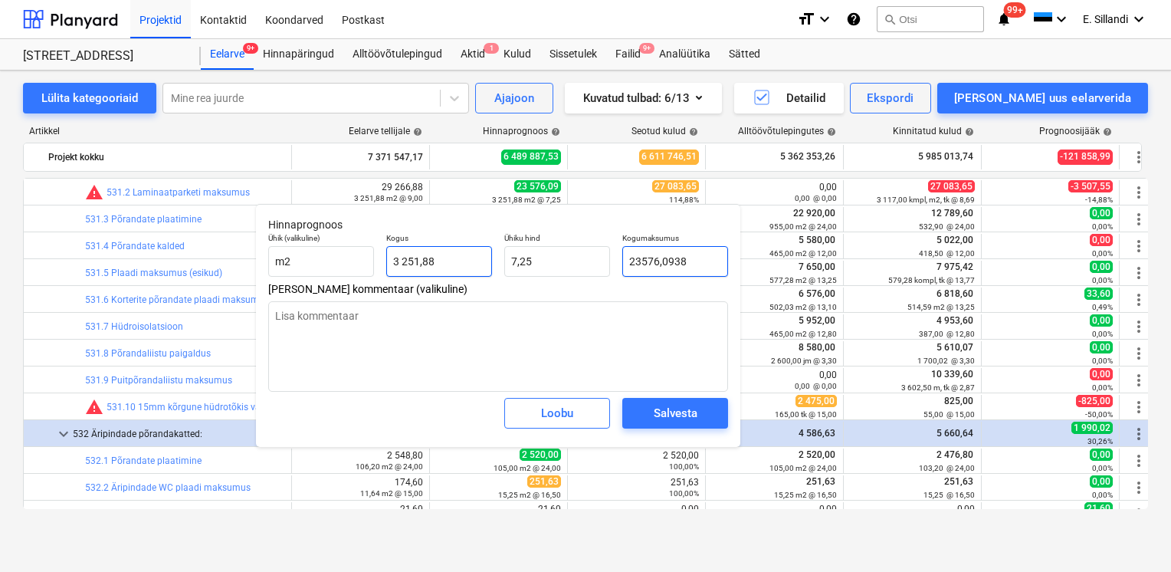
drag, startPoint x: 690, startPoint y: 267, endPoint x: 486, endPoint y: 247, distance: 205.5
click at [493, 247] on div "Ühik (valikuline) m2 Kogus 3 251,88 Ühiku hind 7,25 Kogumaksumus 23576,0938" at bounding box center [498, 255] width 472 height 56
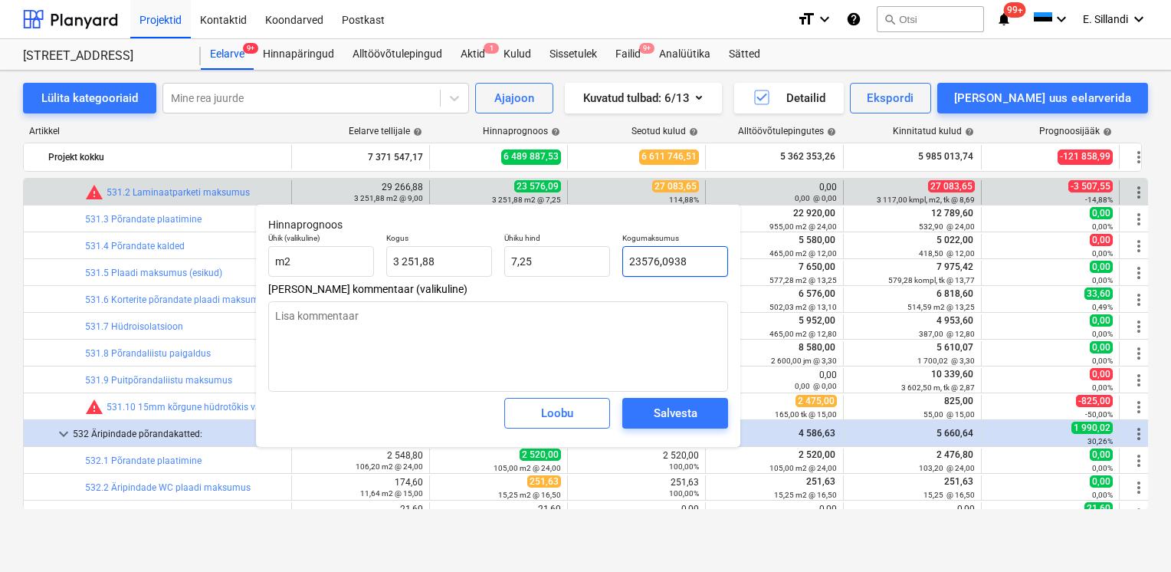
type input "2"
type textarea "x"
type input "0,00"
type input "27"
type textarea "x"
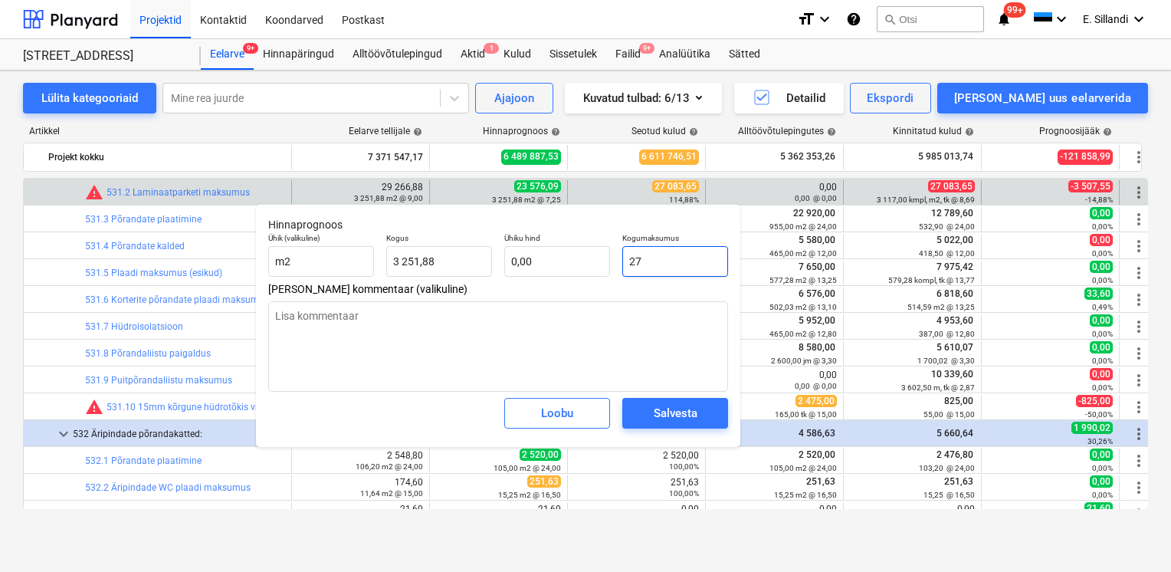
type input "0,01"
type input "270"
type textarea "x"
type input "0,08"
type input "2708"
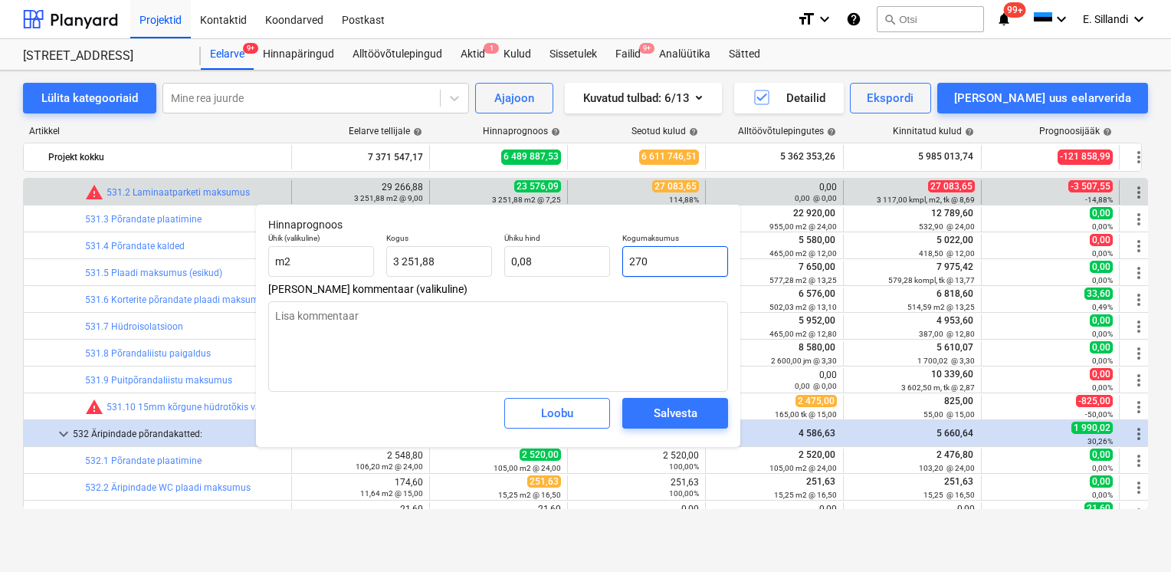
type textarea "x"
type input "0,83"
type input "27083"
type textarea "x"
type input "8,33"
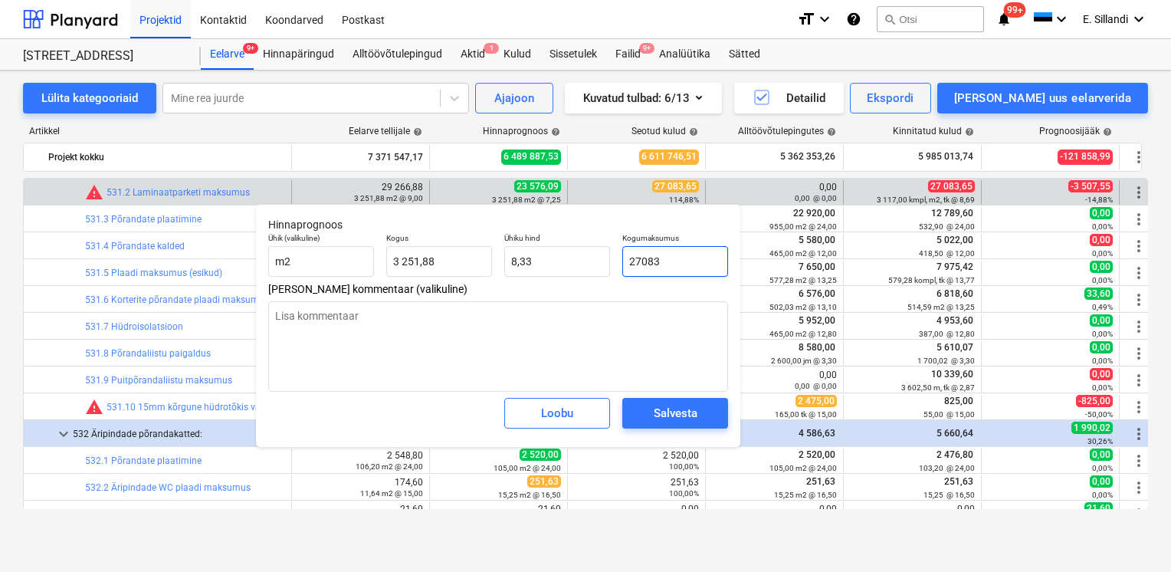
type input "27083,"
type textarea "x"
type input "27083,6"
type textarea "x"
type input "27083,65"
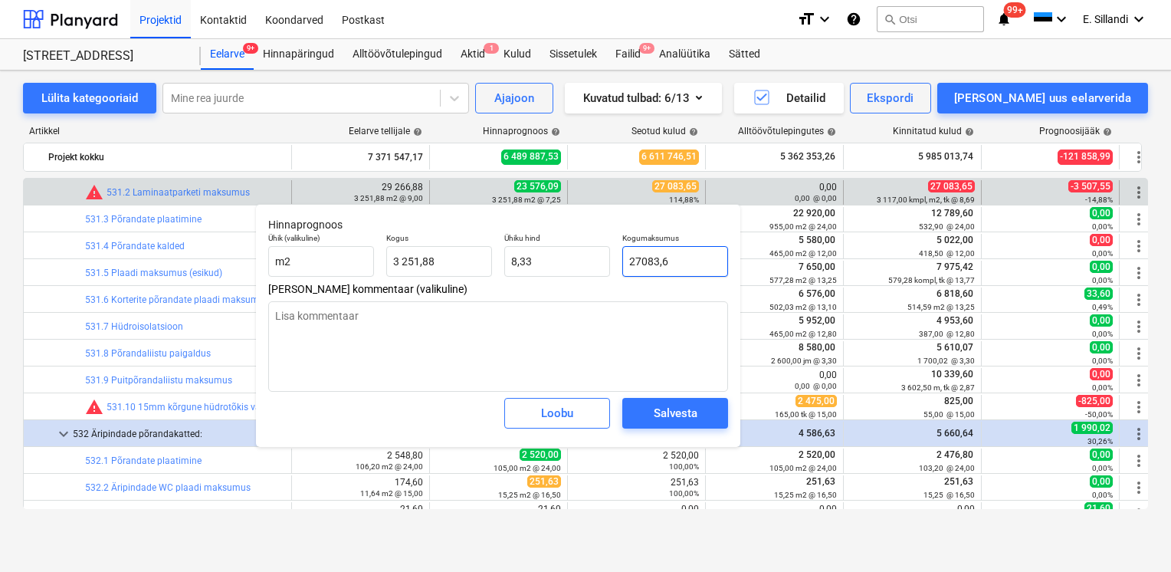
type textarea "x"
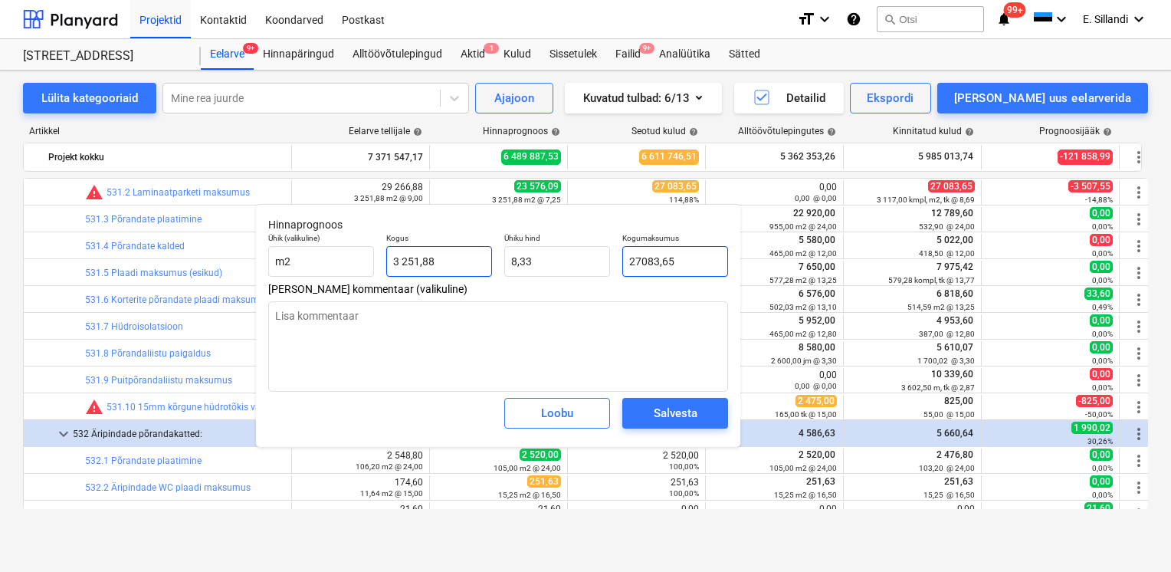
type input "27083,65"
type input "3251,875"
type input "27 083,65"
type textarea "x"
drag, startPoint x: 434, startPoint y: 262, endPoint x: 277, endPoint y: 251, distance: 157.5
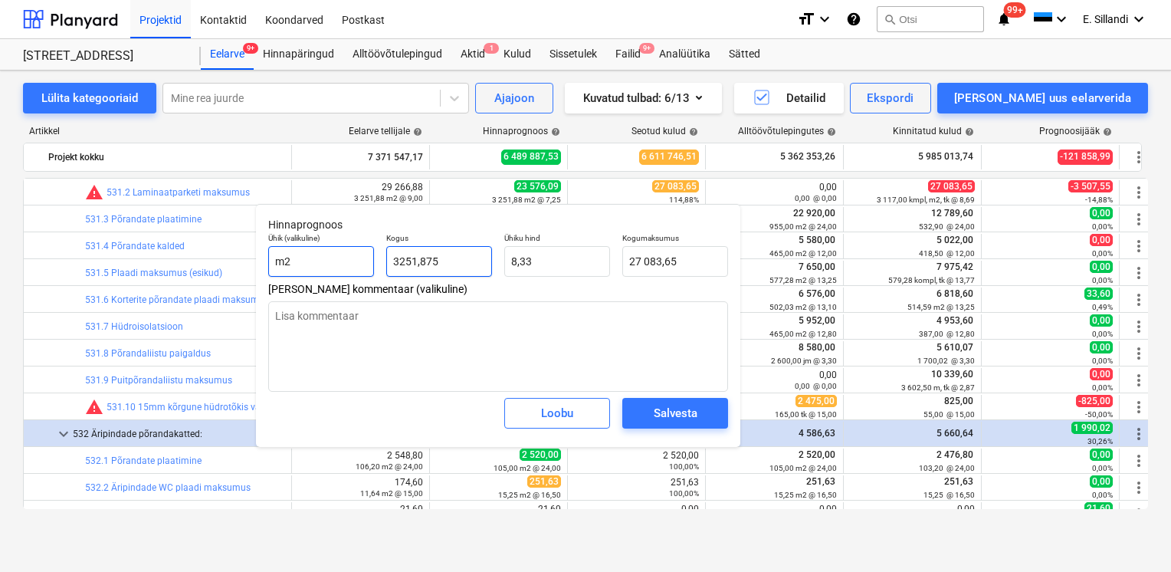
click at [282, 251] on div "Ühik (valikuline) m2 Kogus 3251,875 Ühiku hind 8,33 Kogumaksumus 27 083,65" at bounding box center [498, 255] width 472 height 56
type input "3"
type textarea "x"
type input "24,99"
type input "31"
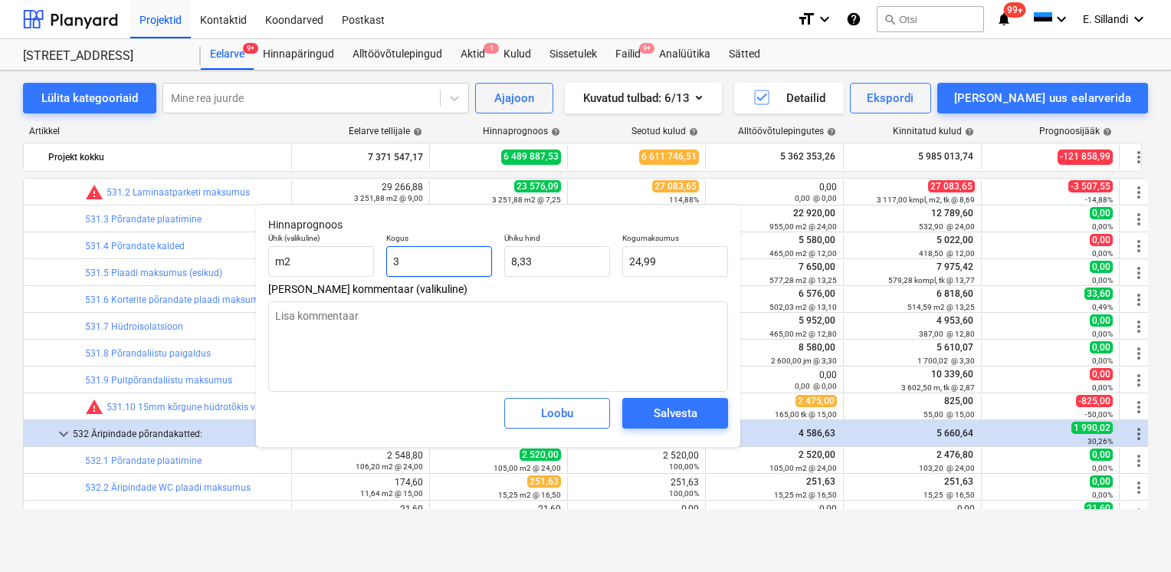
type textarea "x"
type input "258,19"
type input "311"
type textarea "x"
type input "2 590,20"
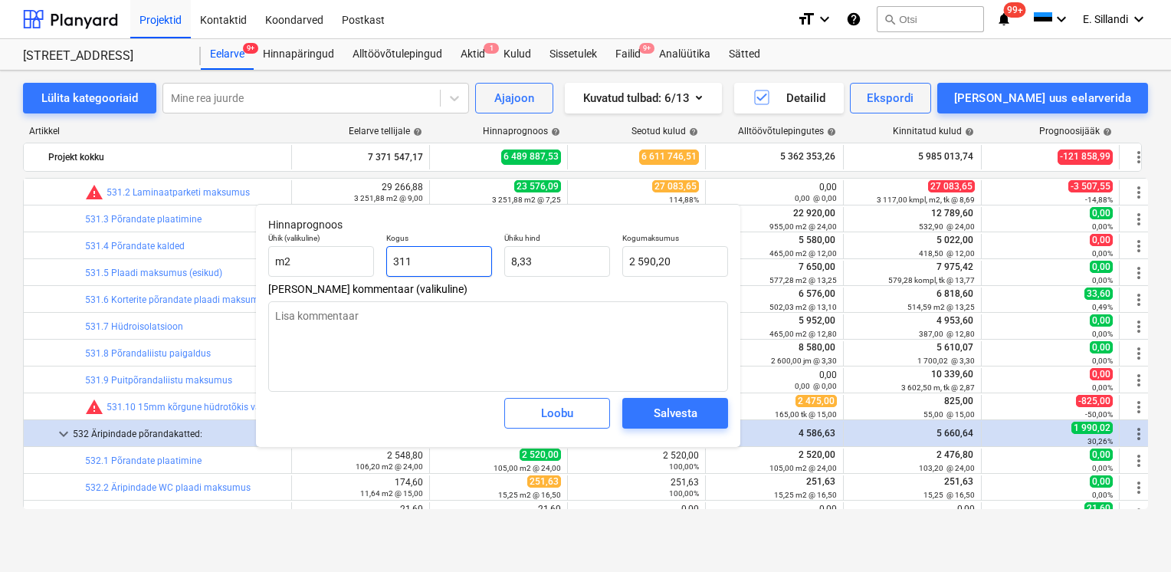
type input "3117"
type textarea "x"
type input "25 960,33"
type input "3 117,00"
type input "8,3286"
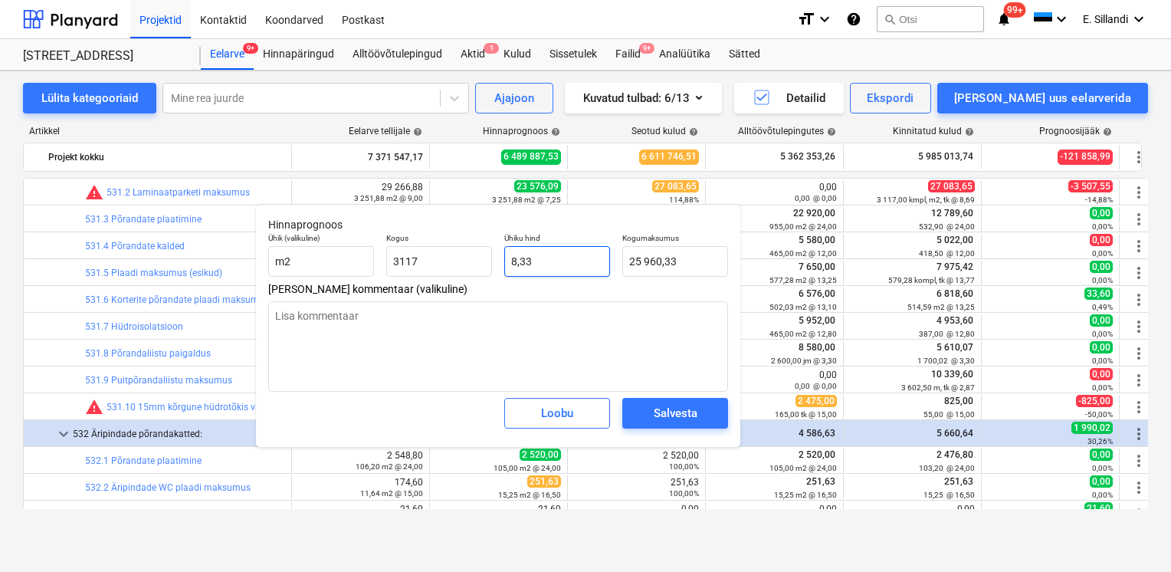
type textarea "x"
click at [584, 267] on input "8,3286" at bounding box center [557, 261] width 106 height 31
type input "8,328"
type textarea "x"
type input "25 958,38"
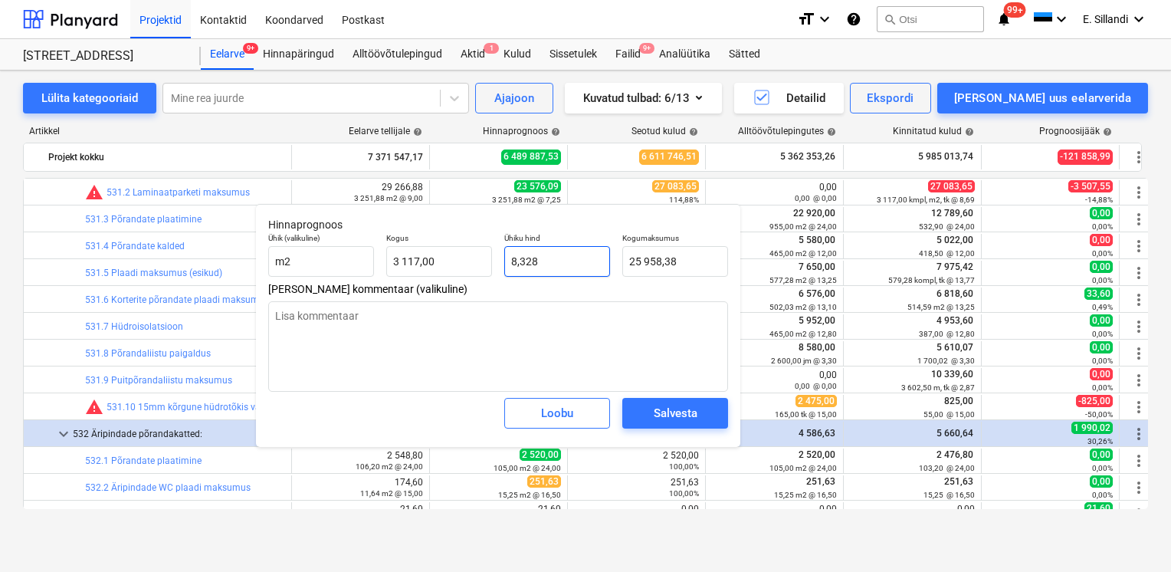
type input "8,32"
type textarea "x"
type input "25 933,44"
type input "8,3"
type textarea "x"
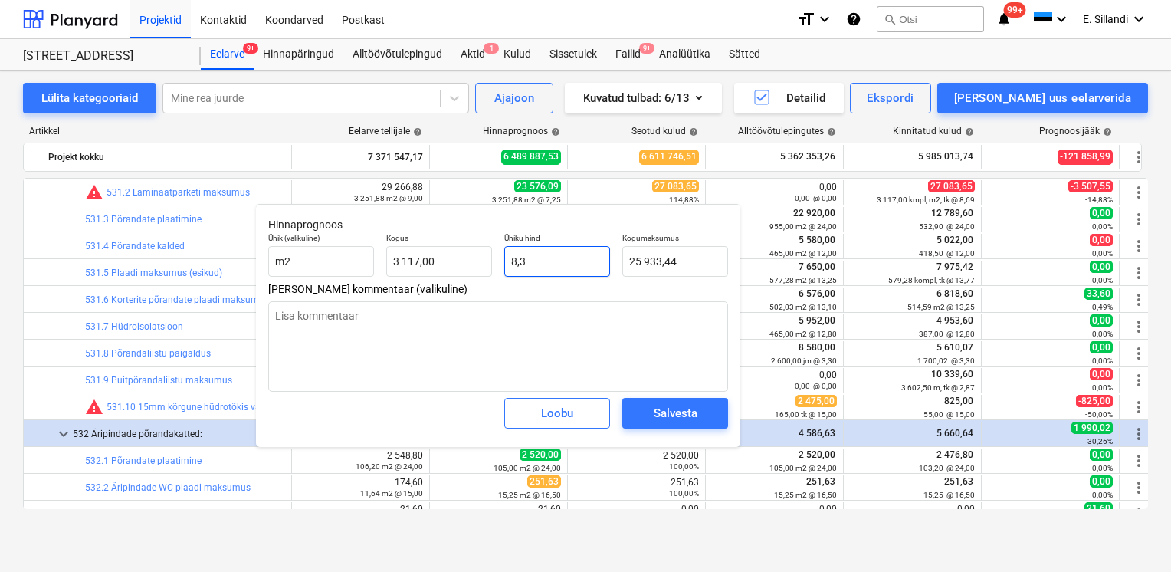
type input "25 871,10"
type input "8,"
type textarea "x"
type input "24 936,00"
type input "8"
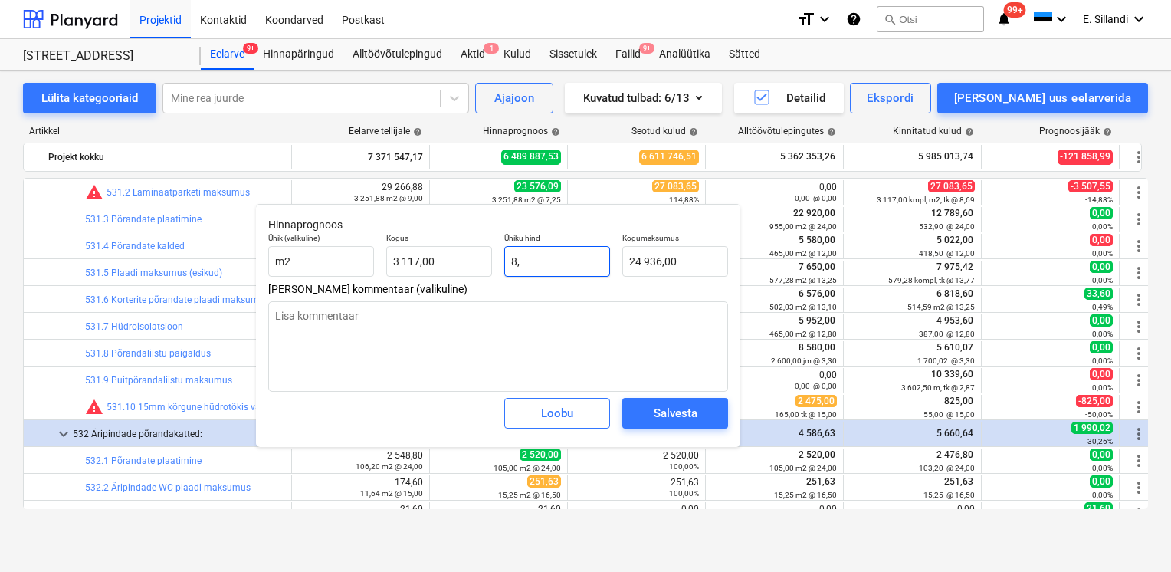
type textarea "x"
type input "0,00"
type textarea "x"
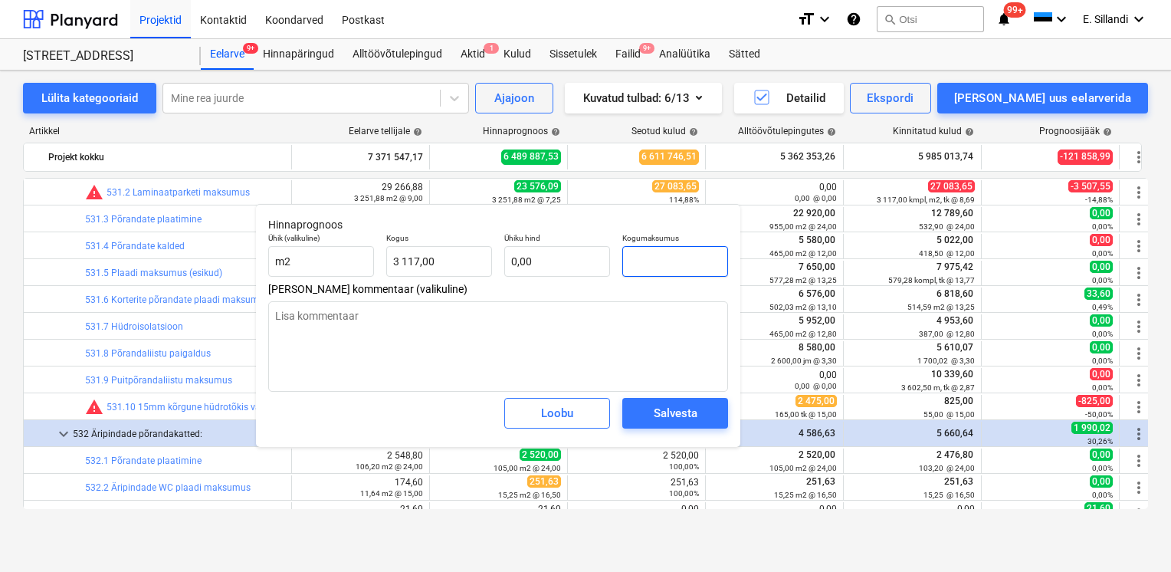
click at [670, 265] on input "text" at bounding box center [675, 261] width 106 height 31
type input "2"
type textarea "x"
type input "27"
type textarea "x"
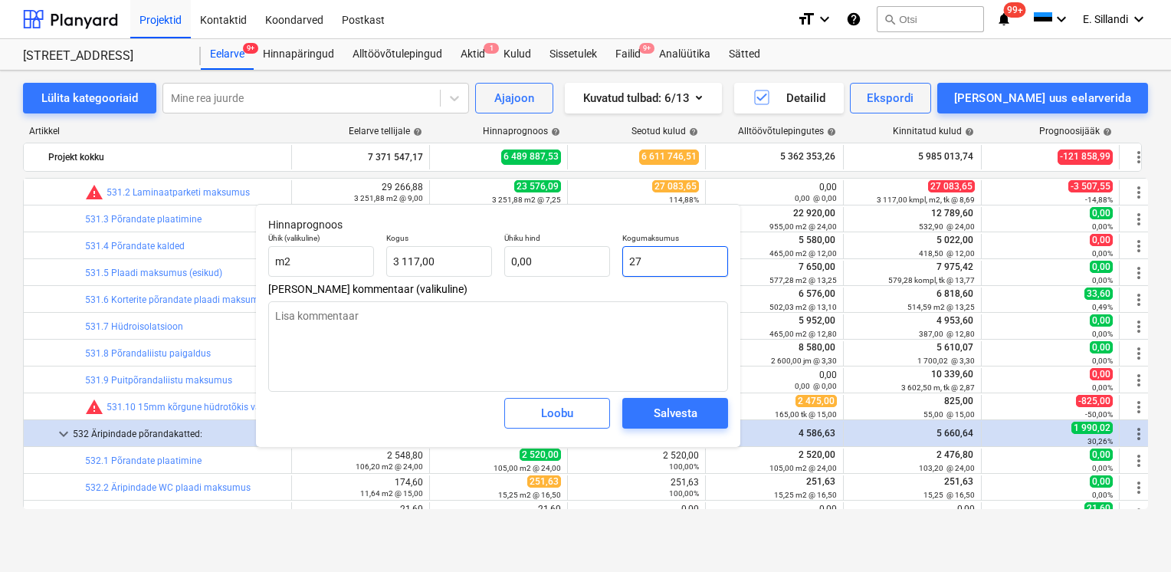
type input "0,01"
type input "270"
type textarea "x"
type input "0,09"
type input "2708"
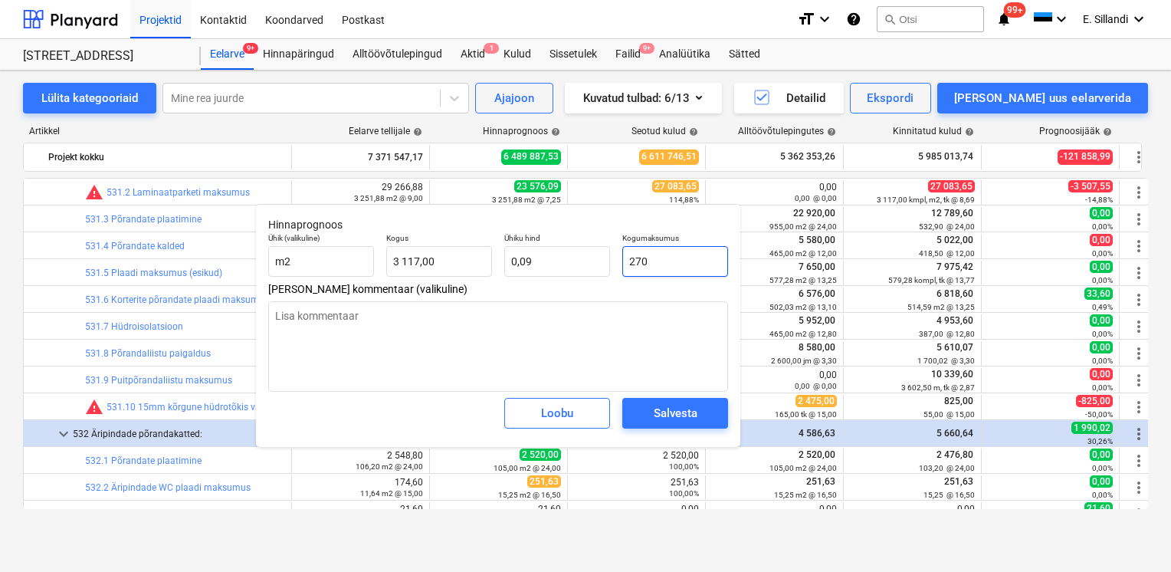
type textarea "x"
type input "0,87"
type input "27083"
type textarea "x"
type input "8,69"
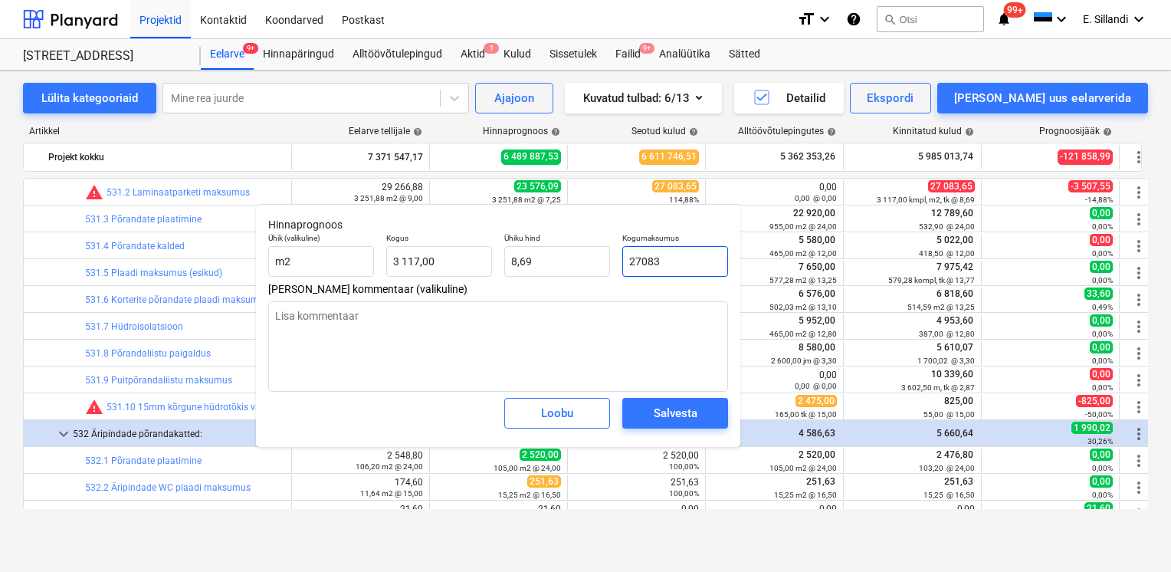
type input "27083,"
type textarea "x"
type input "27083,6"
type textarea "x"
type input "27083,65"
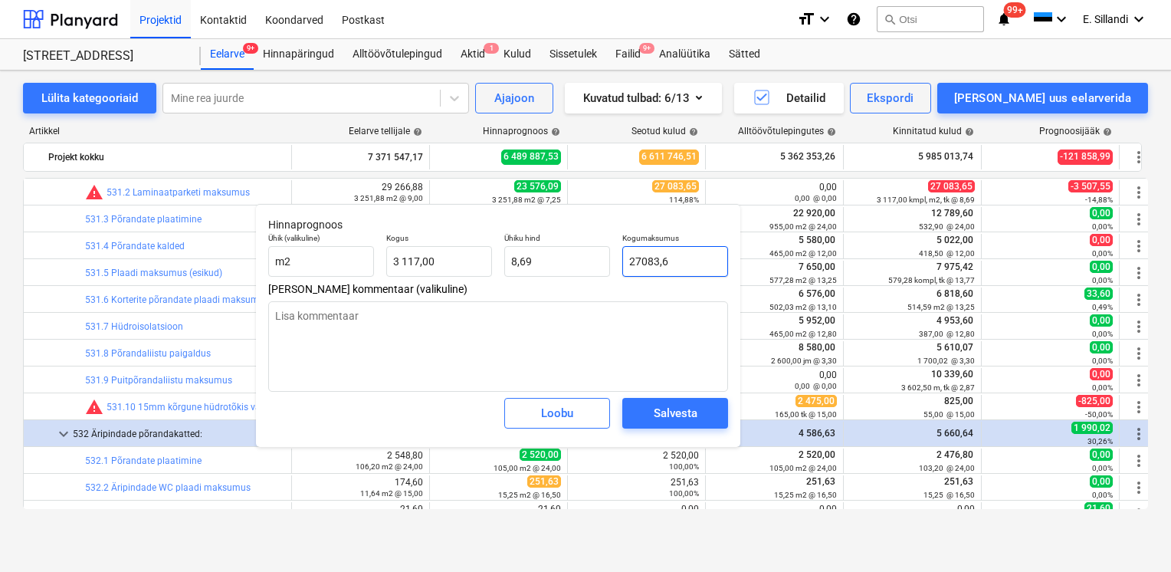
type textarea "x"
type input "27 083,65"
click at [377, 414] on div "[PERSON_NAME]" at bounding box center [498, 412] width 472 height 55
click at [690, 406] on div "Salvesta" at bounding box center [676, 413] width 44 height 20
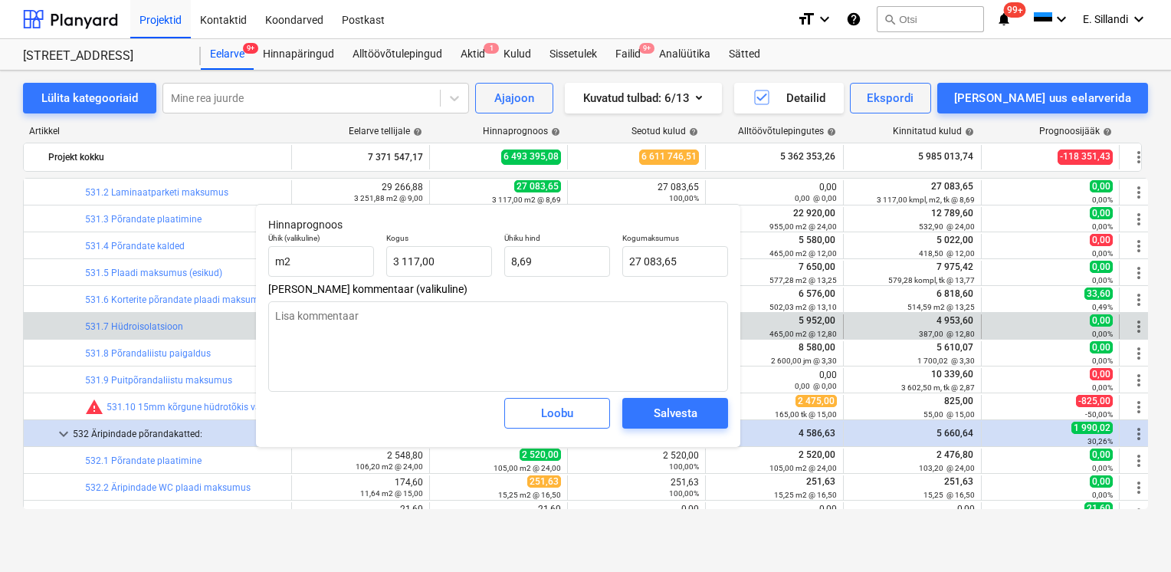
type textarea "x"
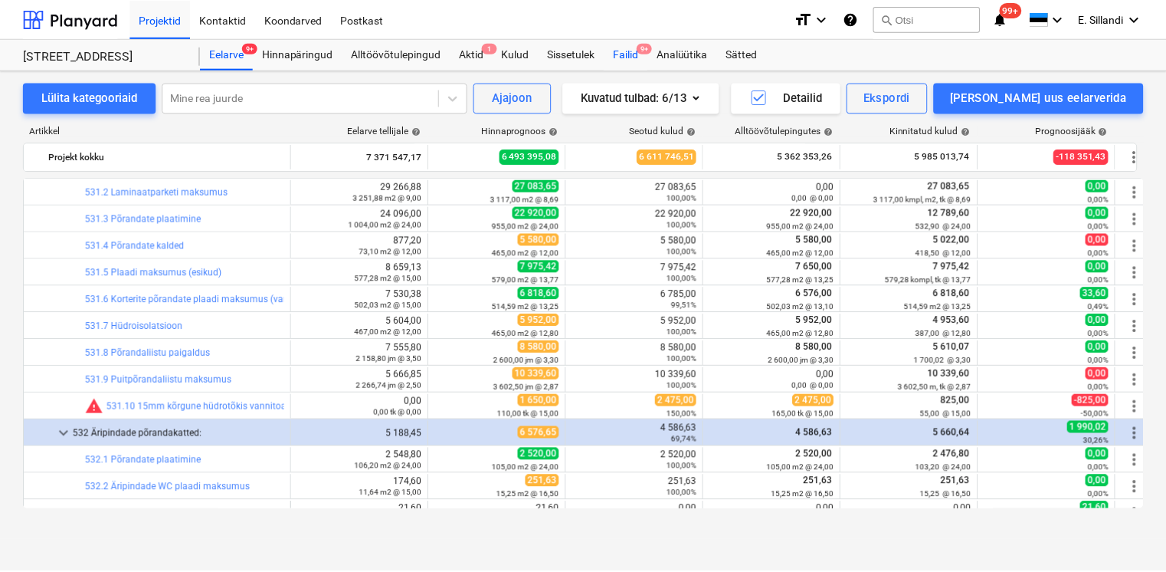
scroll to position [13935, 0]
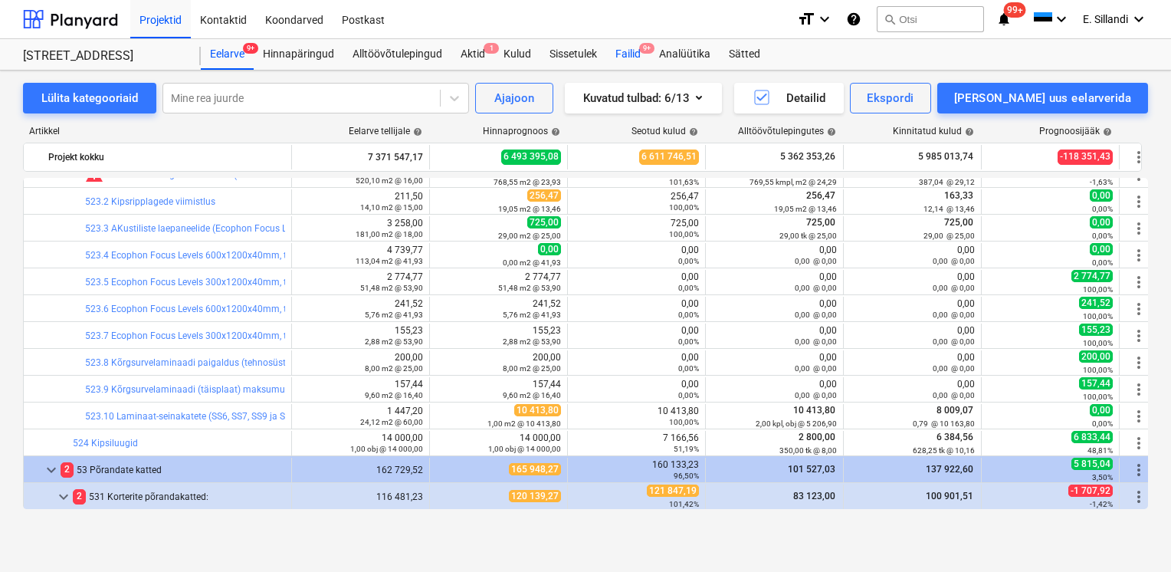
click at [632, 55] on div "Failid 9+" at bounding box center [628, 54] width 44 height 31
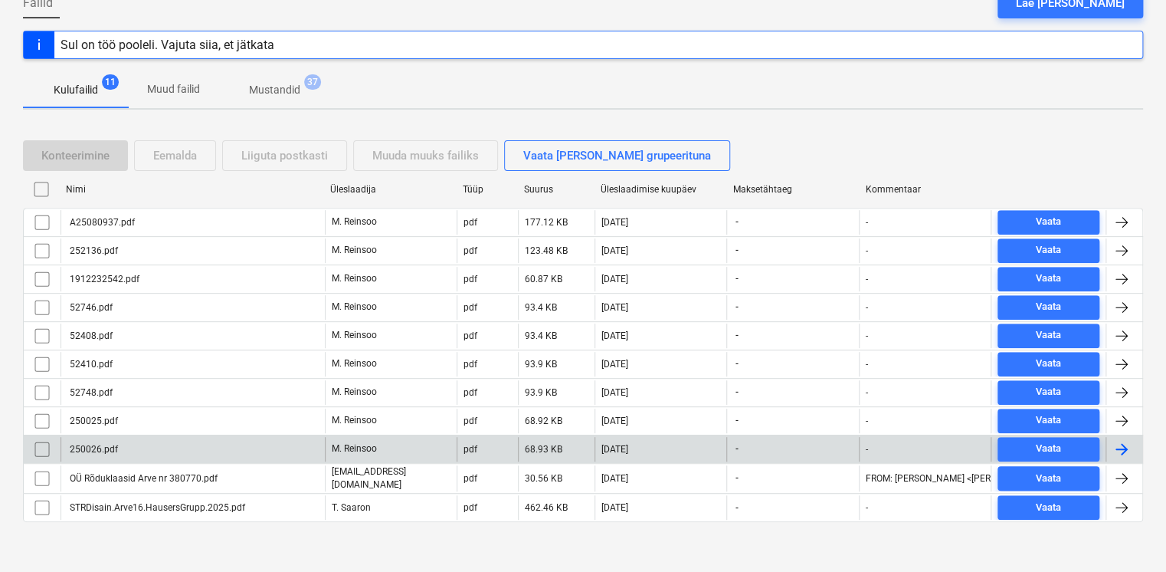
click at [146, 452] on div "250026.pdf" at bounding box center [193, 449] width 264 height 25
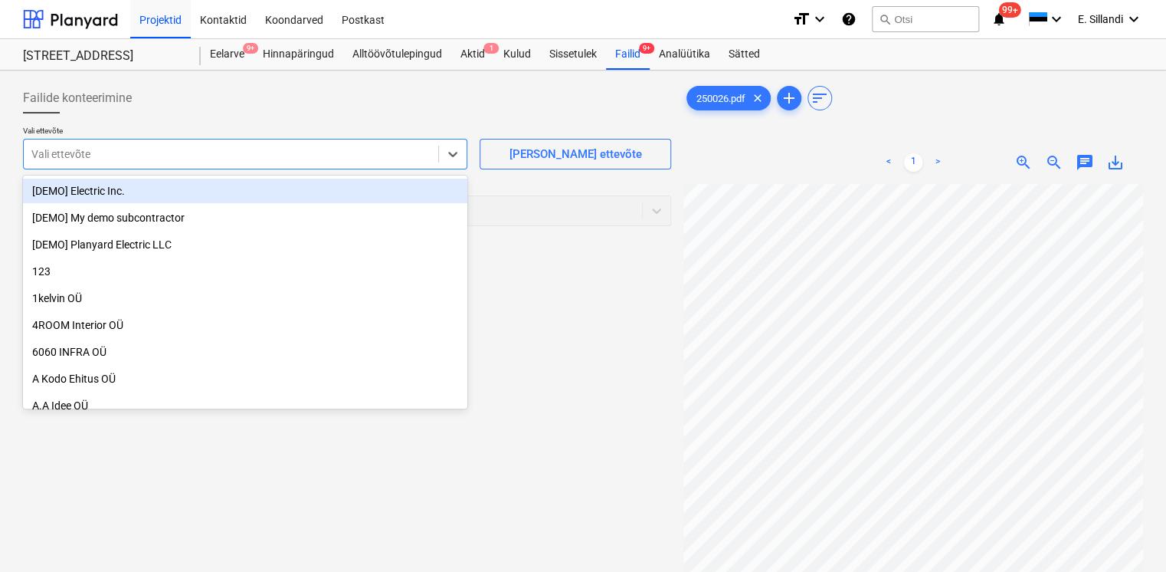
click at [202, 144] on div "Vali ettevõte" at bounding box center [231, 153] width 414 height 21
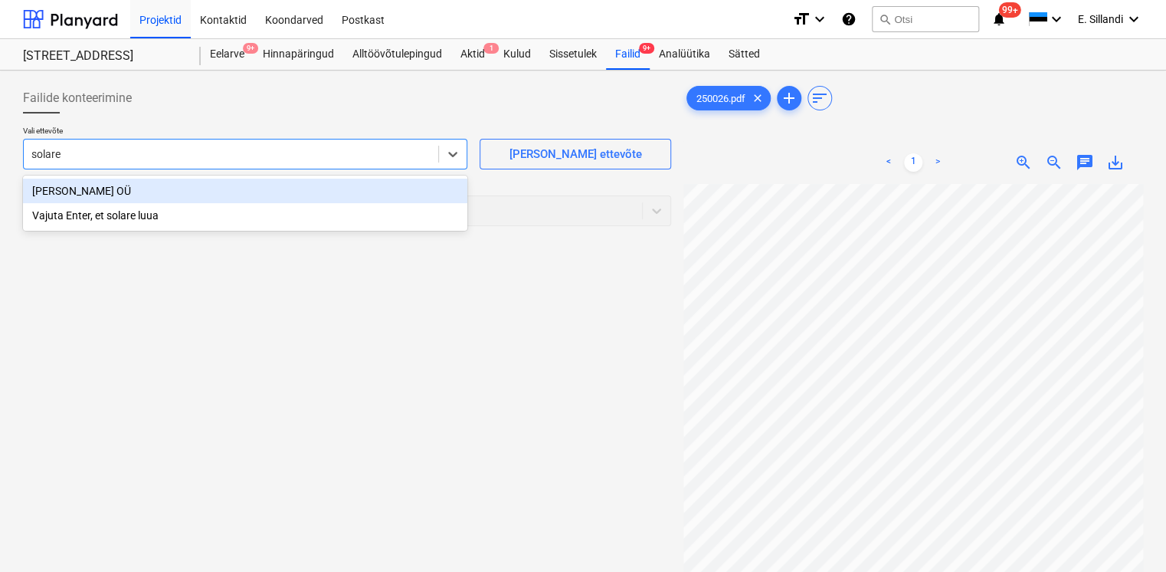
type input "[PERSON_NAME]"
click at [142, 192] on div "[PERSON_NAME] OÜ" at bounding box center [245, 191] width 444 height 25
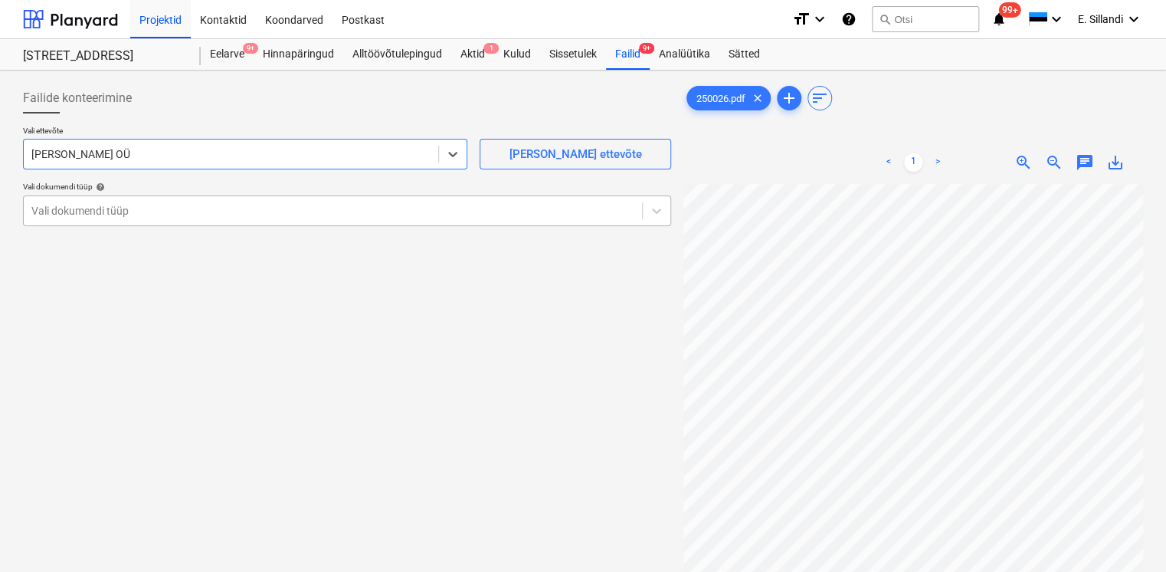
click at [147, 206] on div at bounding box center [332, 210] width 603 height 15
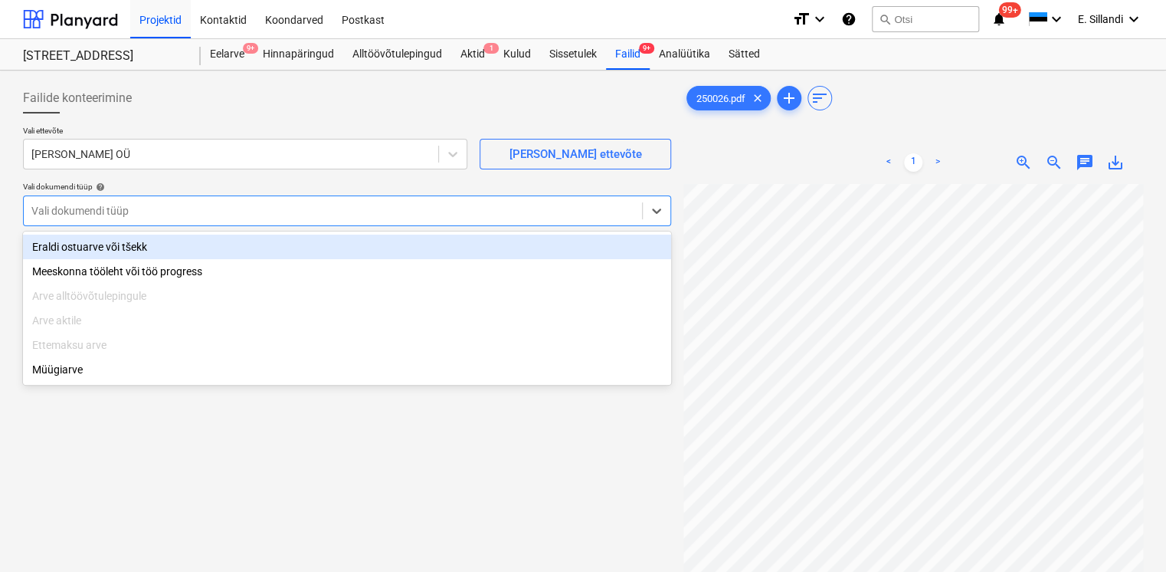
click at [126, 245] on div "Eraldi ostuarve või tšekk" at bounding box center [347, 246] width 648 height 25
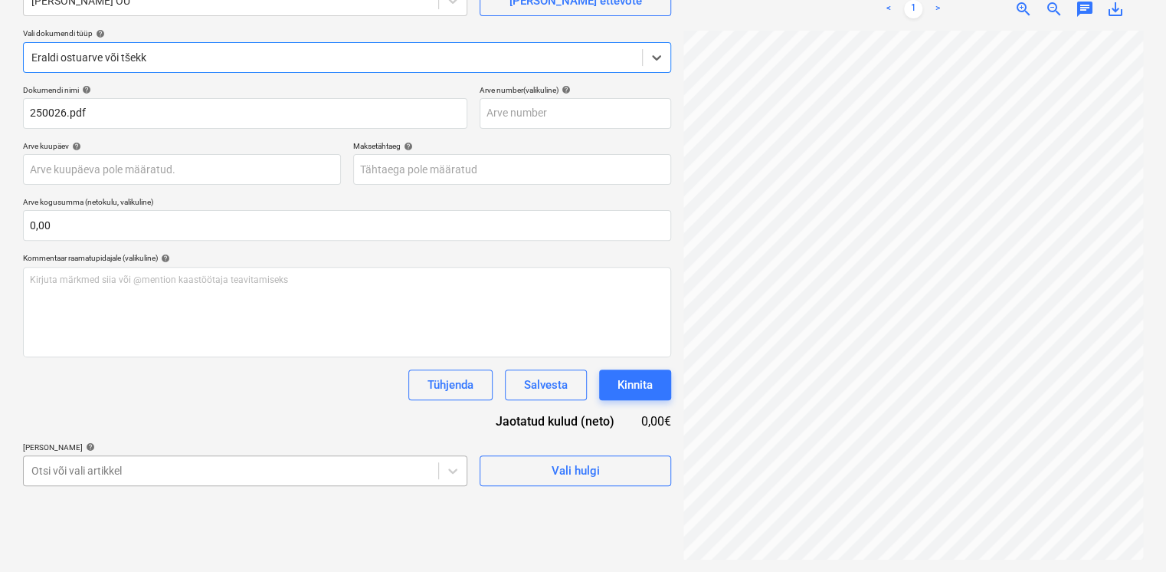
click at [126, 418] on body "Projektid Kontaktid Koondarved Postkast format_size keyboard_arrow_down help se…" at bounding box center [583, 133] width 1166 height 572
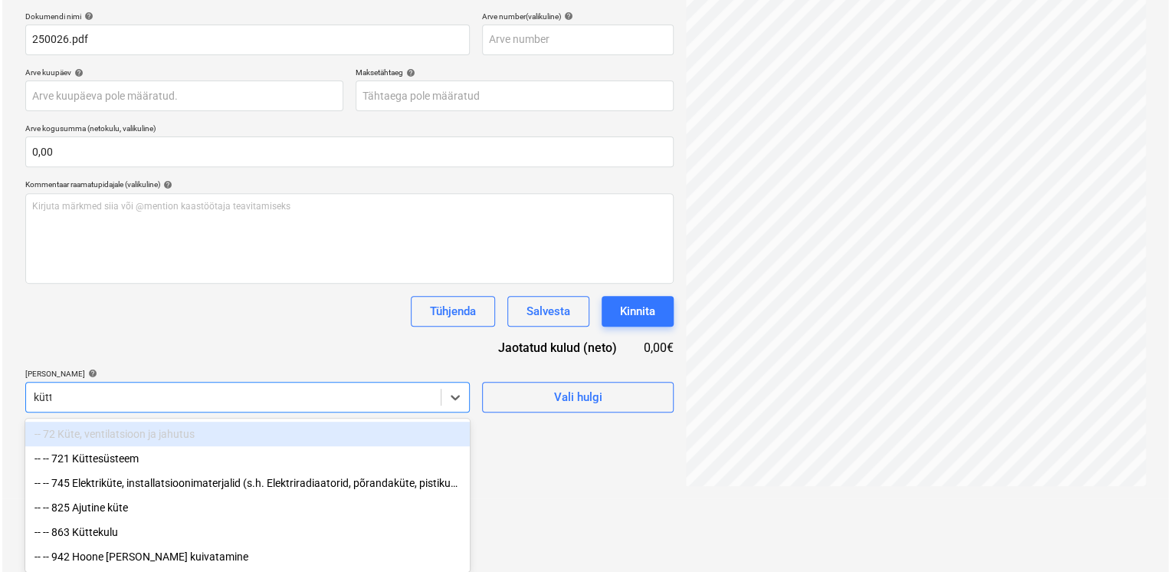
scroll to position [153, 0]
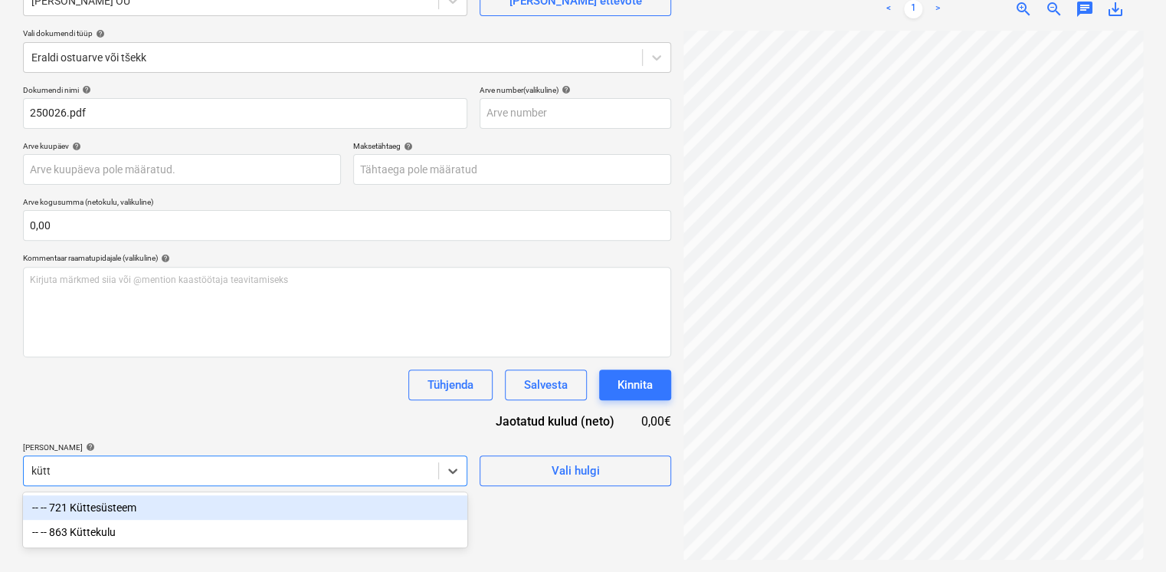
type input "kütte"
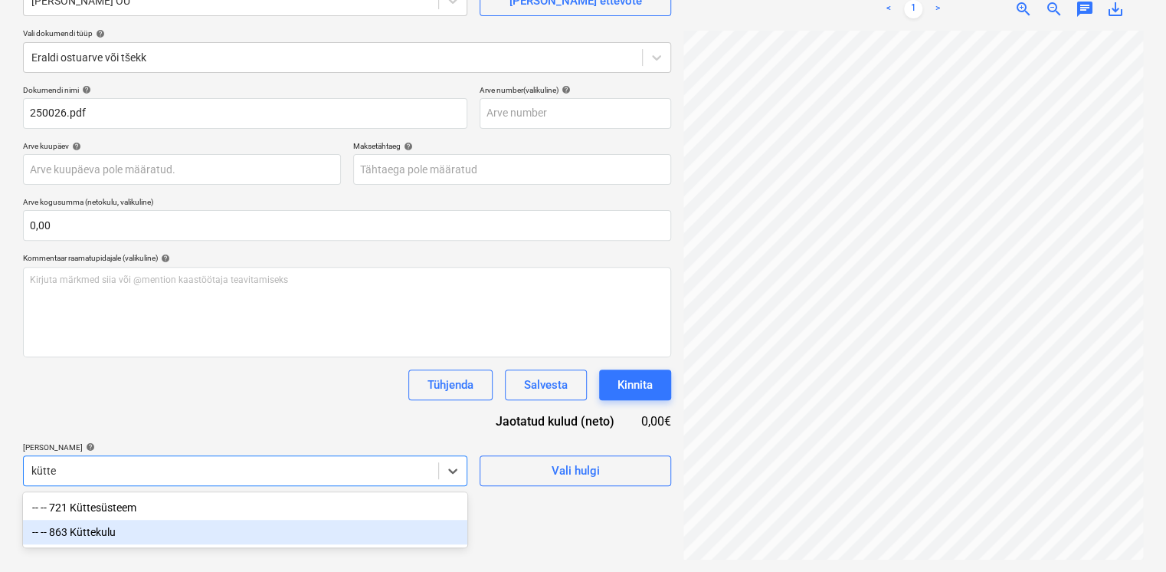
click at [130, 524] on div "-- -- 863 Küttekulu" at bounding box center [245, 531] width 444 height 25
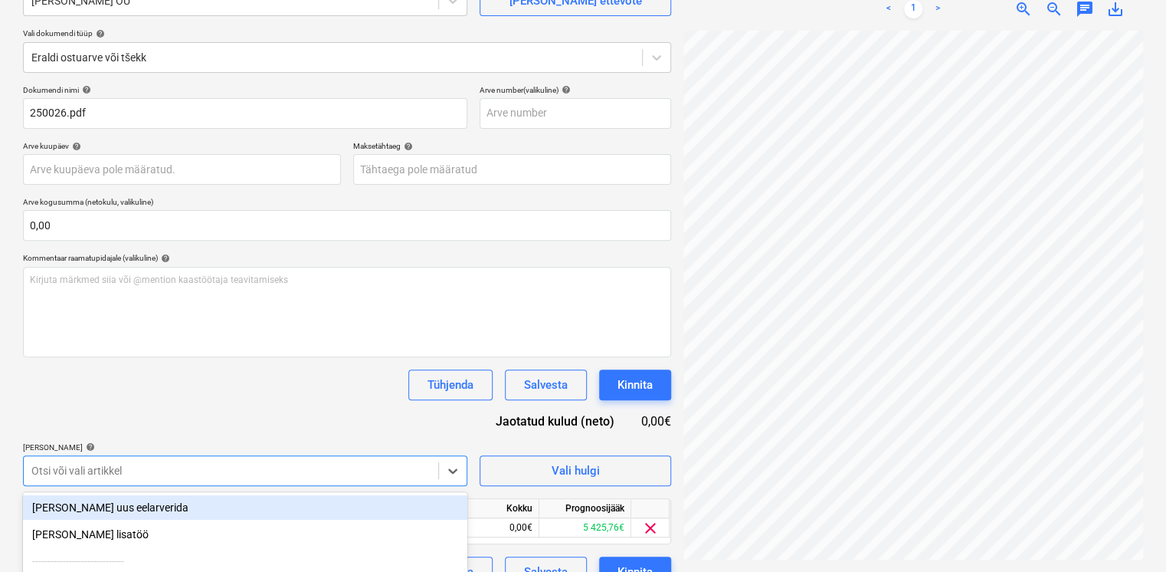
click at [148, 437] on div "Dokumendi nimi help 250026.pdf Arve number (valikuline) help Arve kuupäev help …" at bounding box center [347, 336] width 648 height 502
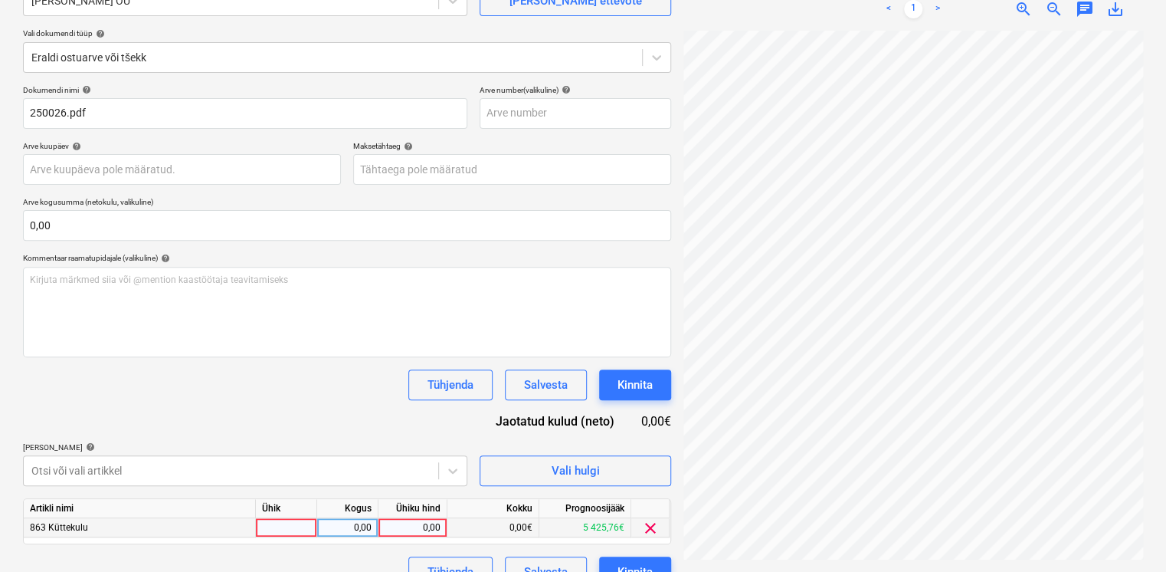
click at [426, 526] on div "0,00" at bounding box center [413, 527] width 56 height 19
type input "664,11"
click at [374, 430] on div "Dokumendi nimi help 250026.pdf Arve number (valikuline) help Arve kuupäev help …" at bounding box center [347, 336] width 648 height 502
click at [644, 375] on div "Kinnita" at bounding box center [635, 385] width 35 height 20
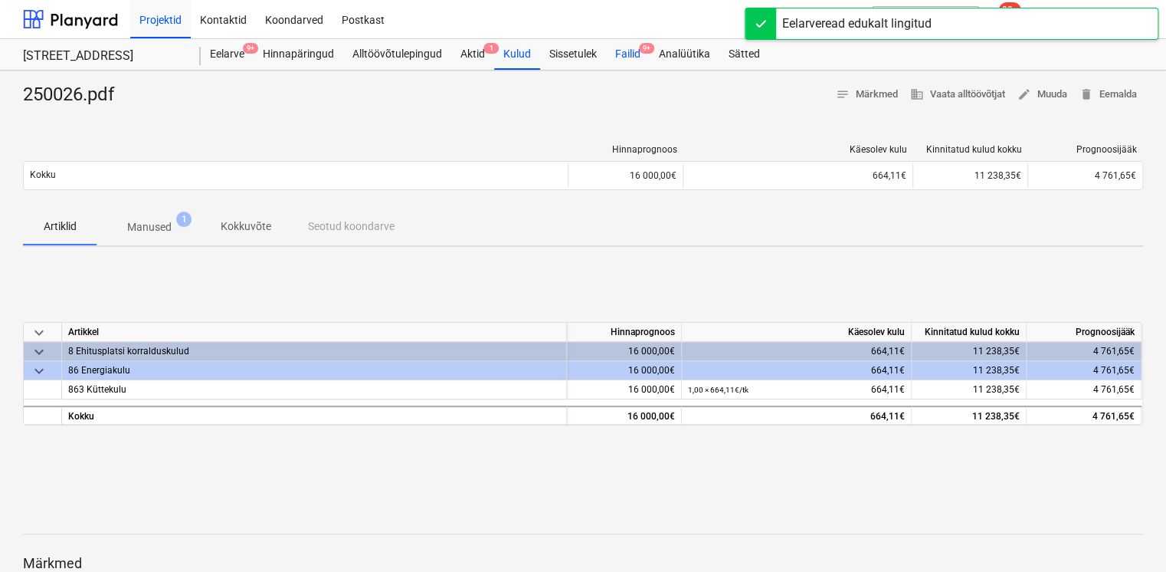
click at [619, 50] on div "Failid 9+" at bounding box center [628, 54] width 44 height 31
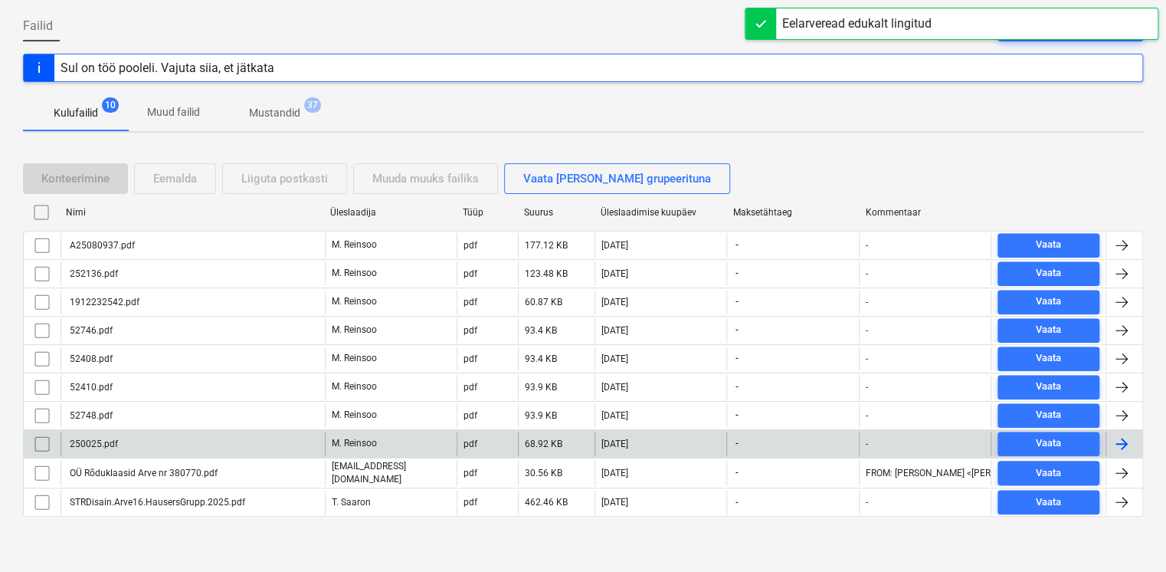
scroll to position [138, 0]
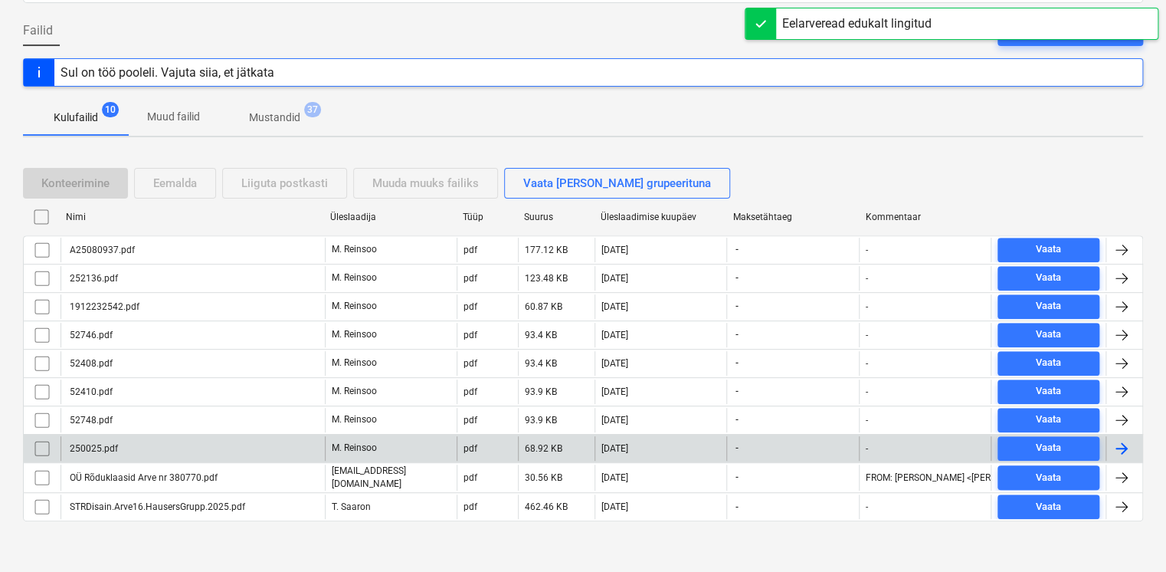
click at [111, 450] on div "250025.pdf" at bounding box center [92, 448] width 51 height 11
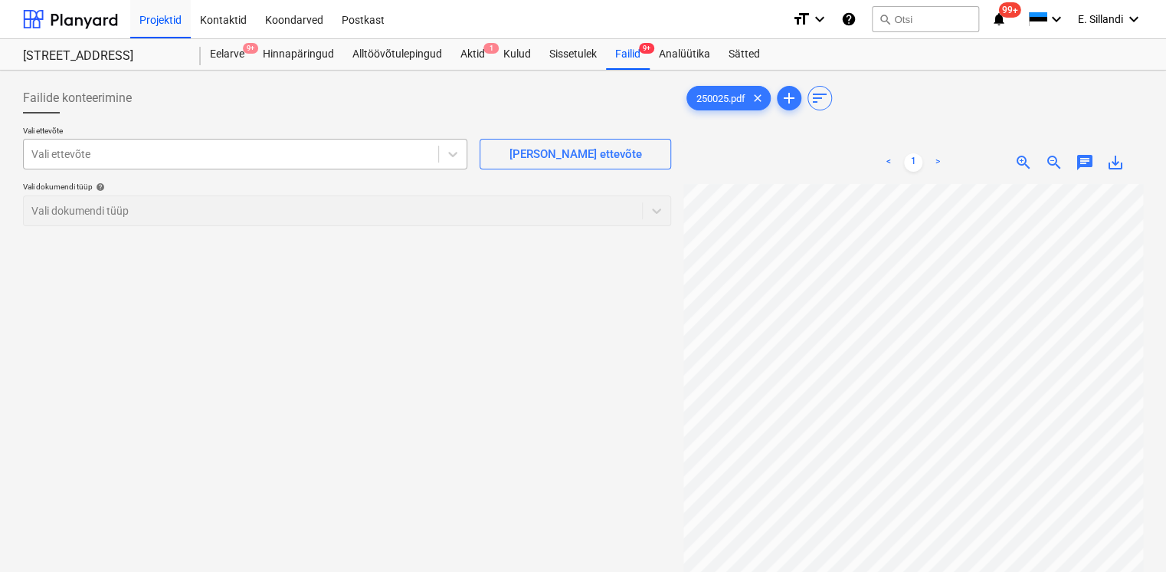
click at [172, 157] on div at bounding box center [230, 153] width 399 height 15
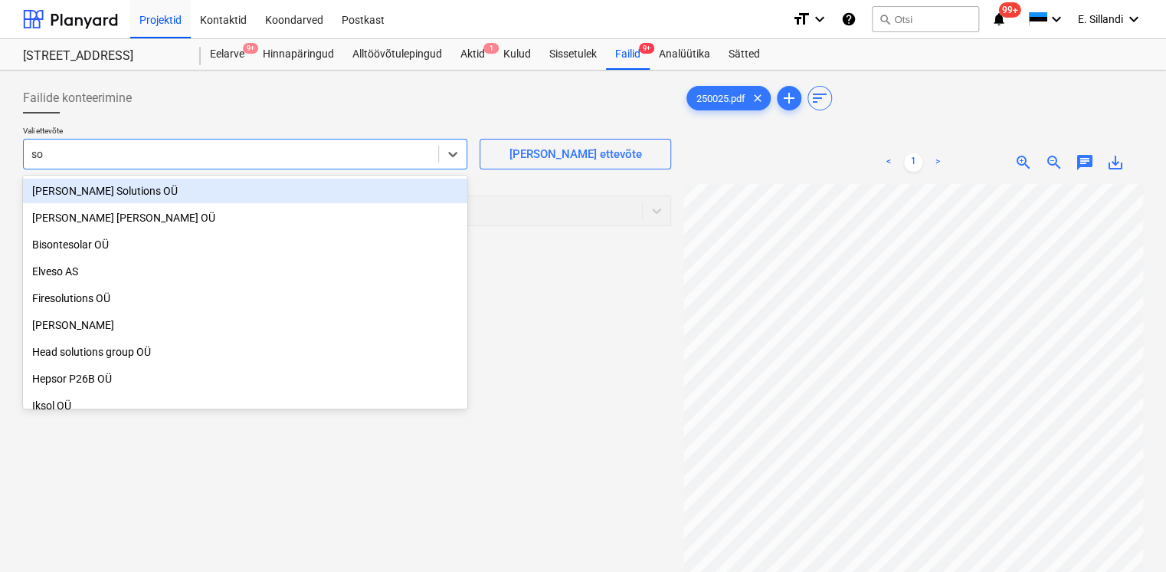
type input "s"
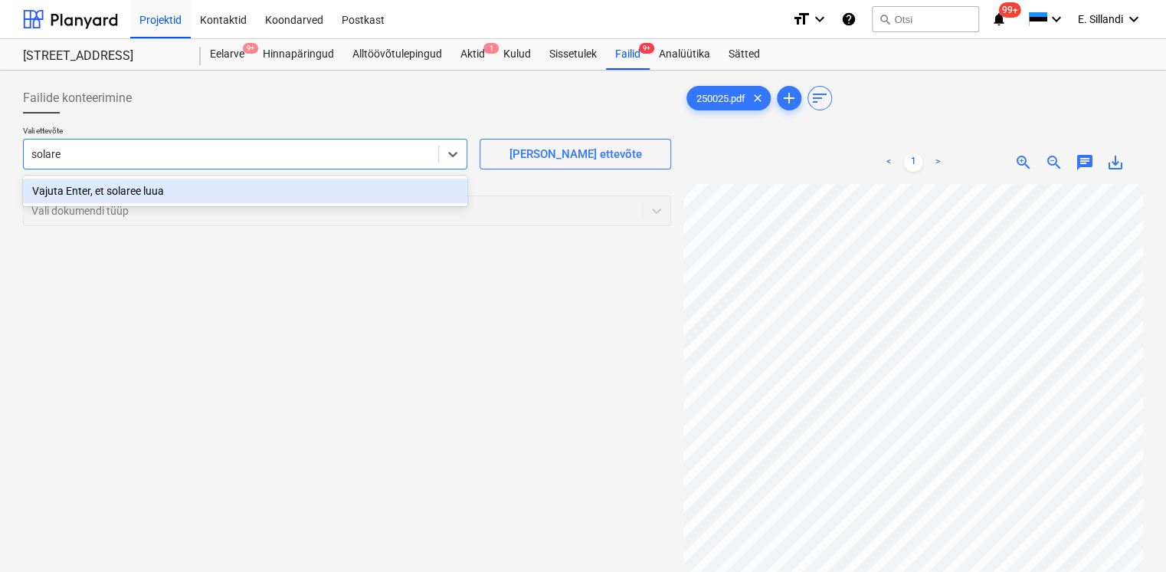
type input "[PERSON_NAME]"
click at [65, 187] on div "[PERSON_NAME] OÜ" at bounding box center [245, 191] width 444 height 25
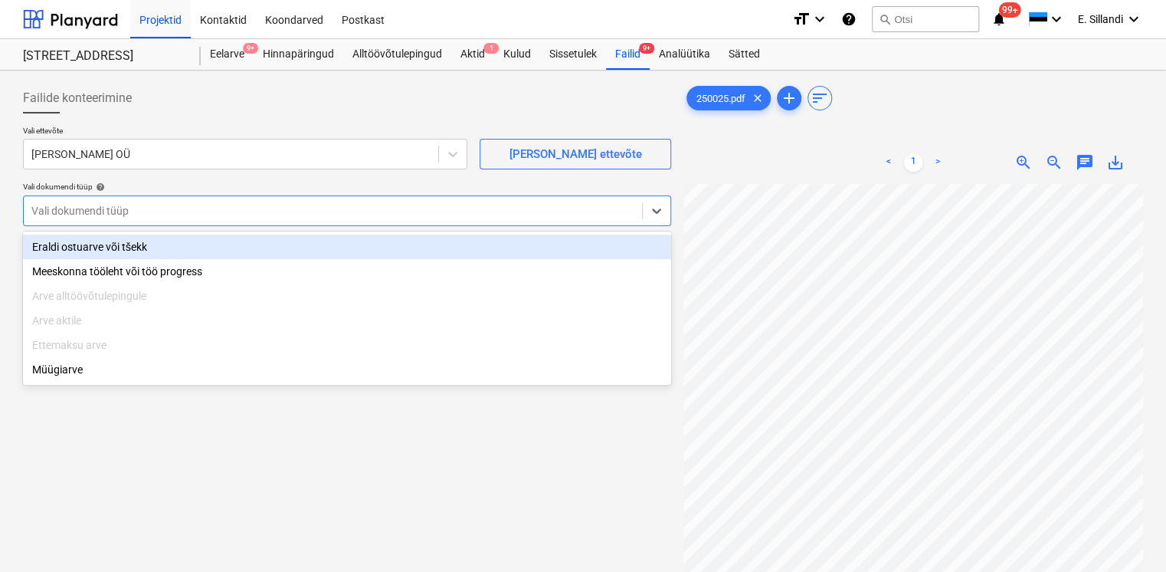
click at [112, 208] on div at bounding box center [332, 210] width 603 height 15
click at [101, 245] on div "Eraldi ostuarve või tšekk" at bounding box center [347, 246] width 648 height 25
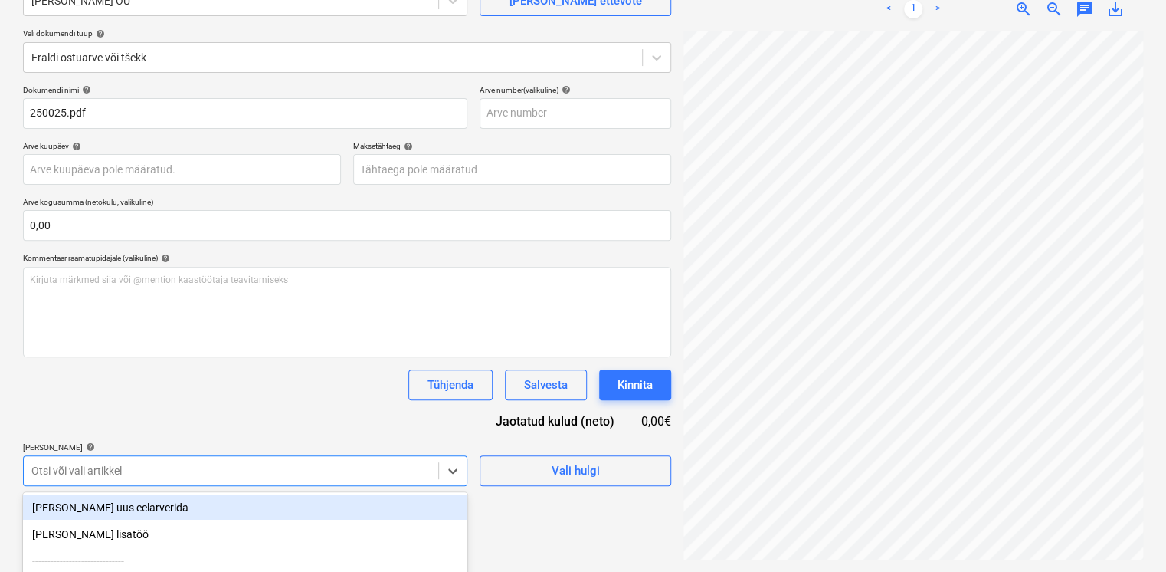
click at [97, 418] on body "Projektid Kontaktid Koondarved Postkast format_size keyboard_arrow_down help se…" at bounding box center [583, 133] width 1166 height 572
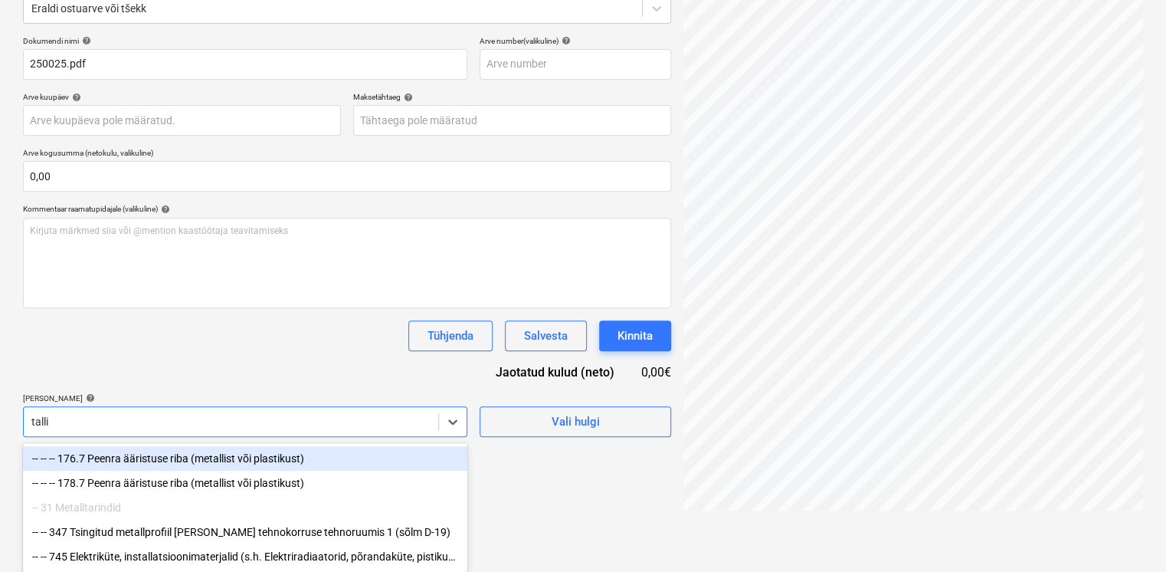
scroll to position [153, 0]
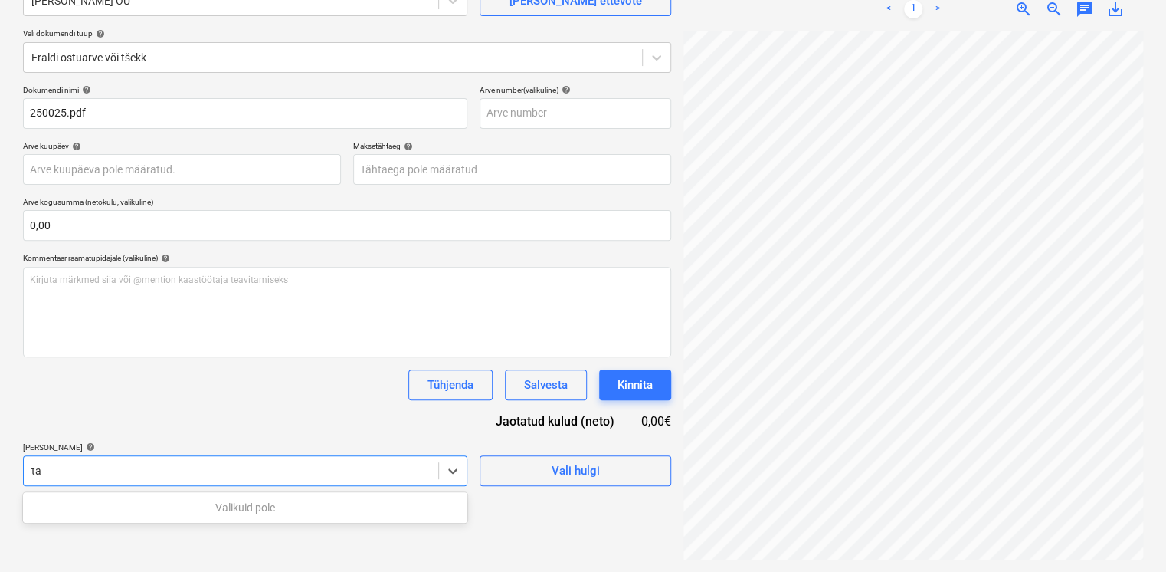
type input "t"
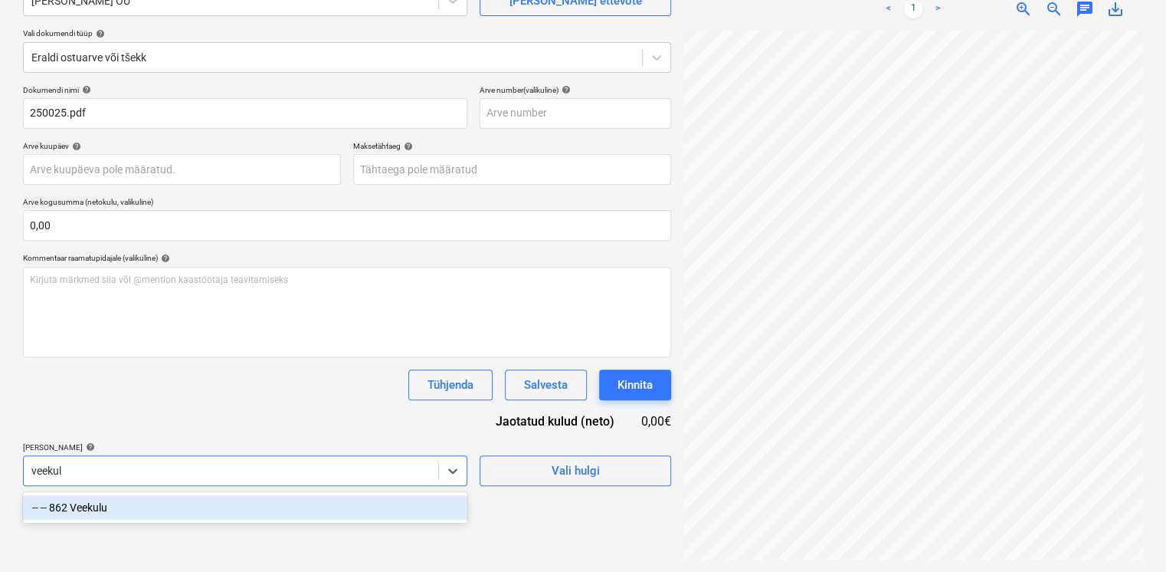
type input "veekulu"
drag, startPoint x: 68, startPoint y: 503, endPoint x: 92, endPoint y: 454, distance: 54.5
click at [70, 503] on div "-- -- 862 Veekulu" at bounding box center [245, 507] width 444 height 25
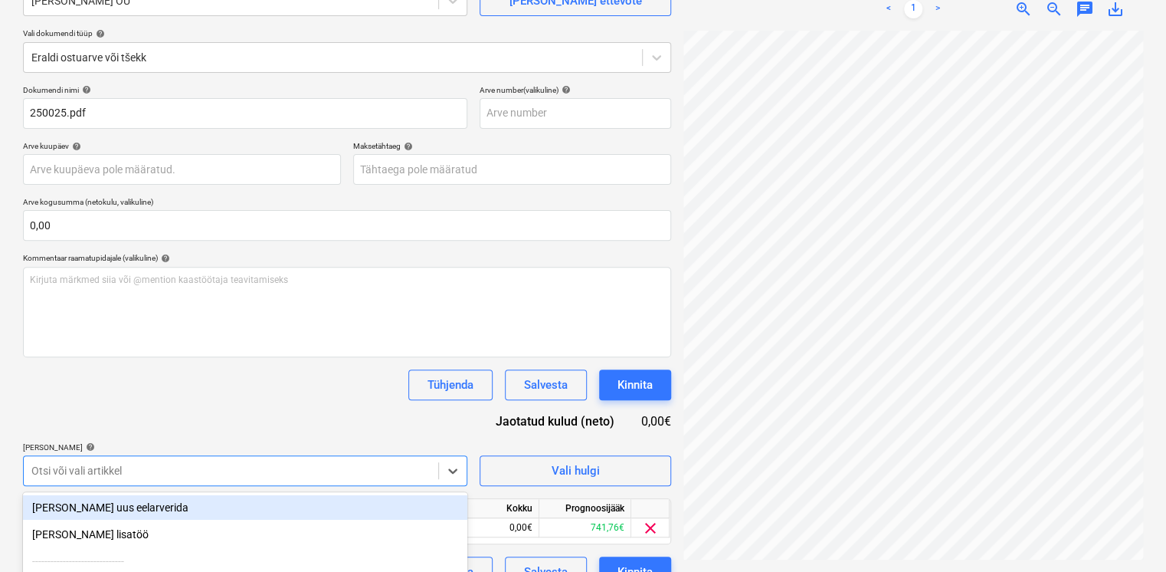
click at [109, 405] on div "Dokumendi nimi help 250025.pdf Arve number (valikuline) help Arve kuupäev help …" at bounding box center [347, 336] width 648 height 502
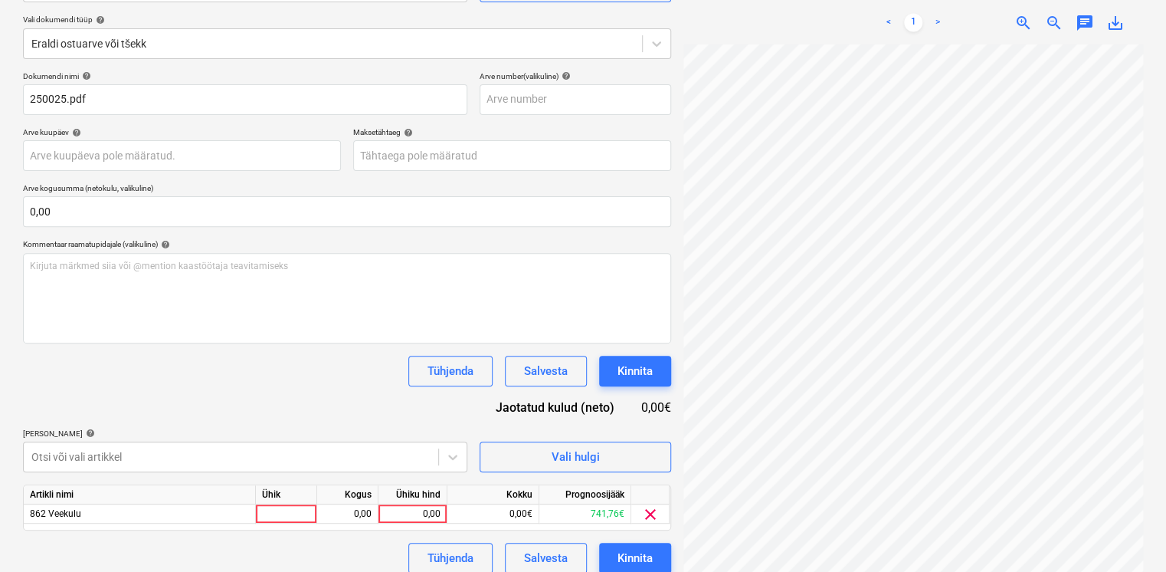
scroll to position [180, 0]
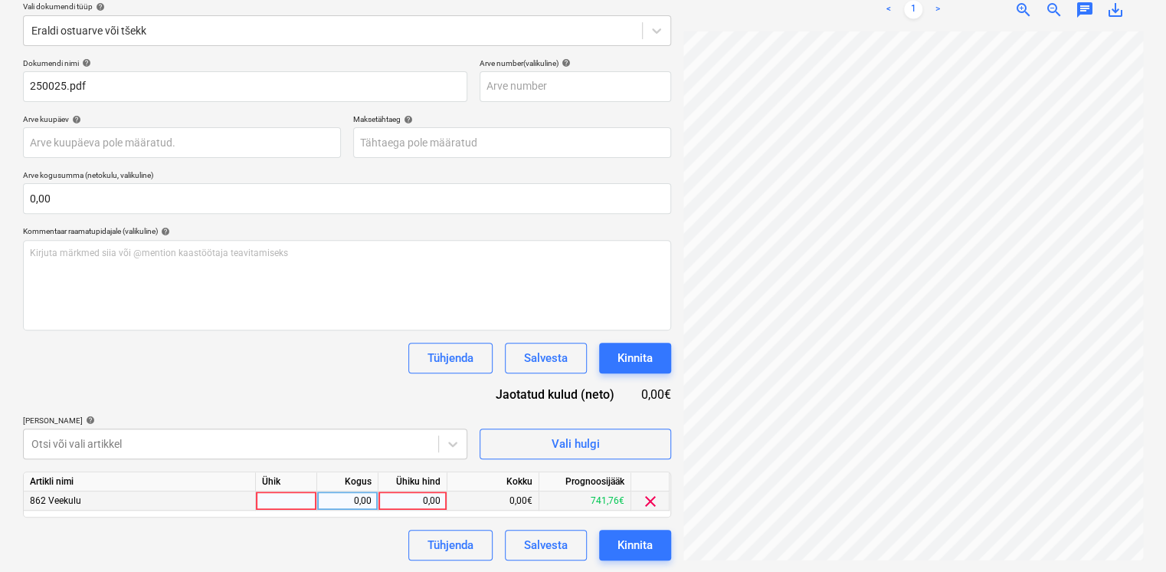
click at [432, 493] on div "0,00" at bounding box center [413, 500] width 56 height 19
type input "1"
click at [221, 362] on div "Tühjenda Salvesta Kinnita" at bounding box center [347, 357] width 648 height 31
click at [422, 492] on div "1,00" at bounding box center [413, 500] width 56 height 19
type input "131,28"
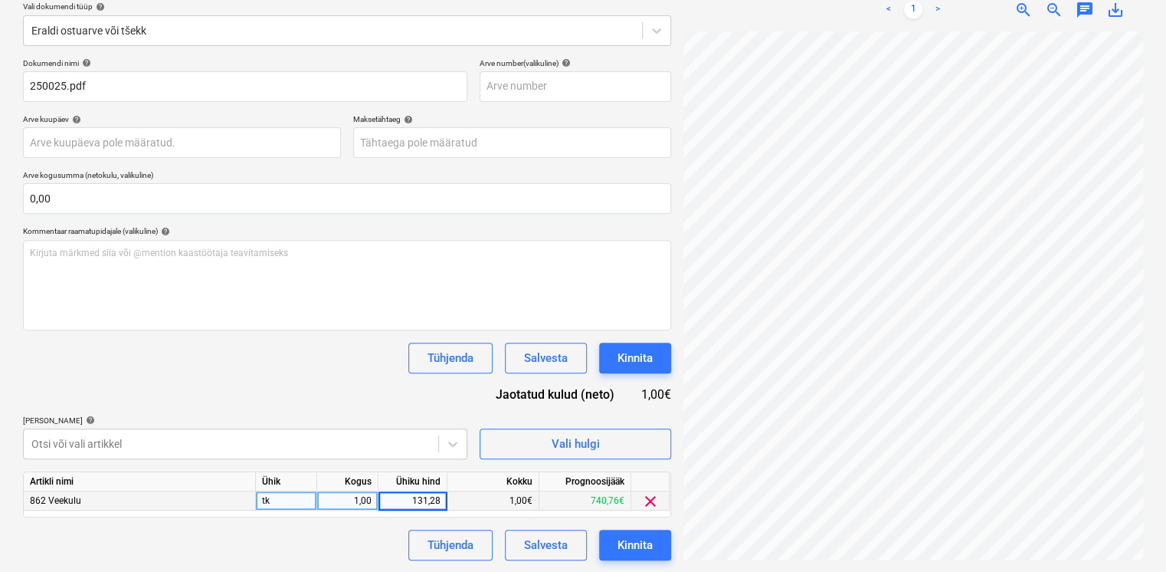
click at [320, 395] on div "Dokumendi nimi help 250025.pdf Arve number (valikuline) help Arve kuupäev help …" at bounding box center [347, 309] width 648 height 502
click at [632, 538] on div "Kinnita" at bounding box center [635, 545] width 35 height 20
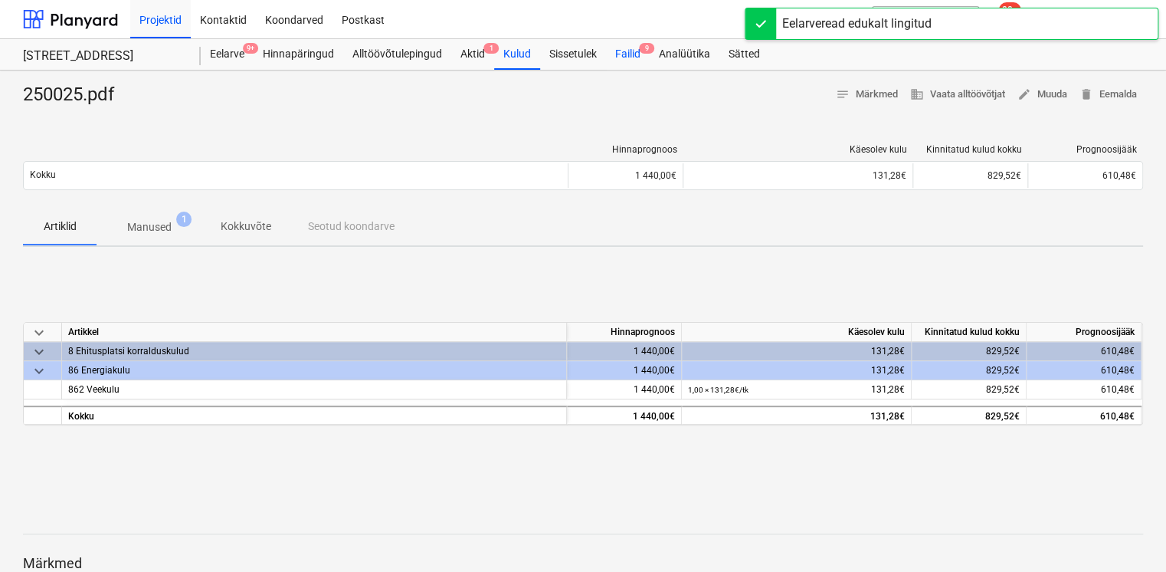
click at [625, 48] on div "Failid 9" at bounding box center [628, 54] width 44 height 31
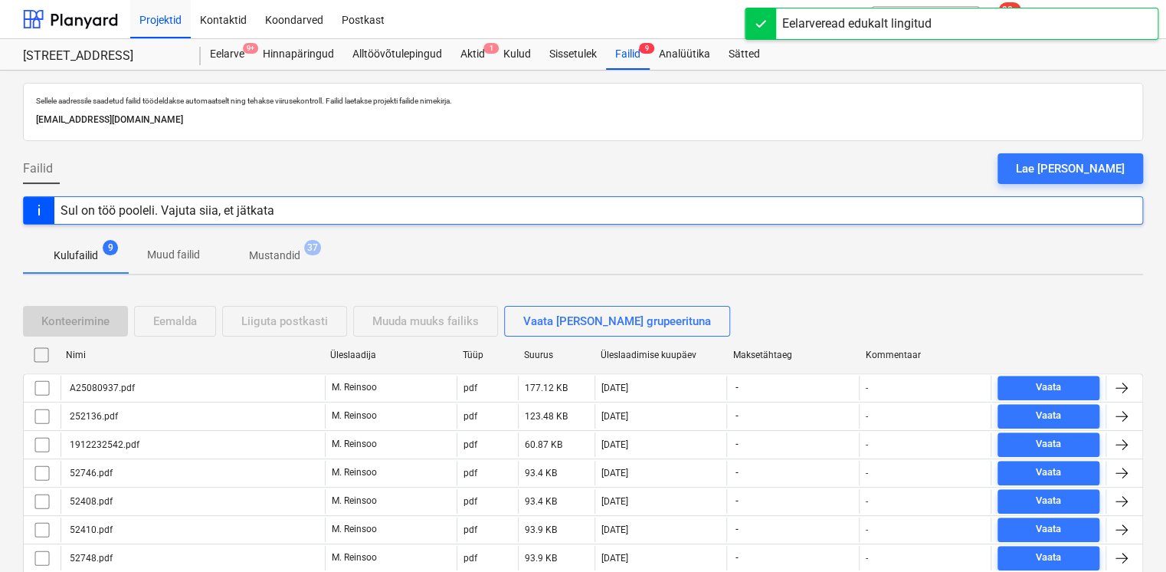
scroll to position [109, 0]
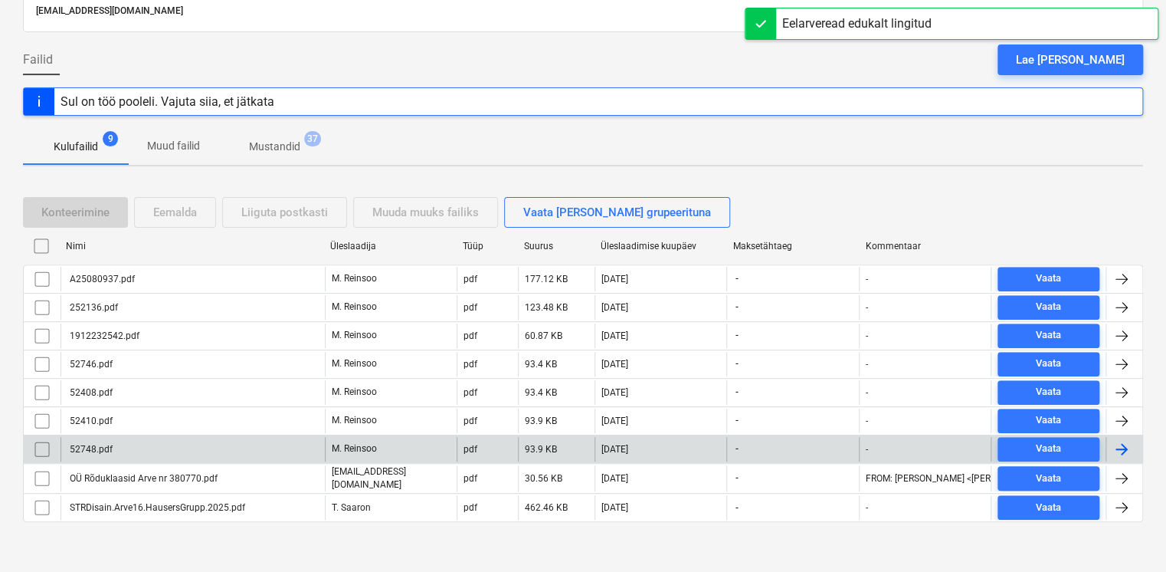
click at [181, 441] on div "52748.pdf" at bounding box center [193, 449] width 264 height 25
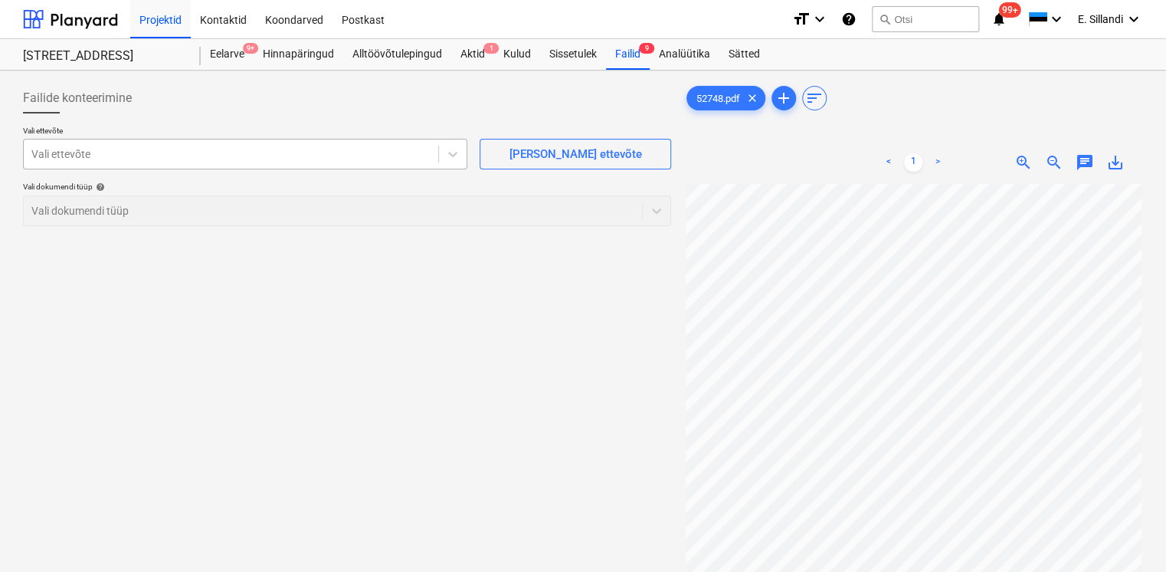
click at [194, 160] on div at bounding box center [230, 153] width 399 height 15
click at [208, 139] on div "Vali ettevõte" at bounding box center [245, 154] width 444 height 31
click at [209, 145] on div "Vali ettevõte" at bounding box center [231, 153] width 414 height 21
click at [215, 124] on div at bounding box center [347, 119] width 648 height 12
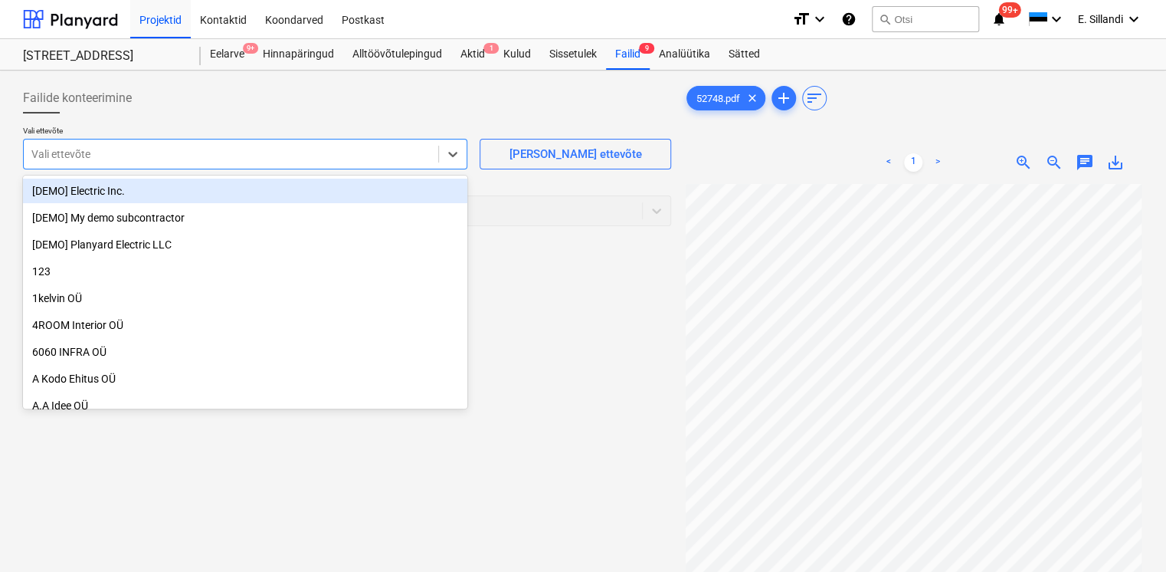
click at [195, 157] on div at bounding box center [230, 153] width 399 height 15
click at [512, 53] on div "Kulud" at bounding box center [517, 54] width 46 height 31
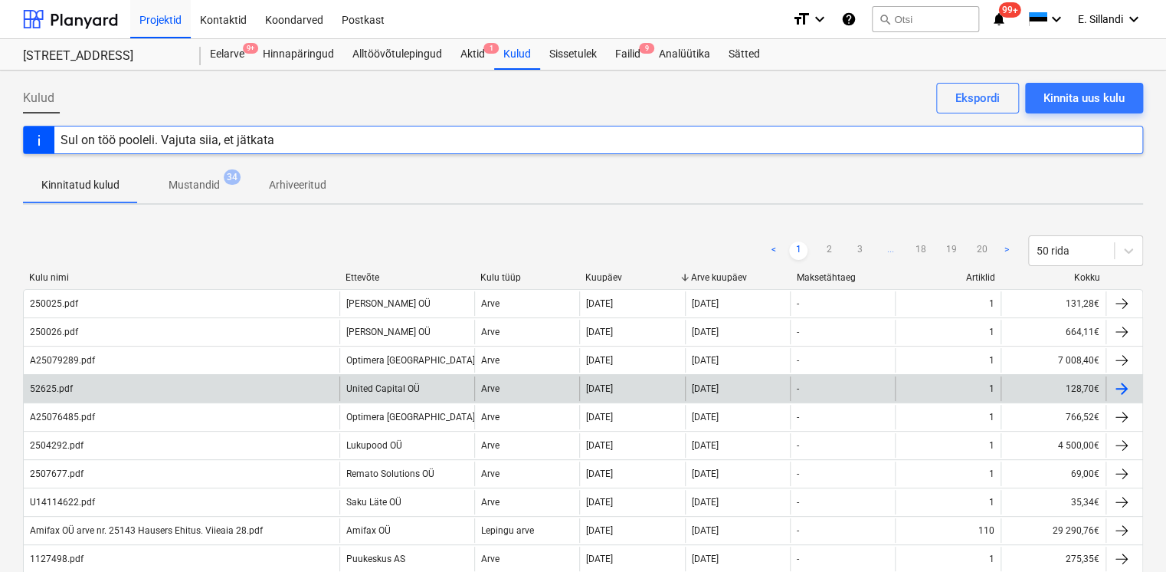
click at [418, 382] on div "United Capital OÜ" at bounding box center [406, 388] width 135 height 25
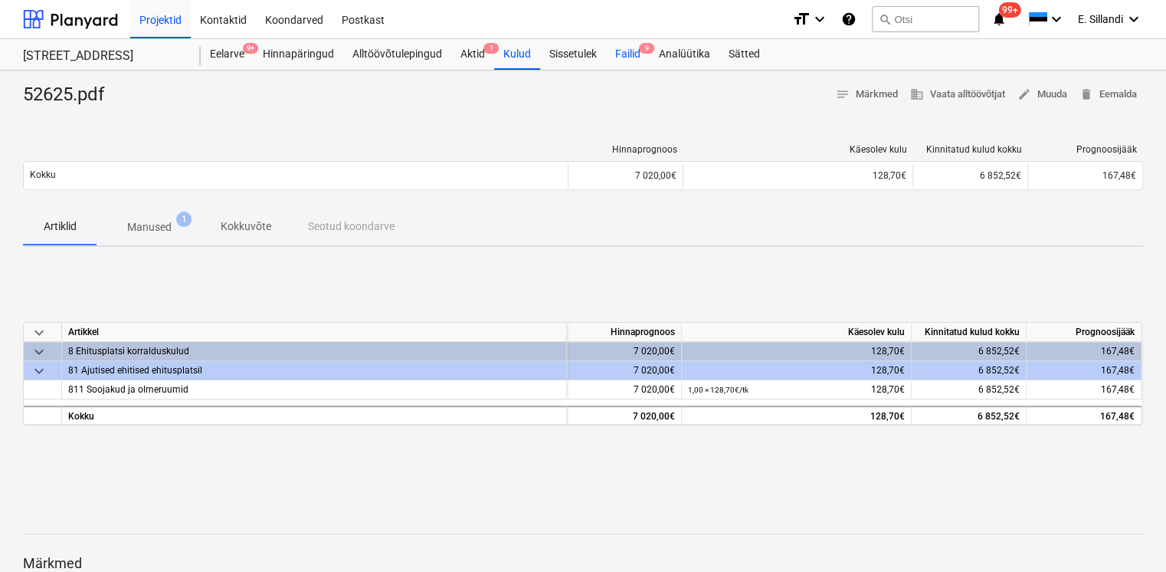
click at [620, 53] on div "Failid 9" at bounding box center [628, 54] width 44 height 31
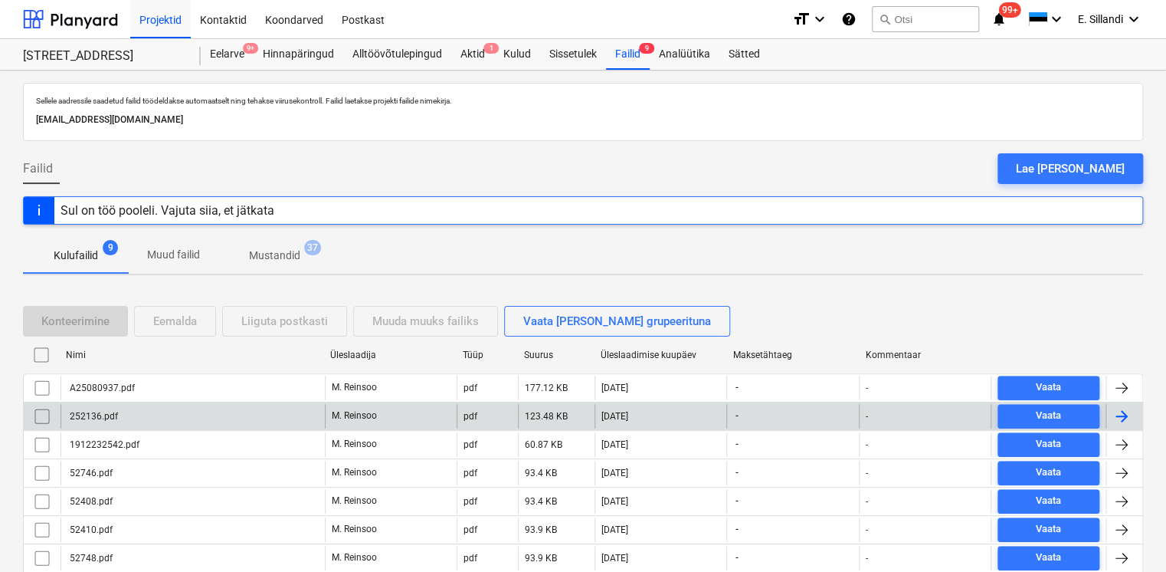
click at [175, 418] on div "252136.pdf" at bounding box center [193, 416] width 264 height 25
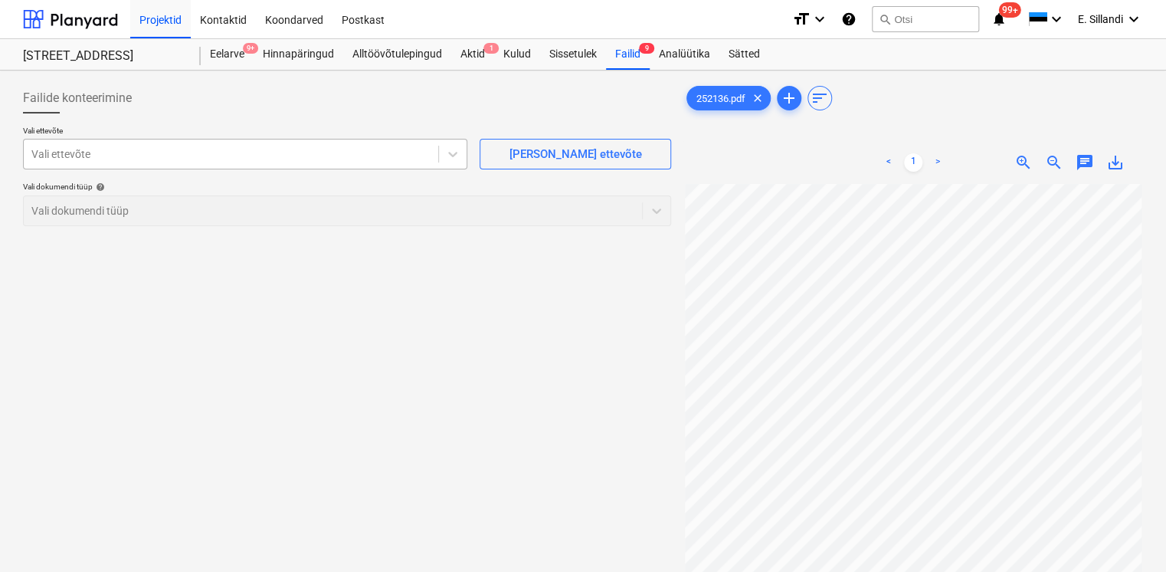
click at [256, 160] on div at bounding box center [230, 153] width 399 height 15
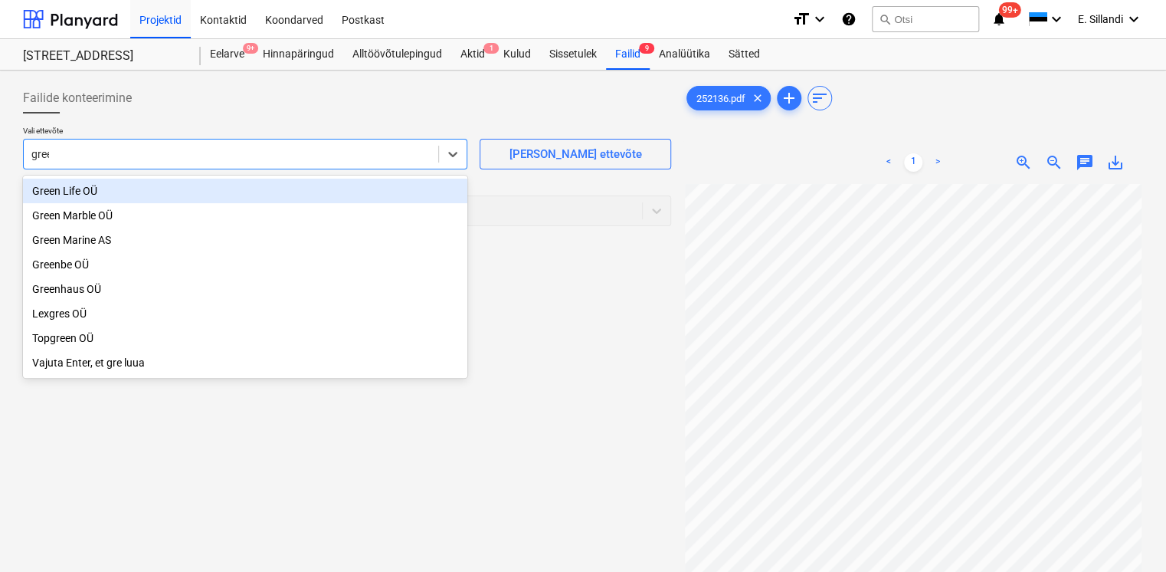
type input "green"
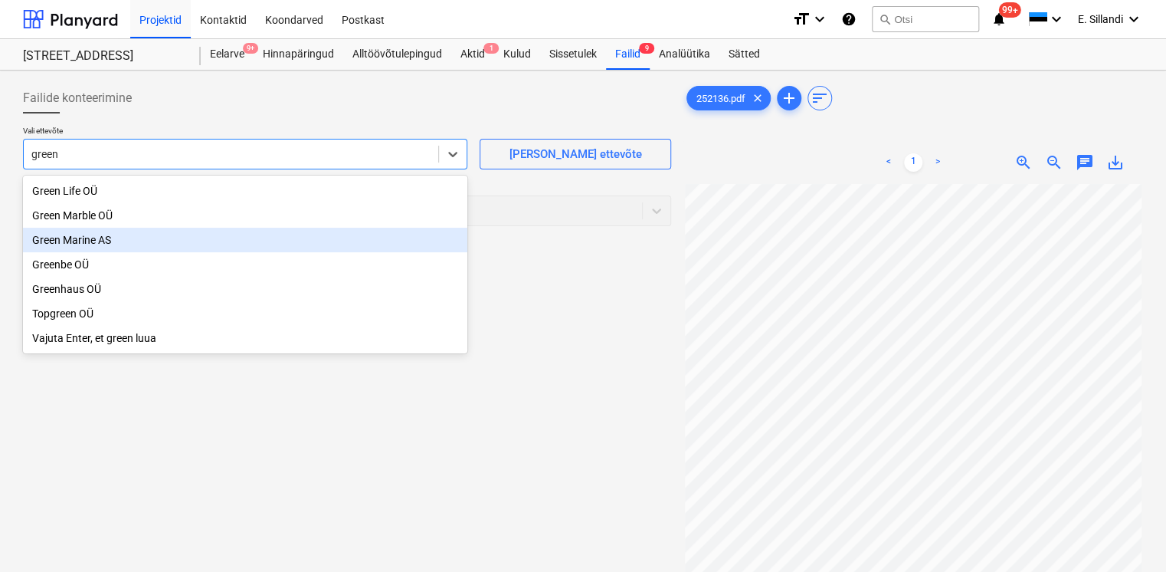
click at [63, 235] on div "Green Marine AS" at bounding box center [245, 240] width 444 height 25
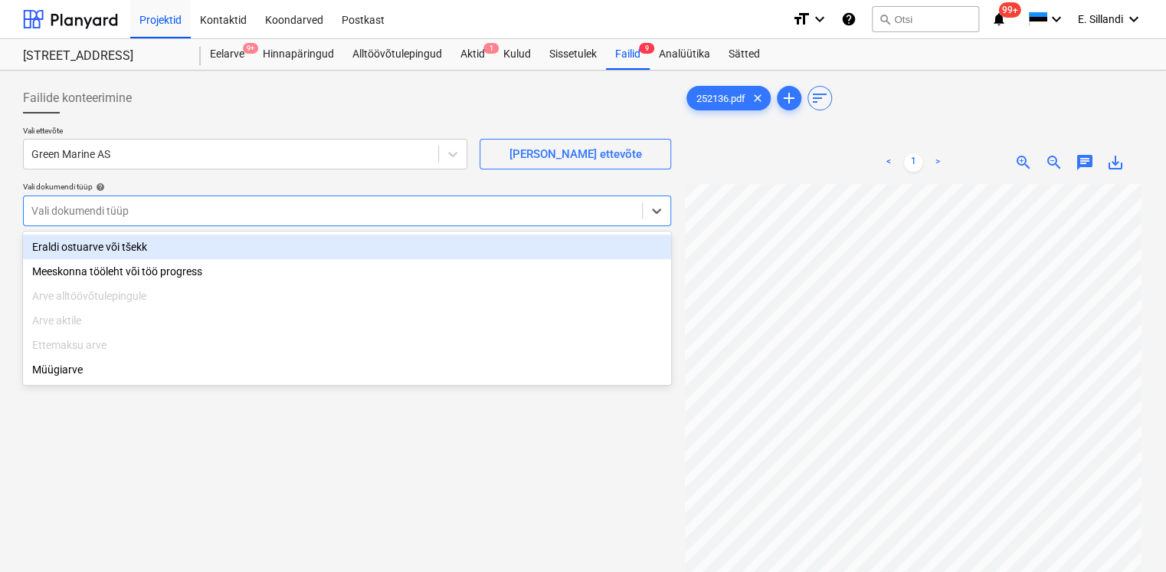
click at [80, 203] on div at bounding box center [332, 210] width 603 height 15
click at [110, 239] on div "Eraldi ostuarve või tšekk" at bounding box center [347, 246] width 648 height 25
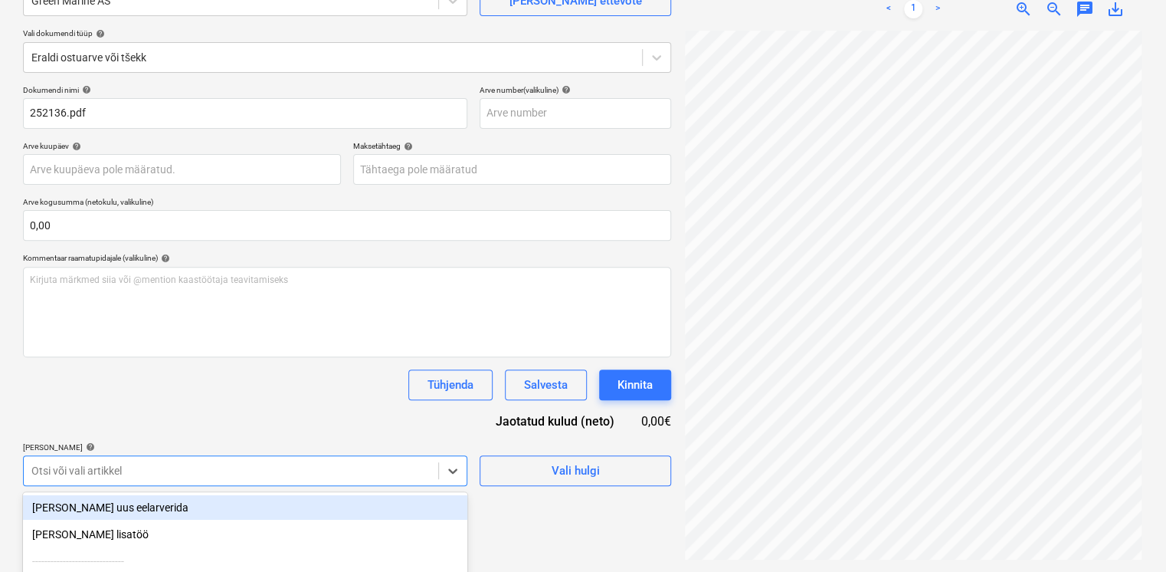
scroll to position [306, 0]
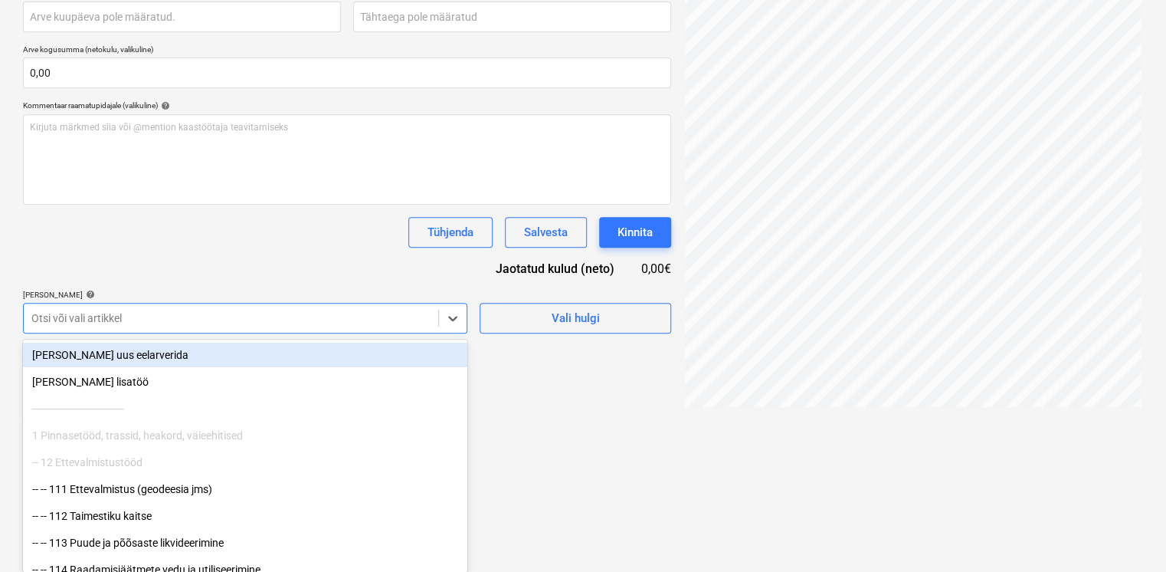
click at [206, 267] on div "Dokumendi nimi help 252136.pdf Arve number (valikuline) help Arve kuupäev help …" at bounding box center [347, 133] width 648 height 401
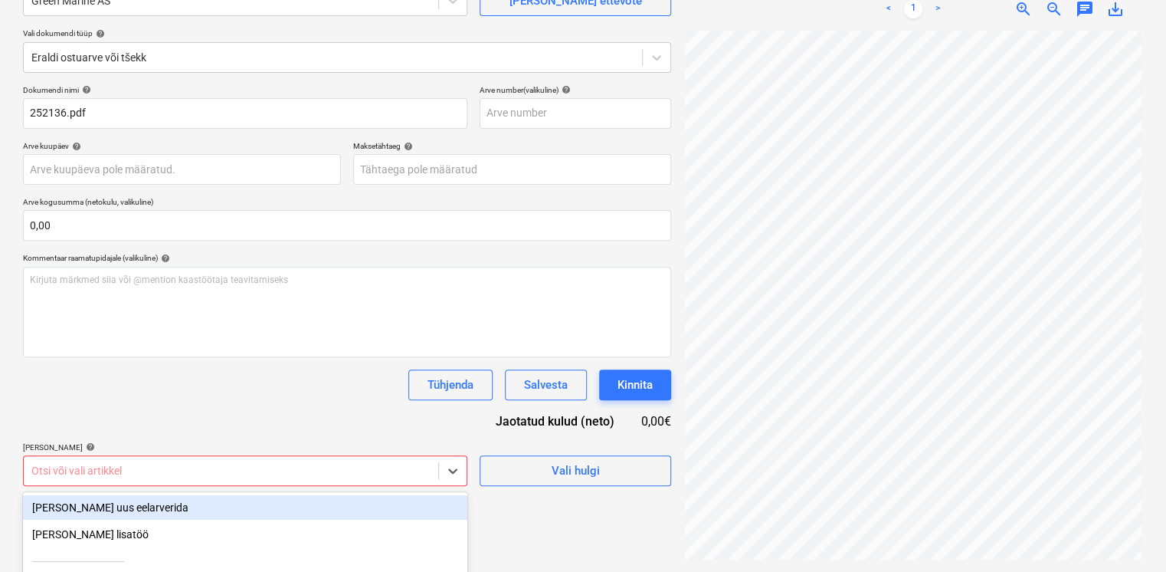
click at [221, 259] on div "Dokumendi nimi help 252136.pdf Arve number (valikuline) help Arve kuupäev help …" at bounding box center [347, 285] width 648 height 401
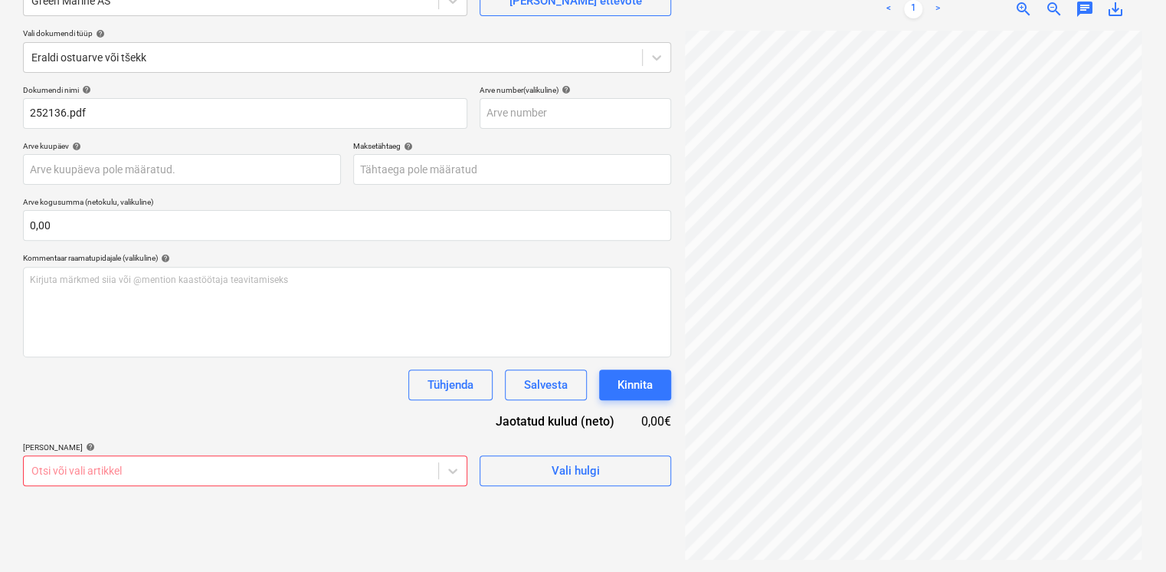
click at [107, 418] on body "Projektid Kontaktid Koondarved Postkast format_size keyboard_arrow_down help se…" at bounding box center [583, 133] width 1166 height 572
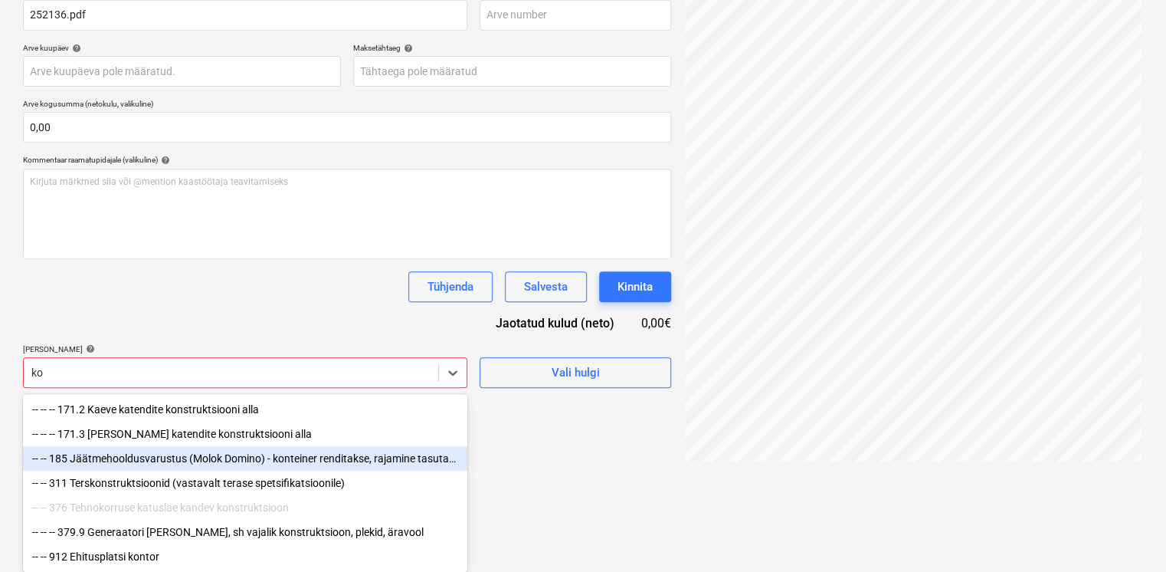
scroll to position [306, 0]
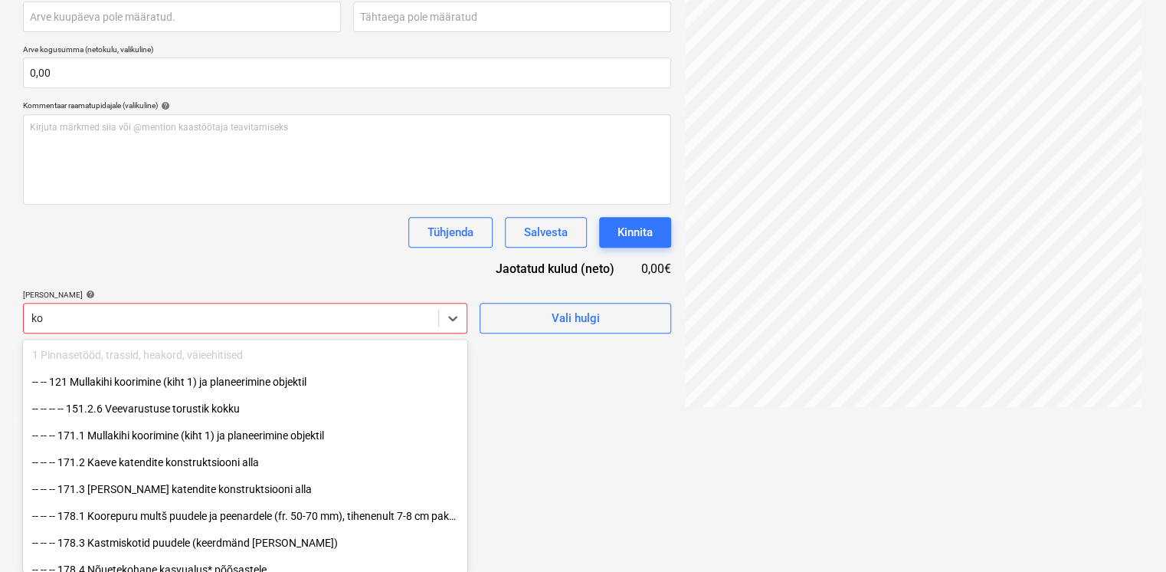
type input "k"
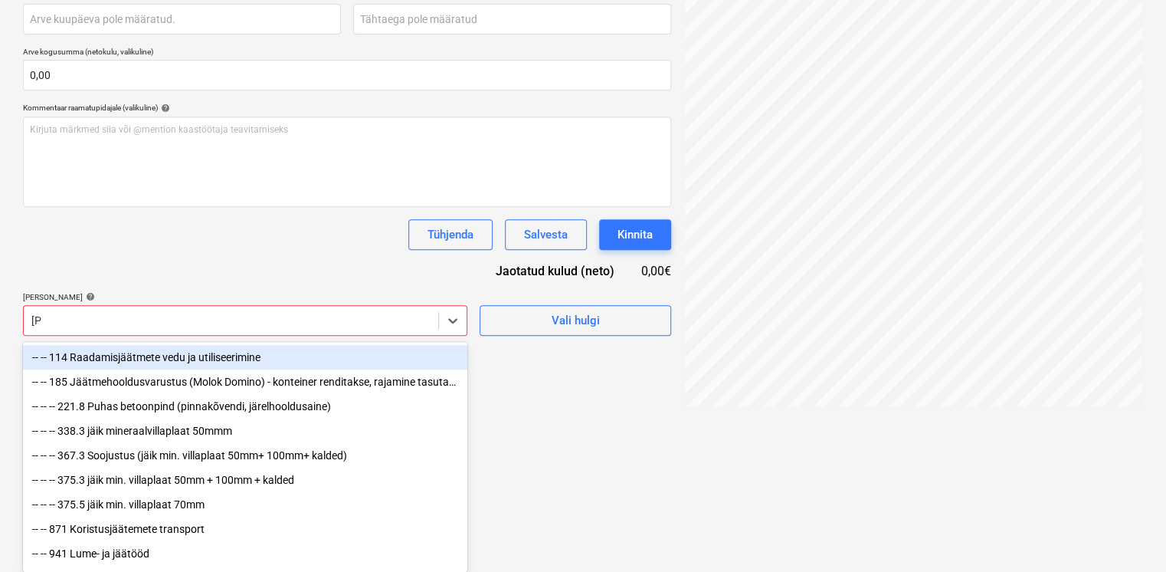
type input "j"
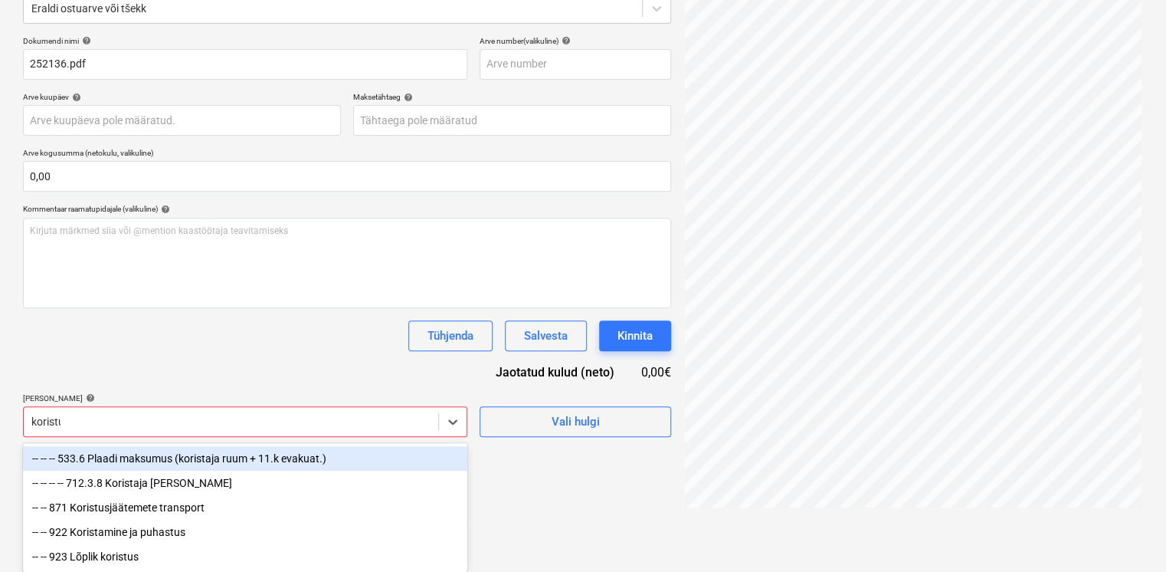
scroll to position [153, 0]
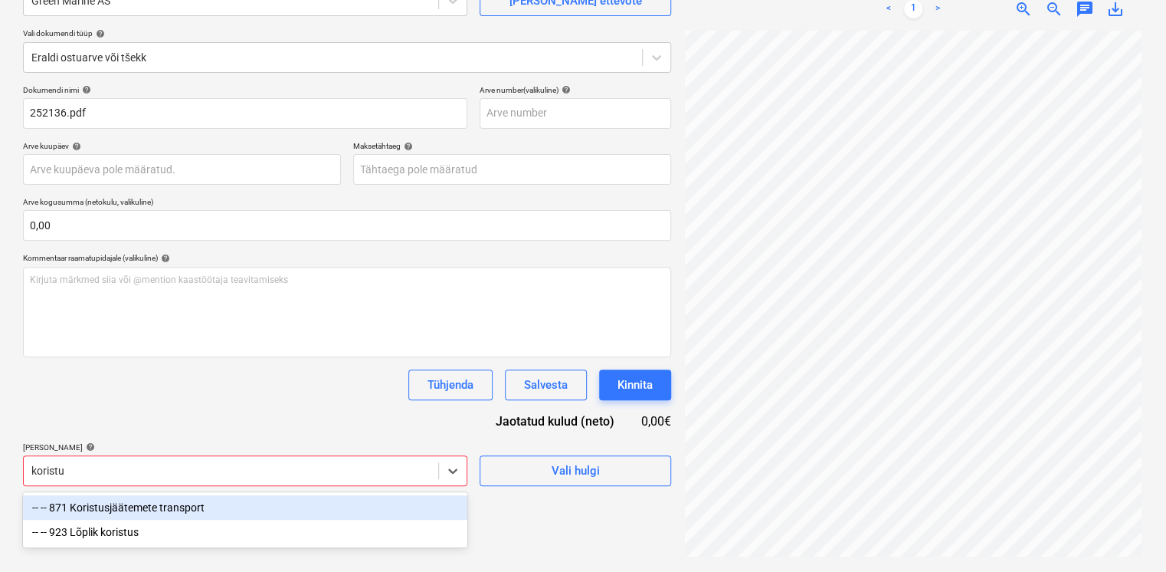
type input "koristus"
click at [161, 505] on div "-- -- 871 Koristusjäätemete transport" at bounding box center [245, 507] width 444 height 25
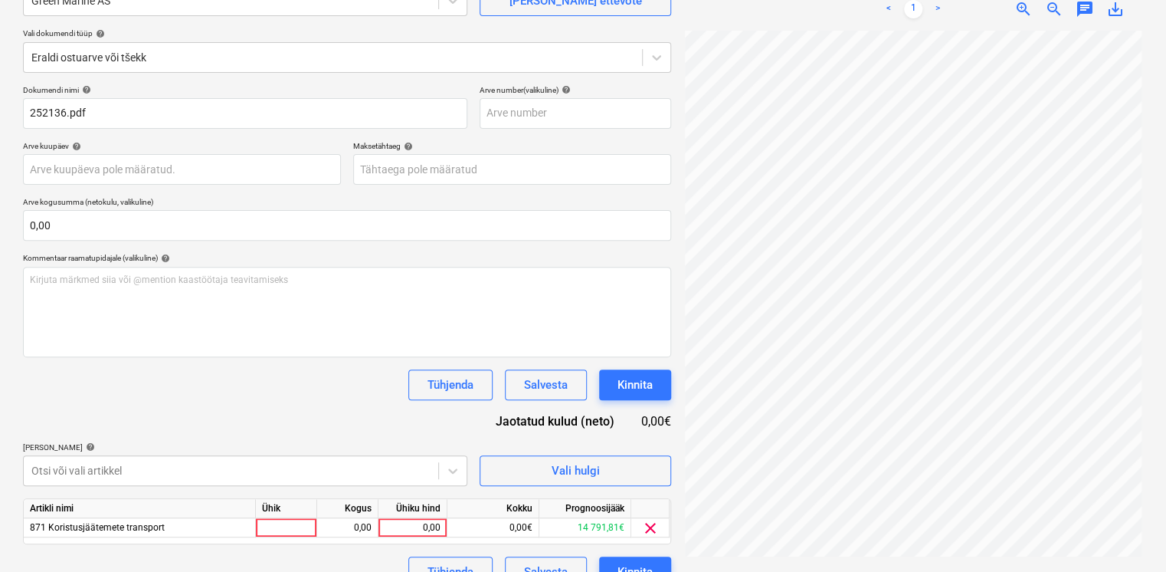
click at [196, 424] on div "Dokumendi nimi help 252136.pdf Arve number (valikuline) help Arve kuupäev help …" at bounding box center [347, 336] width 648 height 502
click at [408, 532] on div "0,00" at bounding box center [413, 527] width 56 height 19
type input "1171"
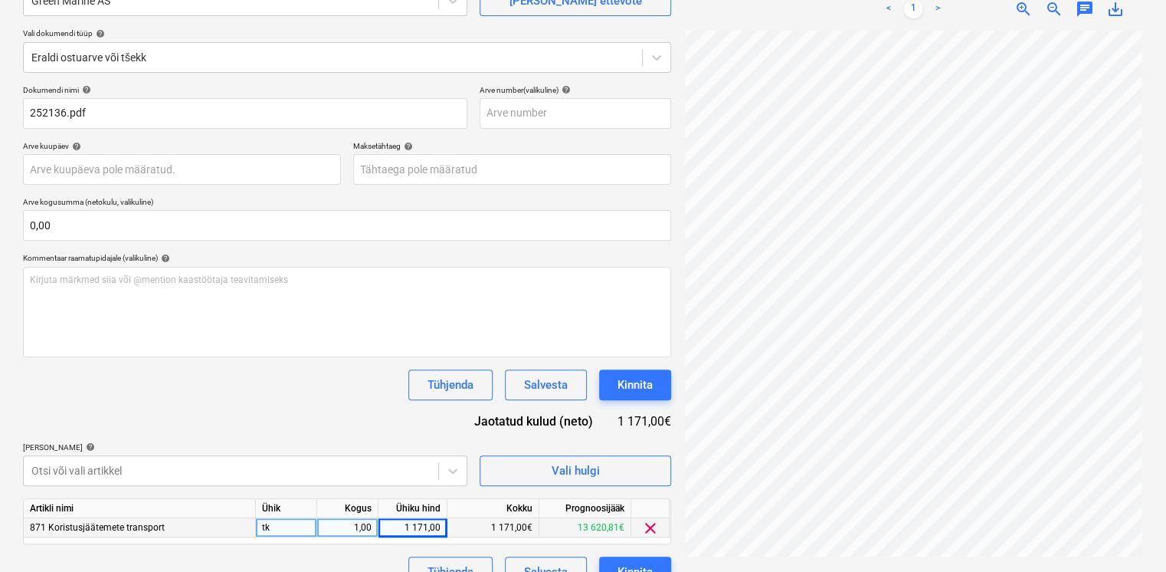
click at [329, 405] on div "Dokumendi nimi help 252136.pdf Arve number (valikuline) help Arve kuupäev help …" at bounding box center [347, 336] width 648 height 502
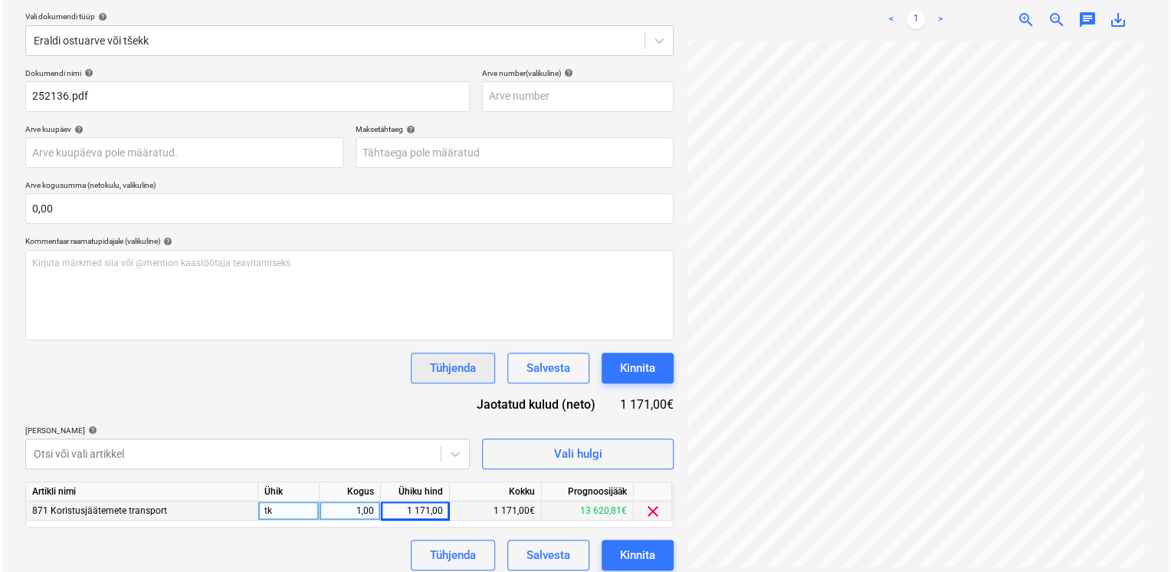
scroll to position [180, 0]
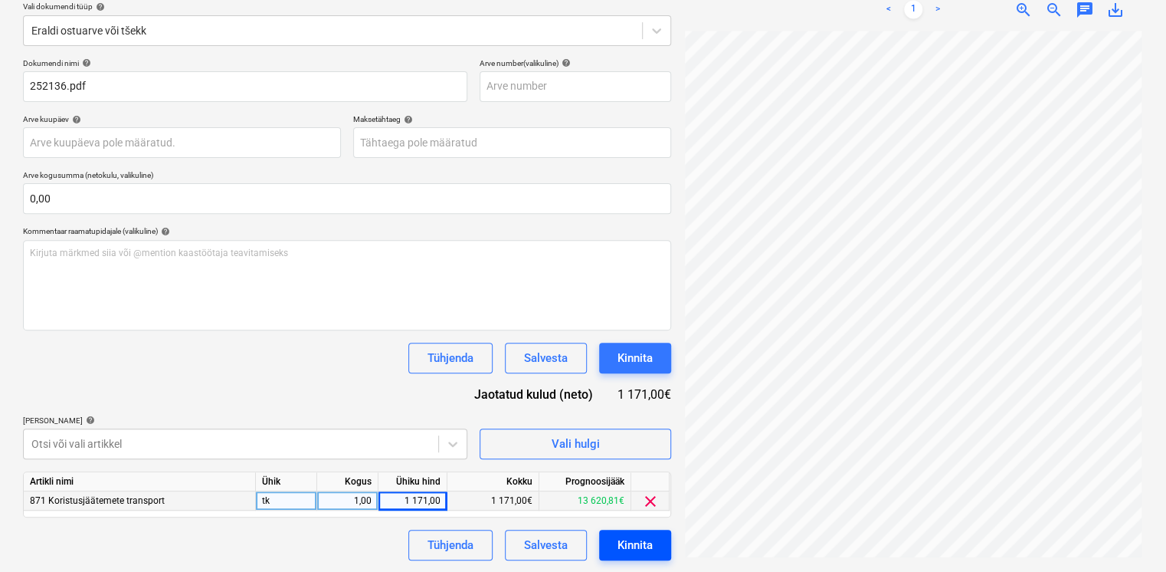
click at [637, 542] on div "Kinnita" at bounding box center [635, 545] width 35 height 20
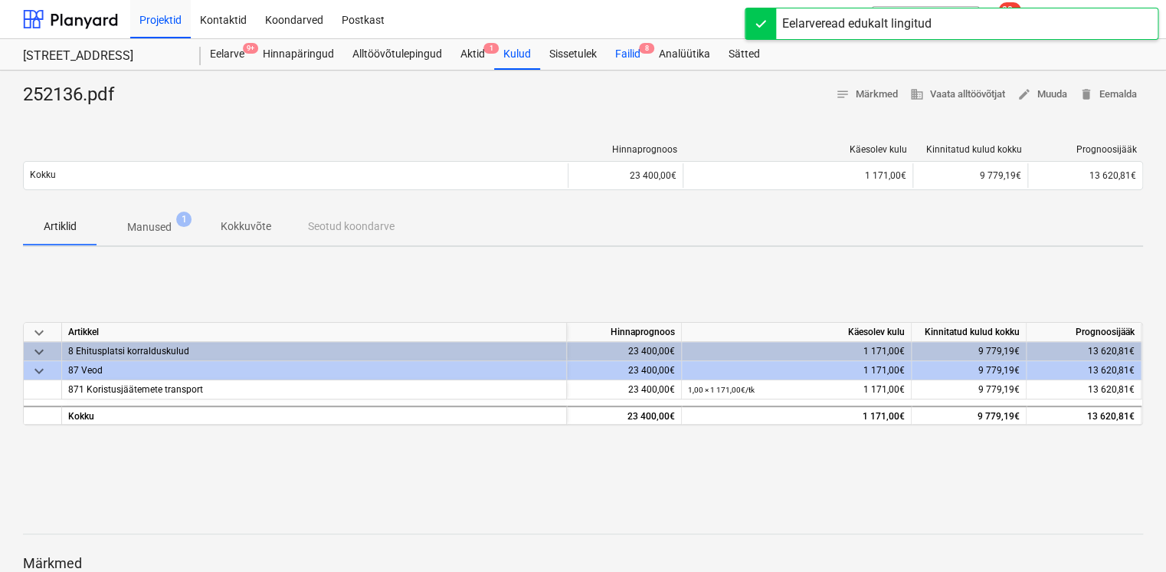
click at [627, 56] on div "Failid 8" at bounding box center [628, 54] width 44 height 31
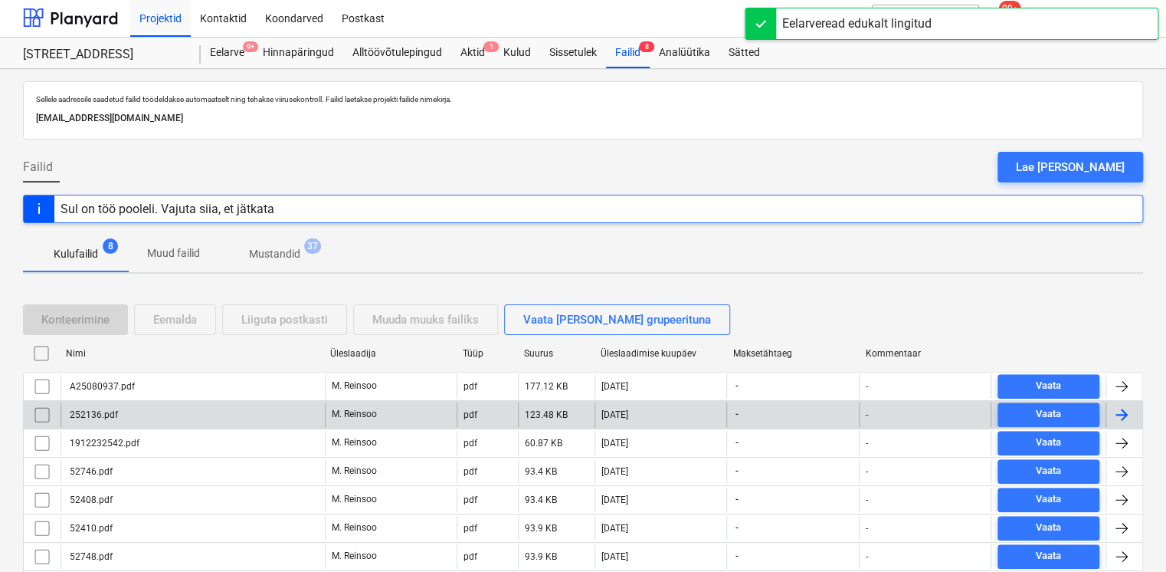
scroll to position [81, 0]
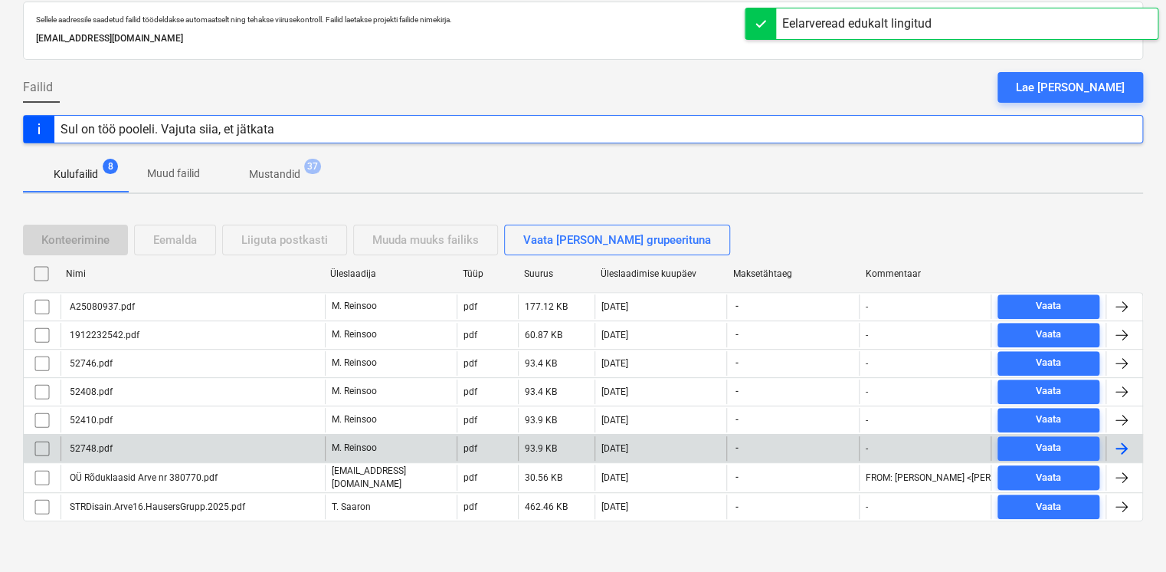
click at [196, 444] on div "52748.pdf" at bounding box center [193, 448] width 264 height 25
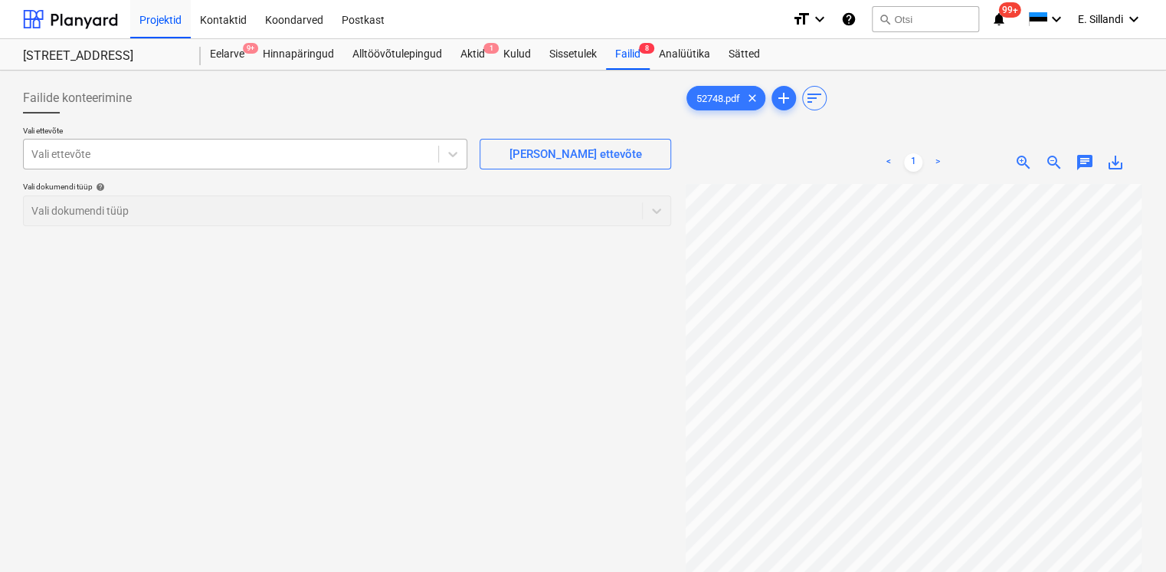
click at [206, 141] on div "Vali ettevõte" at bounding box center [245, 154] width 444 height 31
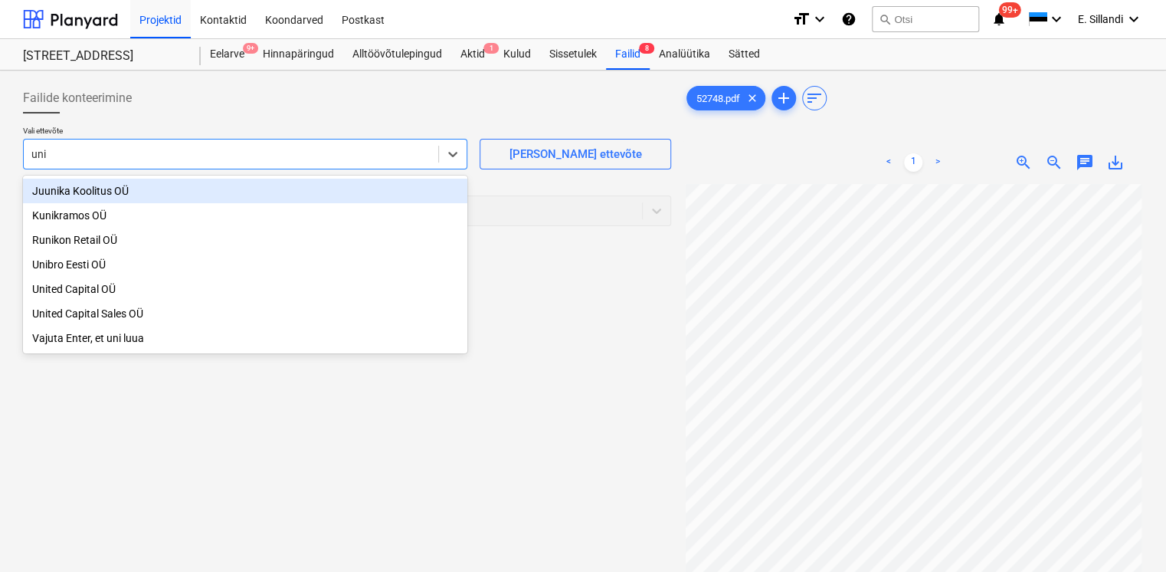
type input "unit"
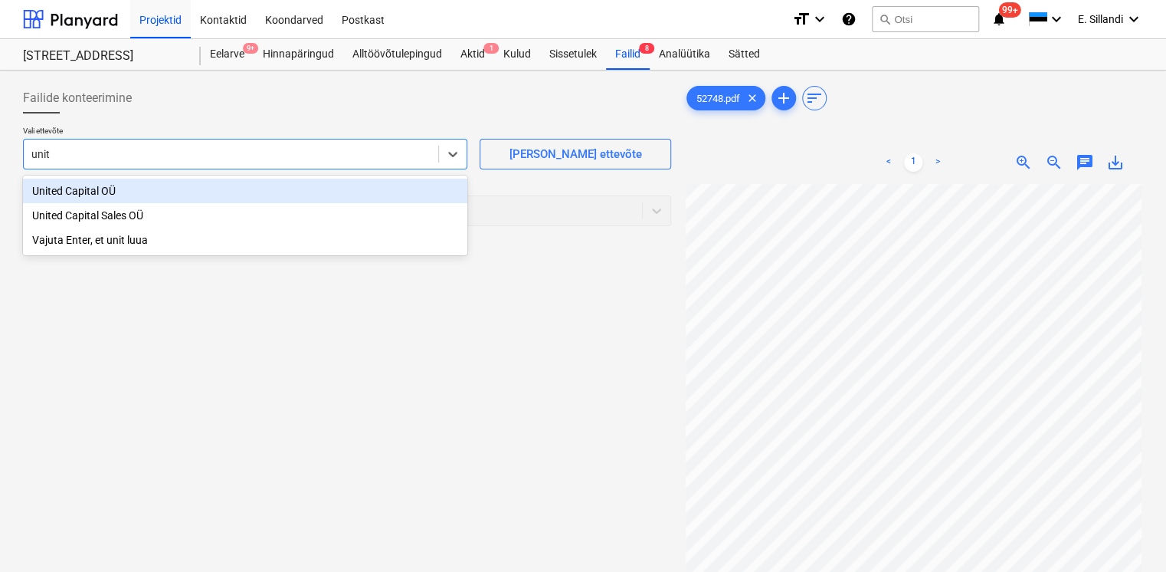
click at [140, 190] on div "United Capital OÜ" at bounding box center [245, 191] width 444 height 25
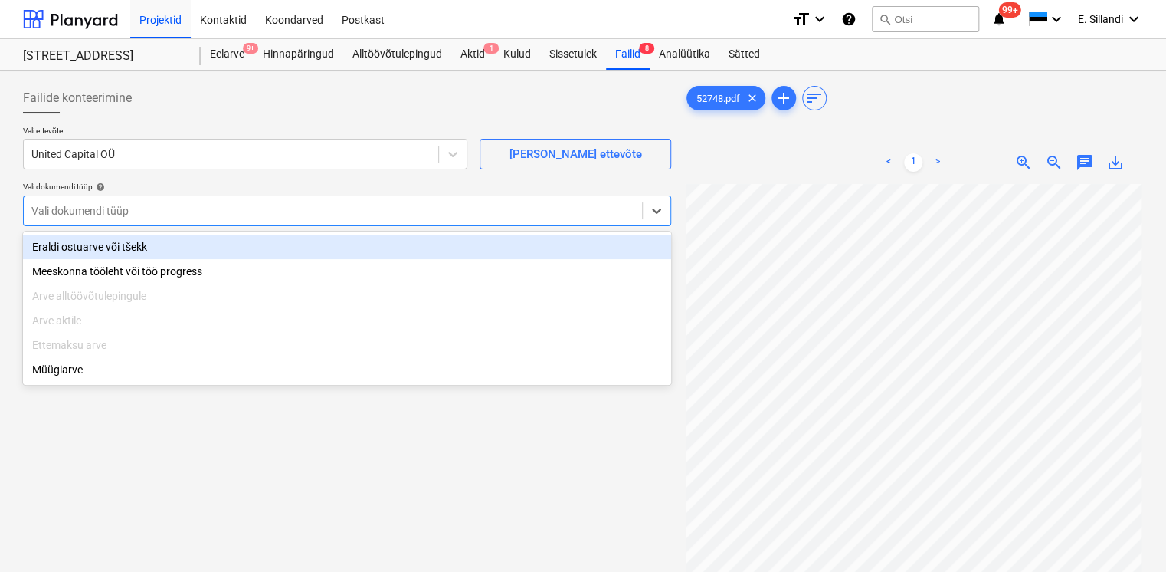
click at [139, 218] on div "Vali dokumendi tüüp" at bounding box center [333, 210] width 618 height 21
click at [118, 253] on div "Eraldi ostuarve või tšekk" at bounding box center [347, 246] width 648 height 25
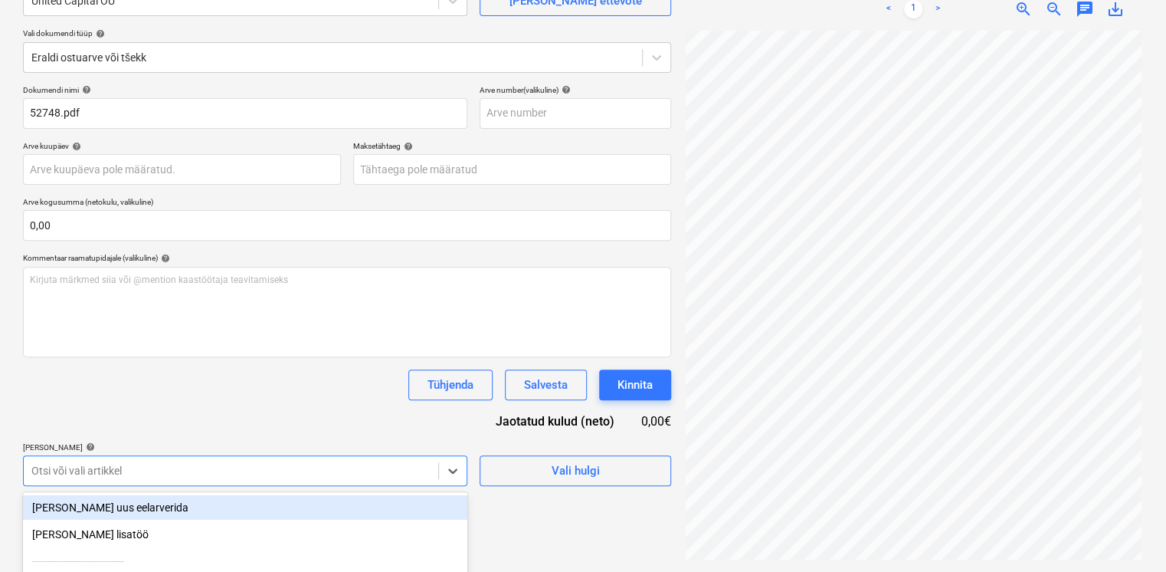
click at [179, 418] on body "Projektid Kontaktid Koondarved Postkast format_size keyboard_arrow_down help se…" at bounding box center [583, 133] width 1166 height 572
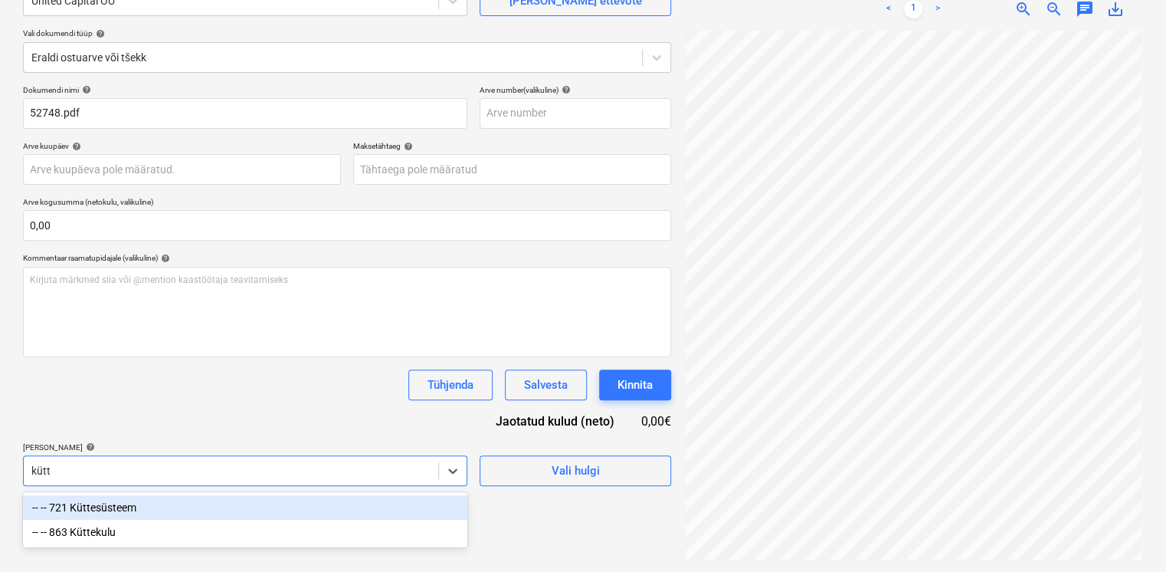
scroll to position [153, 0]
type input "kütte"
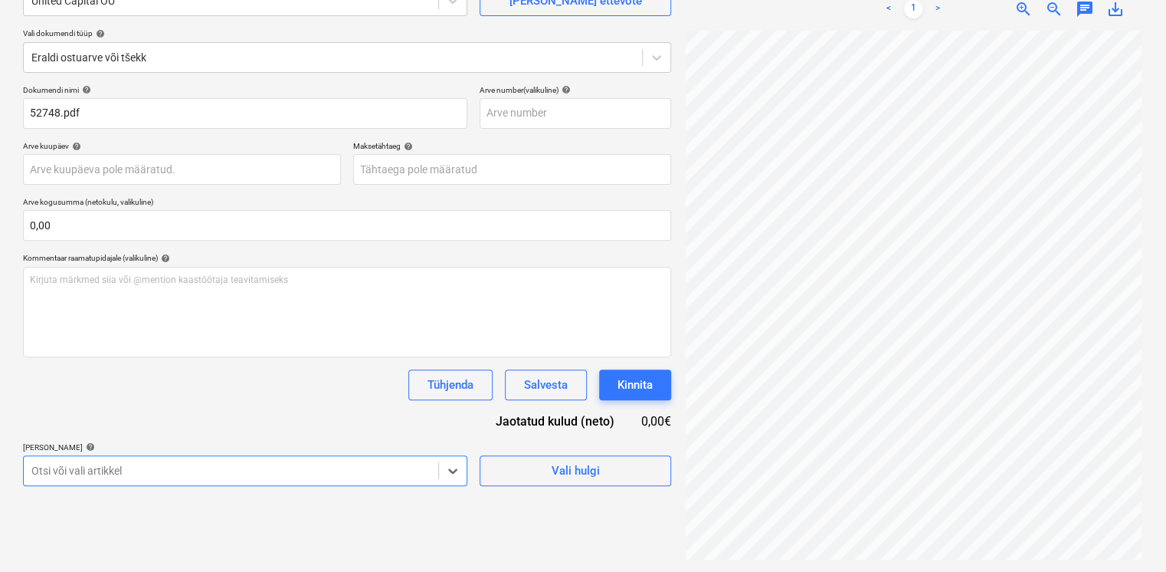
click at [101, 473] on div at bounding box center [230, 470] width 399 height 15
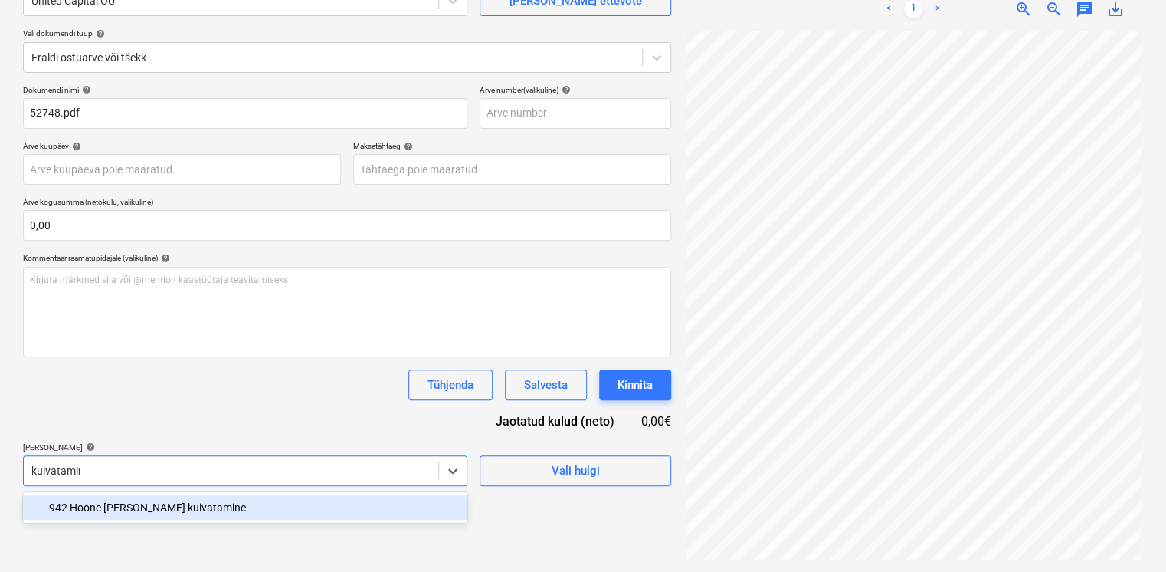
type input "kuivatamine"
click at [123, 507] on div "-- -- 942 Hoone [PERSON_NAME] kuivatamine" at bounding box center [245, 507] width 444 height 25
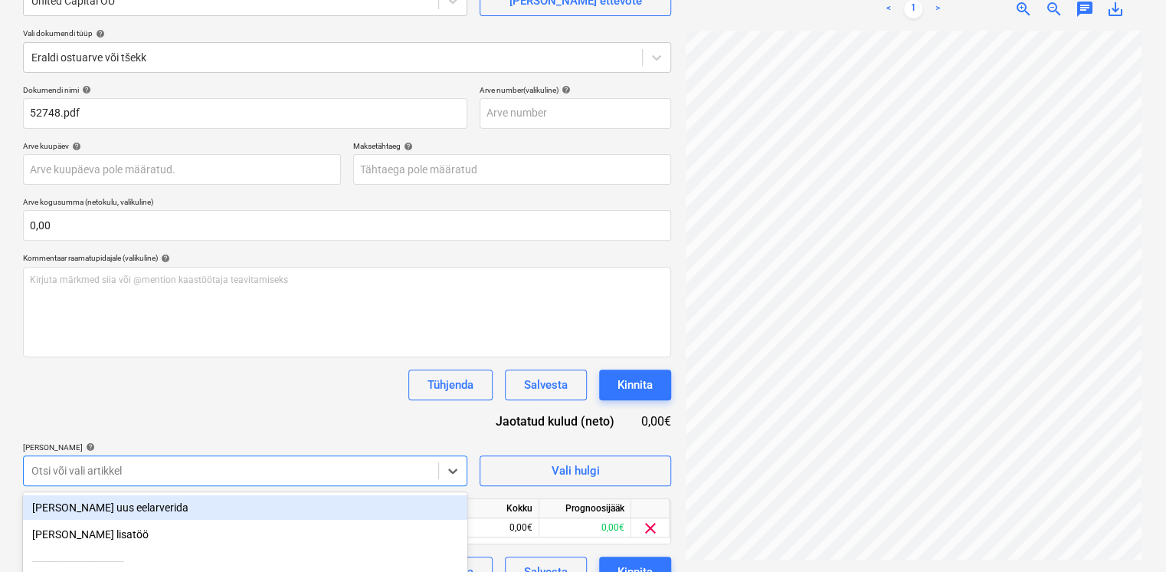
click at [202, 412] on div "Dokumendi nimi help 52748.pdf Arve number (valikuline) help Arve kuupäev help P…" at bounding box center [347, 336] width 648 height 502
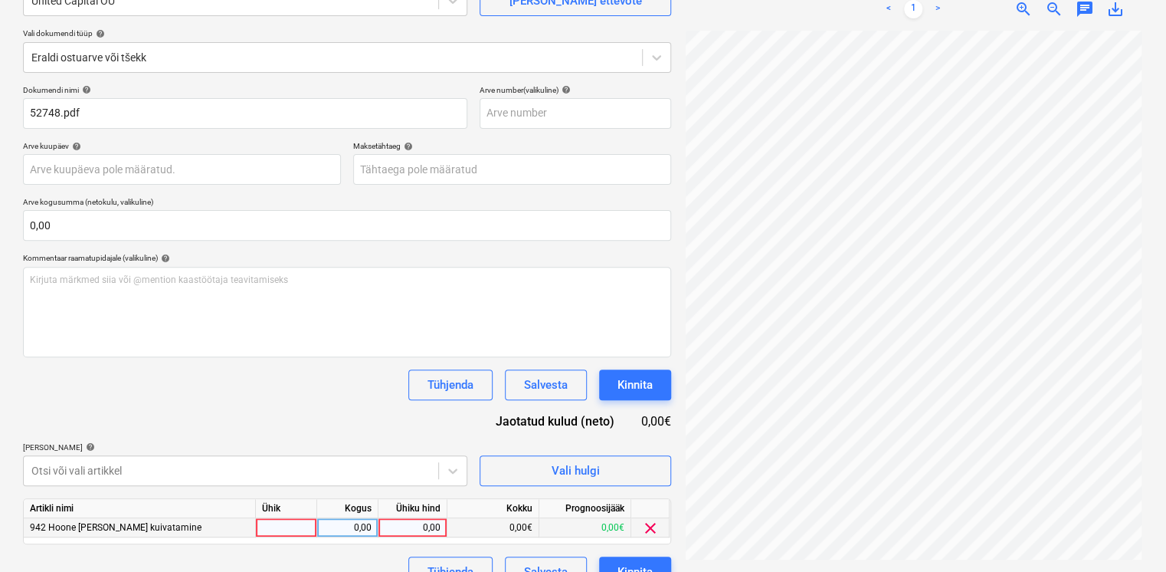
click at [414, 526] on div "0,00" at bounding box center [413, 527] width 56 height 19
type input "326,40"
click at [234, 440] on div "Dokumendi nimi help 52748.pdf Arve number (valikuline) help Arve kuupäev help P…" at bounding box center [347, 336] width 648 height 502
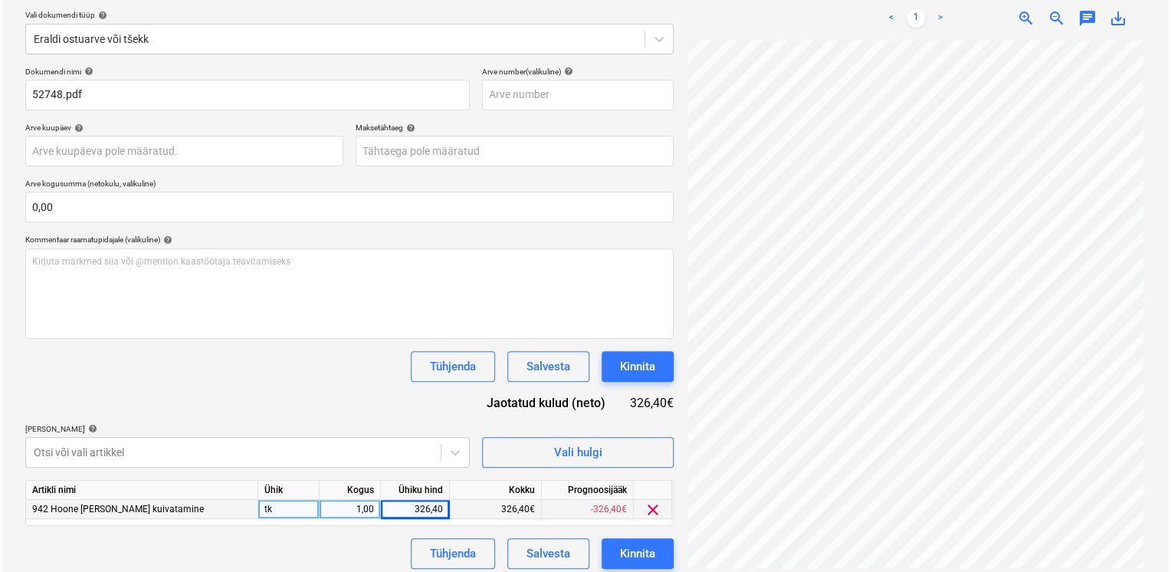
scroll to position [180, 0]
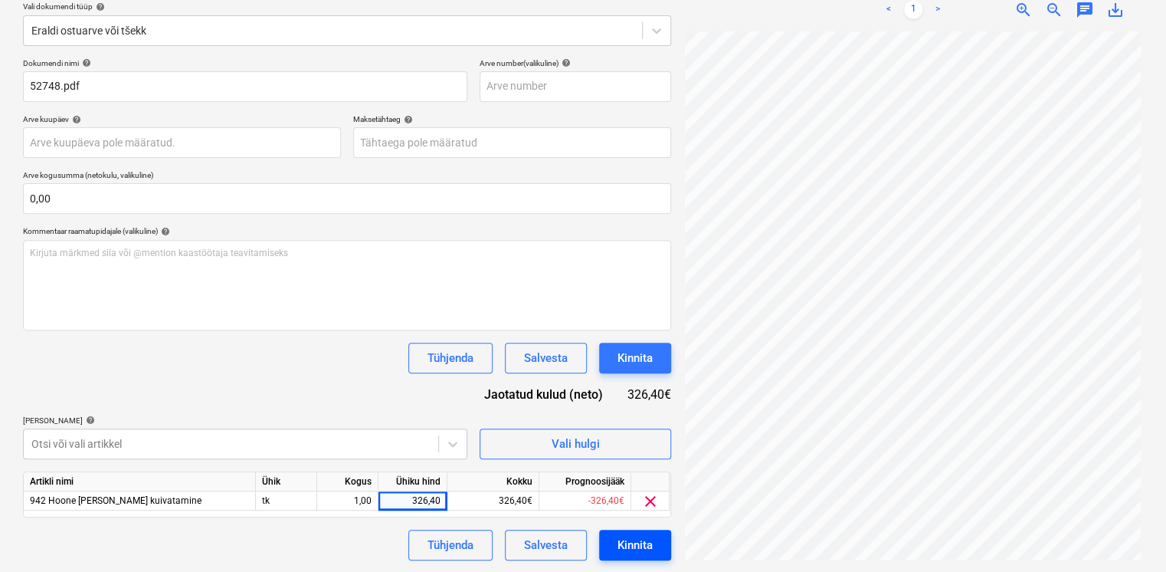
click at [647, 535] on div "Kinnita" at bounding box center [635, 545] width 35 height 20
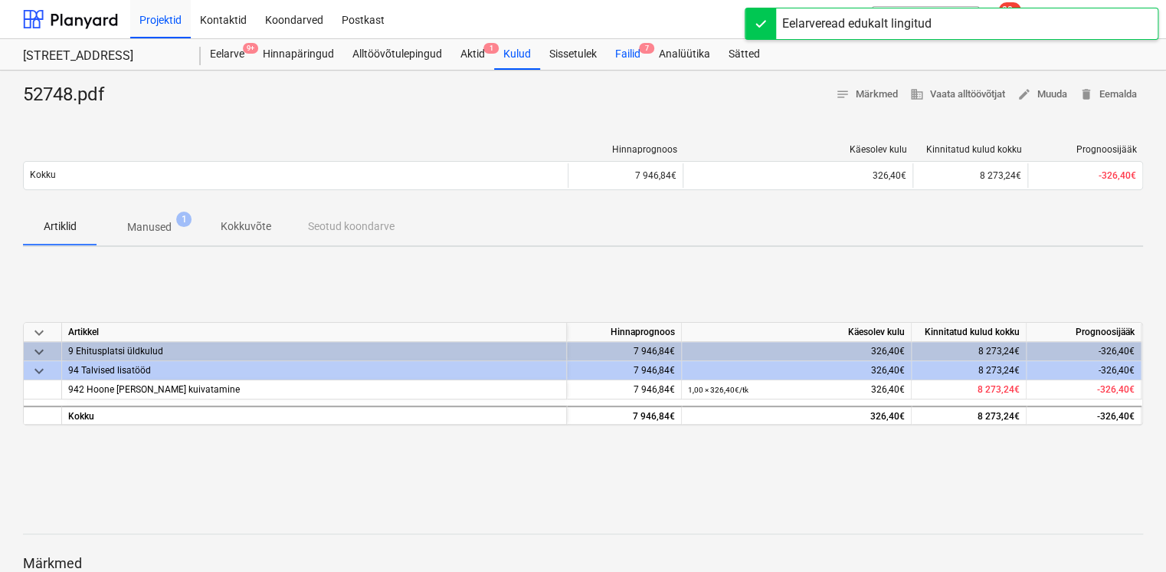
click at [614, 53] on div "Failid 7" at bounding box center [628, 54] width 44 height 31
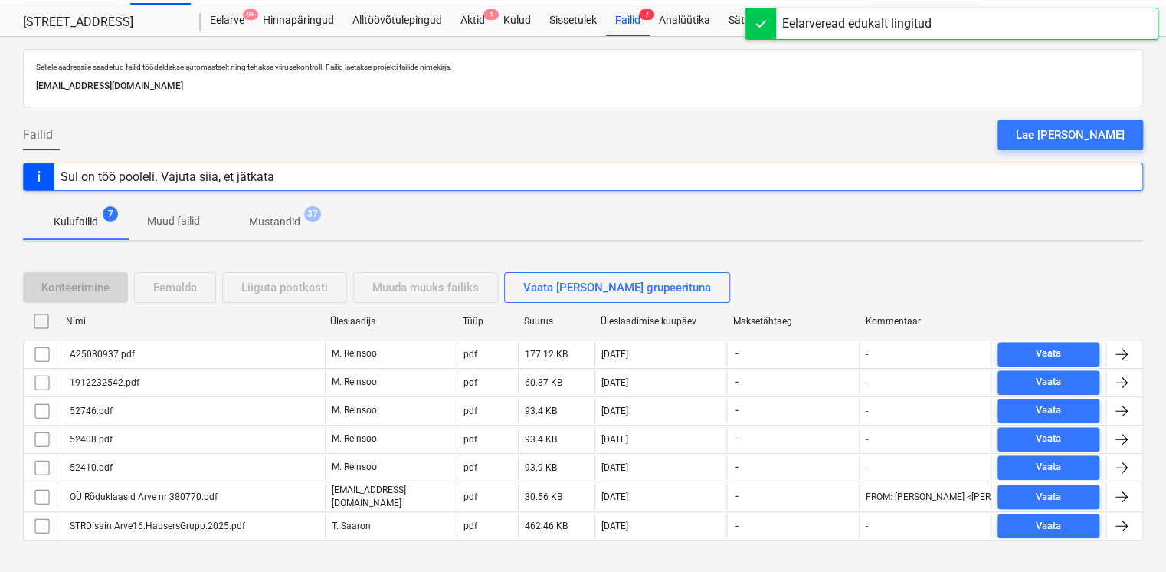
scroll to position [53, 0]
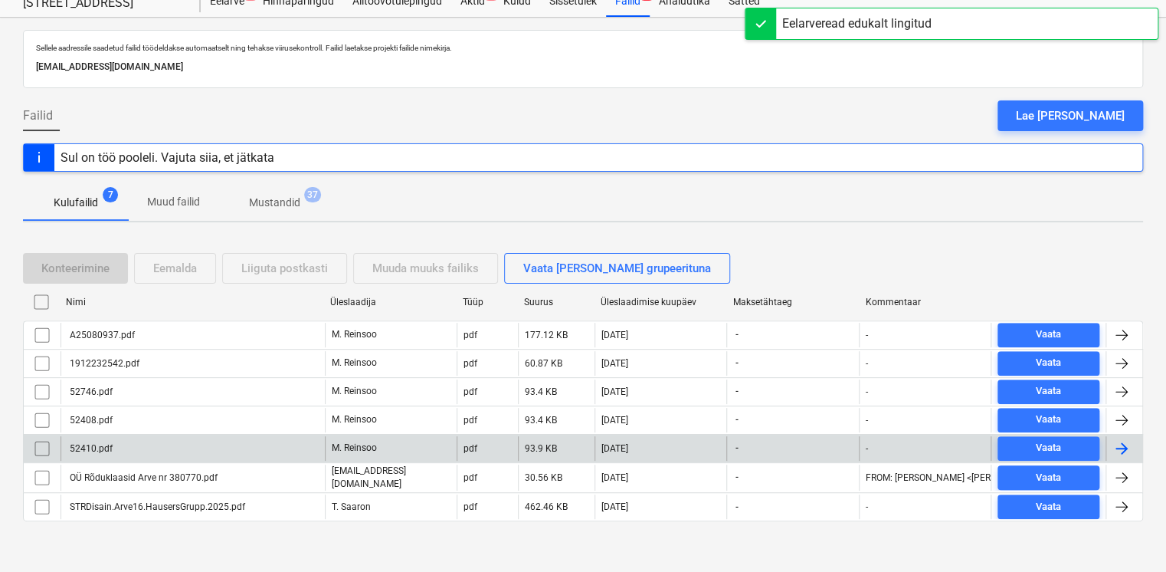
click at [152, 446] on div "52410.pdf" at bounding box center [193, 448] width 264 height 25
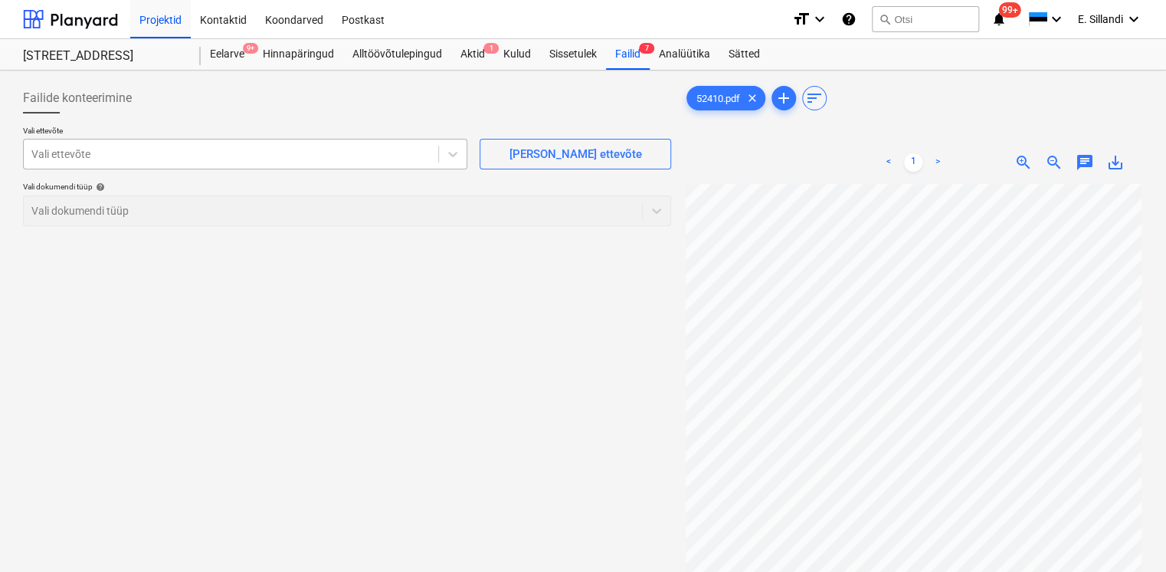
click at [248, 156] on div at bounding box center [230, 153] width 399 height 15
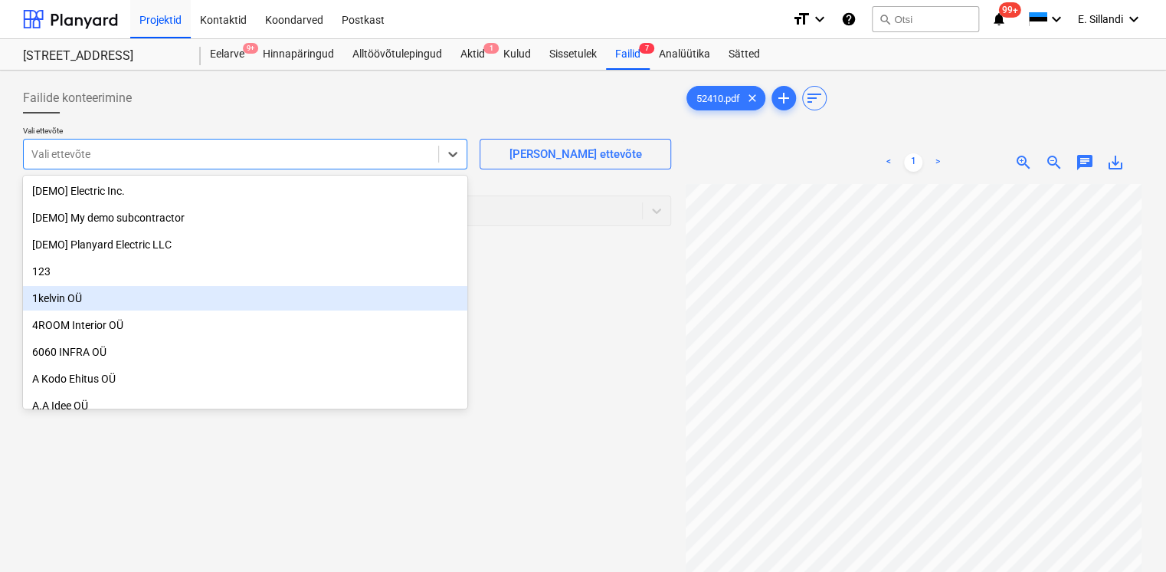
scroll to position [126, 0]
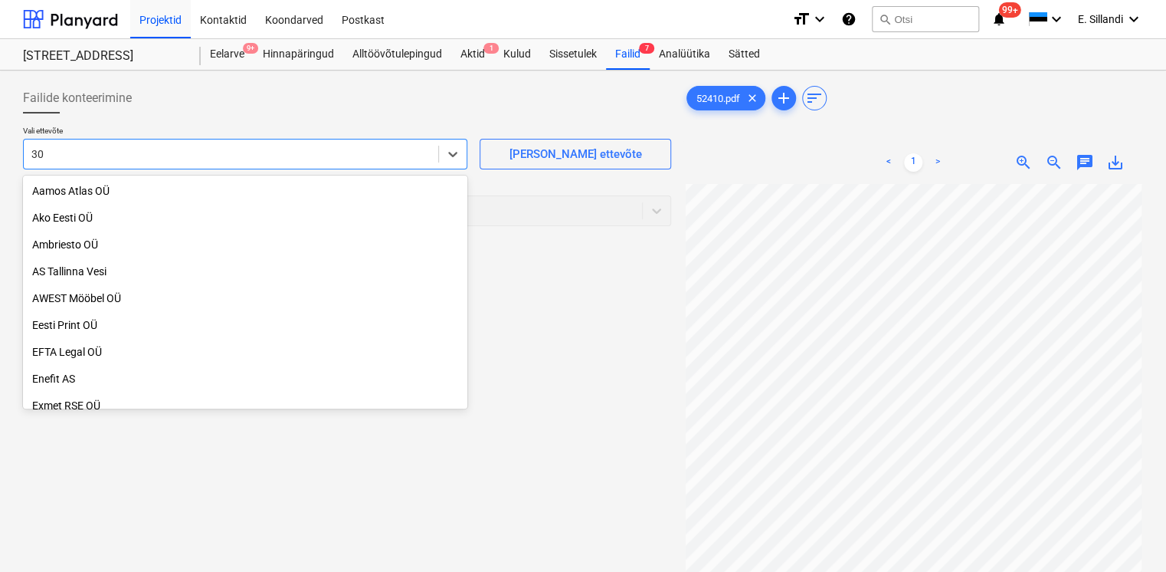
type input "3"
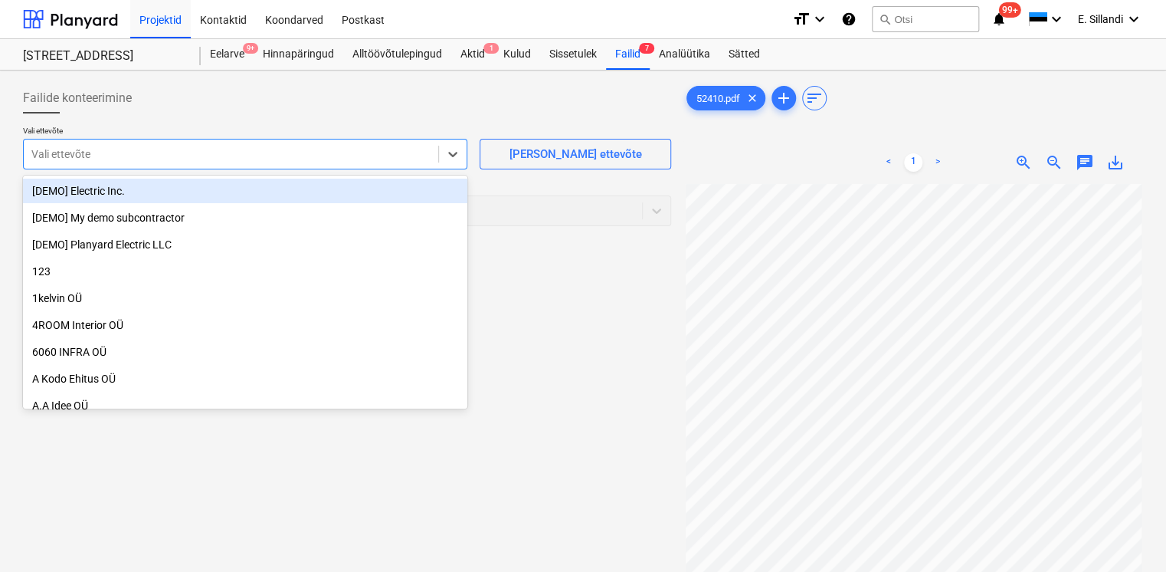
click at [120, 149] on div at bounding box center [230, 153] width 399 height 15
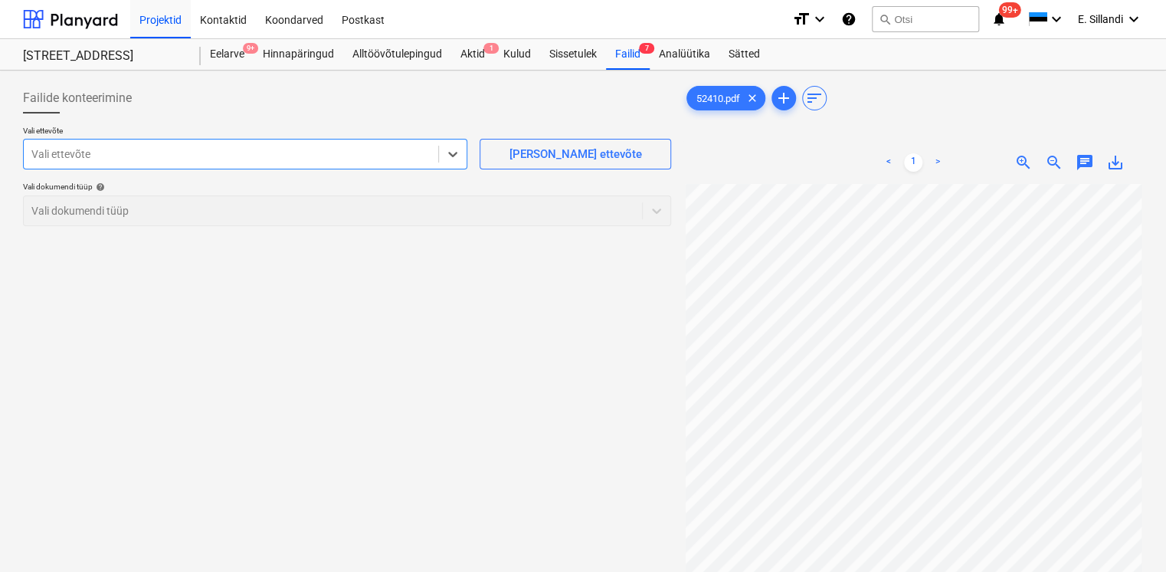
click at [128, 150] on div at bounding box center [230, 153] width 399 height 15
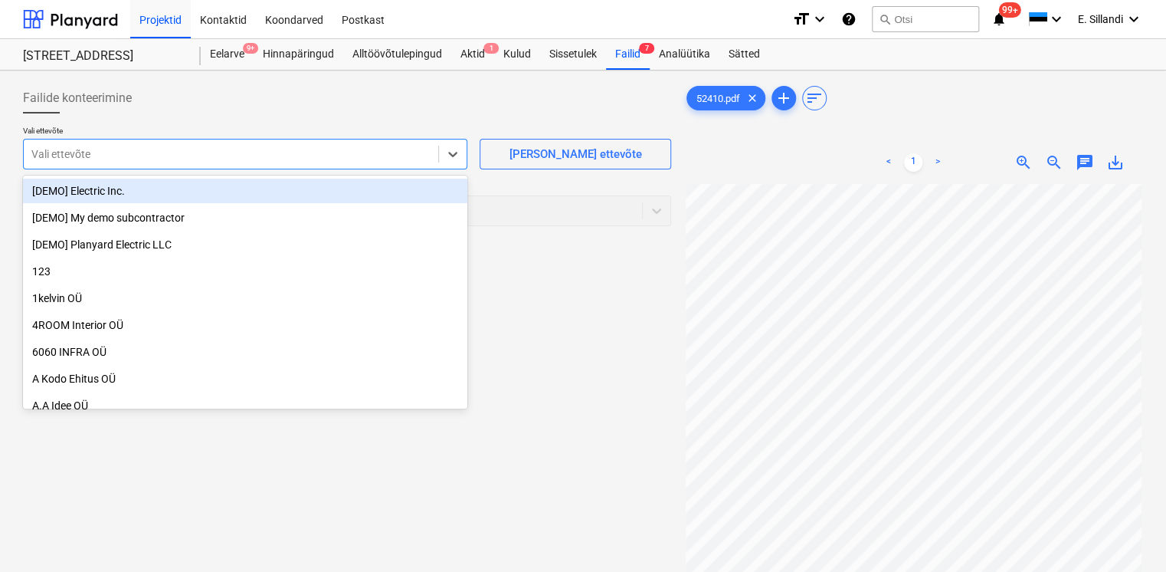
type input "a"
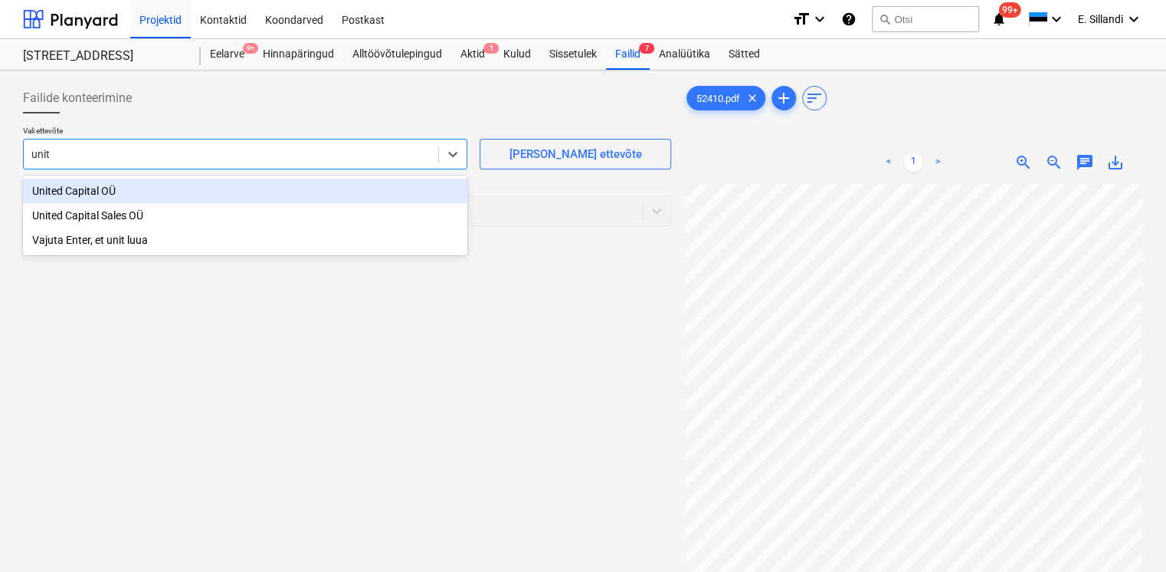
type input "unite"
click at [120, 192] on div "United Capital OÜ" at bounding box center [245, 191] width 444 height 25
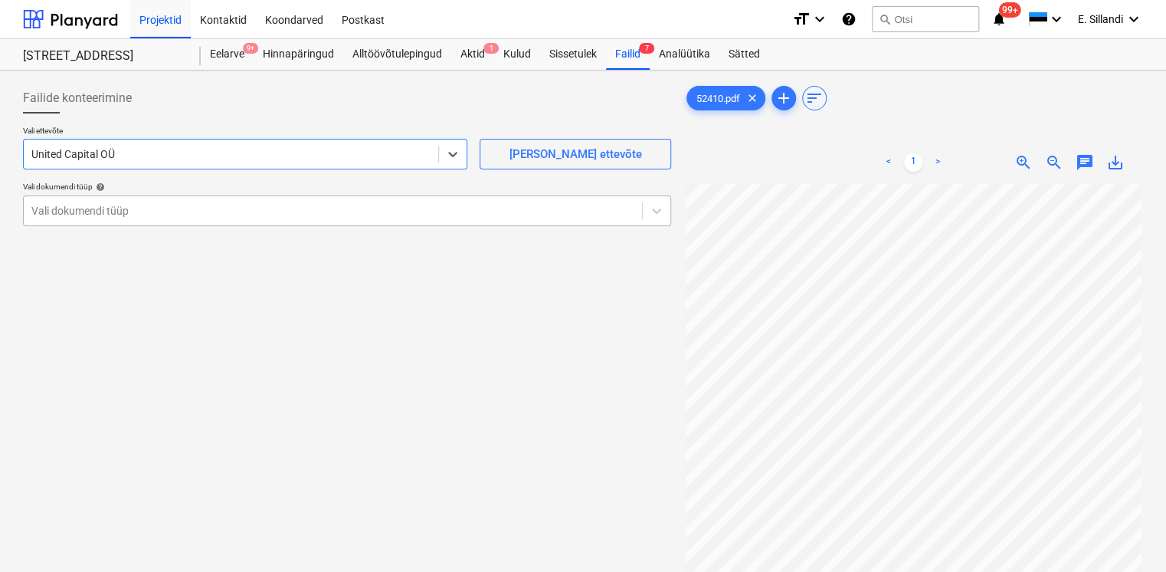
click at [230, 203] on div at bounding box center [332, 210] width 603 height 15
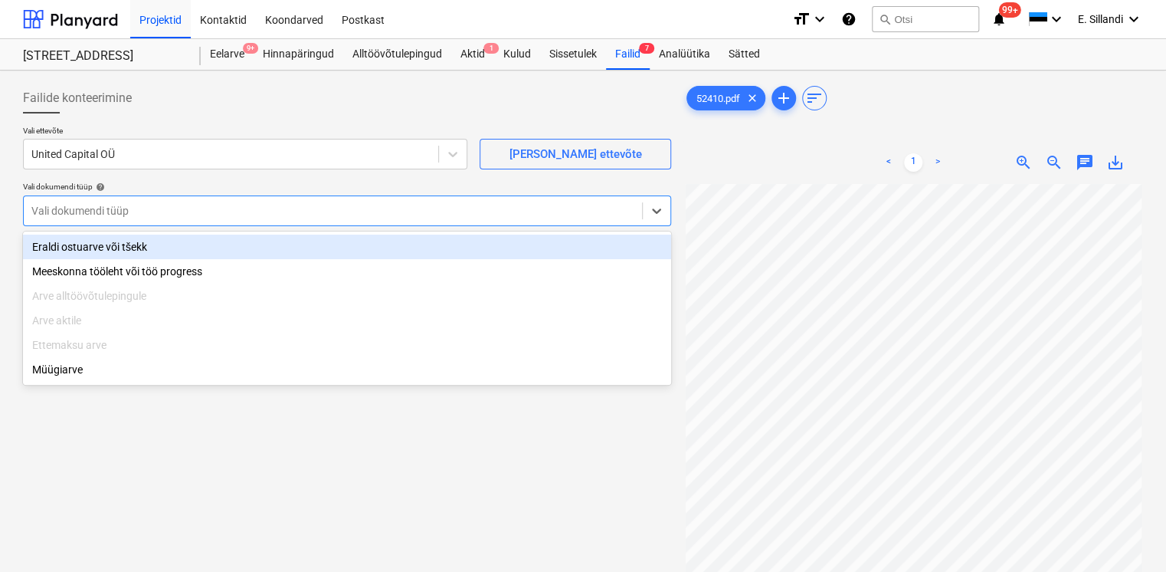
click at [185, 248] on div "Eraldi ostuarve või tšekk" at bounding box center [347, 246] width 648 height 25
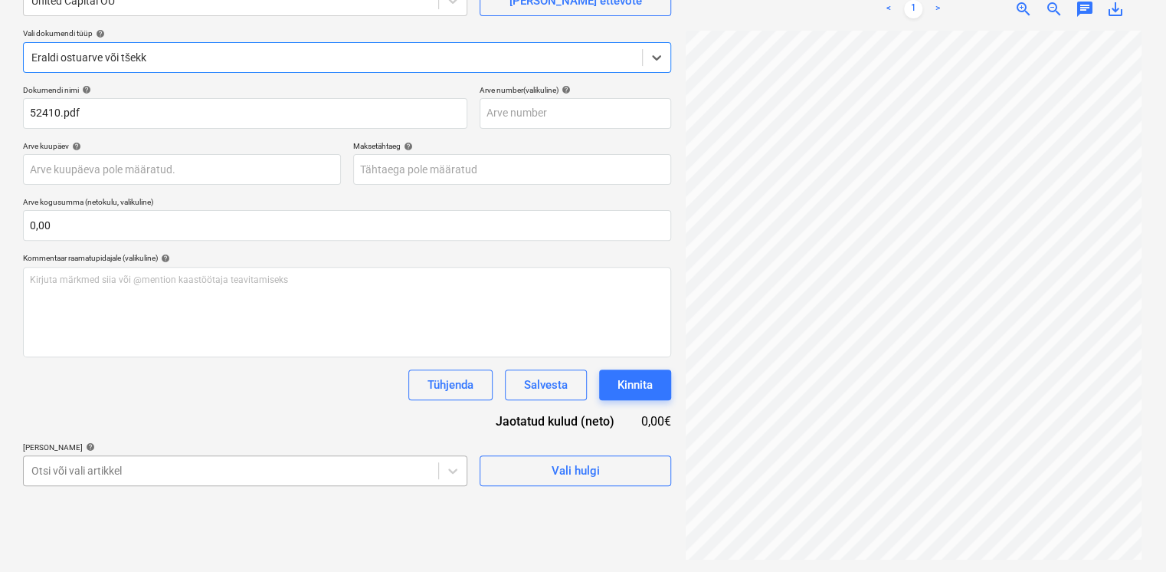
click at [166, 418] on body "Projektid Kontaktid Koondarved Postkast format_size keyboard_arrow_down help se…" at bounding box center [583, 133] width 1166 height 572
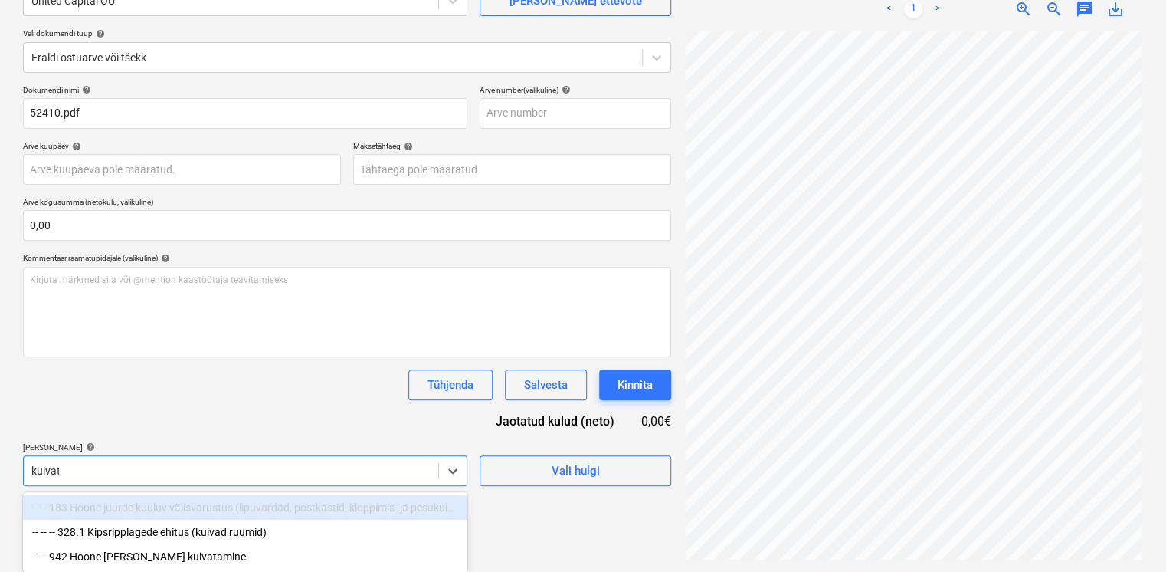
scroll to position [153, 0]
type input "kuivata"
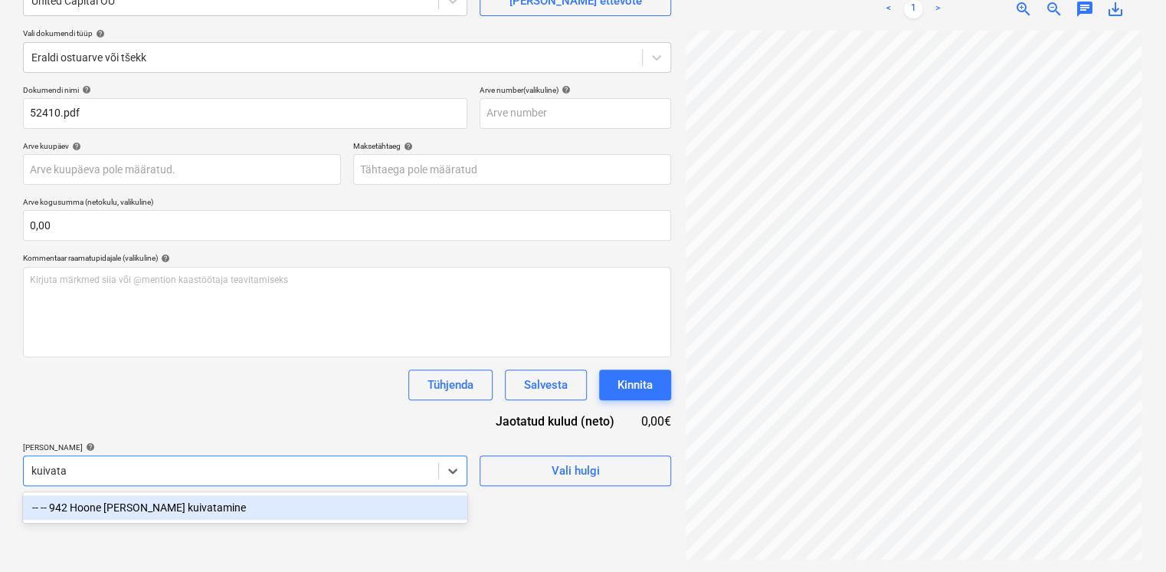
click at [226, 508] on div "-- -- 942 Hoone [PERSON_NAME] kuivatamine" at bounding box center [245, 507] width 444 height 25
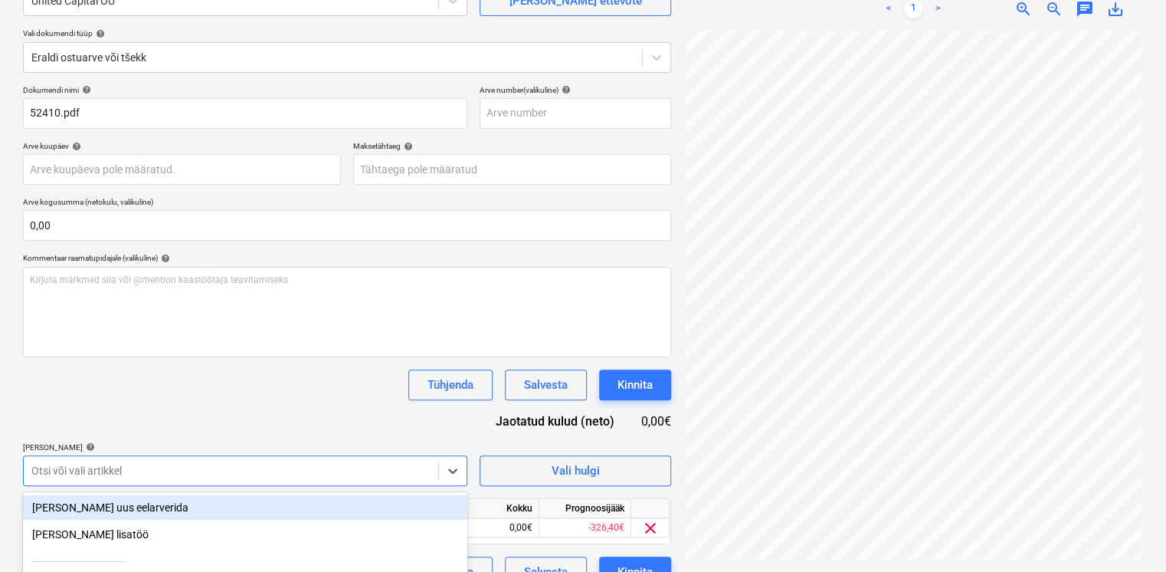
click at [268, 415] on div "Dokumendi nimi help 52410.pdf Arve number (valikuline) help Arve kuupäev help P…" at bounding box center [347, 336] width 648 height 502
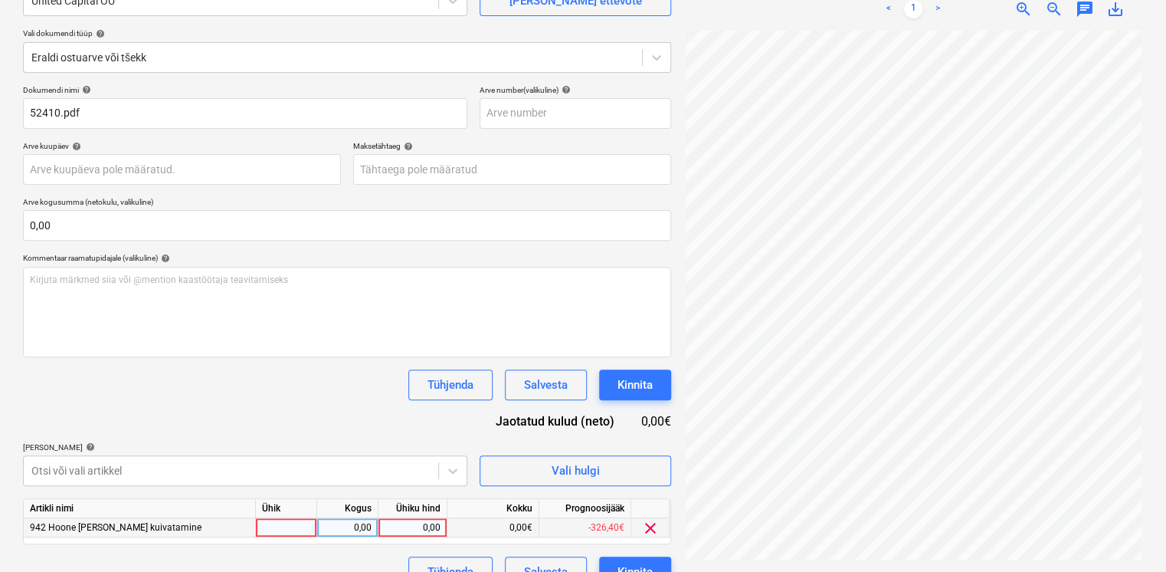
click at [427, 531] on div "0,00" at bounding box center [413, 527] width 56 height 19
type input "306"
click at [266, 442] on div "[PERSON_NAME] artiklid help" at bounding box center [245, 447] width 444 height 10
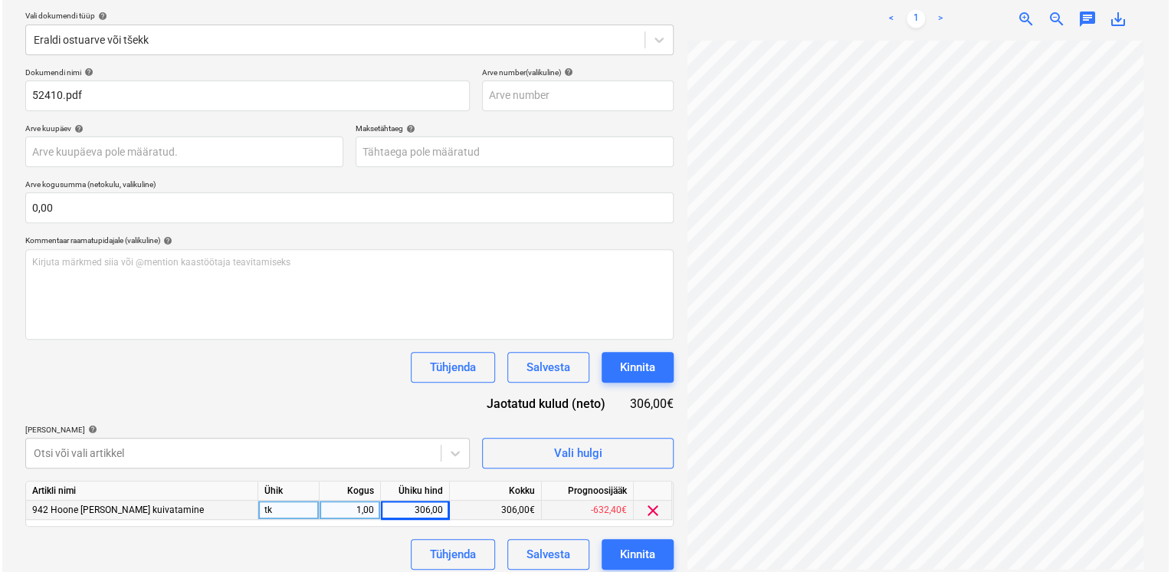
scroll to position [180, 0]
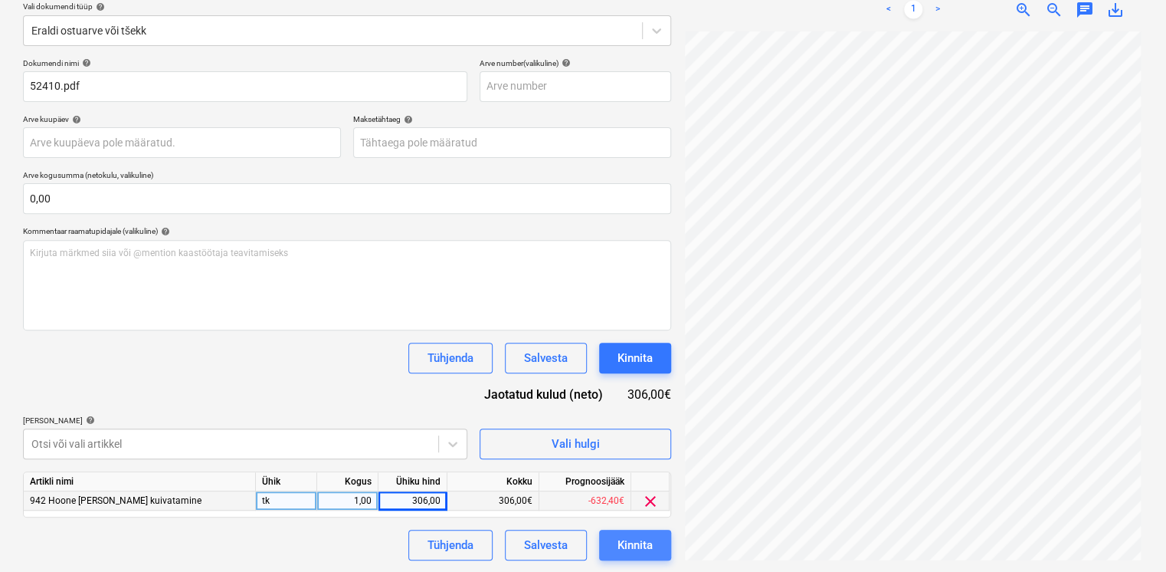
click at [641, 544] on div "Kinnita" at bounding box center [635, 545] width 35 height 20
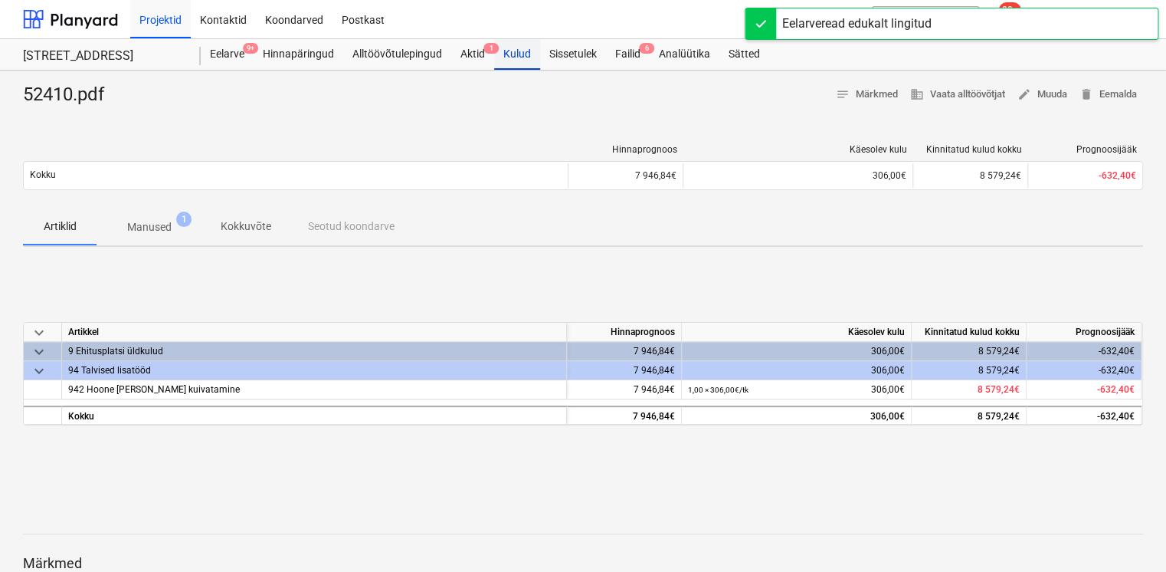
click at [536, 57] on div "Kulud" at bounding box center [517, 54] width 46 height 31
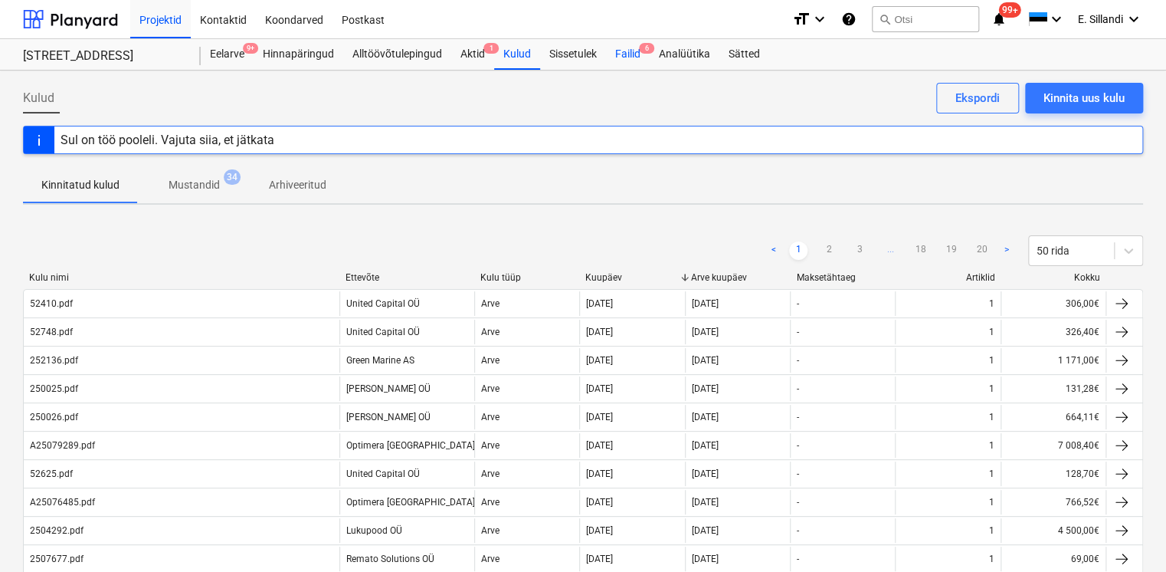
click at [642, 47] on span "6" at bounding box center [646, 48] width 15 height 11
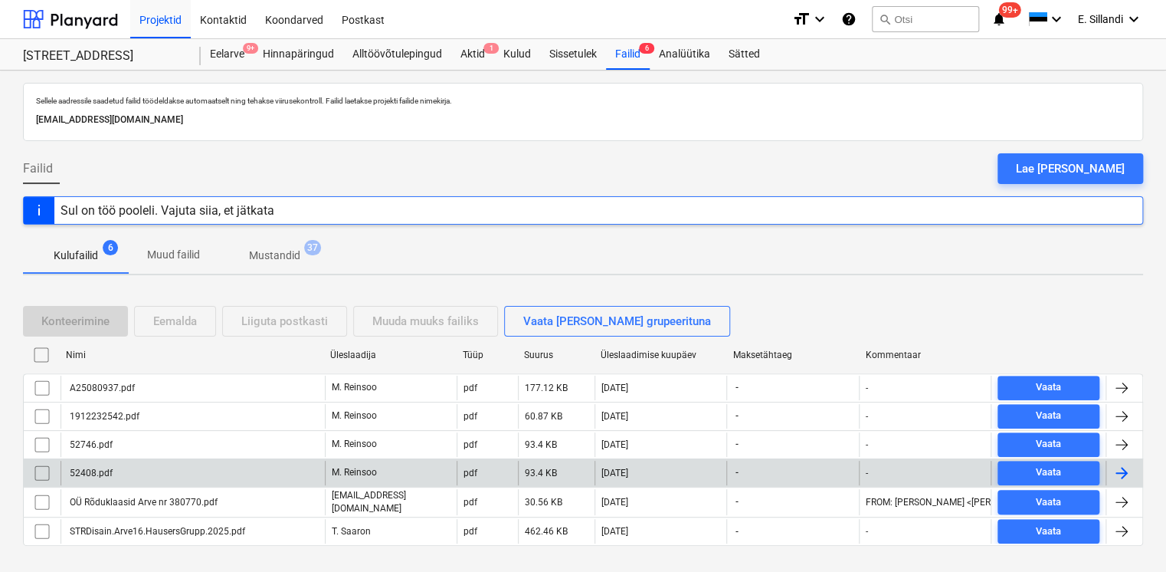
click at [89, 467] on div "52408.pdf" at bounding box center [89, 472] width 45 height 11
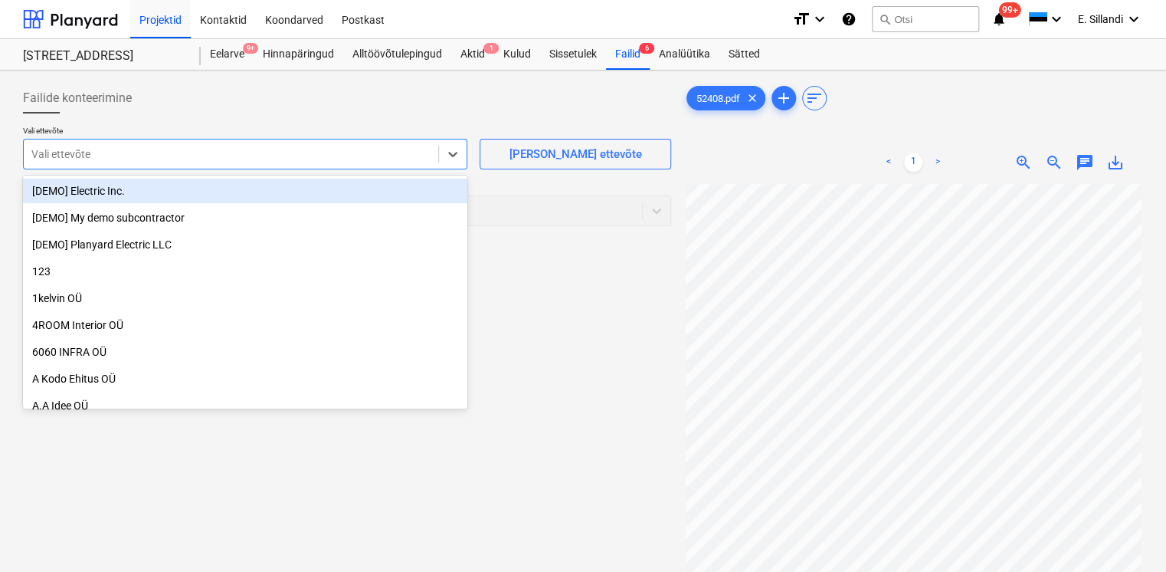
click at [208, 164] on div "Vali ettevõte" at bounding box center [231, 153] width 414 height 21
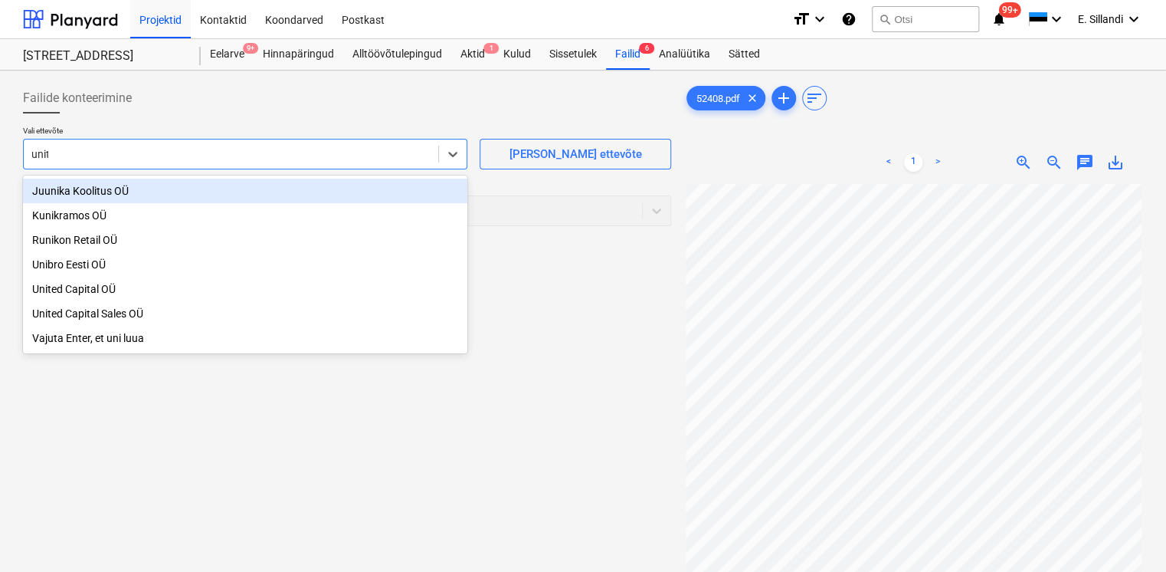
type input "unite"
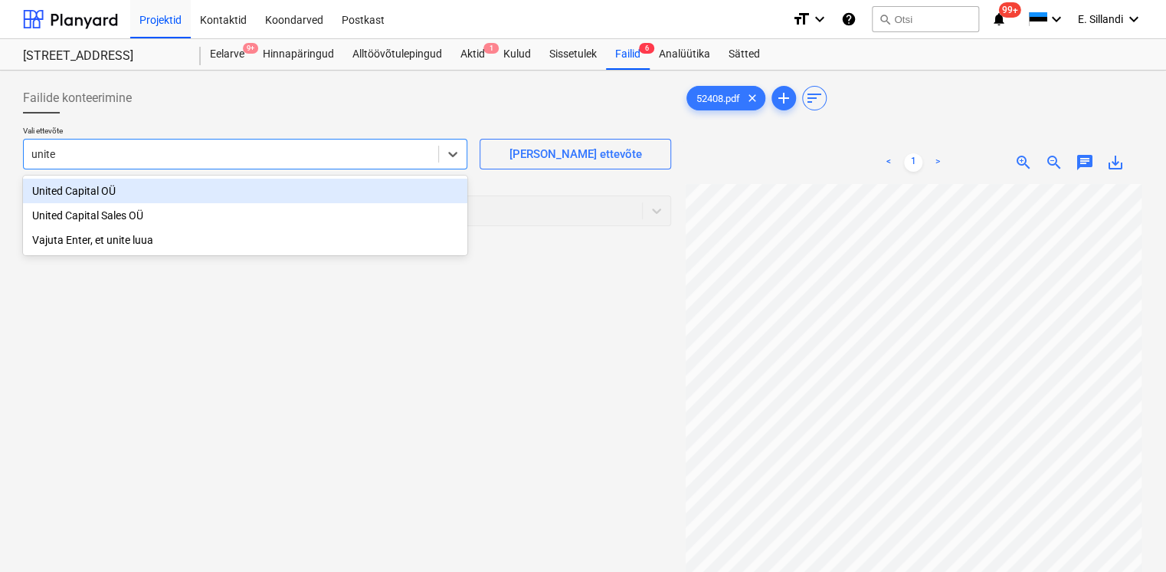
click at [100, 191] on div "United Capital OÜ" at bounding box center [245, 191] width 444 height 25
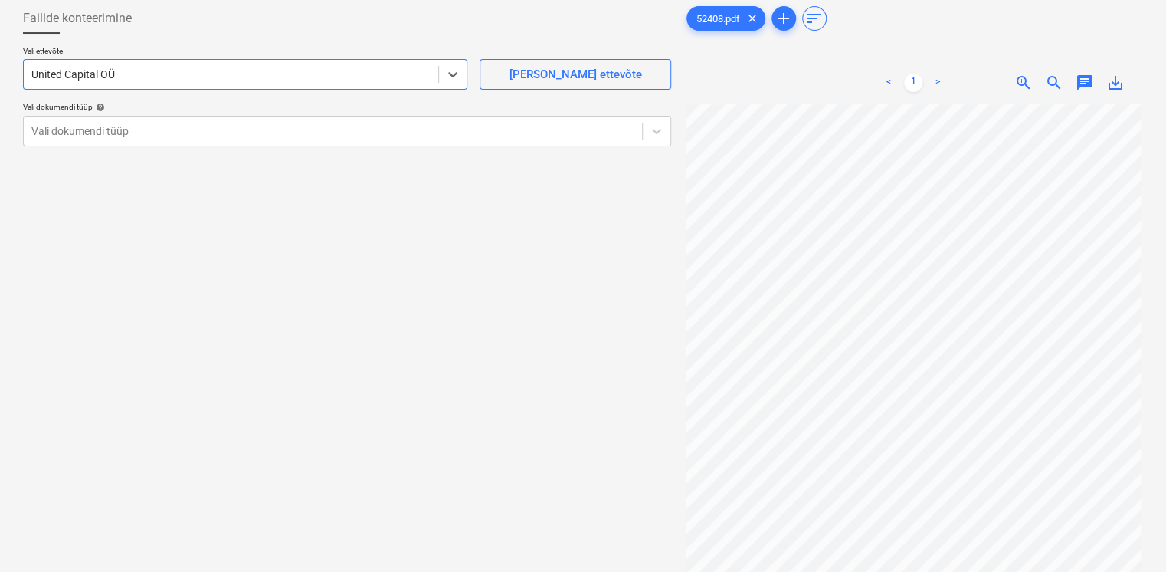
scroll to position [153, 0]
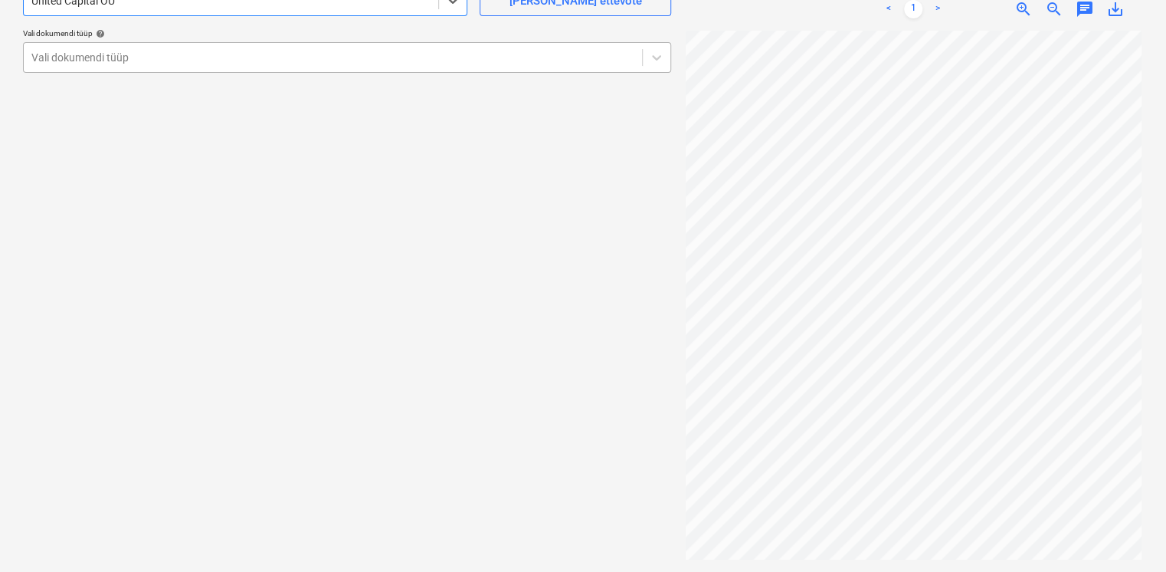
click at [175, 61] on div at bounding box center [332, 57] width 603 height 15
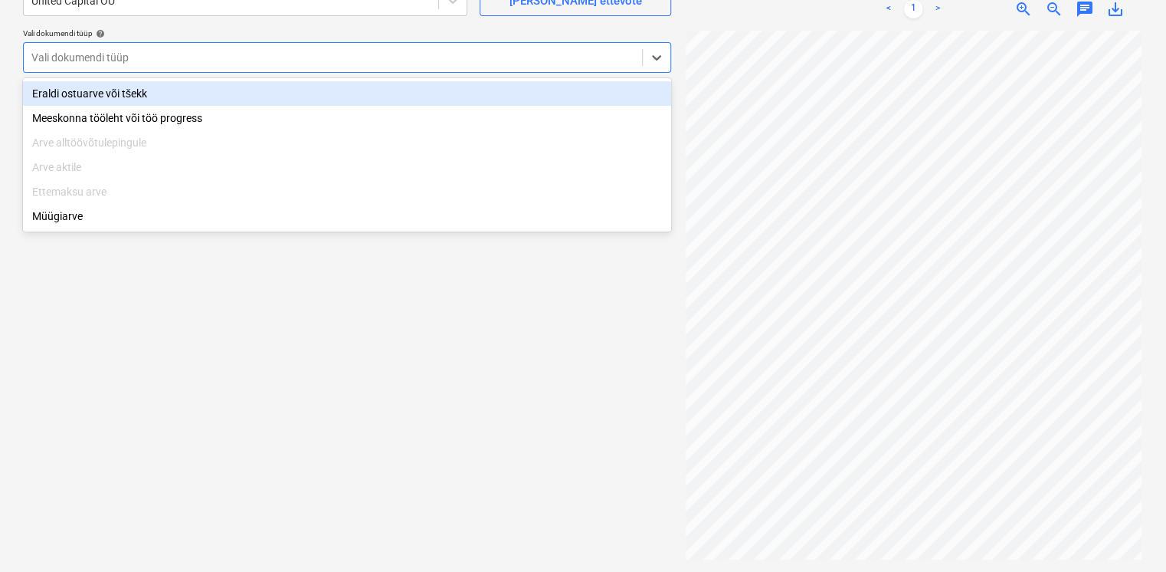
click at [146, 100] on div "Eraldi ostuarve või tšekk" at bounding box center [347, 93] width 648 height 25
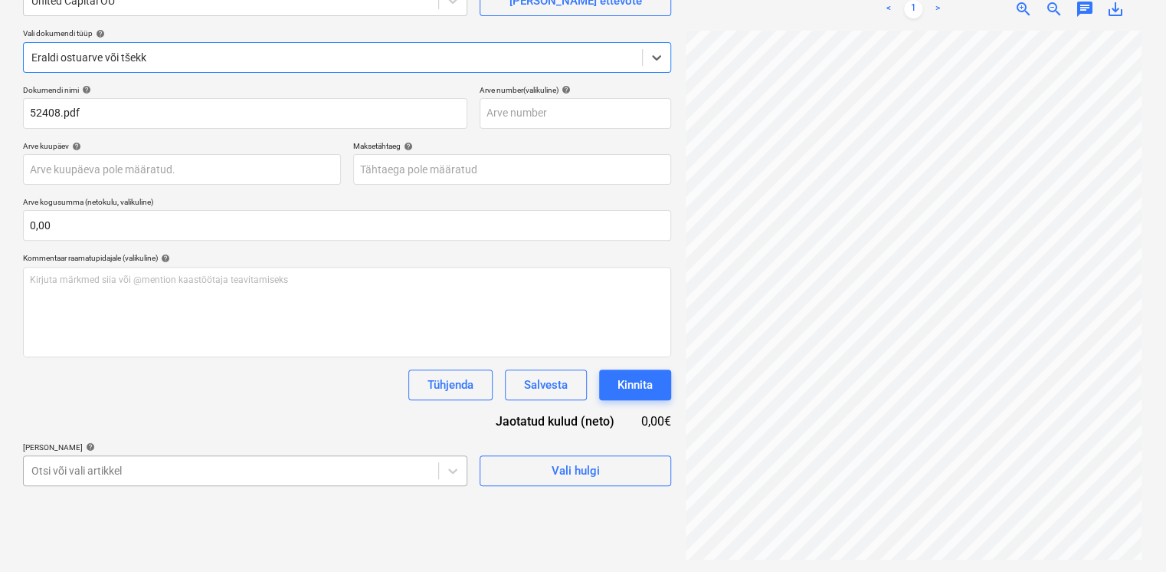
click at [120, 418] on body "Projektid Kontaktid Koondarved Postkast format_size keyboard_arrow_down help se…" at bounding box center [583, 133] width 1166 height 572
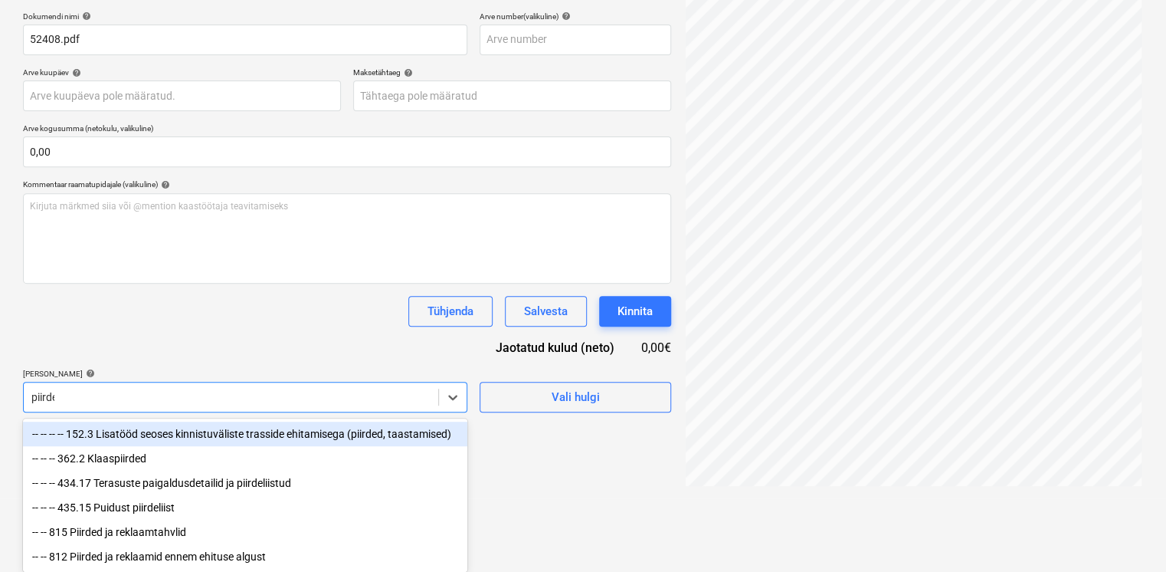
type input "piirded"
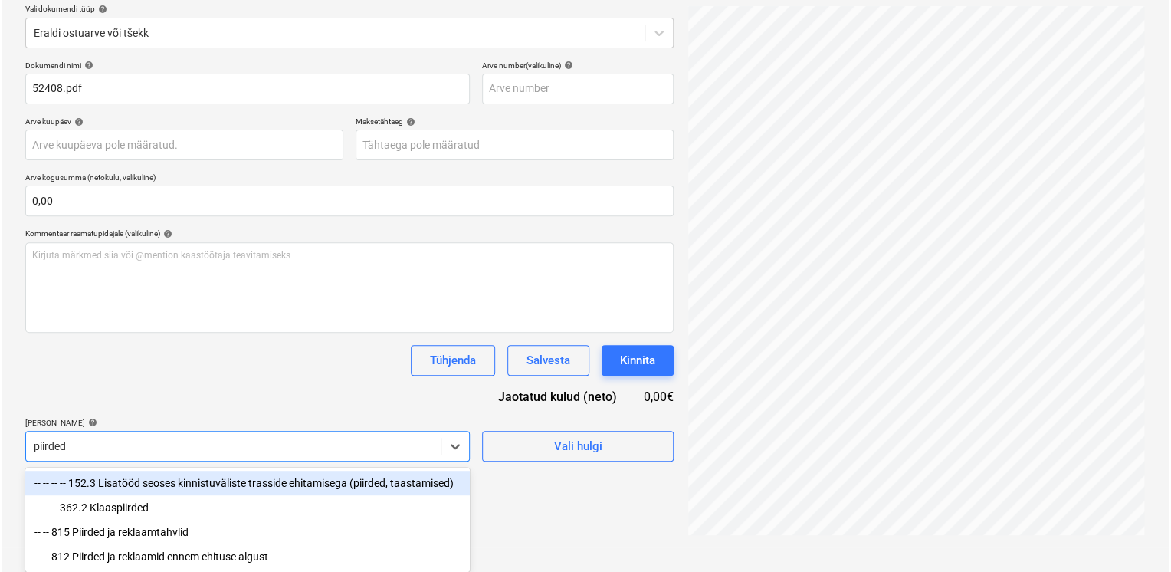
scroll to position [179, 0]
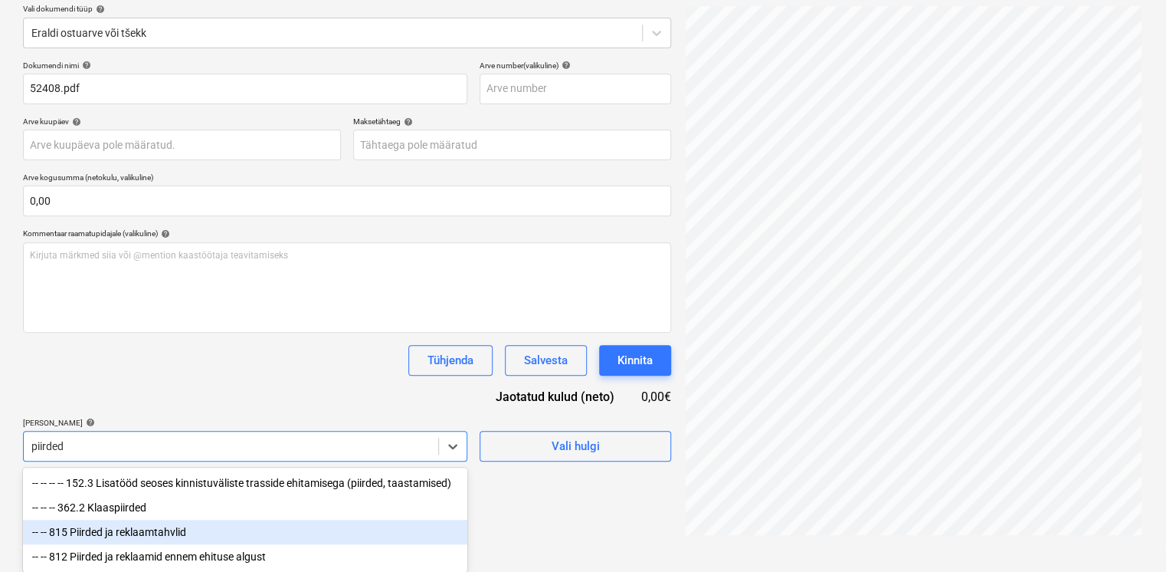
drag, startPoint x: 125, startPoint y: 552, endPoint x: 124, endPoint y: 535, distance: 16.9
click at [124, 535] on div "-- -- -- -- 152.3 Lisatööd seoses kinnistuväliste trasside ehitamisega (piirded…" at bounding box center [245, 519] width 444 height 104
click at [124, 535] on div "-- -- 815 Piirded ja reklaamtahvlid" at bounding box center [245, 531] width 444 height 25
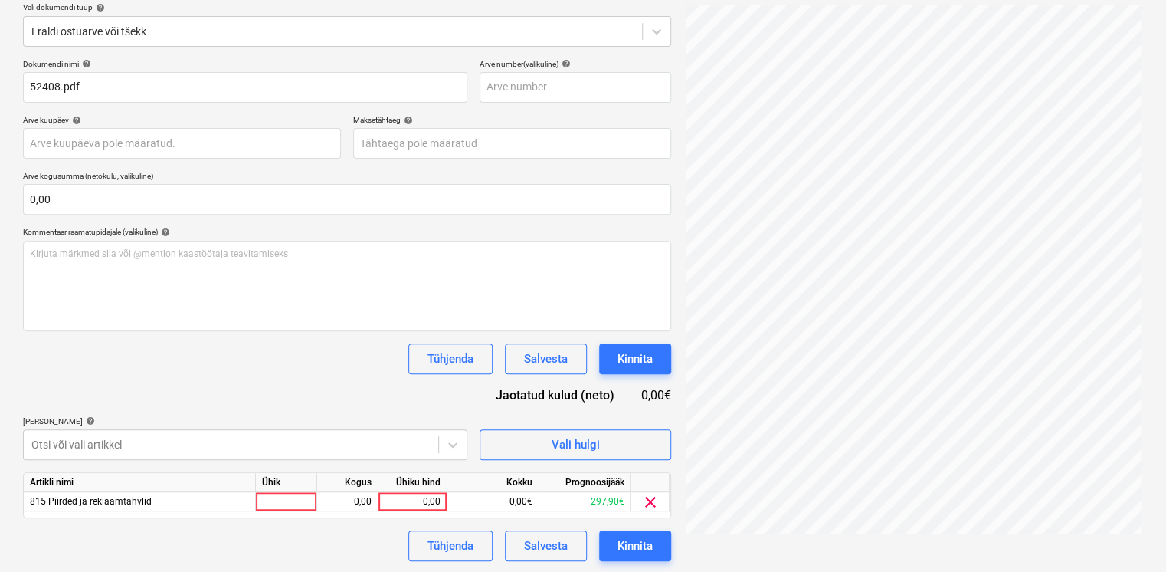
click at [180, 401] on div "Dokumendi nimi help 52408.pdf Arve number (valikuline) help Arve kuupäev help P…" at bounding box center [347, 310] width 648 height 502
click at [389, 499] on div "0,00" at bounding box center [413, 501] width 56 height 19
type input "3"
type input "53"
type input "4"
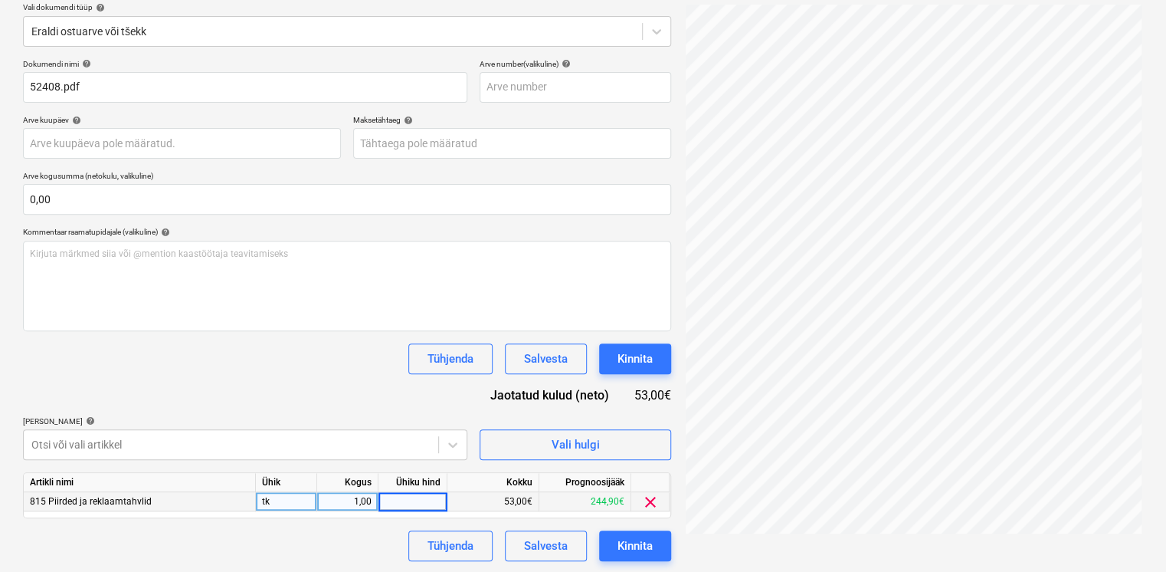
click at [351, 500] on div "1,00" at bounding box center [347, 501] width 48 height 19
click at [431, 499] on div "0,00" at bounding box center [413, 501] width 56 height 19
type input "42,34"
click at [388, 402] on div "Dokumendi nimi help 52408.pdf Arve number (valikuline) help Arve kuupäev help P…" at bounding box center [347, 310] width 648 height 502
click at [644, 540] on div "Kinnita" at bounding box center [635, 546] width 35 height 20
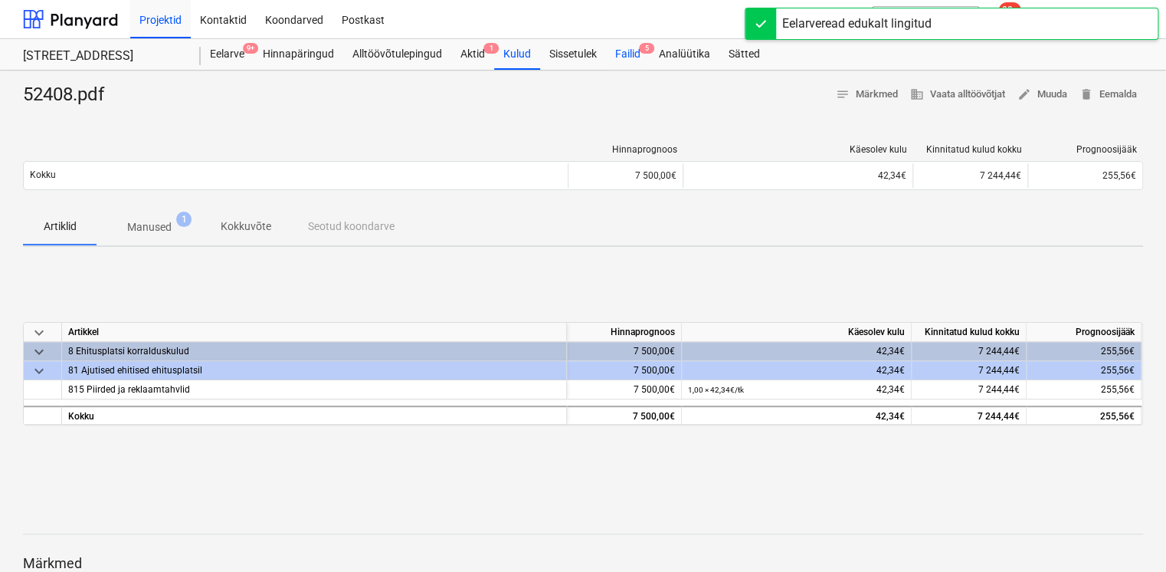
click at [618, 55] on div "Failid 5" at bounding box center [628, 54] width 44 height 31
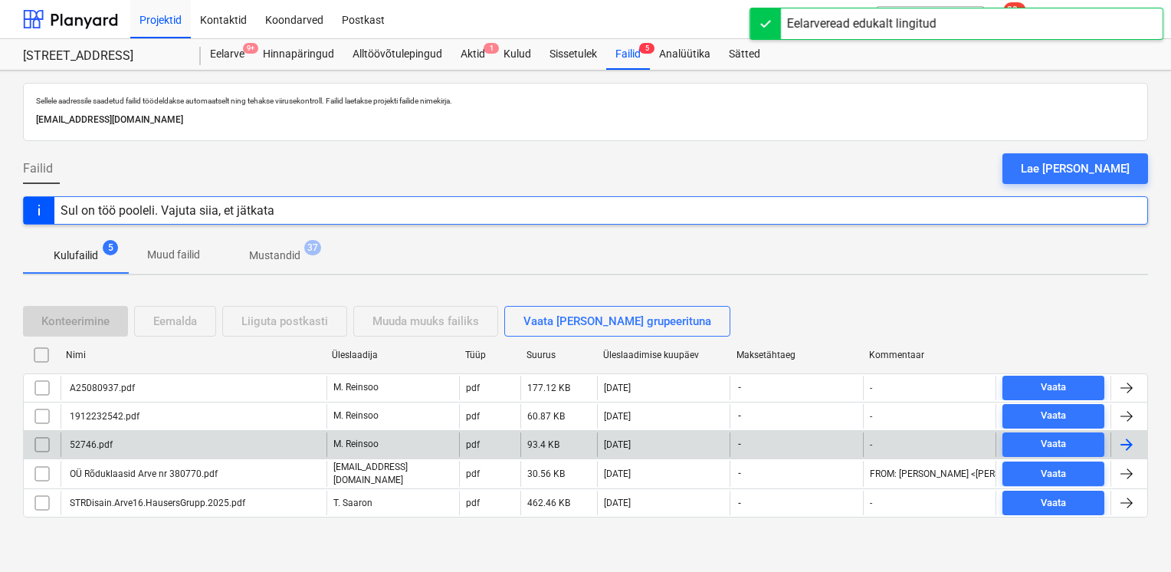
click at [170, 445] on div "52746.pdf" at bounding box center [194, 444] width 266 height 25
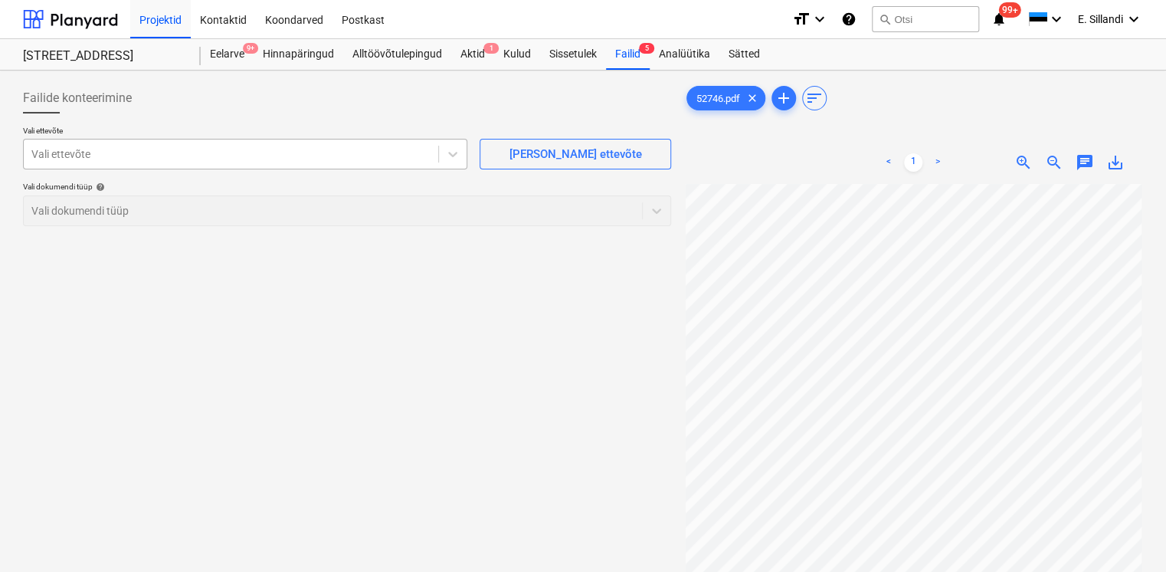
click at [342, 149] on div at bounding box center [230, 153] width 399 height 15
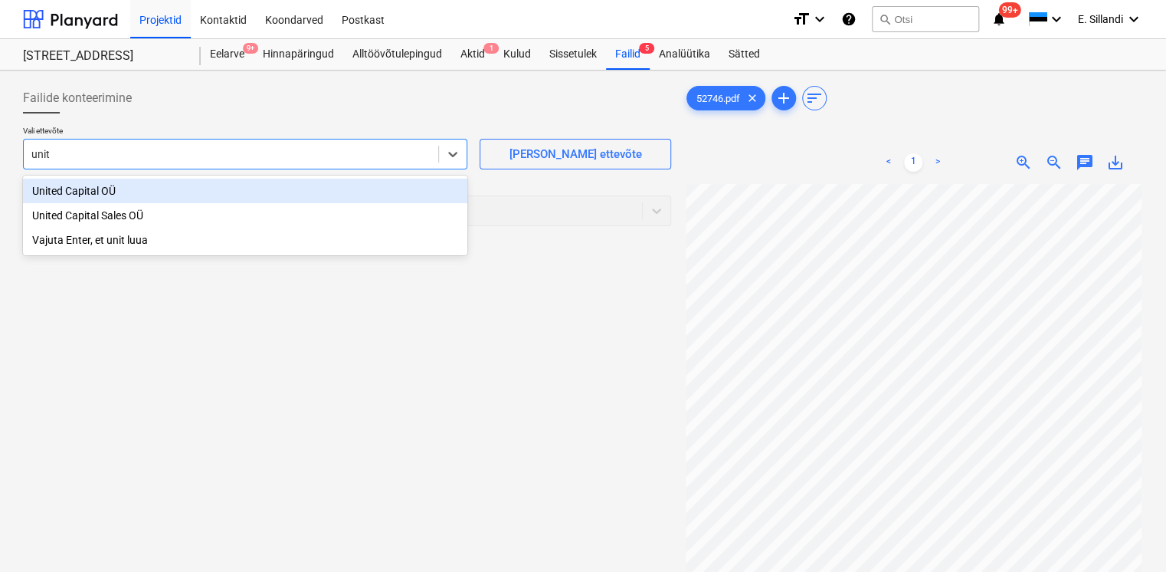
type input "unite"
click at [64, 195] on div "United Capital OÜ" at bounding box center [245, 191] width 444 height 25
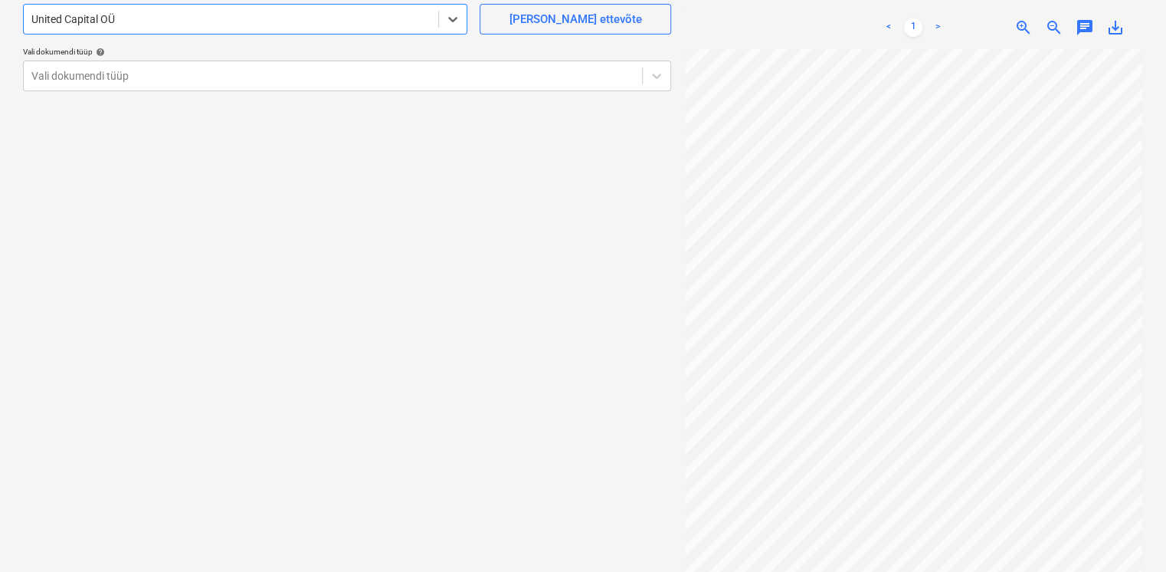
scroll to position [153, 0]
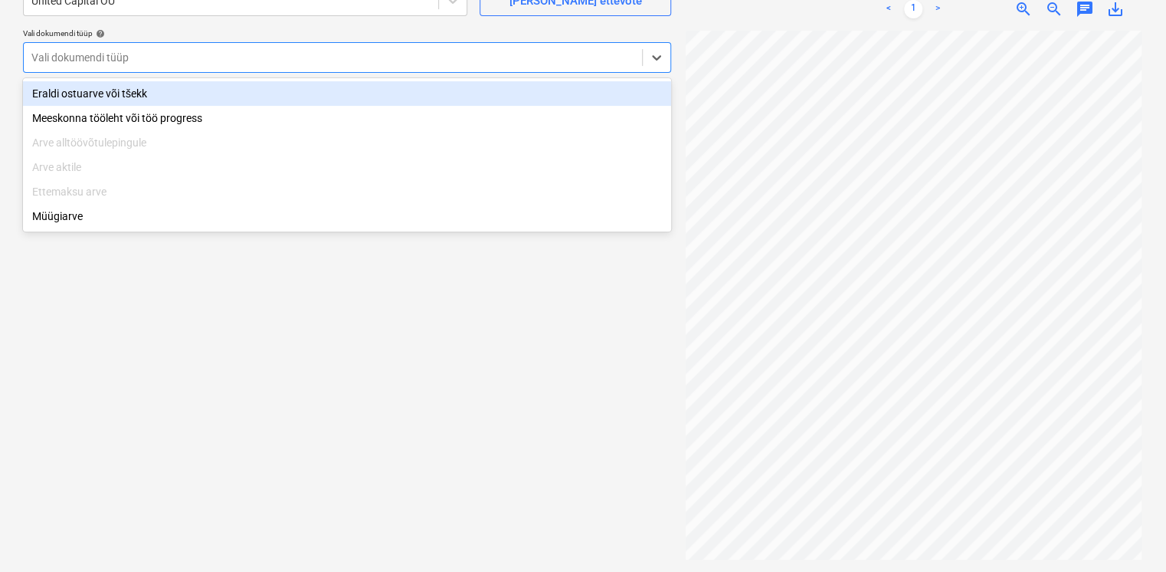
click at [121, 55] on div at bounding box center [332, 57] width 603 height 15
click at [108, 90] on div "Eraldi ostuarve või tšekk" at bounding box center [347, 93] width 648 height 25
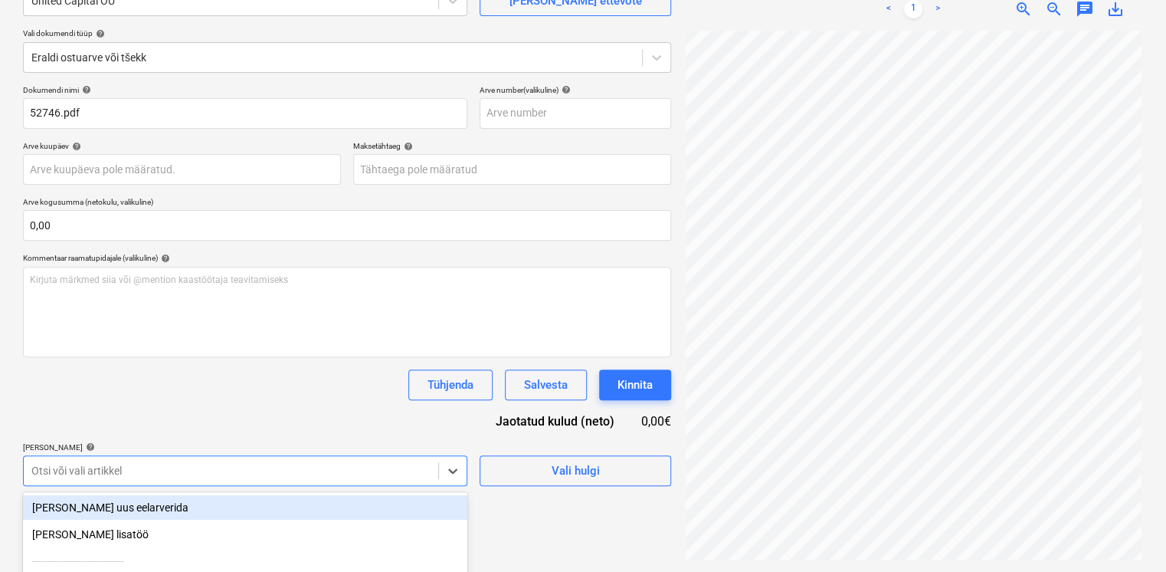
click at [144, 418] on body "Projektid Kontaktid Koondarved Postkast format_size keyboard_arrow_down help se…" at bounding box center [583, 133] width 1166 height 572
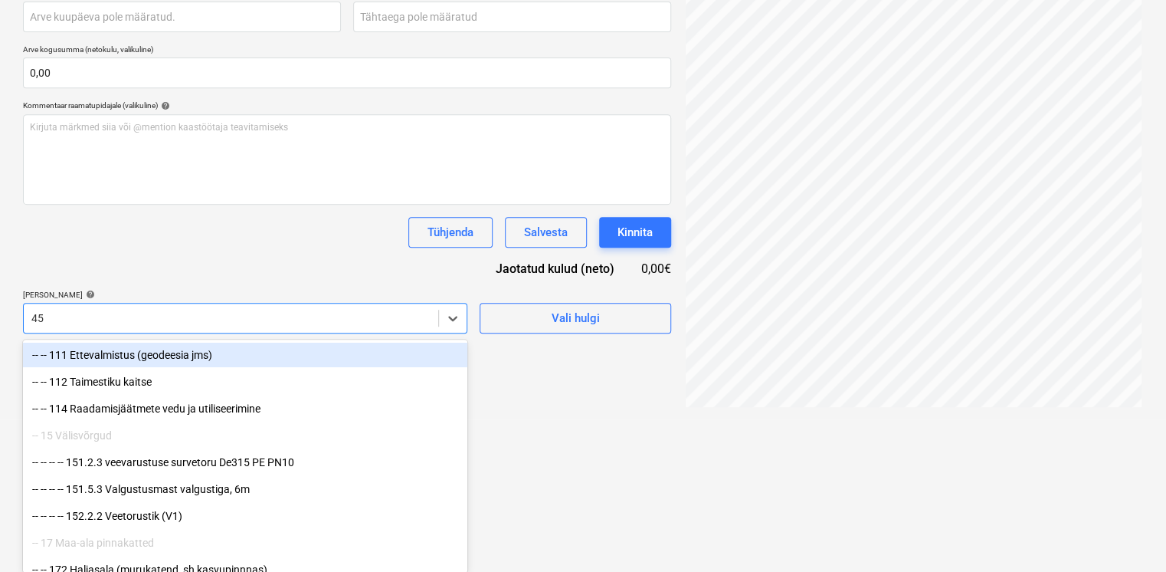
type input "4"
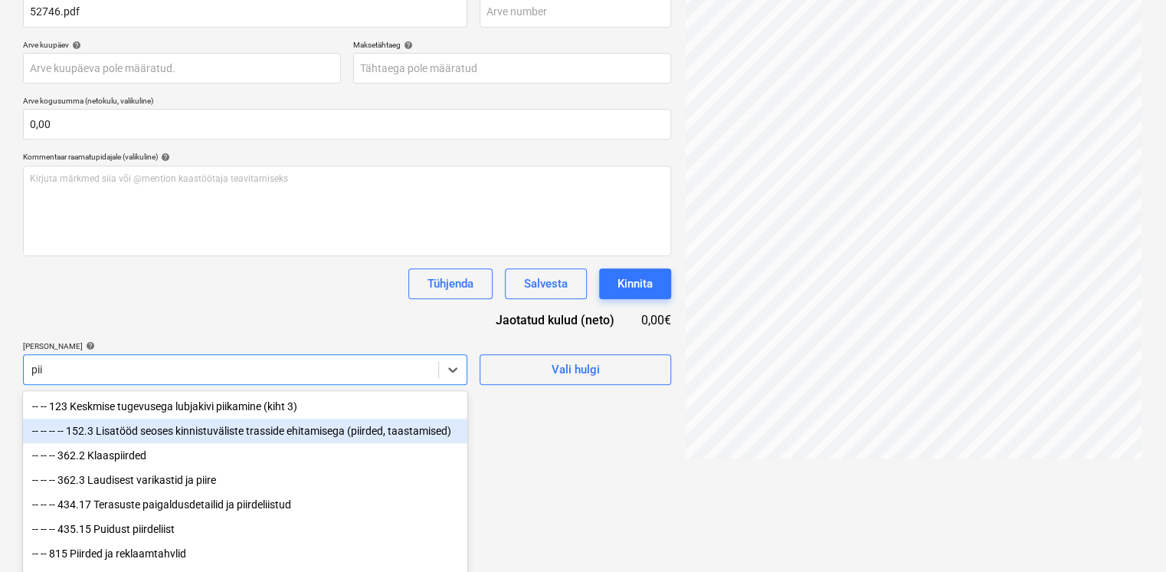
scroll to position [280, 0]
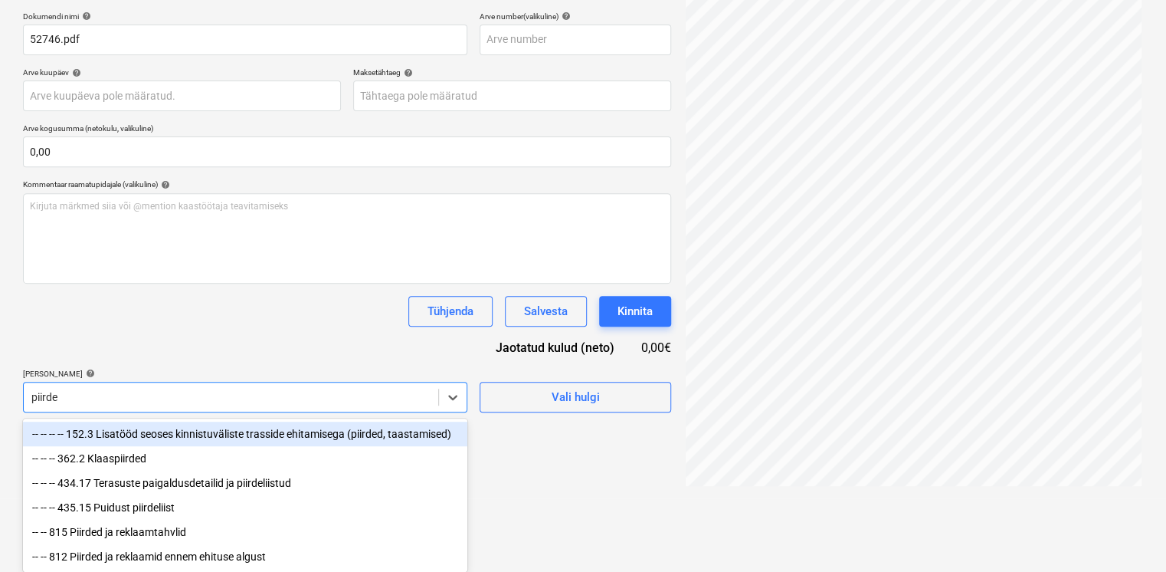
type input "piirded"
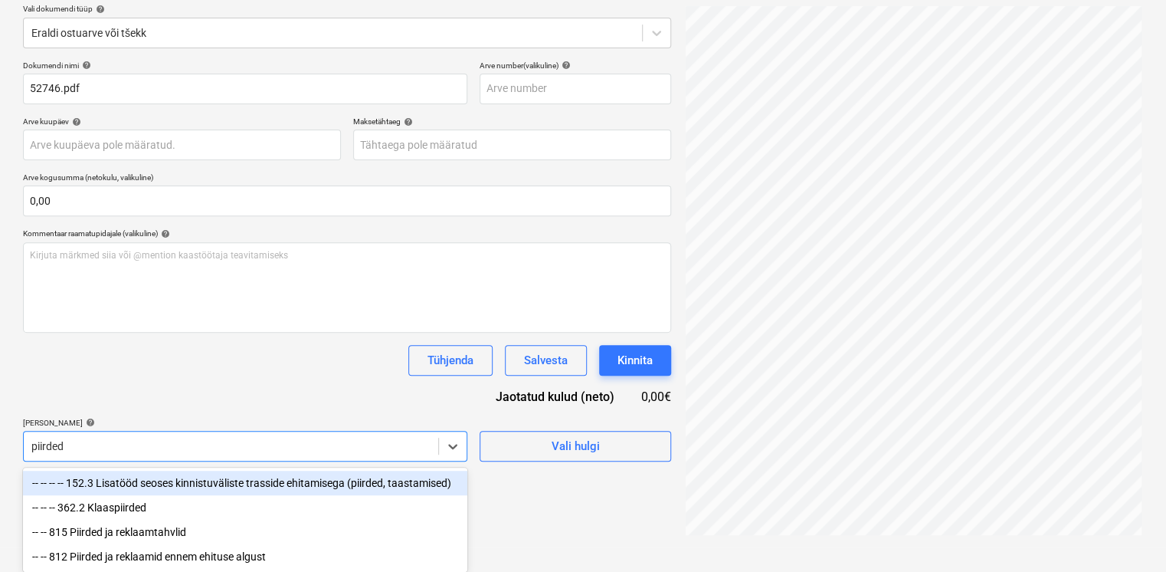
scroll to position [179, 0]
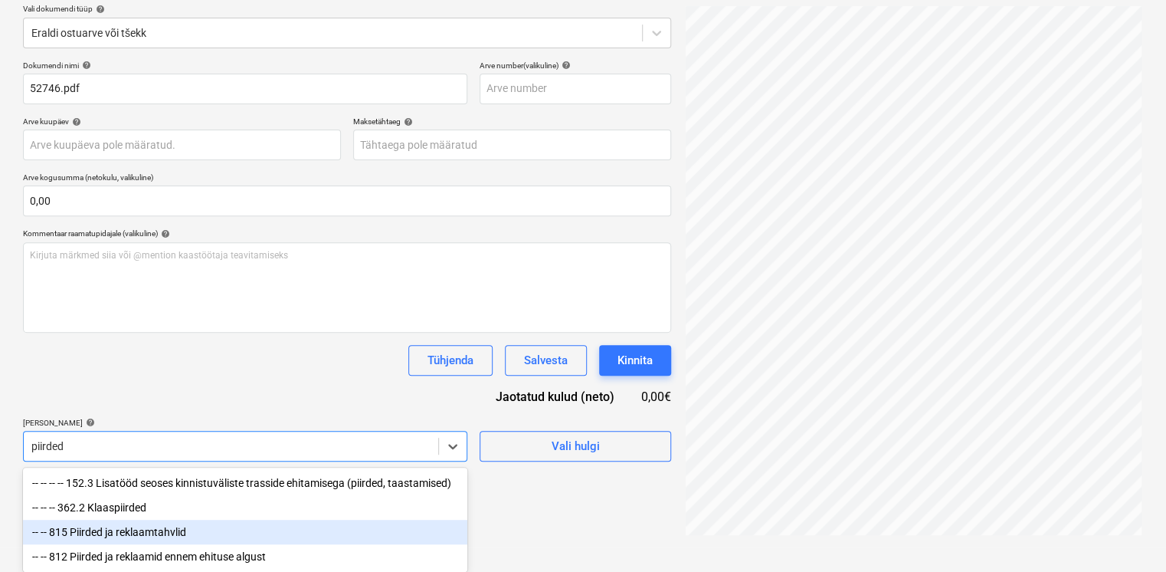
click at [135, 526] on div "-- -- 815 Piirded ja reklaamtahvlid" at bounding box center [245, 531] width 444 height 25
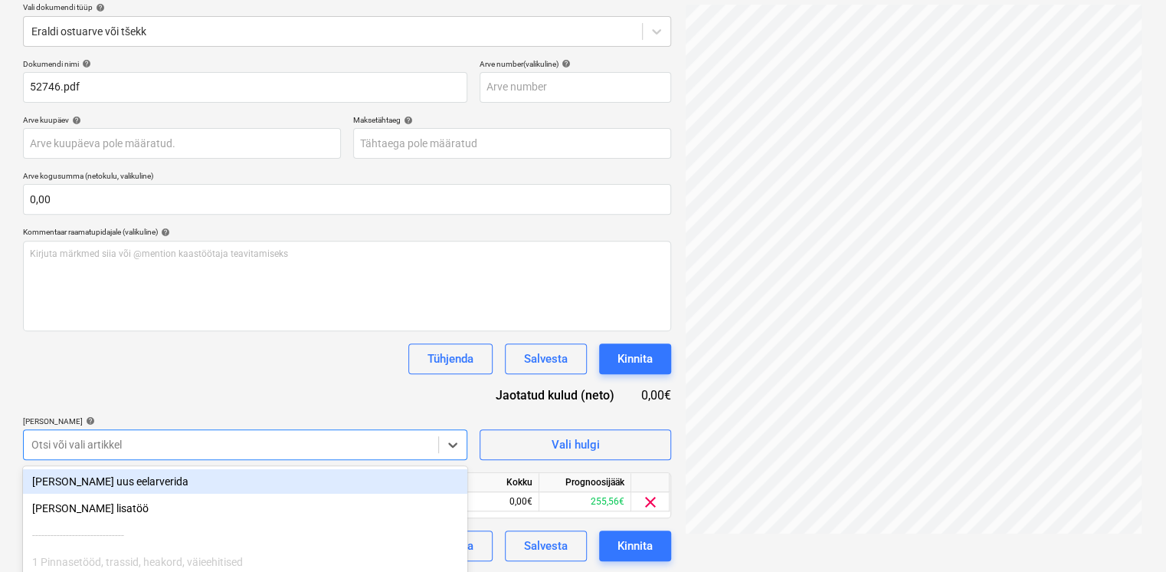
click at [235, 411] on div "Dokumendi nimi help 52746.pdf Arve number (valikuline) help Arve kuupäev help P…" at bounding box center [347, 310] width 648 height 502
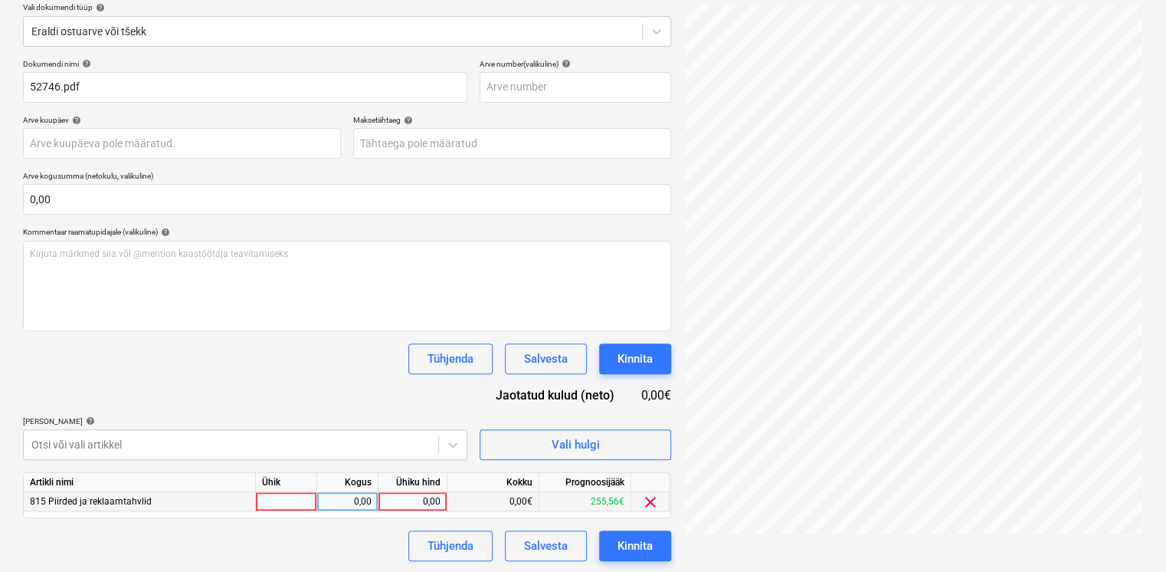
click at [423, 502] on div "0,00" at bounding box center [413, 501] width 56 height 19
type input "45,17"
click at [360, 401] on div "Dokumendi nimi help 52746.pdf Arve number (valikuline) help Arve kuupäev help P…" at bounding box center [347, 310] width 648 height 502
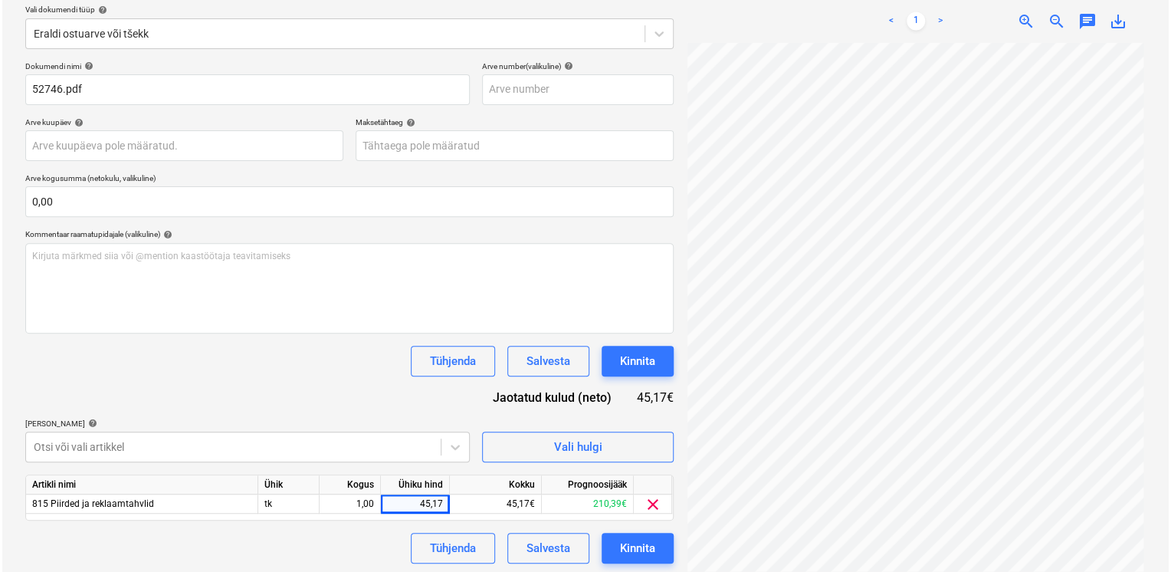
scroll to position [180, 0]
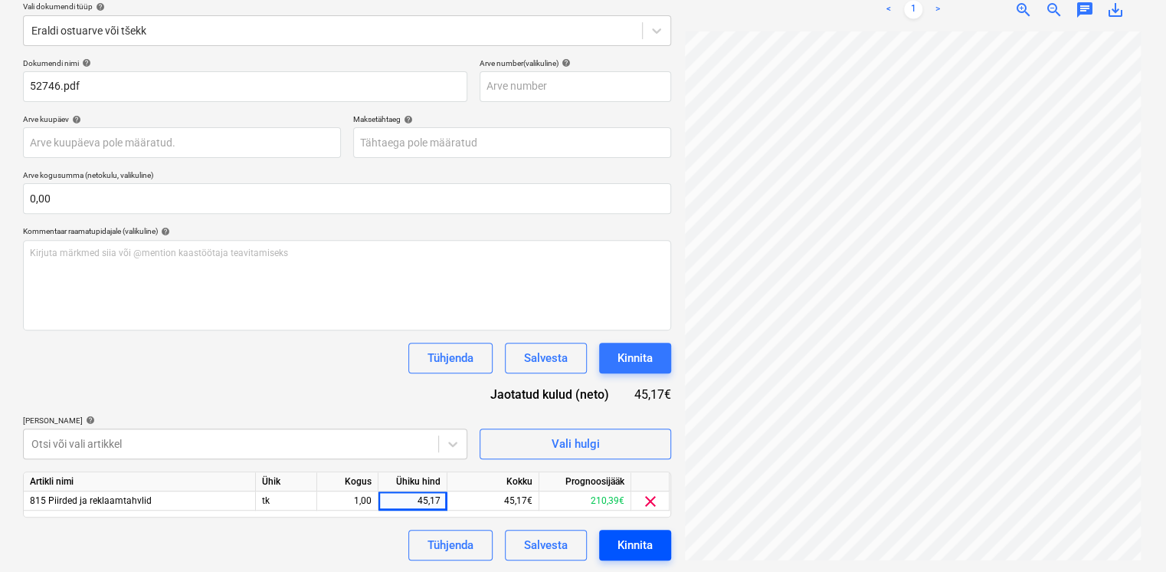
click at [634, 537] on div "Kinnita" at bounding box center [635, 545] width 35 height 20
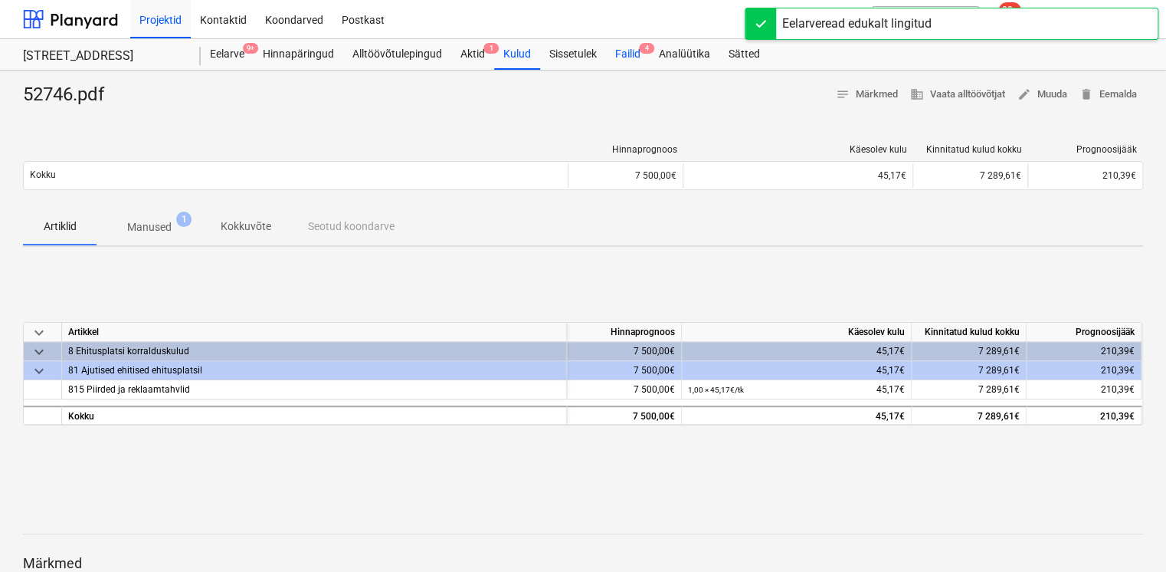
click at [627, 58] on div "Failid 4" at bounding box center [628, 54] width 44 height 31
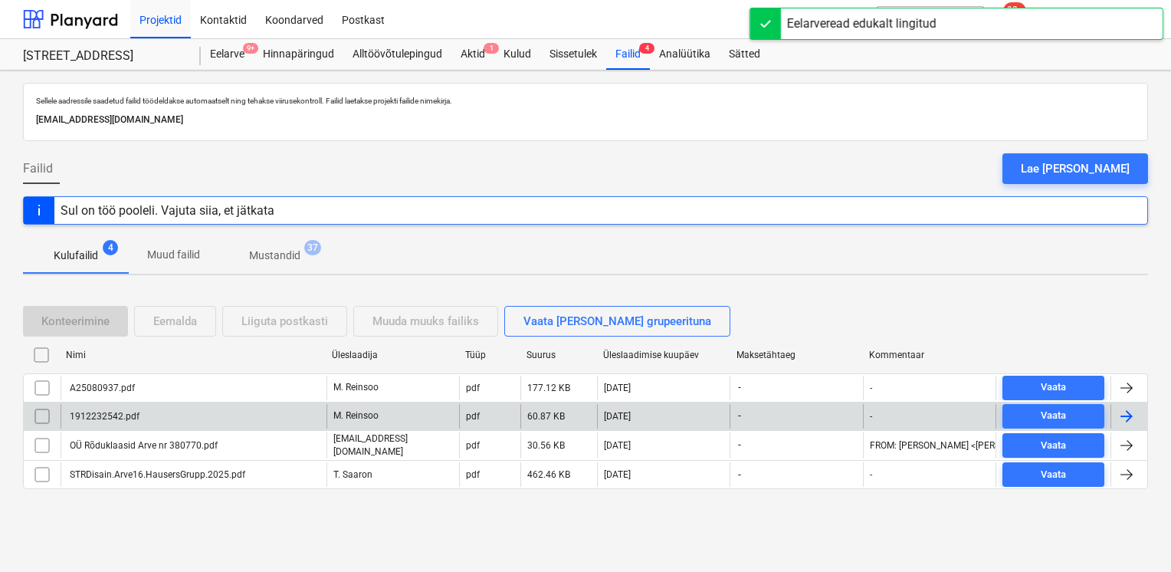
click at [113, 413] on div "1912232542.pdf" at bounding box center [103, 416] width 72 height 11
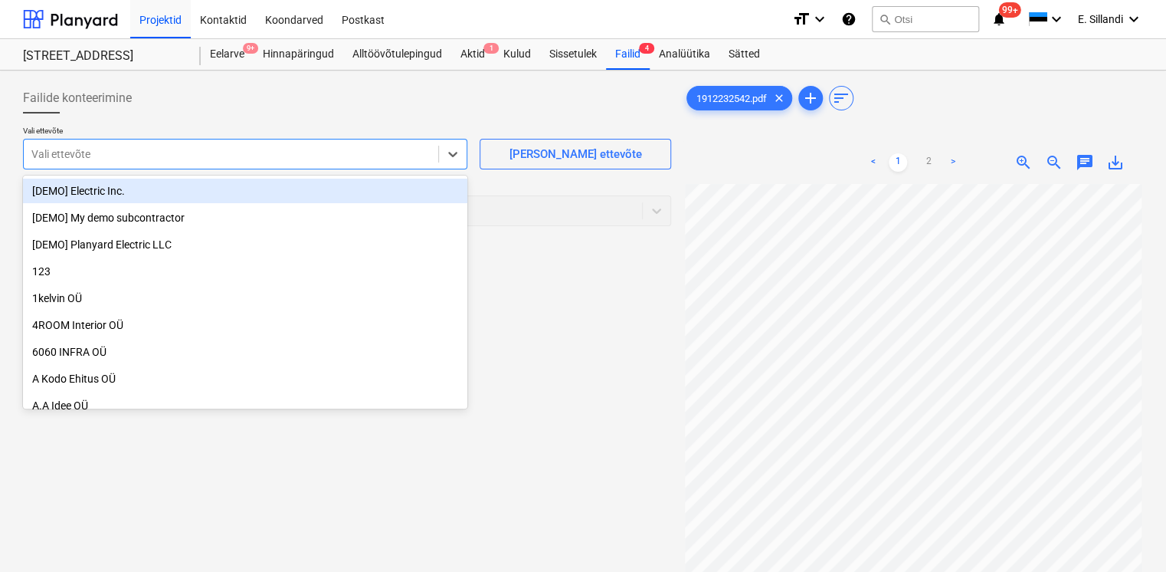
click at [313, 157] on div at bounding box center [230, 153] width 399 height 15
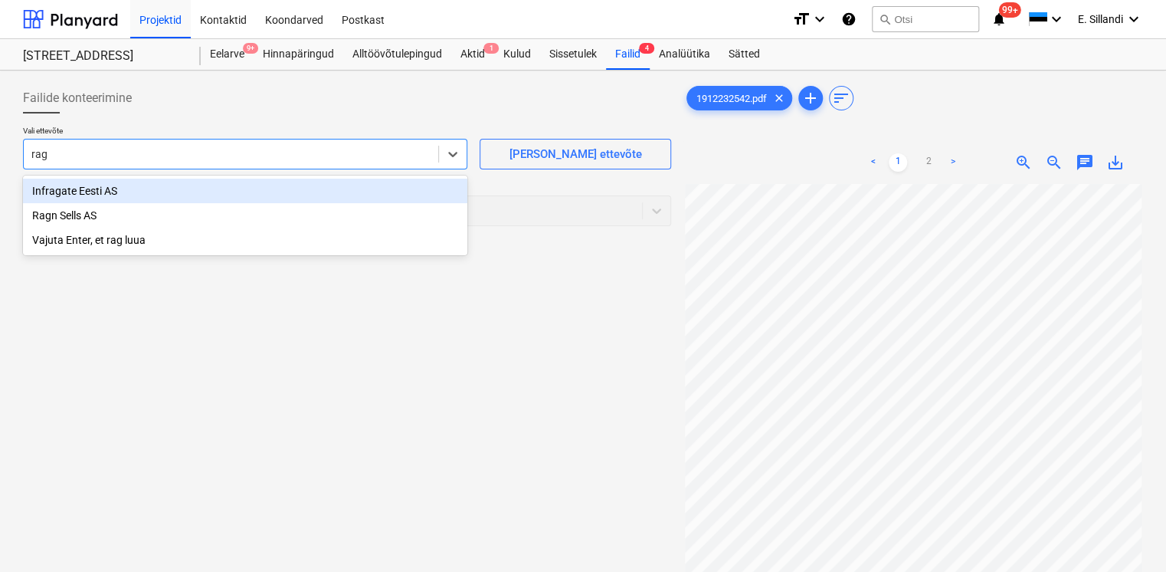
type input "ragn"
click at [237, 188] on div "Ragn Sells AS" at bounding box center [245, 191] width 444 height 25
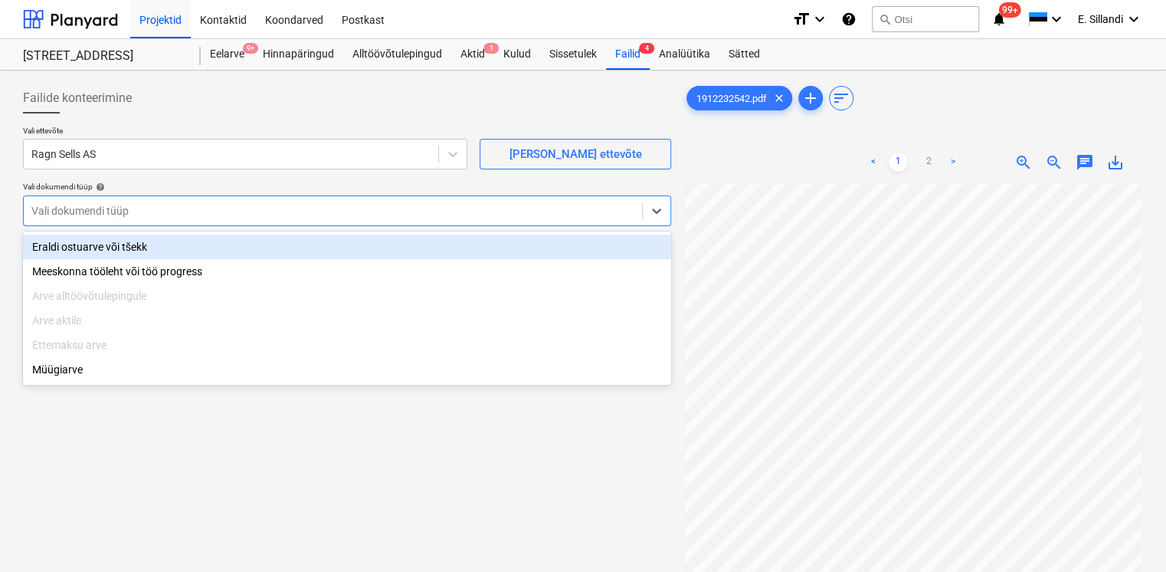
click at [189, 210] on div at bounding box center [332, 210] width 603 height 15
click at [166, 244] on div "Eraldi ostuarve või tšekk" at bounding box center [347, 246] width 648 height 25
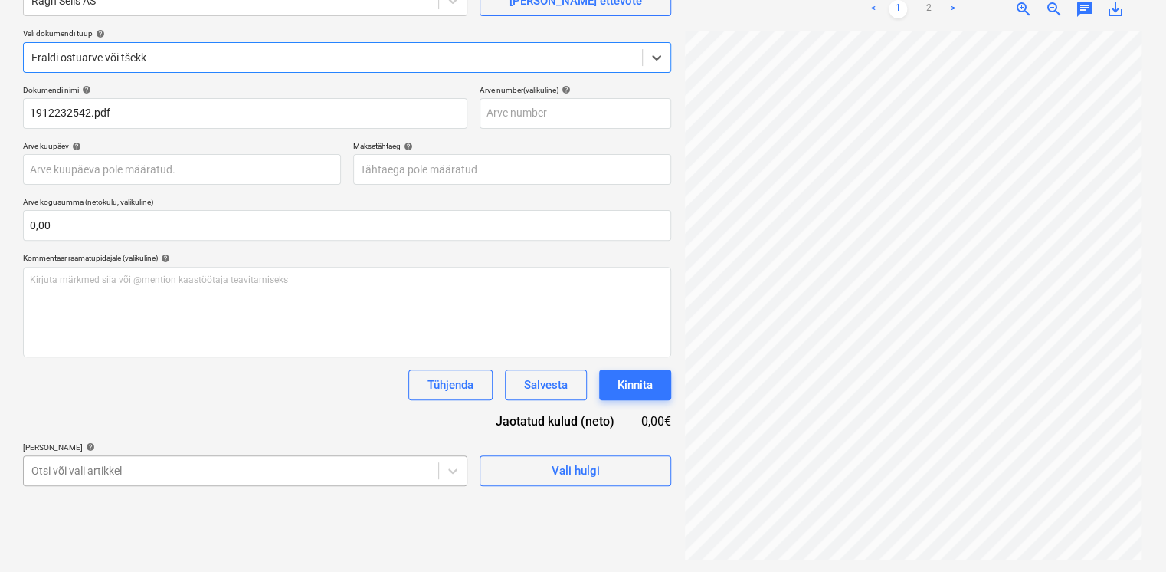
click at [150, 418] on body "Projektid Kontaktid Koondarved Postkast format_size keyboard_arrow_down help se…" at bounding box center [583, 133] width 1166 height 572
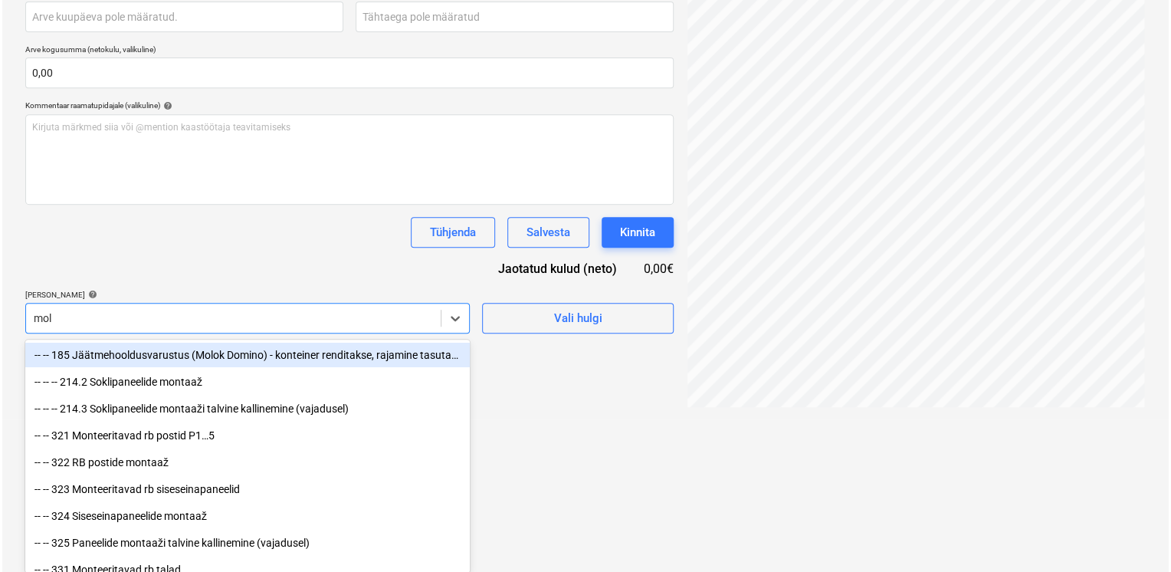
scroll to position [153, 0]
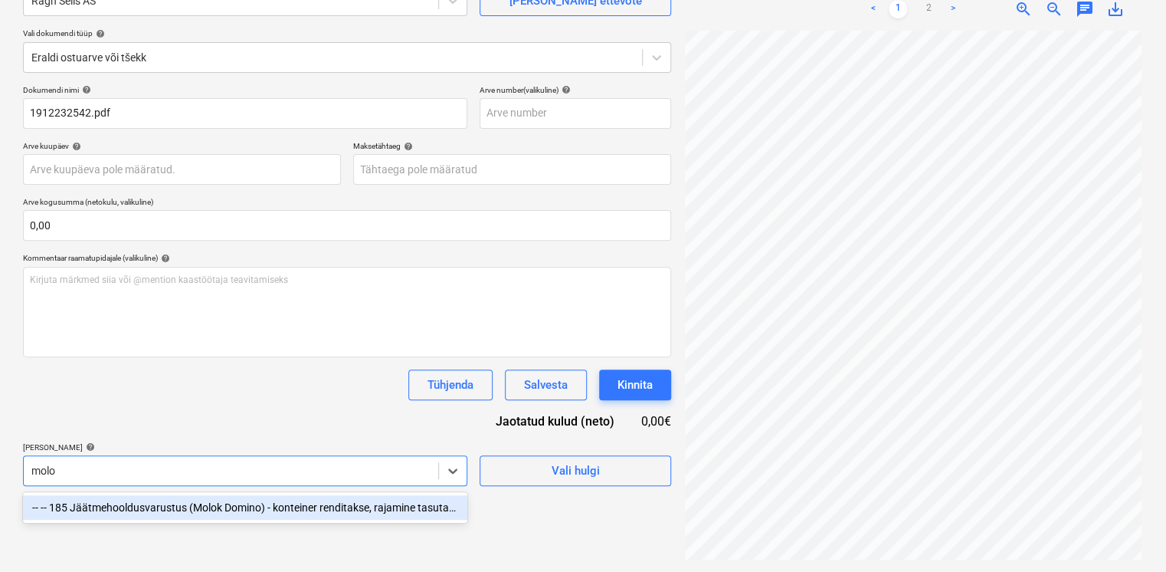
type input "molok"
click at [216, 501] on div "-- -- 185 Jäätmehooldusvarustus (Molok Domino) - konteiner renditakse, rajamine…" at bounding box center [245, 507] width 444 height 25
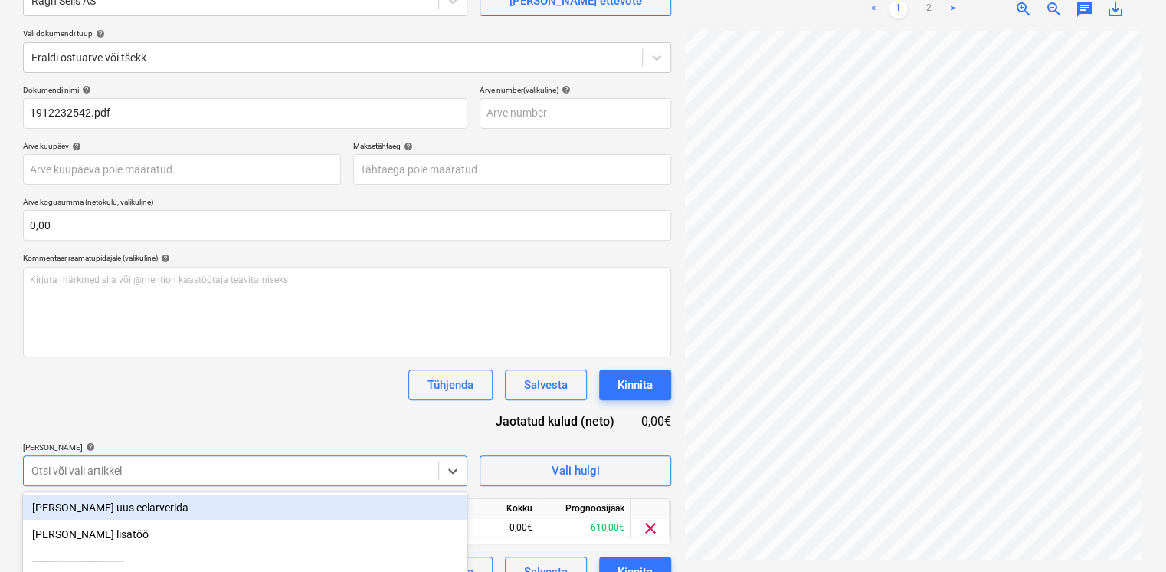
click at [230, 412] on div "Dokumendi nimi help 1912232542.pdf Arve number (valikuline) help Arve kuupäev h…" at bounding box center [347, 336] width 648 height 502
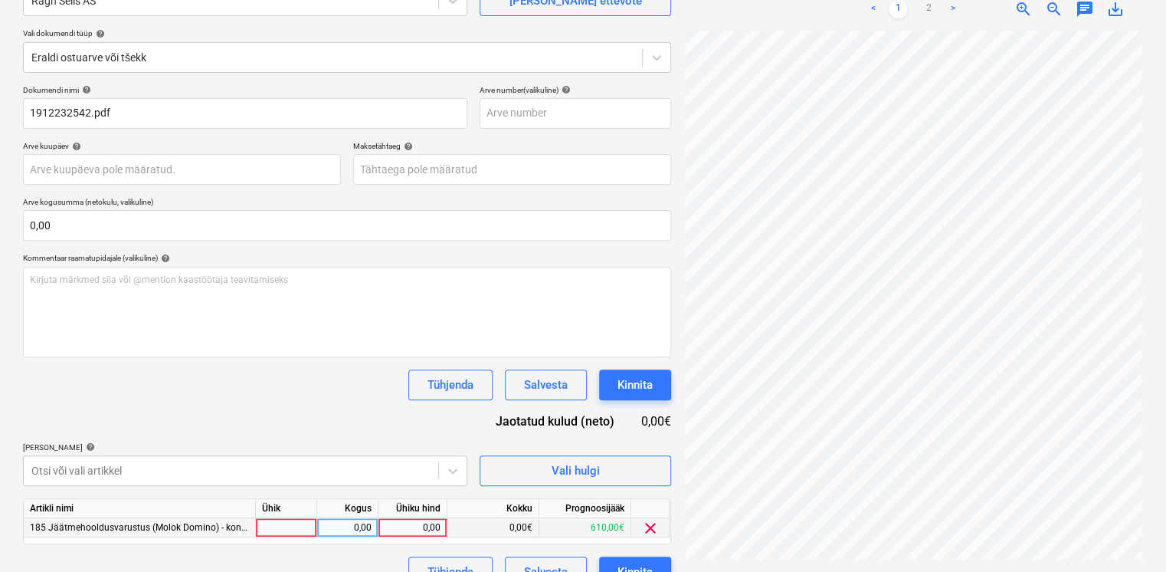
click at [405, 530] on div "0,00" at bounding box center [413, 527] width 56 height 19
click at [427, 443] on div "[PERSON_NAME] artiklid help" at bounding box center [245, 447] width 444 height 10
click at [624, 378] on div "Kinnita" at bounding box center [635, 385] width 35 height 20
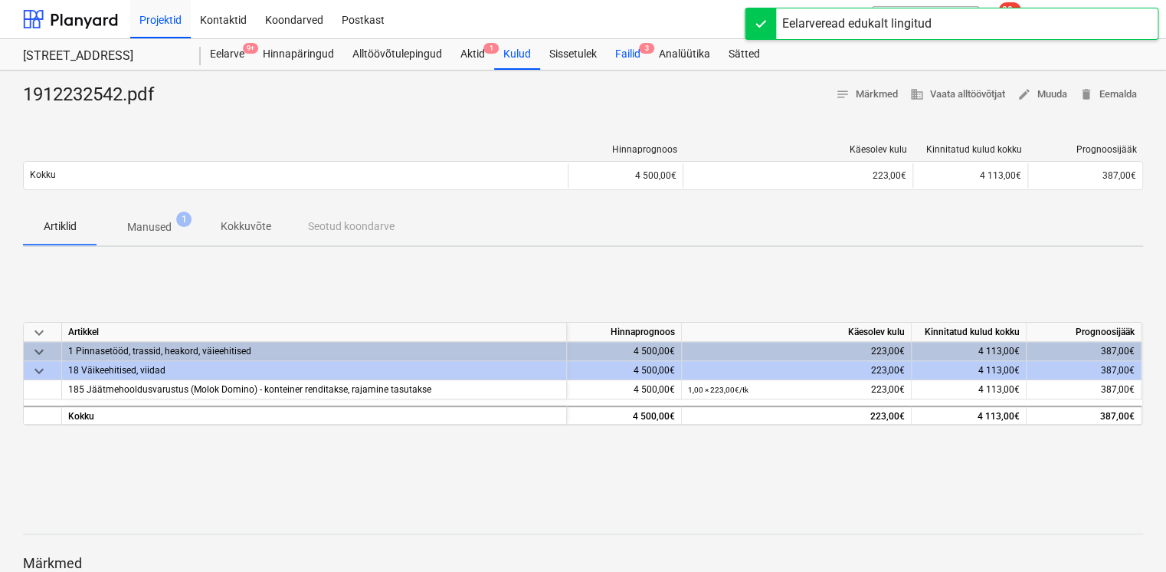
click at [627, 57] on div "Failid 3" at bounding box center [628, 54] width 44 height 31
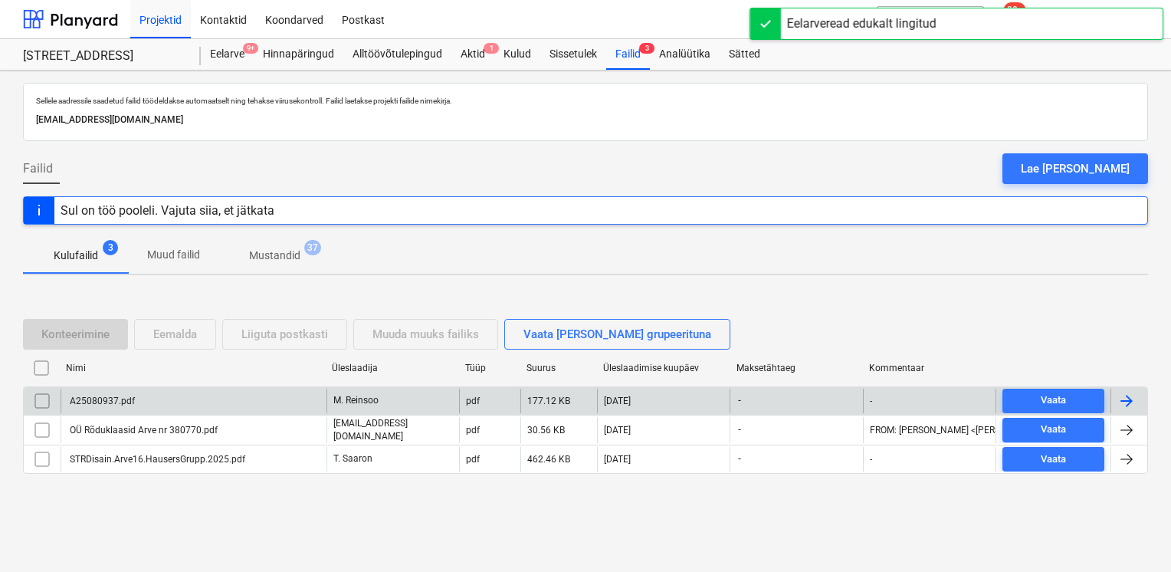
click at [138, 399] on div "A25080937.pdf" at bounding box center [194, 400] width 266 height 25
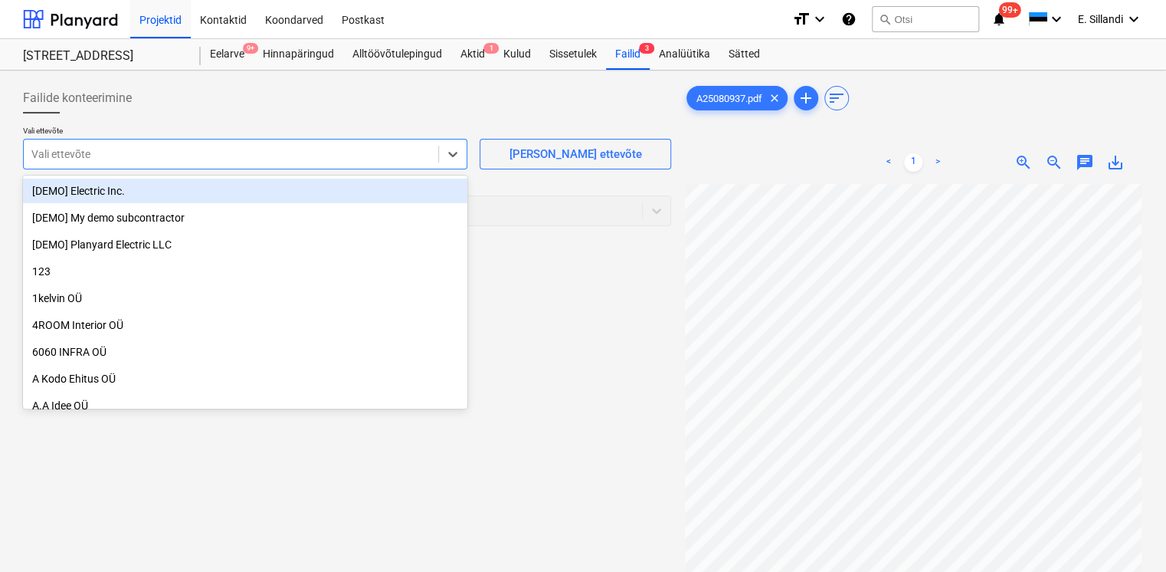
click at [192, 153] on div at bounding box center [230, 153] width 399 height 15
click at [232, 153] on div at bounding box center [230, 153] width 399 height 15
click at [232, 151] on div at bounding box center [230, 153] width 399 height 15
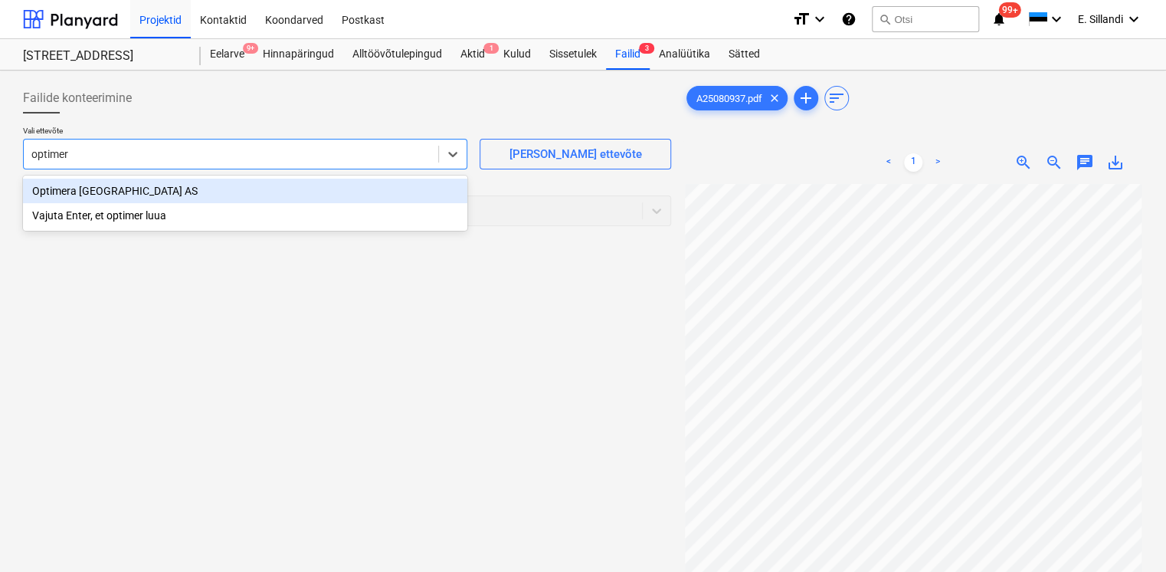
click at [110, 186] on div "Optimera [GEOGRAPHIC_DATA] AS" at bounding box center [245, 191] width 444 height 25
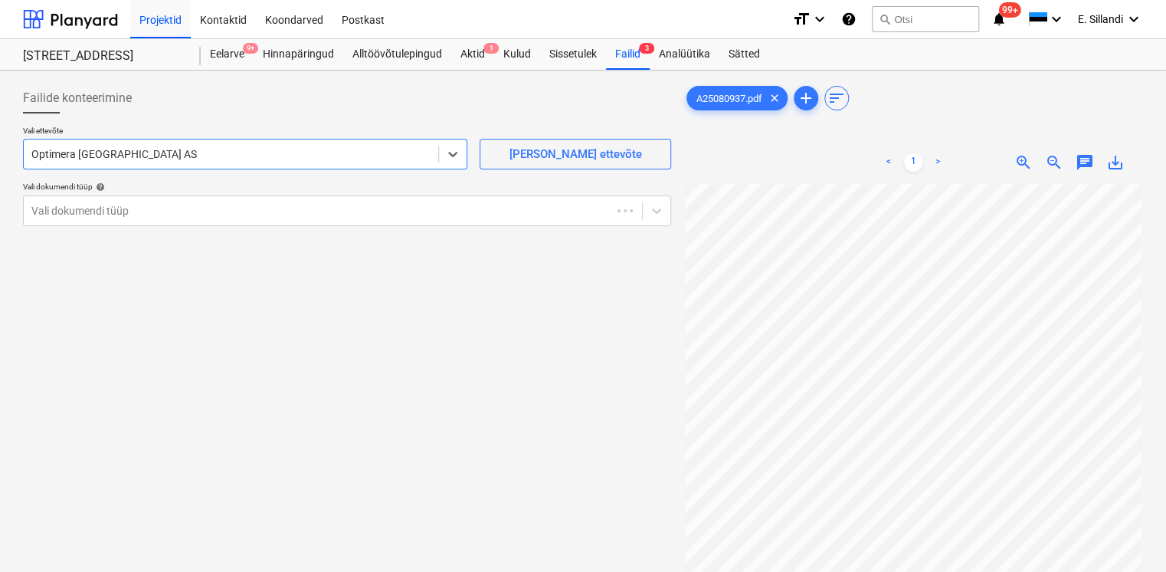
click at [142, 93] on div "Failide konteerimine" at bounding box center [347, 98] width 648 height 31
click at [156, 198] on div "Vali dokumendi tüüp" at bounding box center [347, 210] width 648 height 31
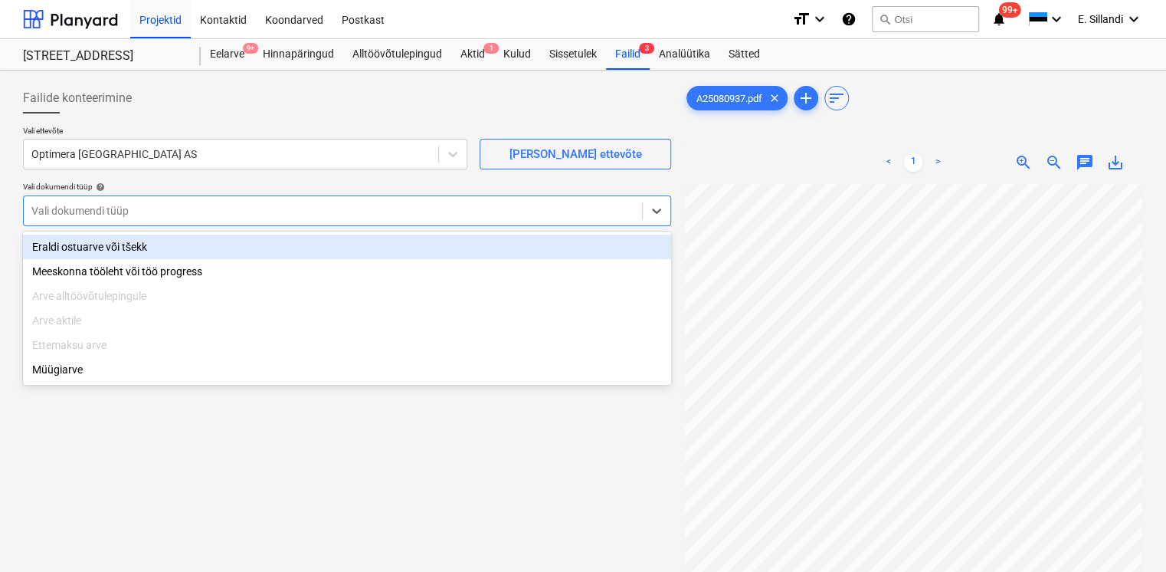
click at [141, 240] on div "Eraldi ostuarve või tšekk" at bounding box center [347, 246] width 648 height 25
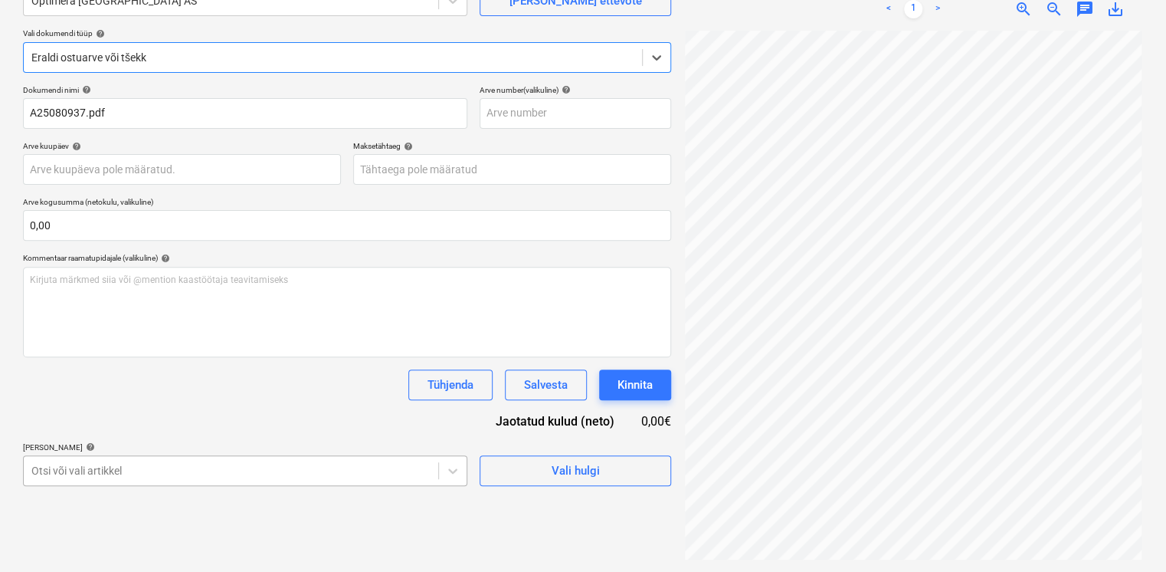
click at [182, 418] on body "Projektid Kontaktid Koondarved Postkast format_size keyboard_arrow_down help se…" at bounding box center [583, 133] width 1166 height 572
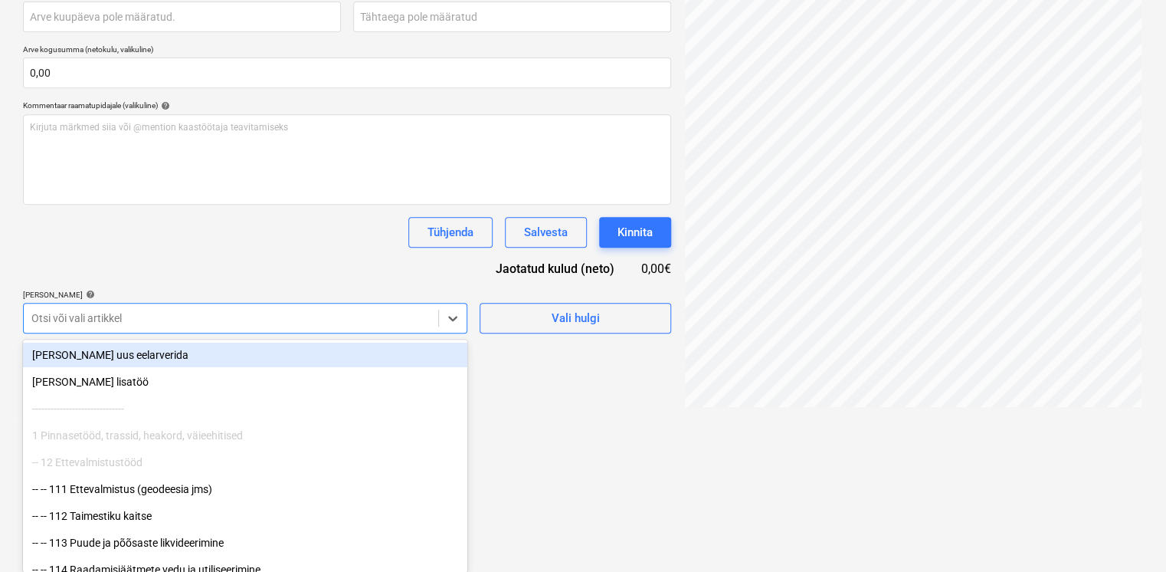
click at [156, 314] on div "Dokumendi nimi help A25080937.pdf Arve number (valikuline) help Arve kuupäev he…" at bounding box center [347, 133] width 648 height 401
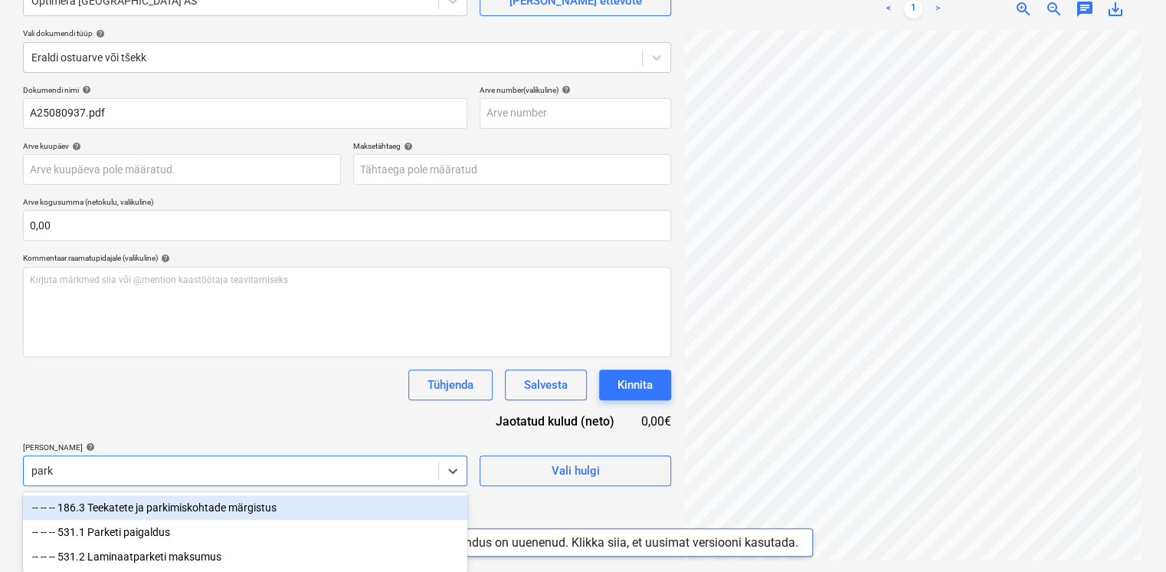
scroll to position [153, 0]
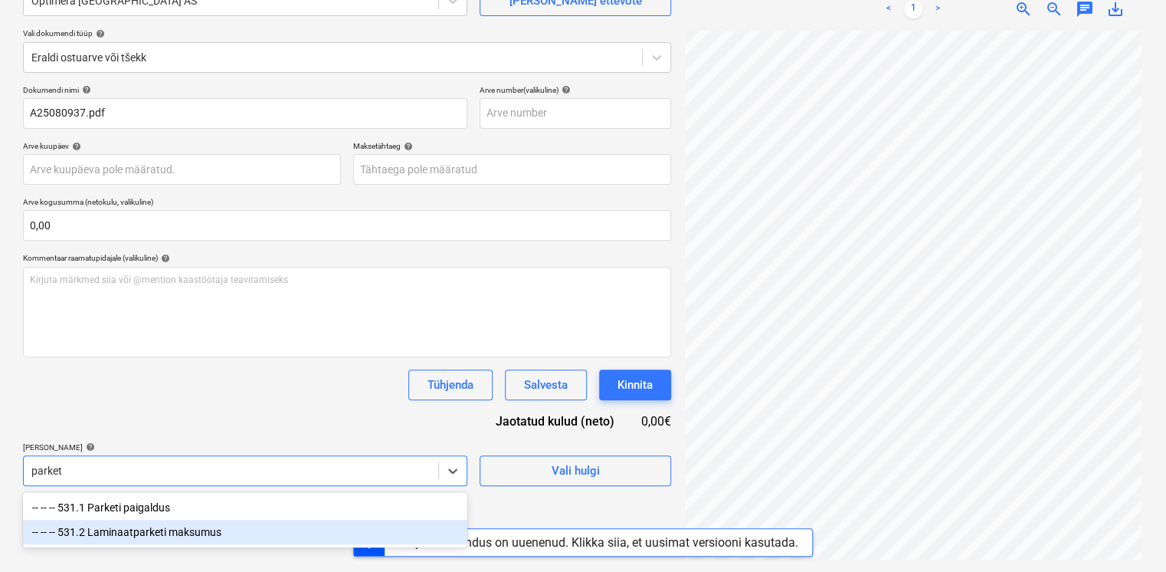
click at [168, 533] on div "-- -- -- 531.2 Laminaatparketi maksumus" at bounding box center [245, 531] width 444 height 25
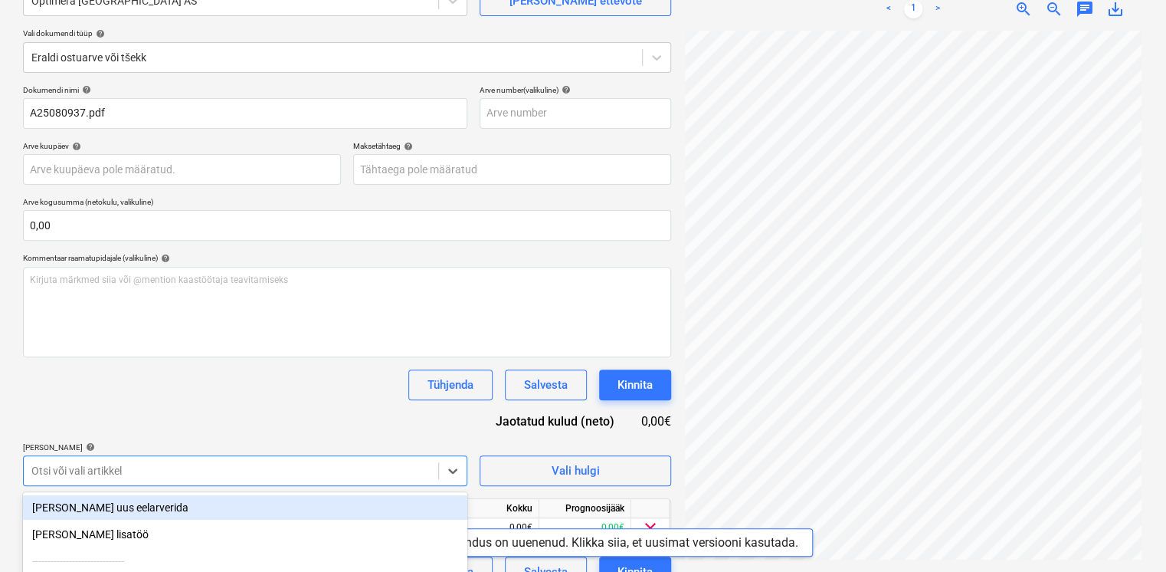
click at [227, 423] on div "Dokumendi nimi help A25080937.pdf Arve number (valikuline) help Arve kuupäev he…" at bounding box center [347, 336] width 648 height 502
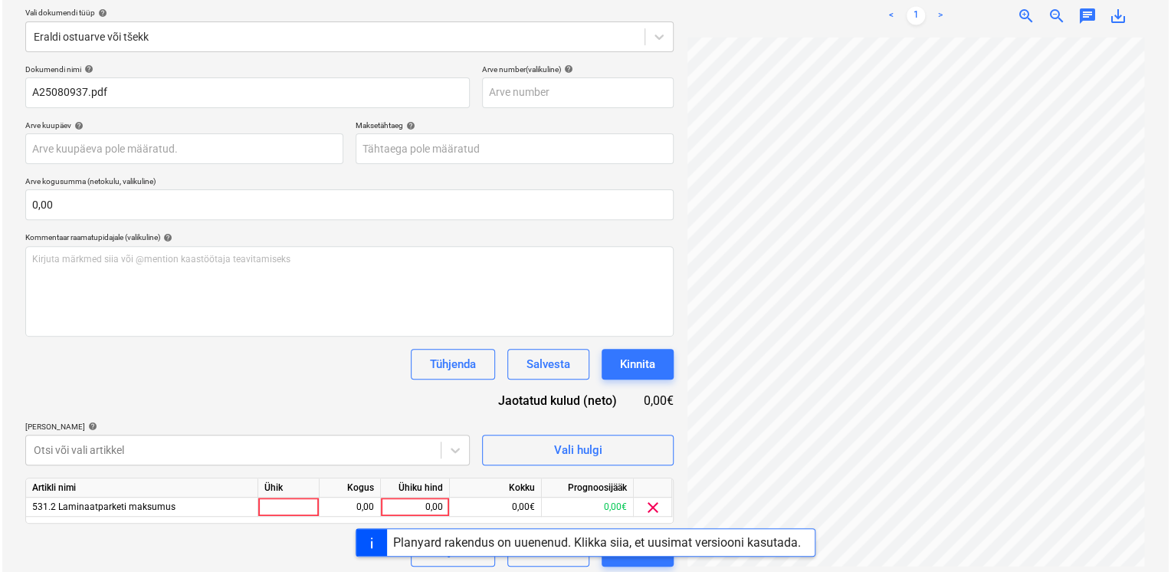
scroll to position [180, 0]
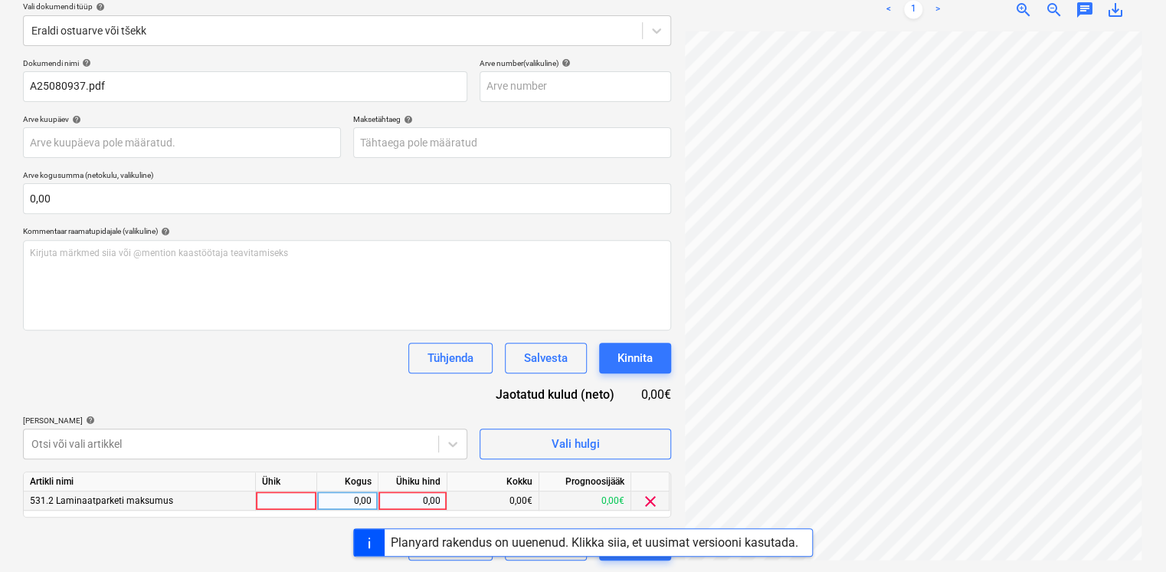
click at [294, 503] on div at bounding box center [286, 500] width 61 height 19
click at [336, 496] on div "0,00" at bounding box center [347, 500] width 48 height 19
click at [423, 503] on div "0,00" at bounding box center [413, 500] width 56 height 19
click at [388, 410] on div "Dokumendi nimi help A25080937.pdf Arve number (valikuline) help Arve kuupäev he…" at bounding box center [347, 309] width 648 height 502
click at [364, 501] on div "1,00" at bounding box center [347, 500] width 48 height 19
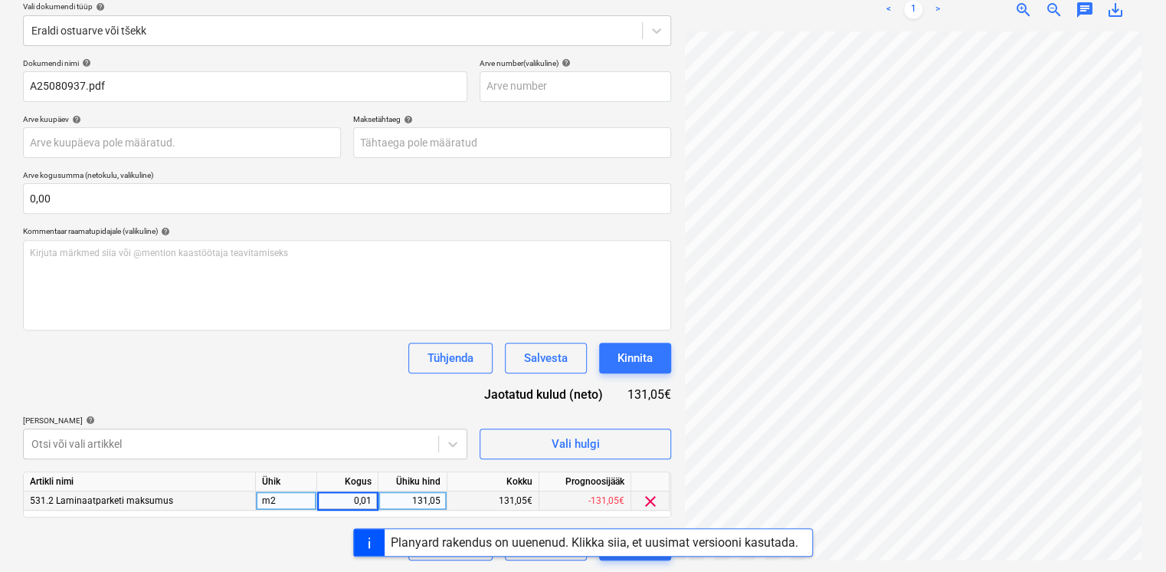
click at [325, 411] on div "Dokumendi nimi help A25080937.pdf Arve number (valikuline) help Arve kuupäev he…" at bounding box center [347, 309] width 648 height 502
click at [419, 500] on div "131,05" at bounding box center [413, 500] width 56 height 19
click at [330, 418] on div "[PERSON_NAME] artiklid help" at bounding box center [245, 420] width 444 height 10
drag, startPoint x: 360, startPoint y: 494, endPoint x: 353, endPoint y: 477, distance: 18.2
click at [362, 494] on div "0,01" at bounding box center [347, 500] width 48 height 19
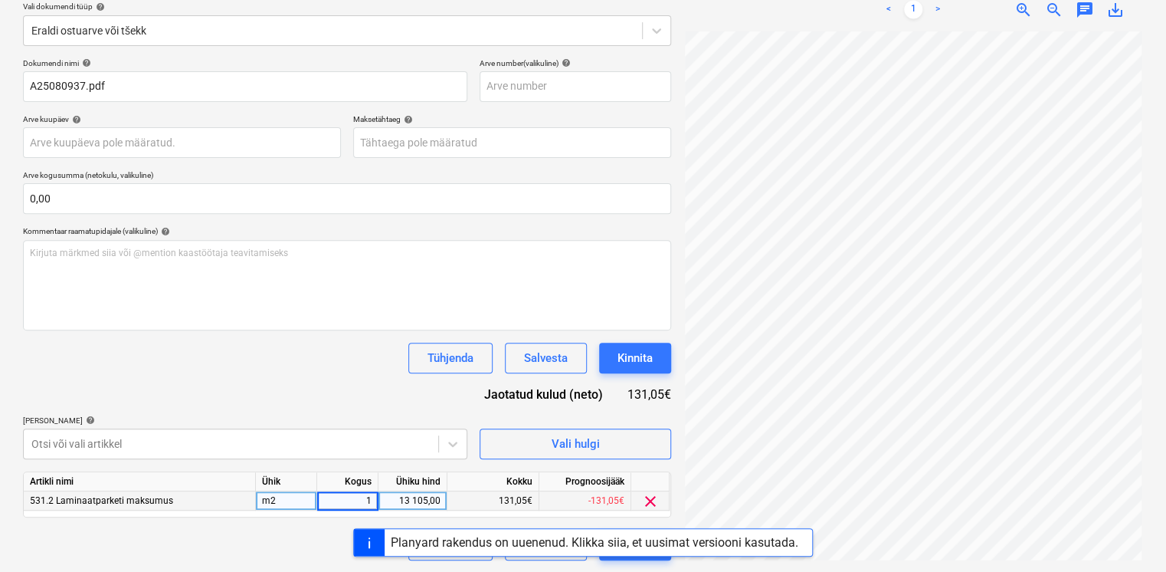
click at [428, 507] on div "13 105,00" at bounding box center [413, 500] width 56 height 19
drag, startPoint x: 335, startPoint y: 378, endPoint x: 355, endPoint y: 374, distance: 20.3
click at [343, 375] on div "Dokumendi nimi help A25080937.pdf Arve number (valikuline) help Arve kuupäev he…" at bounding box center [347, 309] width 648 height 502
click at [641, 359] on div "Kinnita" at bounding box center [635, 358] width 35 height 20
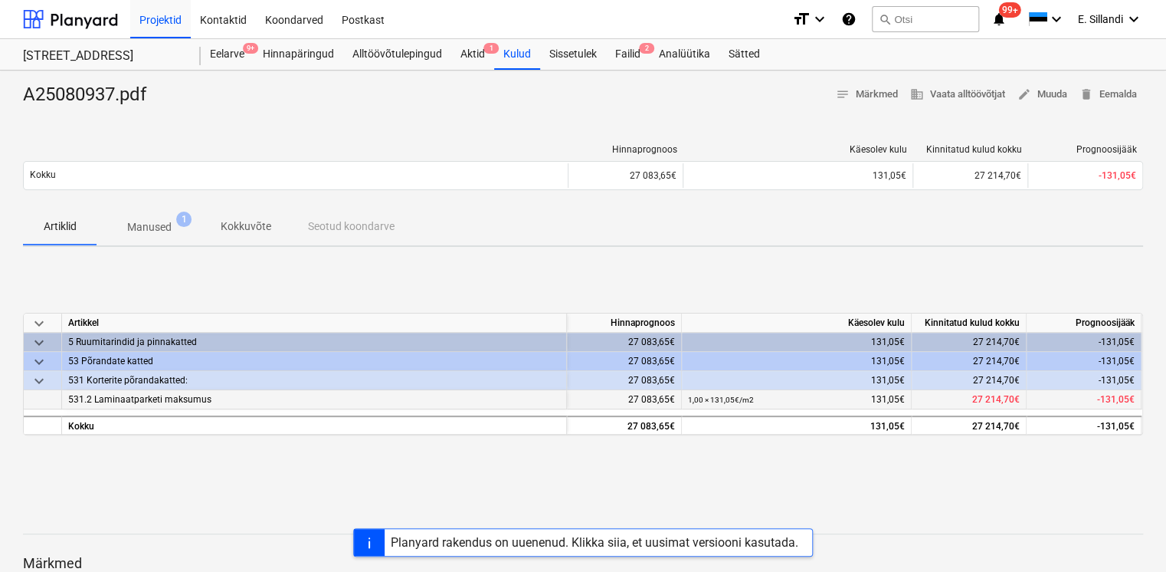
click at [126, 395] on span "531.2 Laminaatparketi maksumus" at bounding box center [139, 399] width 143 height 11
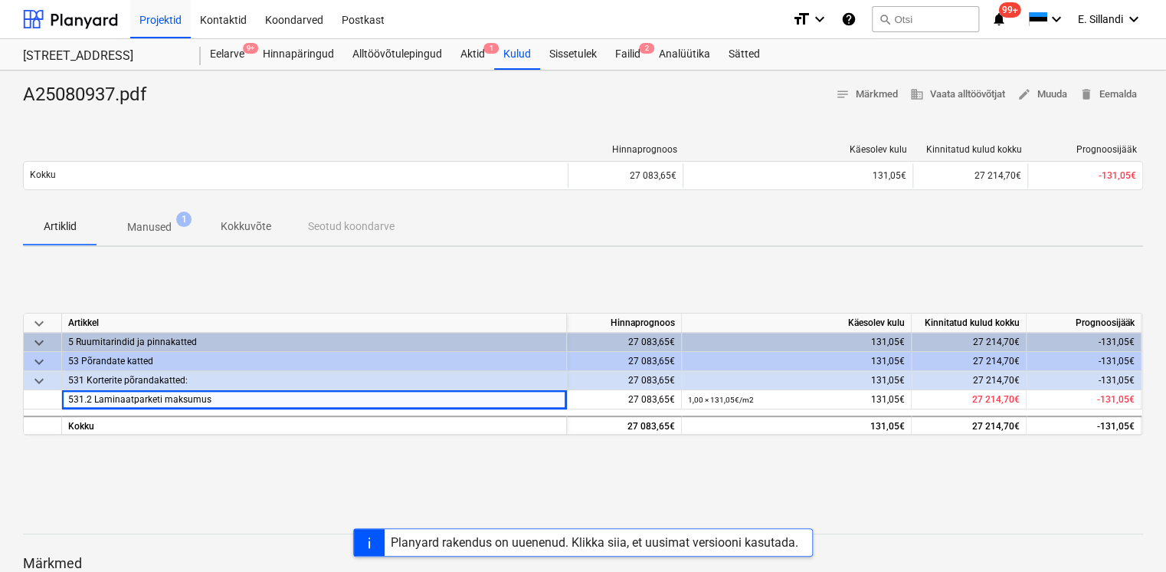
click at [235, 228] on p "Kokkuvõte" at bounding box center [246, 226] width 51 height 16
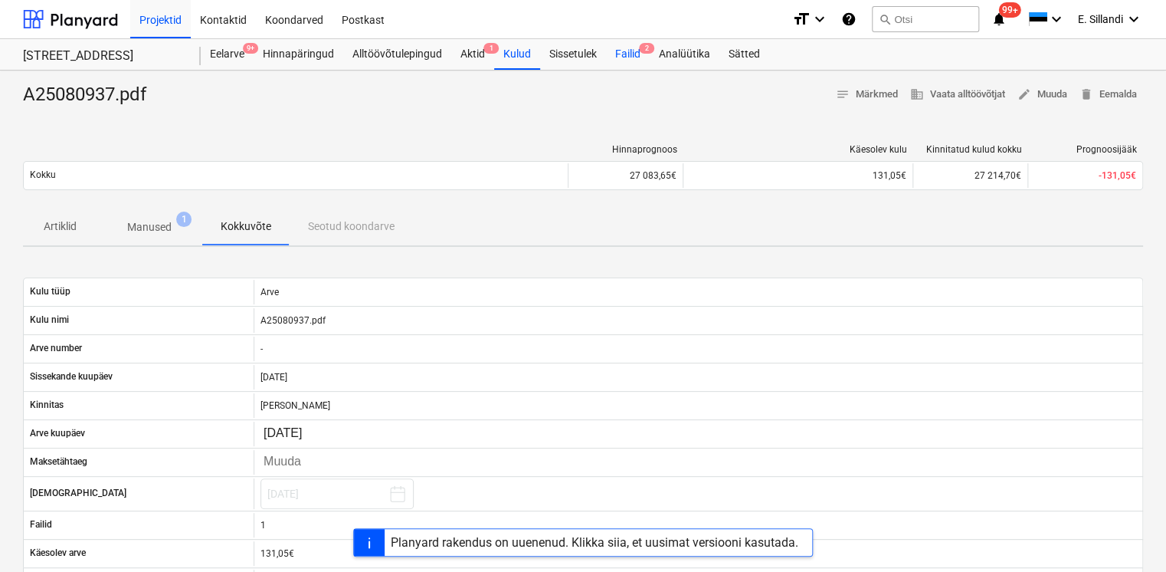
click at [634, 52] on div "Failid 2" at bounding box center [628, 54] width 44 height 31
